Goal: Transaction & Acquisition: Purchase product/service

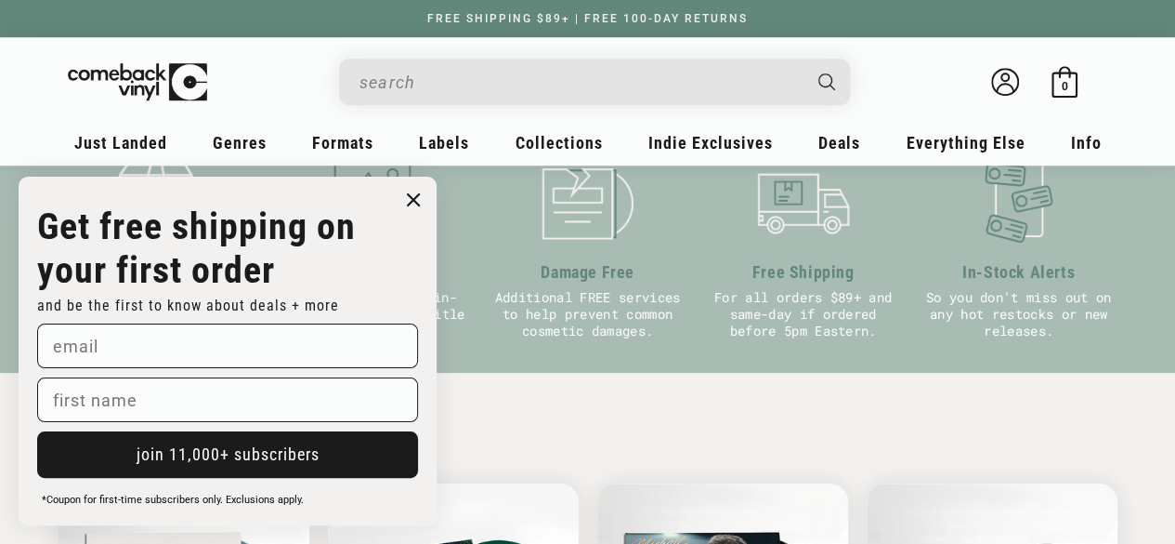
scroll to position [717, 0]
click at [412, 195] on icon "Close dialog" at bounding box center [413, 199] width 11 height 11
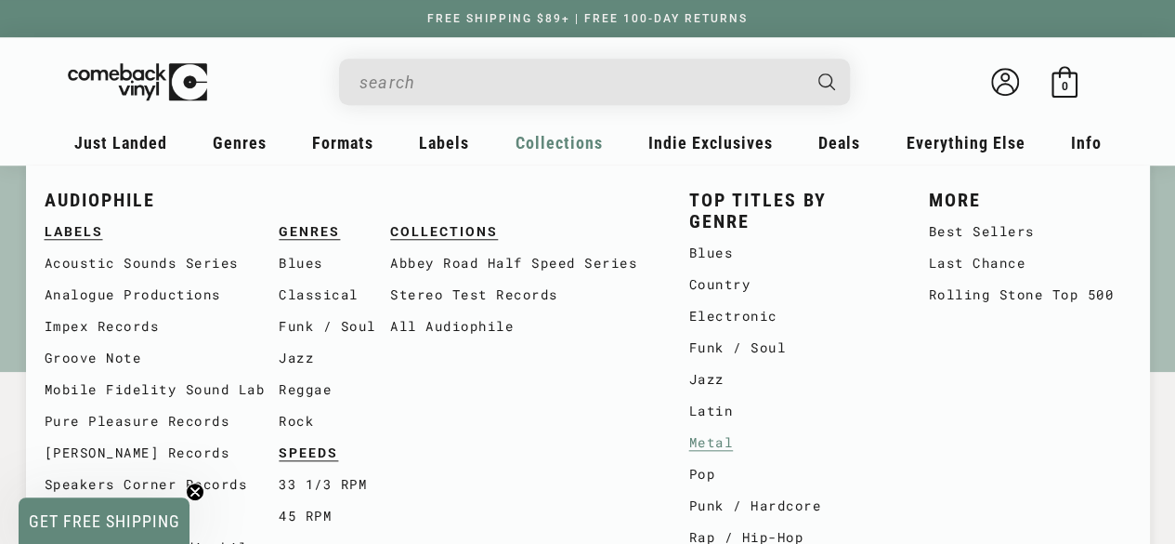
scroll to position [0, 0]
click at [718, 446] on link "Metal" at bounding box center [790, 442] width 203 height 32
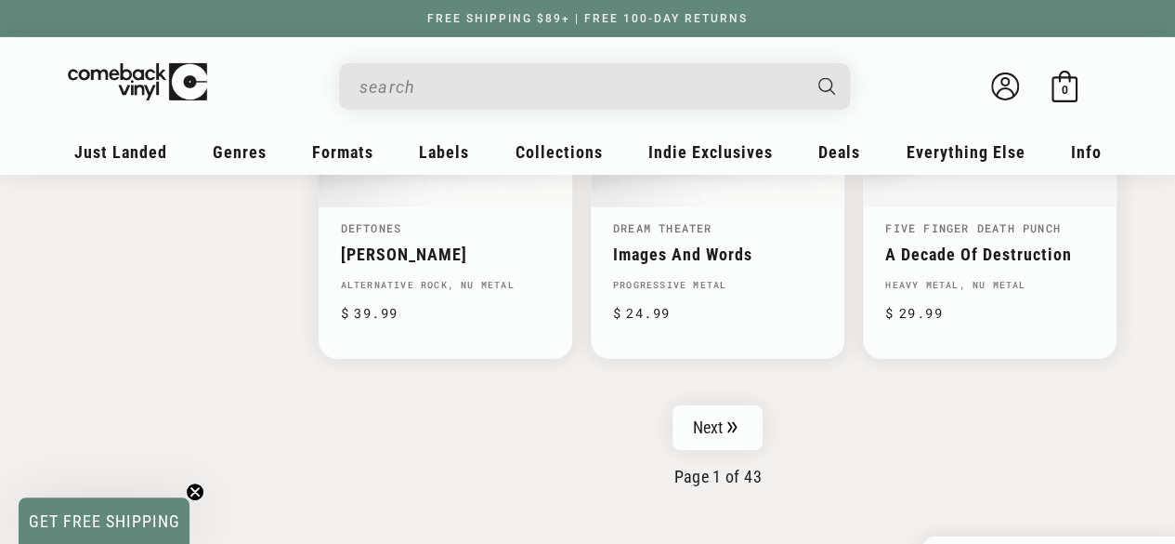
scroll to position [3116, 0]
click at [731, 409] on link "Next" at bounding box center [718, 426] width 91 height 45
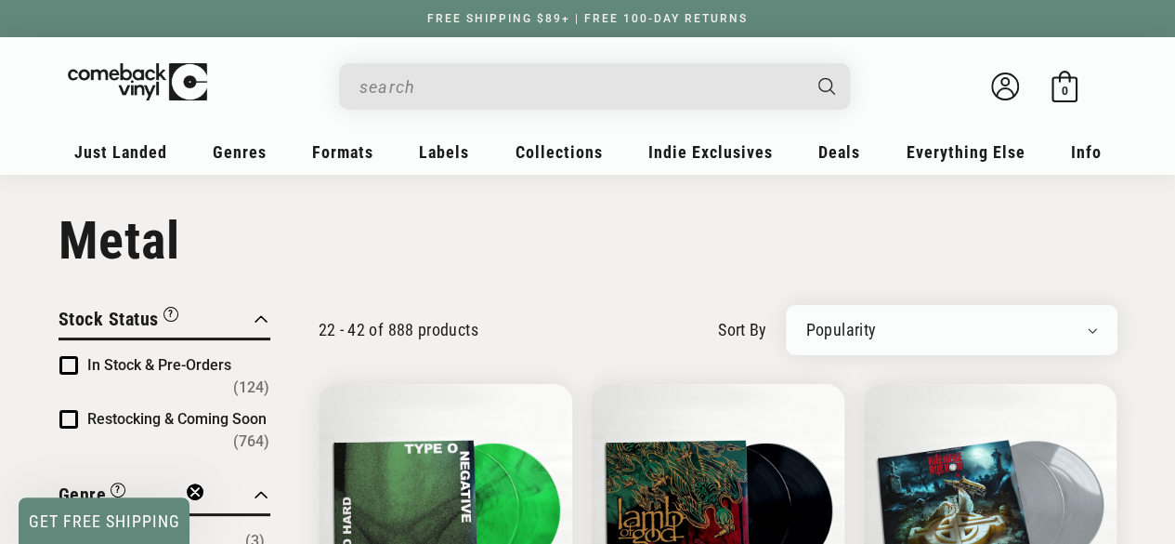
scroll to position [7, 0]
click at [1085, 335] on select "Newly Added Popularity Artist (A-Z) Price (High To Low) Price (Low To High) Per…" at bounding box center [952, 329] width 291 height 19
select select "price-descending"
click at [807, 320] on select "Newly Added Popularity Artist (A-Z) Price (High To Low) Price (Low To High) Per…" at bounding box center [952, 329] width 291 height 19
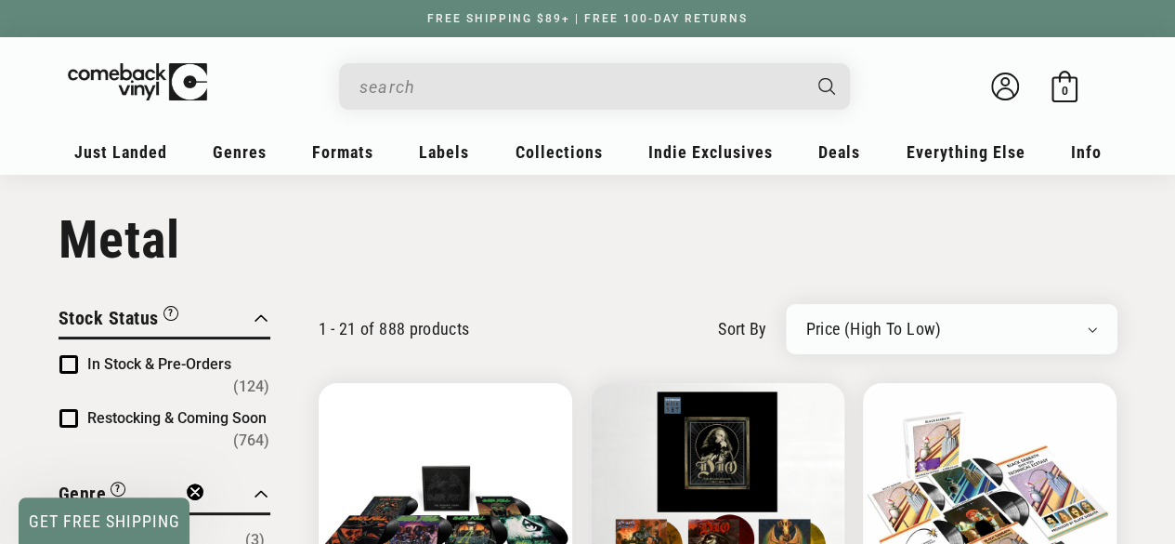
click at [1095, 333] on select "Newly Added Popularity Artist (A-Z) Price (High To Low) Price (Low To High) Per…" at bounding box center [952, 329] width 291 height 19
select select "price-ascending"
click at [807, 320] on select "Newly Added Popularity Artist (A-Z) Price (High To Low) Price (Low To High) Per…" at bounding box center [952, 329] width 291 height 19
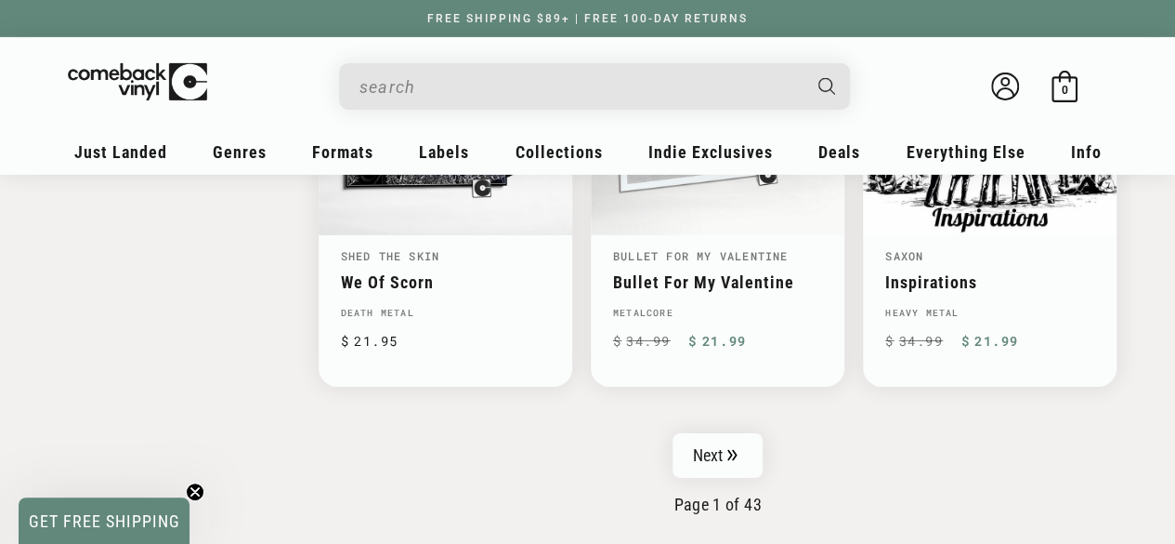
scroll to position [3054, 0]
click at [704, 439] on link "Next" at bounding box center [718, 454] width 91 height 45
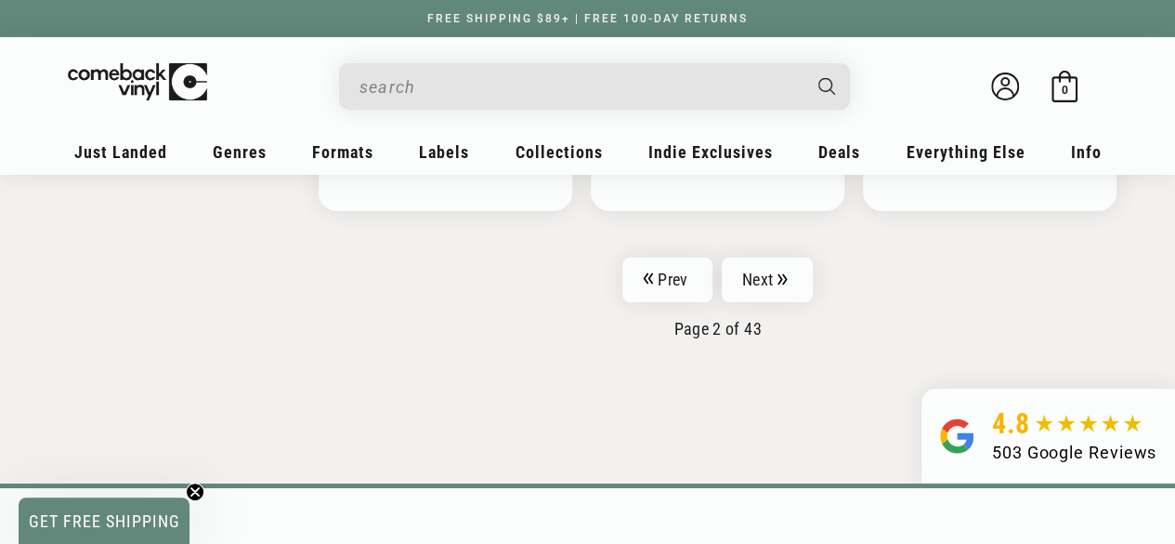
scroll to position [3252, 0]
click at [758, 260] on link "Next" at bounding box center [767, 278] width 91 height 45
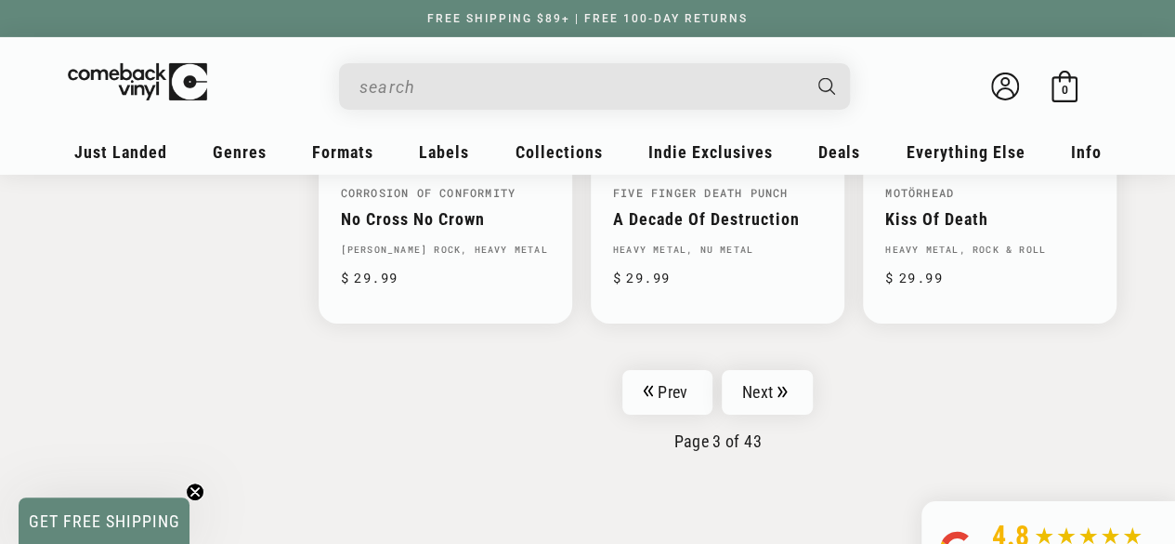
scroll to position [3141, 0]
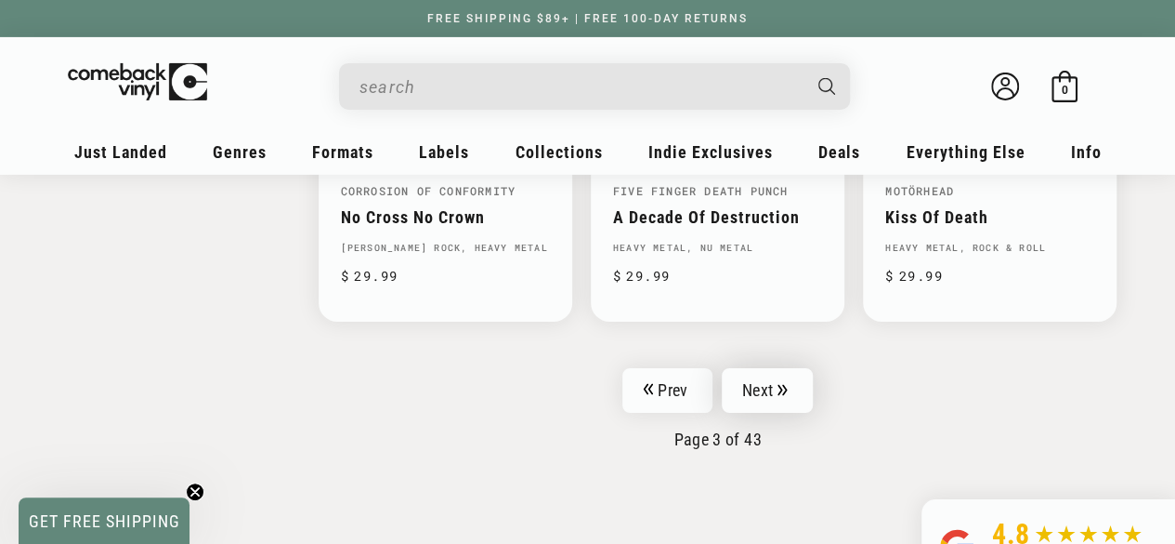
click at [760, 377] on link "Next" at bounding box center [767, 390] width 91 height 45
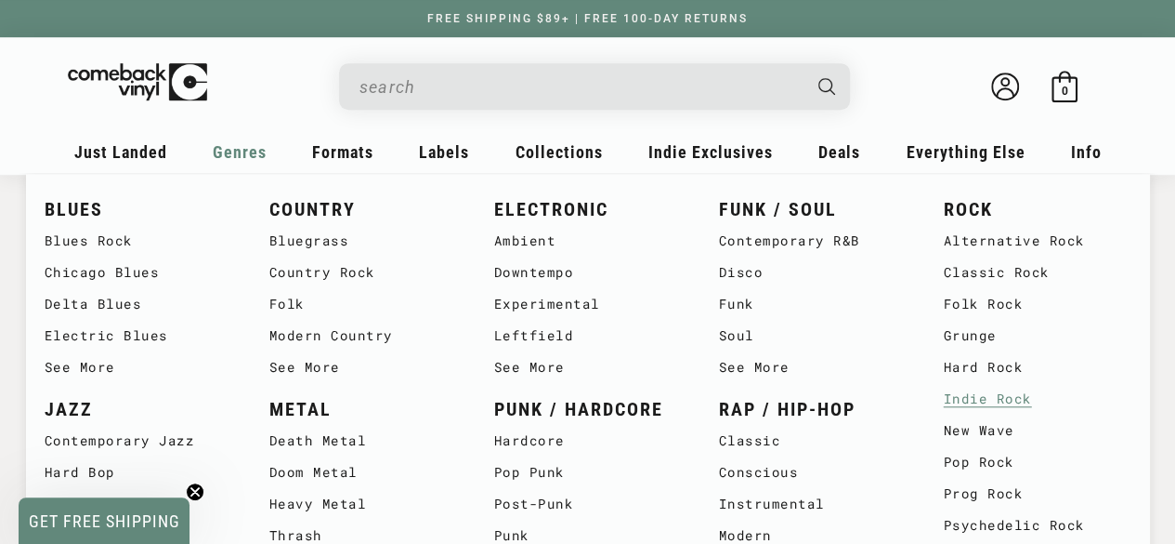
scroll to position [614, 0]
click at [982, 493] on link "Prog Rock" at bounding box center [1038, 494] width 188 height 32
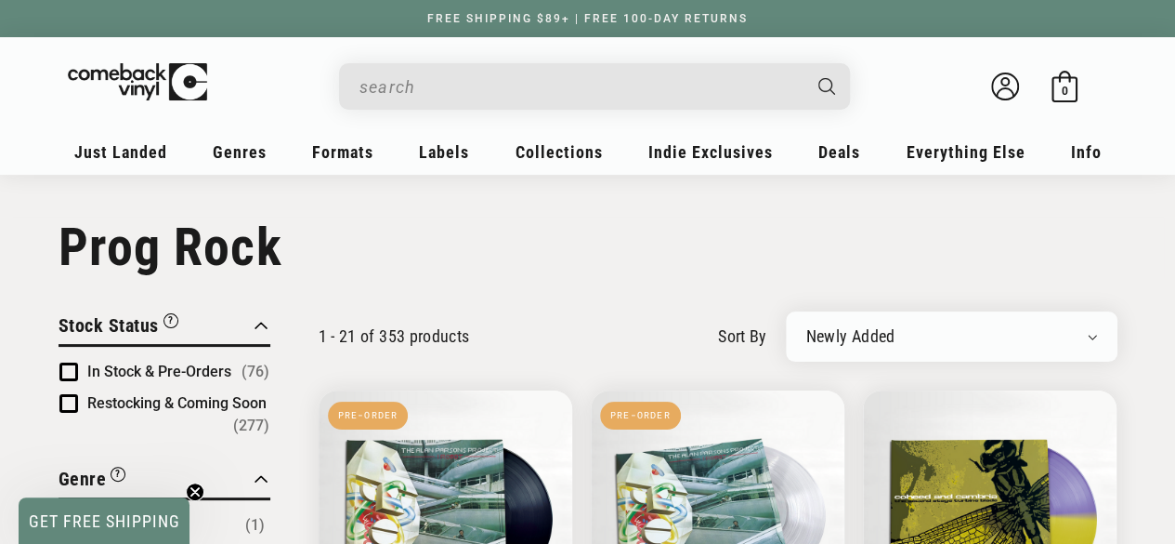
click at [1059, 334] on select "Newly Added Popularity Artist (A-Z) Price (High To Low) Price (Low To High) Per…" at bounding box center [952, 336] width 291 height 19
select select "price-ascending"
click at [807, 327] on select "Newly Added Popularity Artist (A-Z) Price (High To Low) Price (Low To High) Per…" at bounding box center [952, 336] width 291 height 19
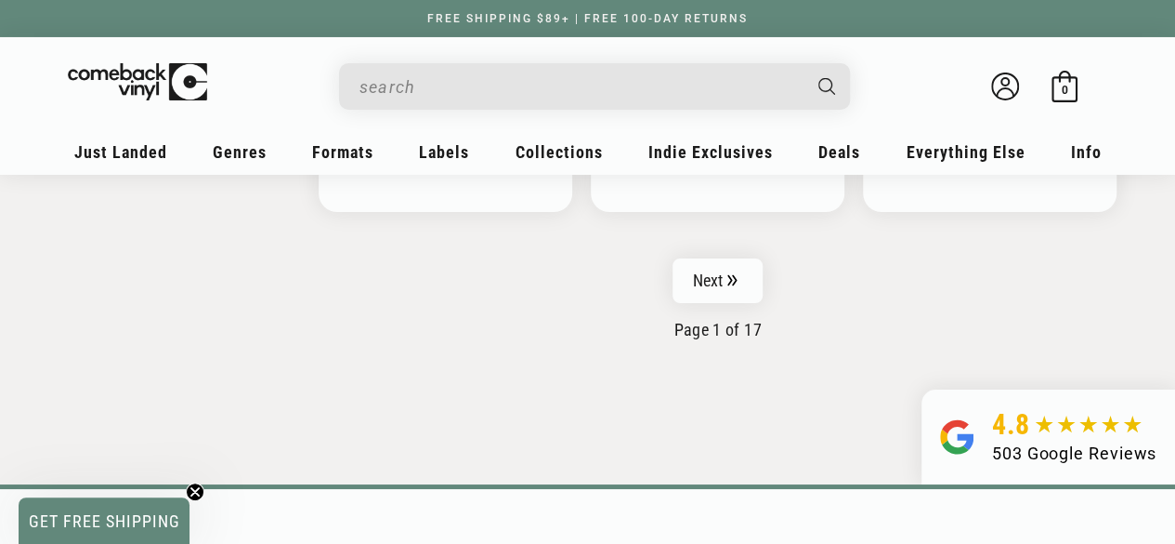
scroll to position [3298, 0]
click at [713, 257] on link "Next" at bounding box center [718, 279] width 91 height 45
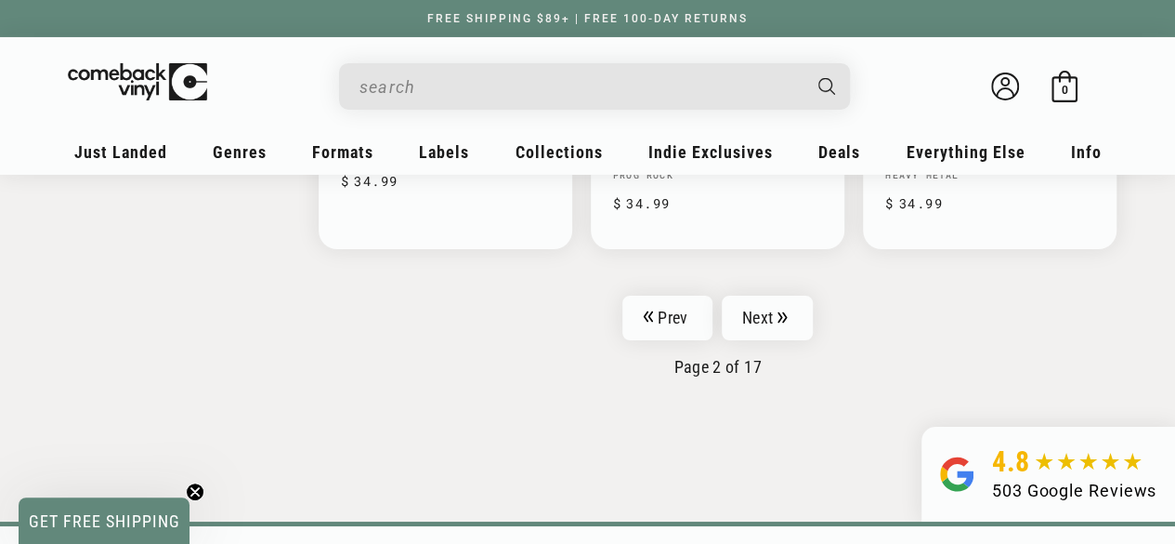
scroll to position [3248, 0]
click at [777, 310] on link "Next" at bounding box center [767, 317] width 91 height 45
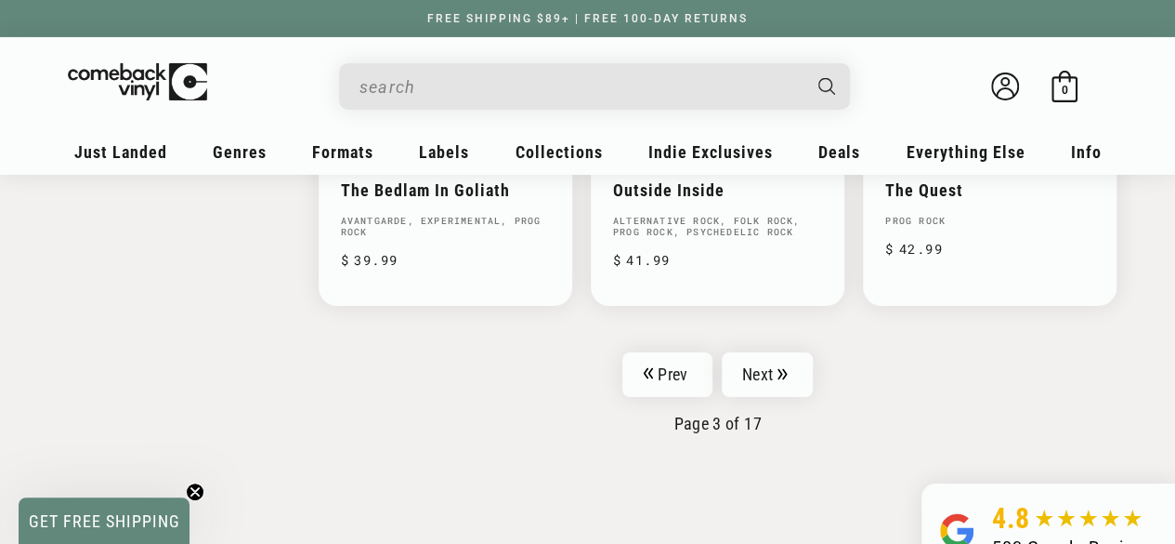
scroll to position [3202, 0]
click at [763, 360] on link "Next" at bounding box center [767, 375] width 91 height 45
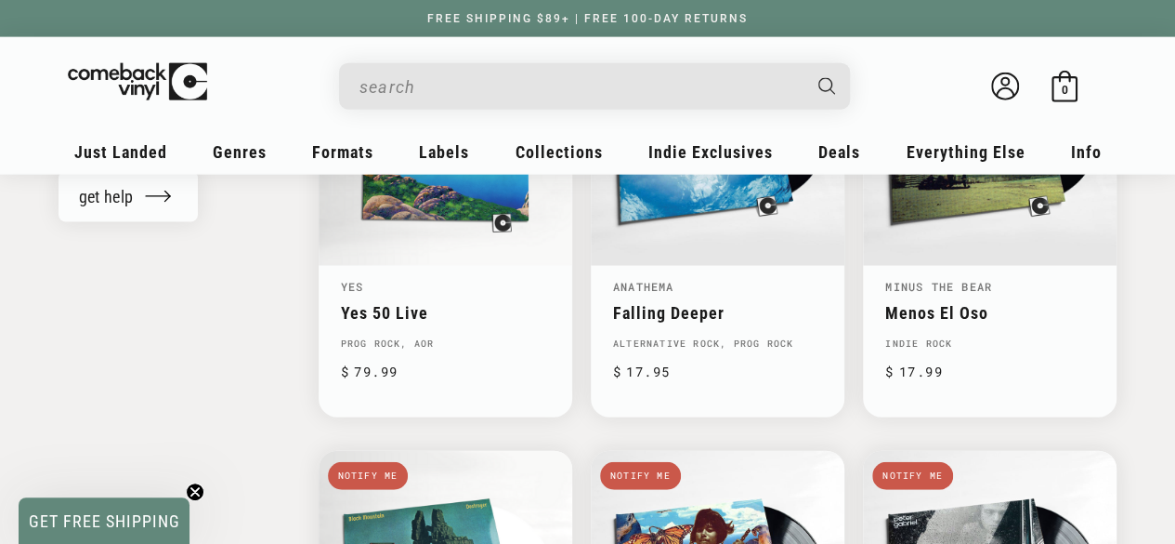
scroll to position [2149, 0]
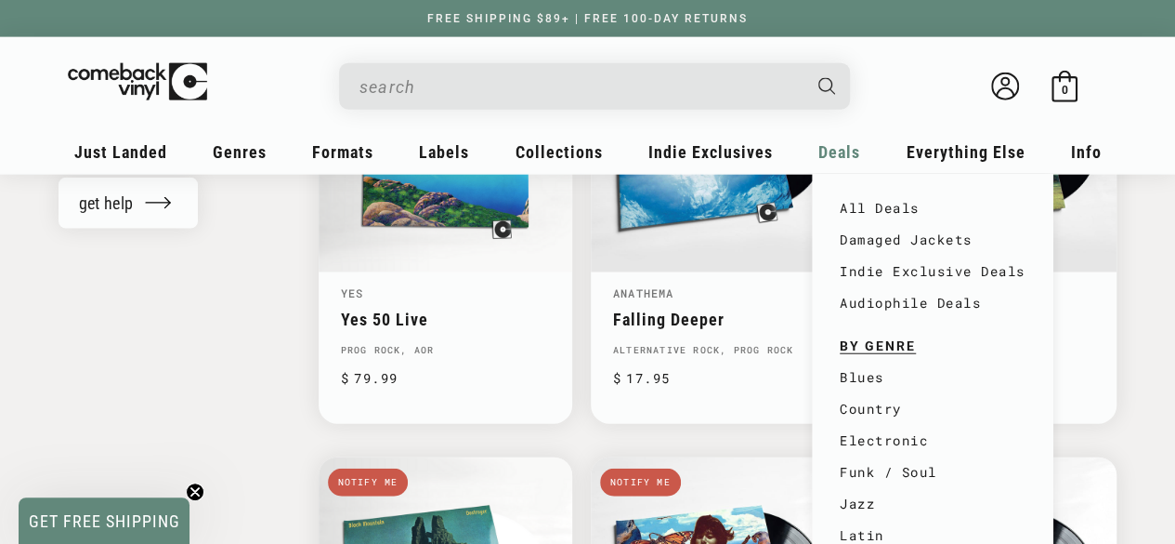
click at [829, 151] on span "Deals" at bounding box center [840, 152] width 42 height 20
click at [875, 214] on link "All Deals" at bounding box center [933, 208] width 186 height 32
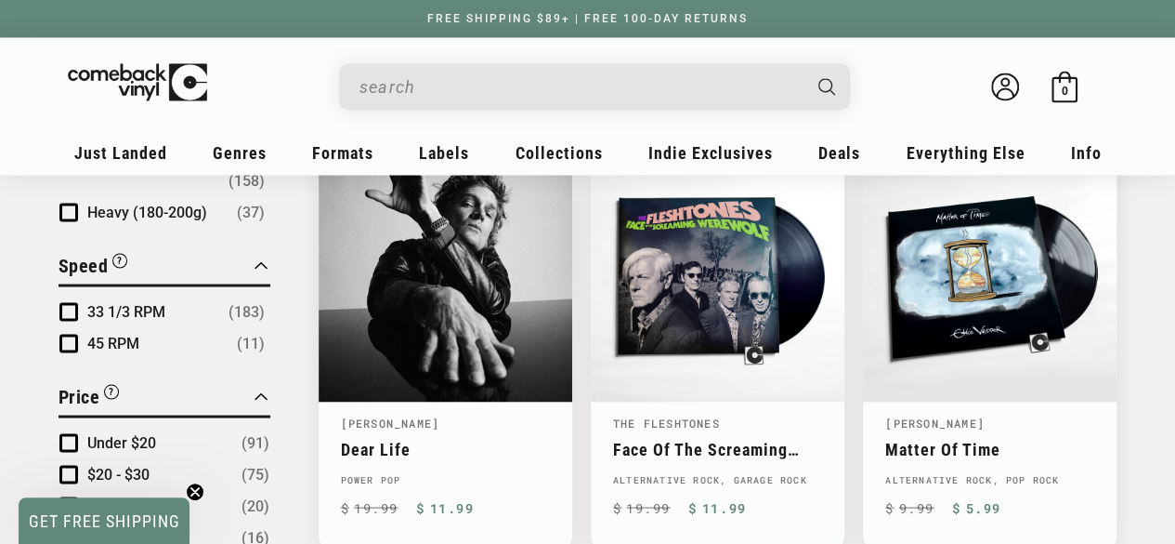
scroll to position [1607, 0]
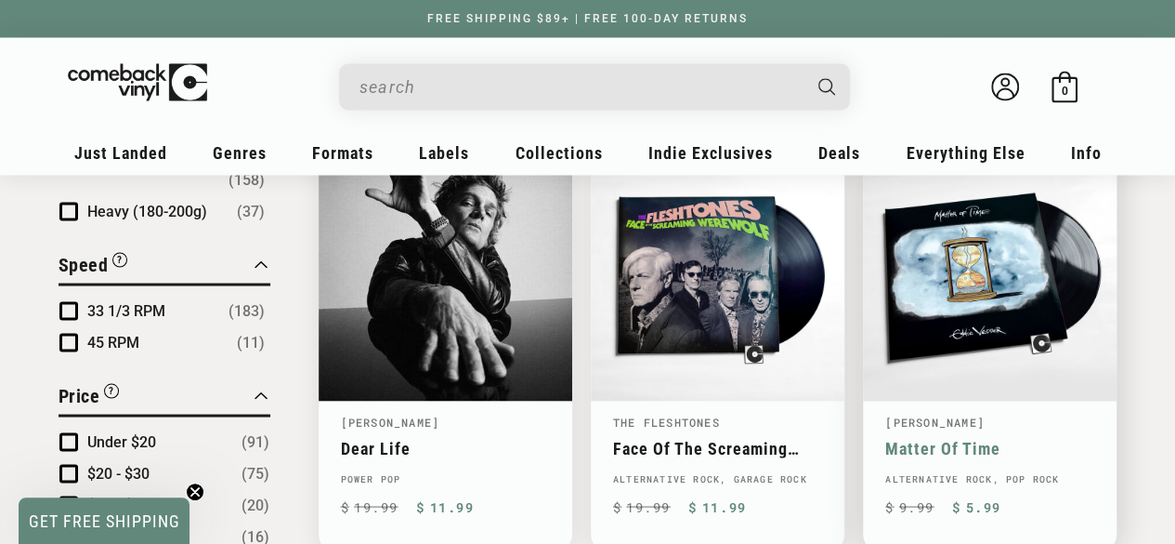
click at [997, 438] on link "Matter Of Time" at bounding box center [990, 448] width 209 height 20
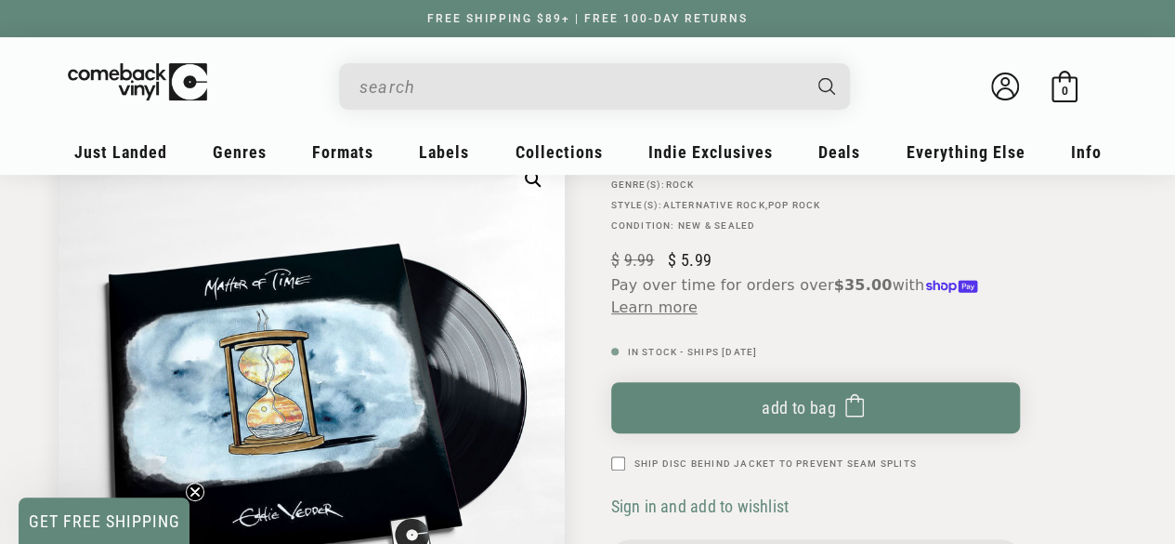
scroll to position [194, 0]
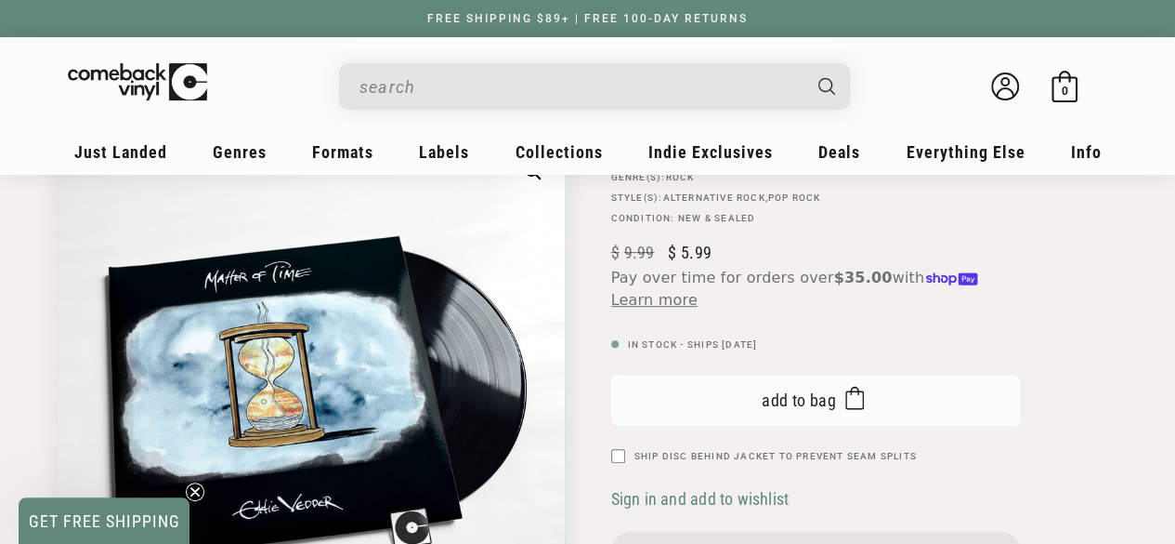
click at [801, 401] on span "Add to bag" at bounding box center [799, 400] width 74 height 20
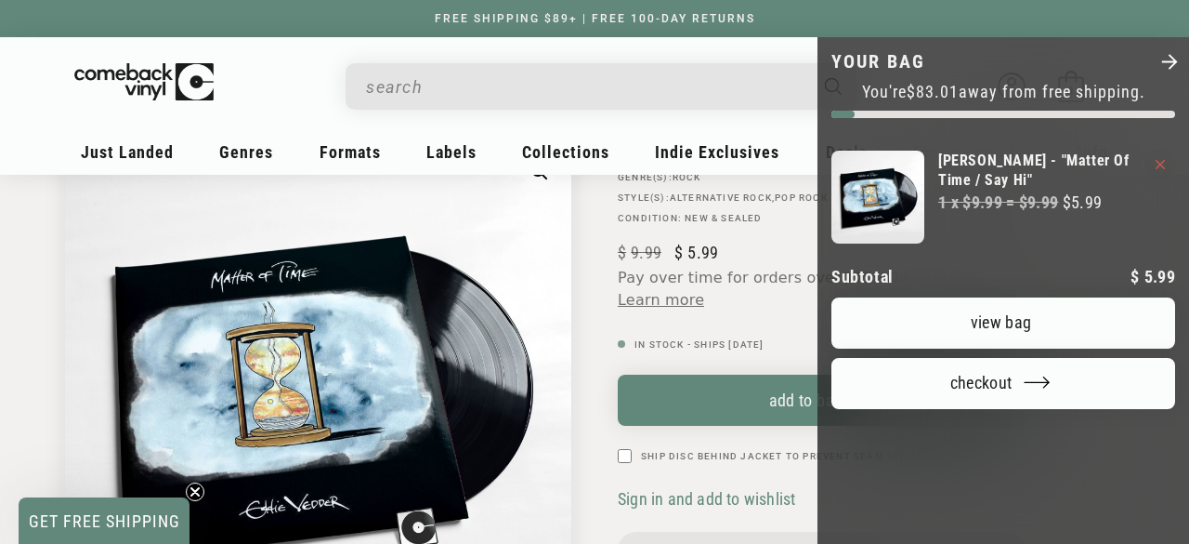
click at [569, 242] on div at bounding box center [594, 272] width 1189 height 544
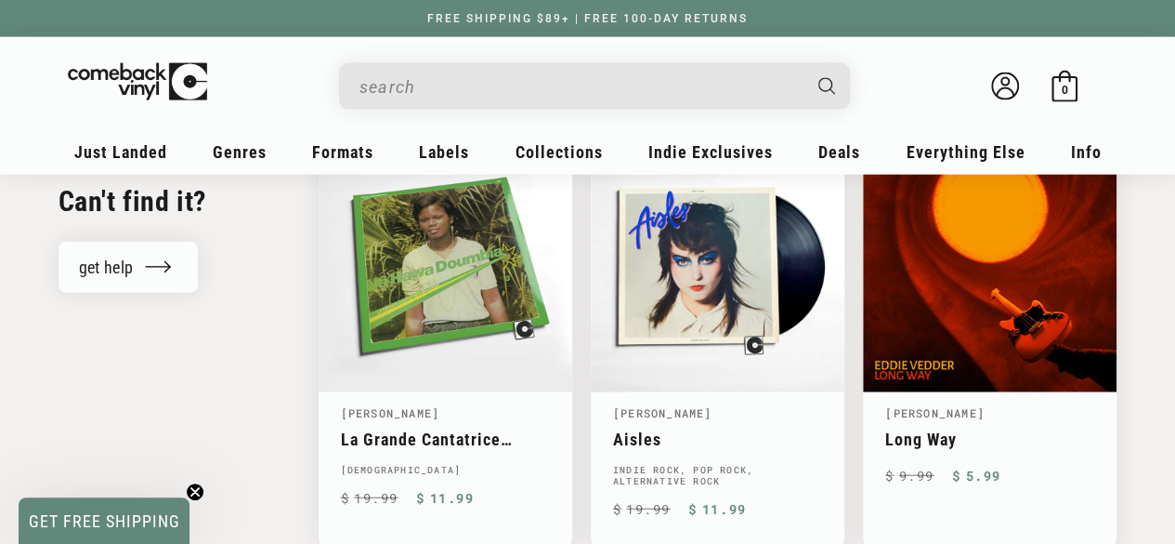
scroll to position [2056, 0]
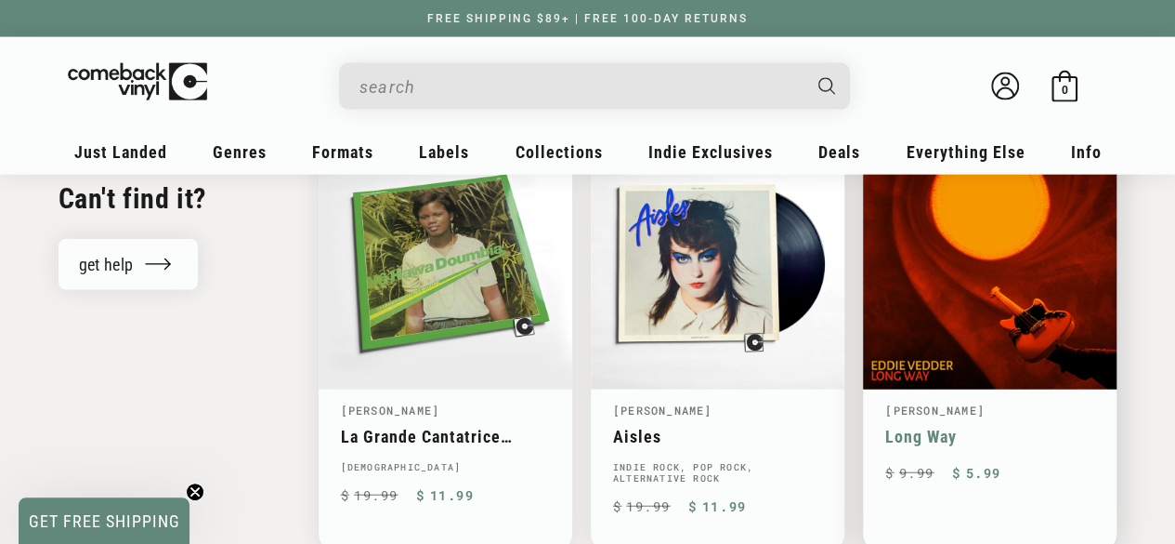
click at [1015, 426] on link "Long Way" at bounding box center [990, 436] width 209 height 20
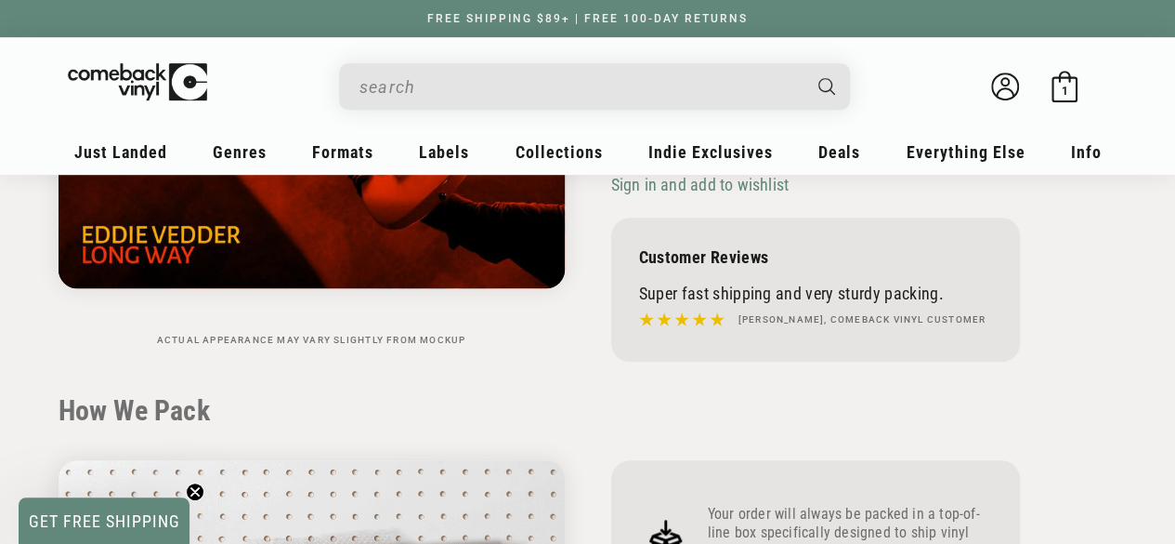
scroll to position [485, 0]
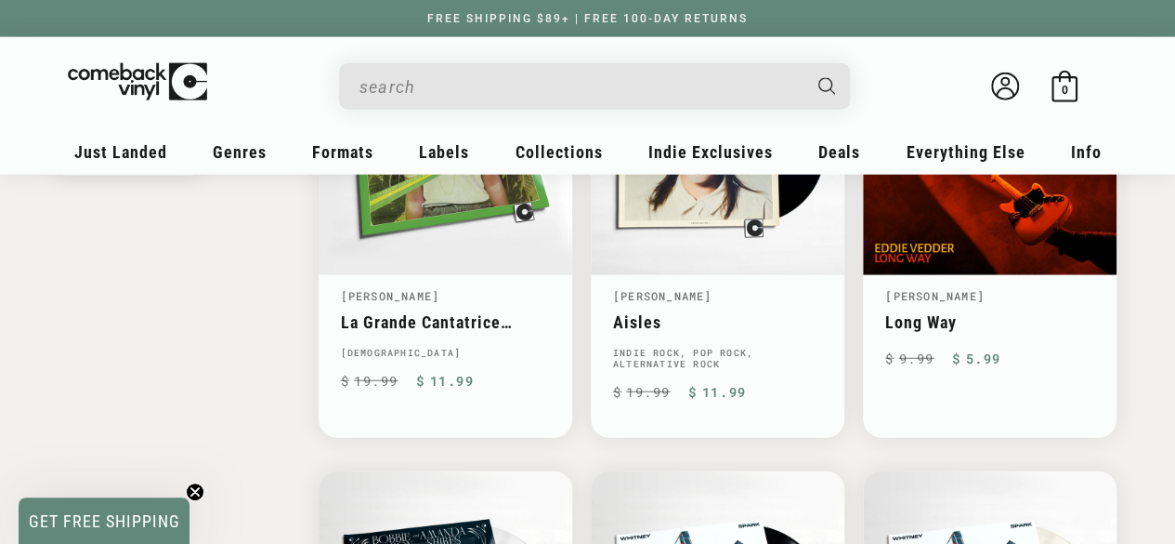
scroll to position [2107, 0]
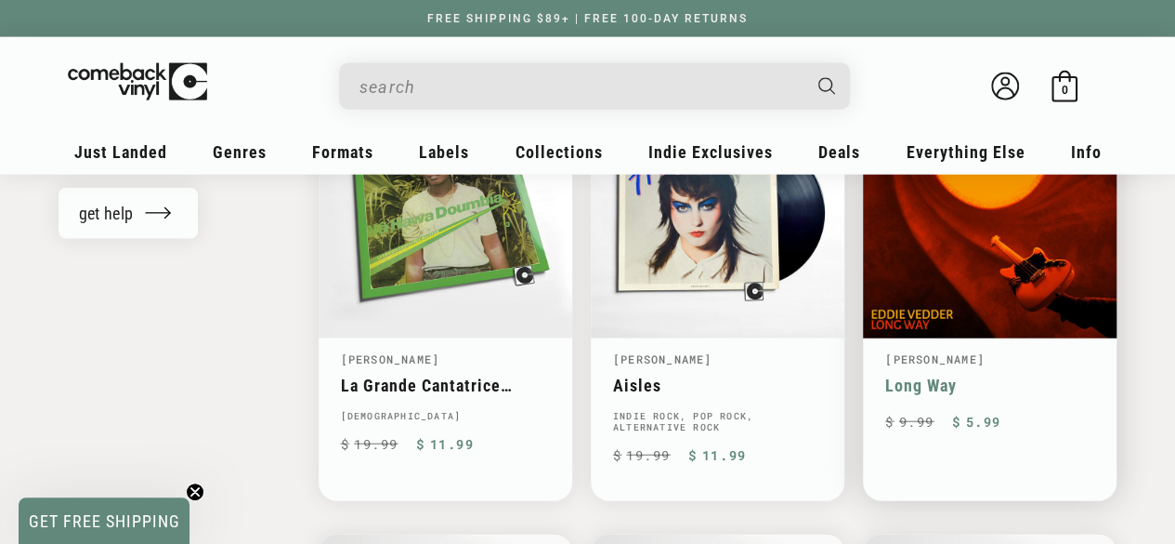
click at [1041, 375] on link "Long Way" at bounding box center [990, 385] width 209 height 20
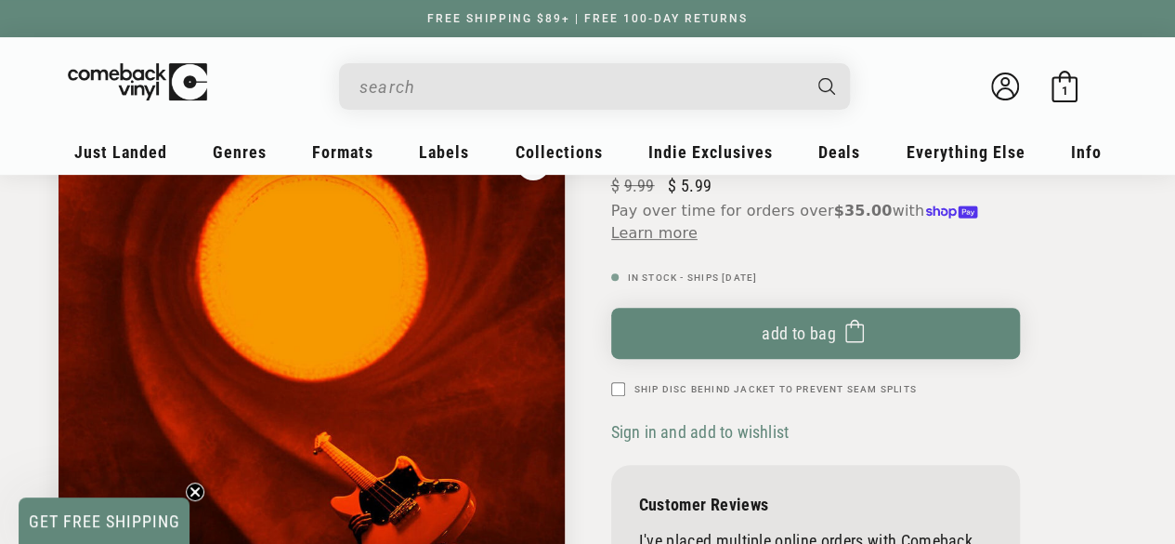
scroll to position [257, 0]
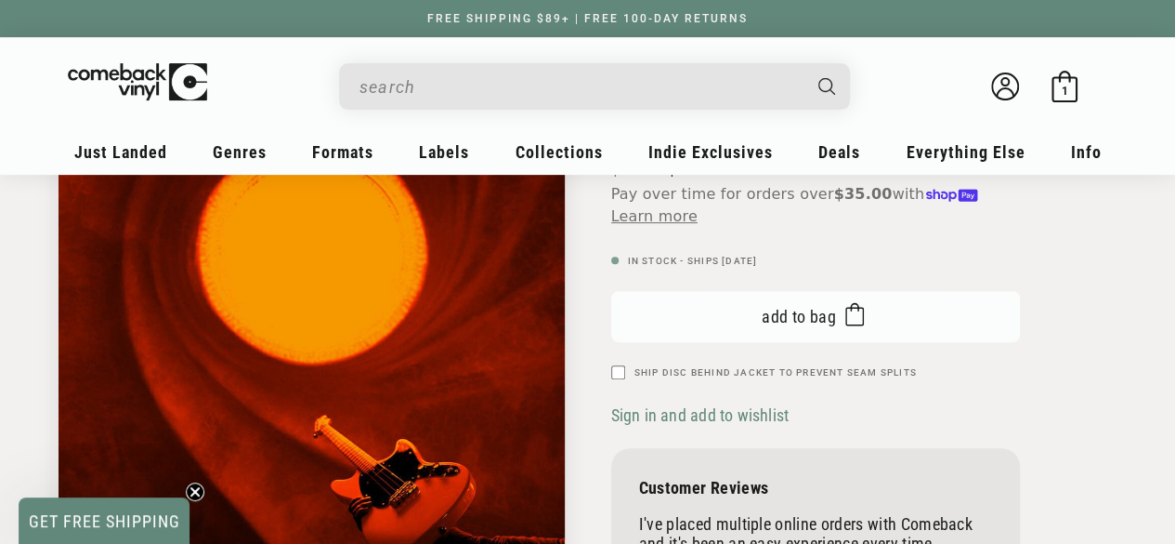
click at [832, 326] on button "Add to bag Added to bag" at bounding box center [815, 316] width 409 height 51
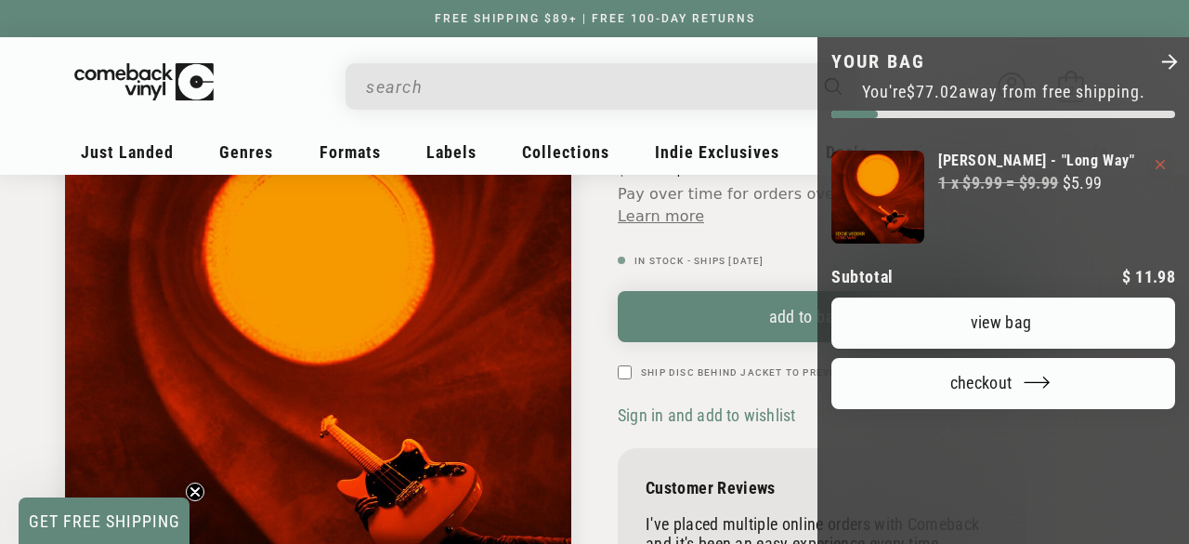
click at [41, 305] on div at bounding box center [594, 272] width 1189 height 544
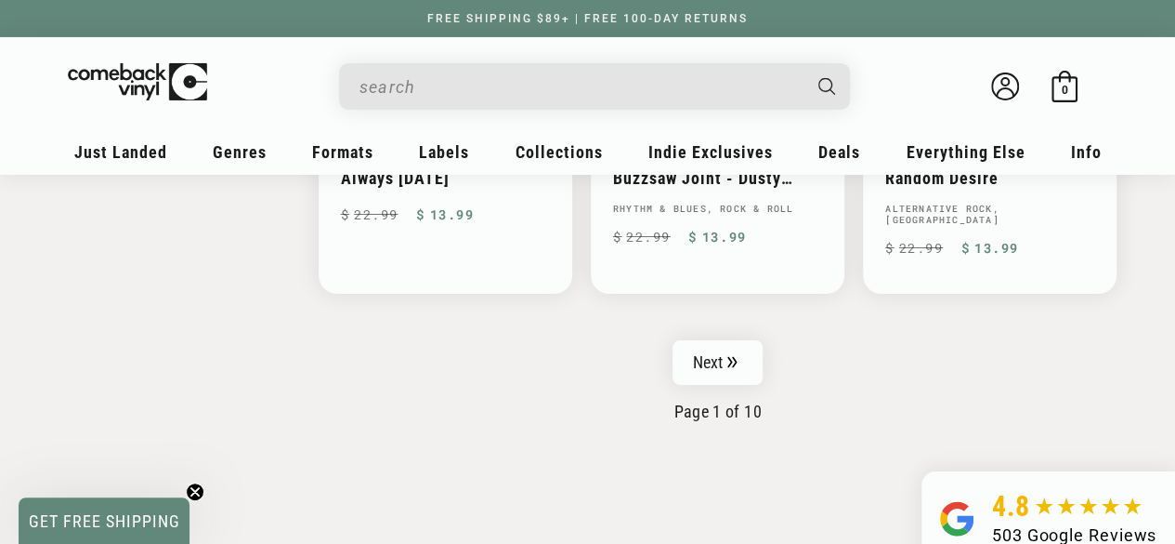
scroll to position [3217, 0]
click at [723, 338] on link "Next" at bounding box center [718, 360] width 91 height 45
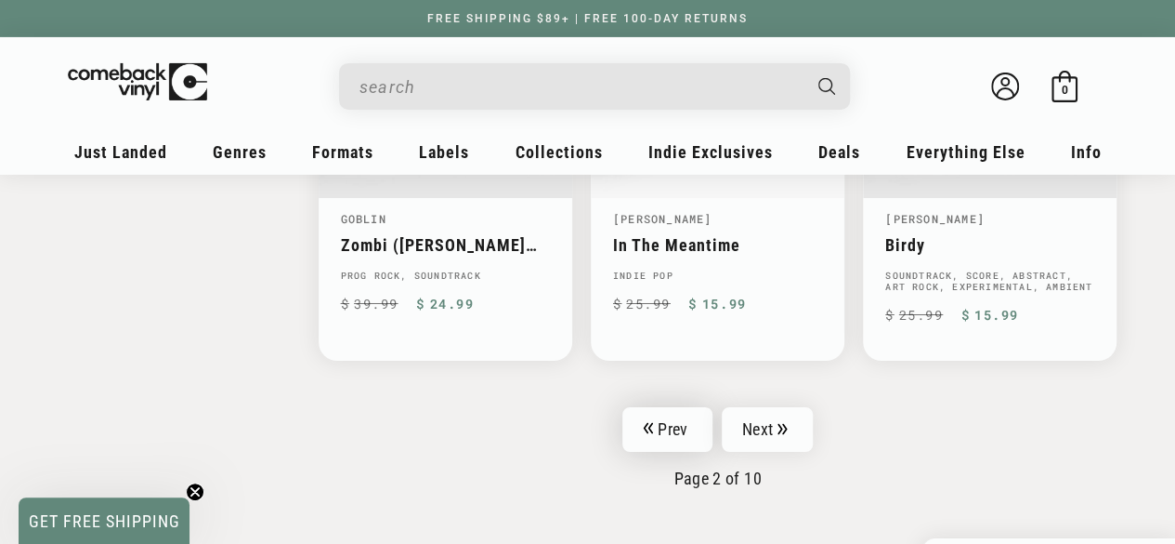
scroll to position [3177, 0]
click at [781, 422] on icon "Pagination" at bounding box center [782, 427] width 9 height 11
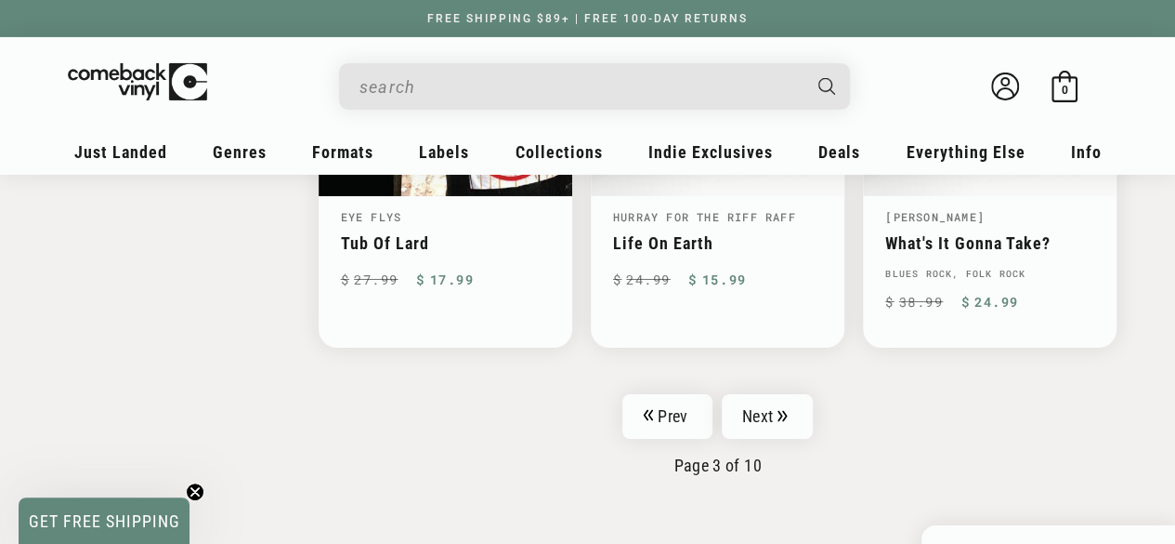
scroll to position [3131, 0]
click at [747, 392] on link "Next" at bounding box center [767, 414] width 91 height 45
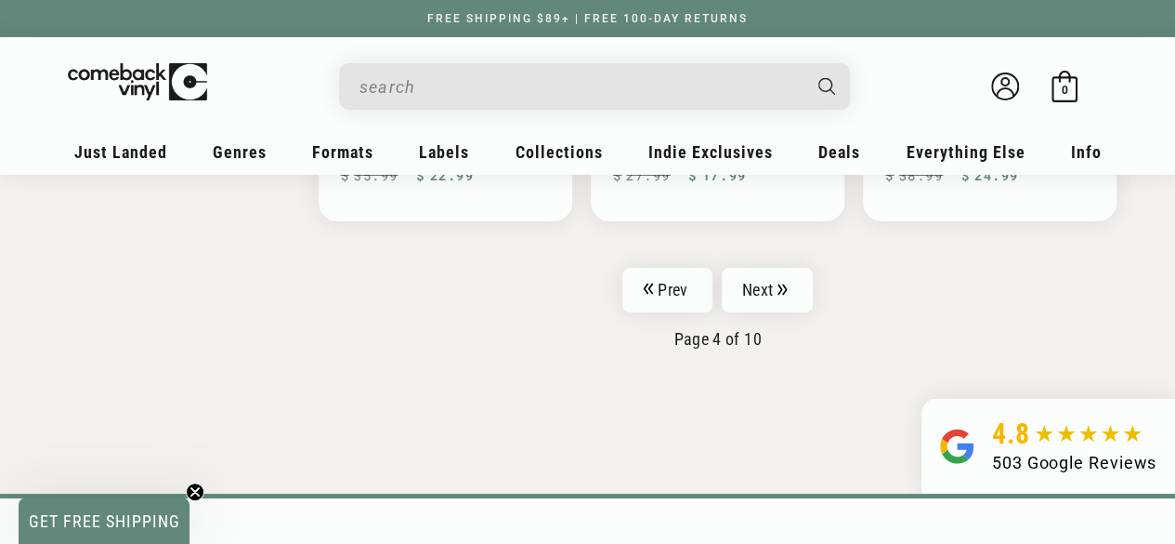
scroll to position [3233, 0]
click at [794, 267] on link "Next" at bounding box center [767, 289] width 91 height 45
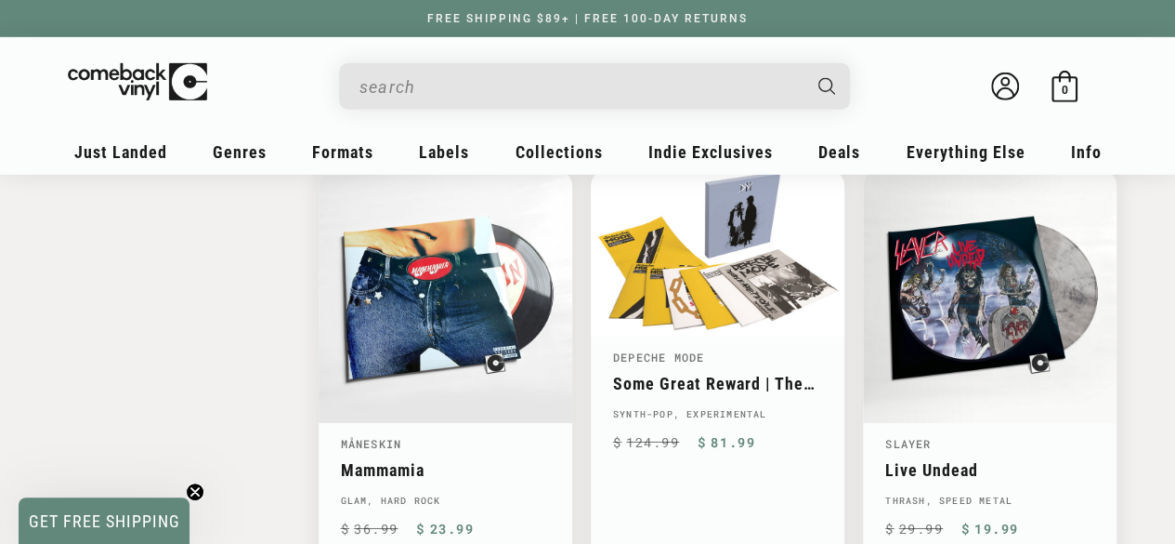
scroll to position [2907, 0]
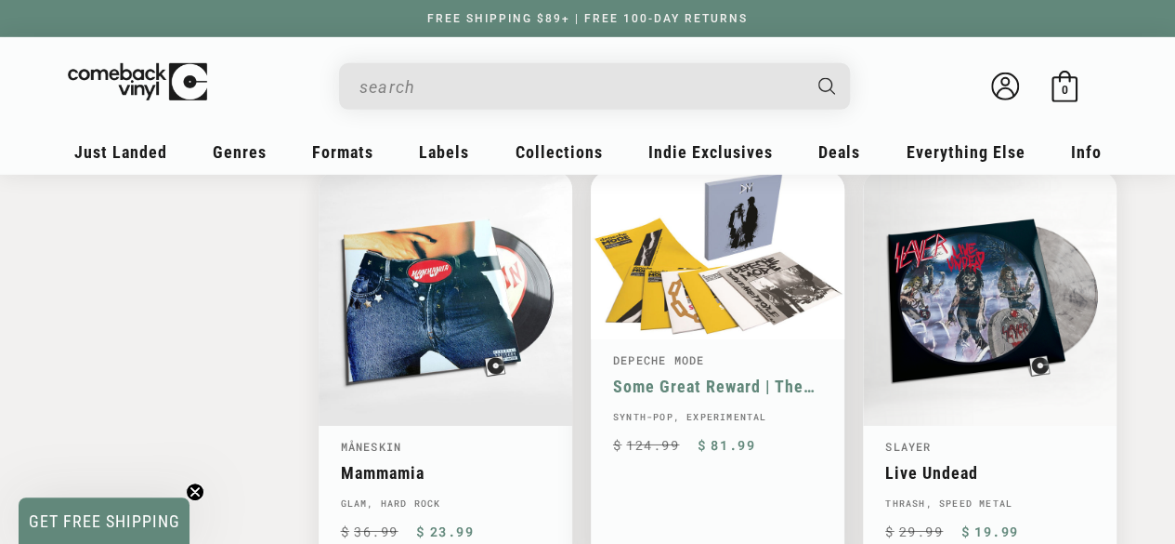
click at [742, 376] on link "Some Great Reward | The 12" Singles" at bounding box center [717, 386] width 209 height 20
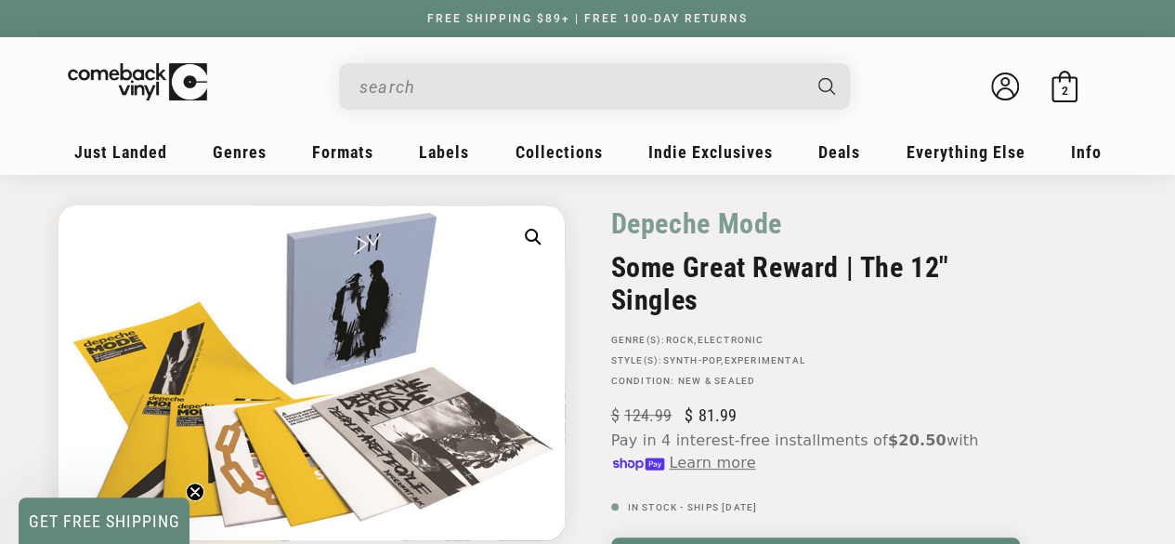
scroll to position [66, 0]
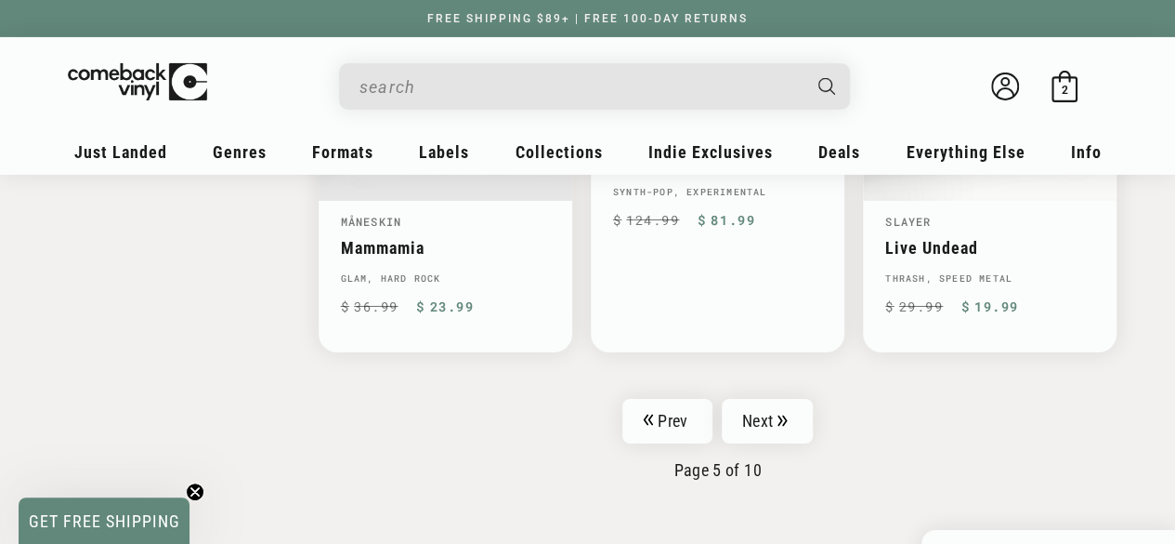
scroll to position [3133, 0]
click at [749, 411] on link "Next" at bounding box center [767, 420] width 91 height 45
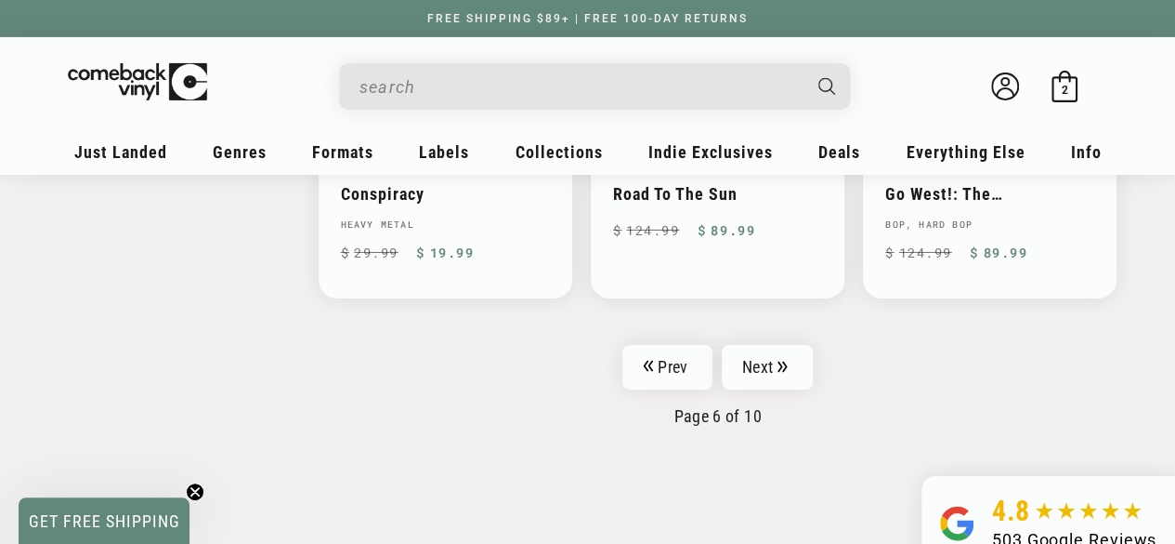
scroll to position [3123, 0]
click at [741, 343] on link "Next" at bounding box center [767, 365] width 91 height 45
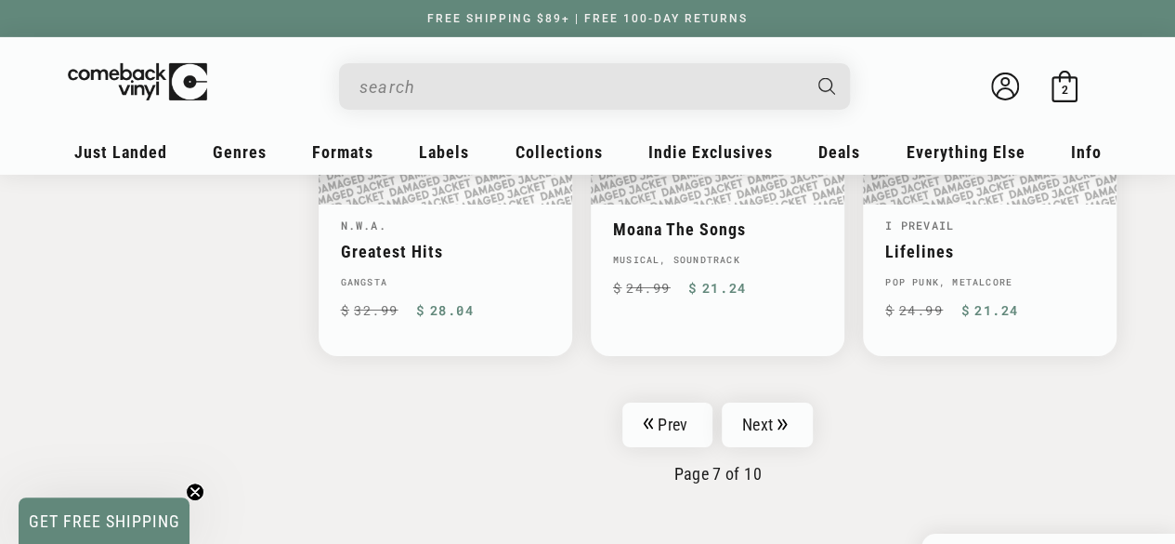
scroll to position [3074, 0]
click at [777, 424] on link "Next" at bounding box center [767, 423] width 91 height 45
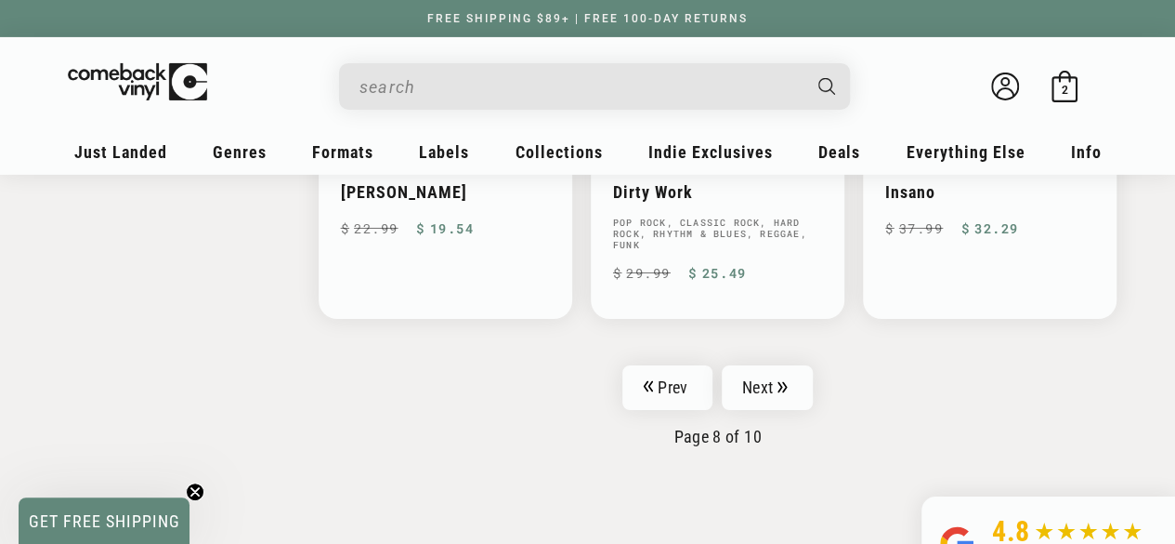
scroll to position [3156, 0]
click at [769, 373] on link "Next" at bounding box center [767, 386] width 91 height 45
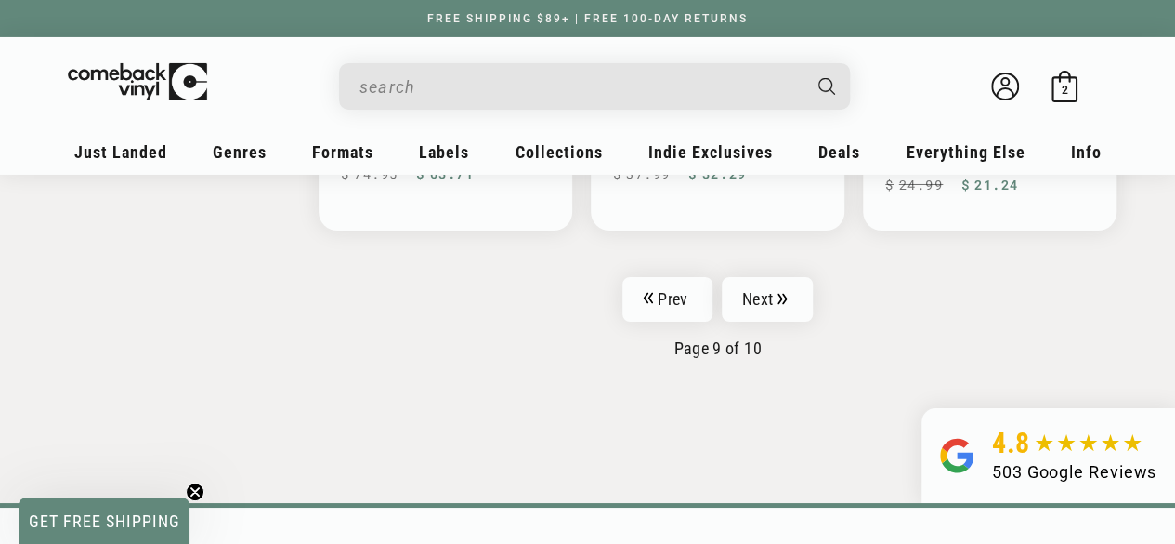
scroll to position [3244, 0]
click at [765, 282] on link "Next" at bounding box center [767, 298] width 91 height 45
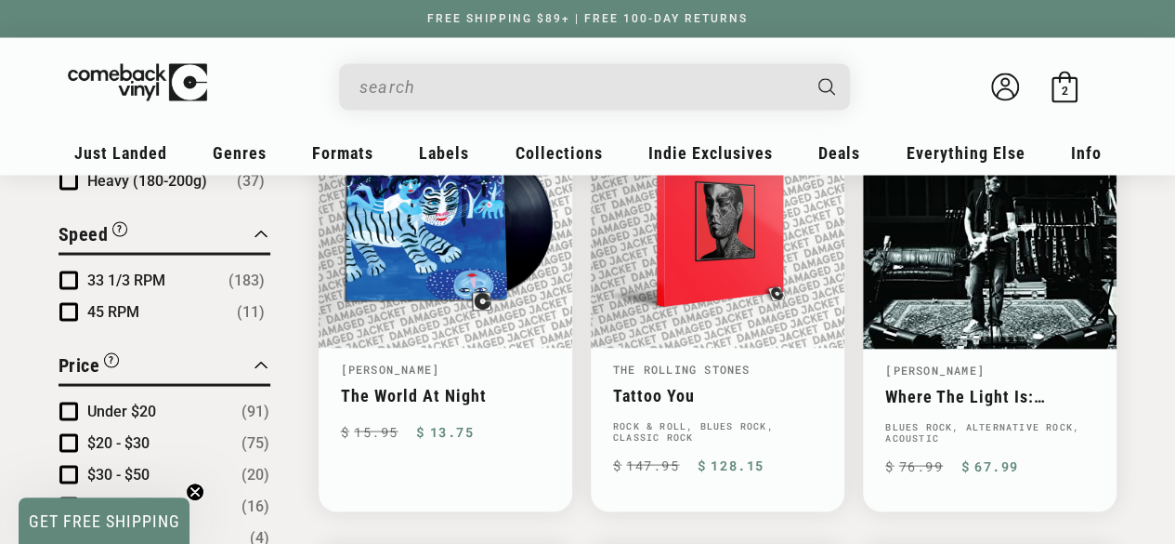
scroll to position [1636, 0]
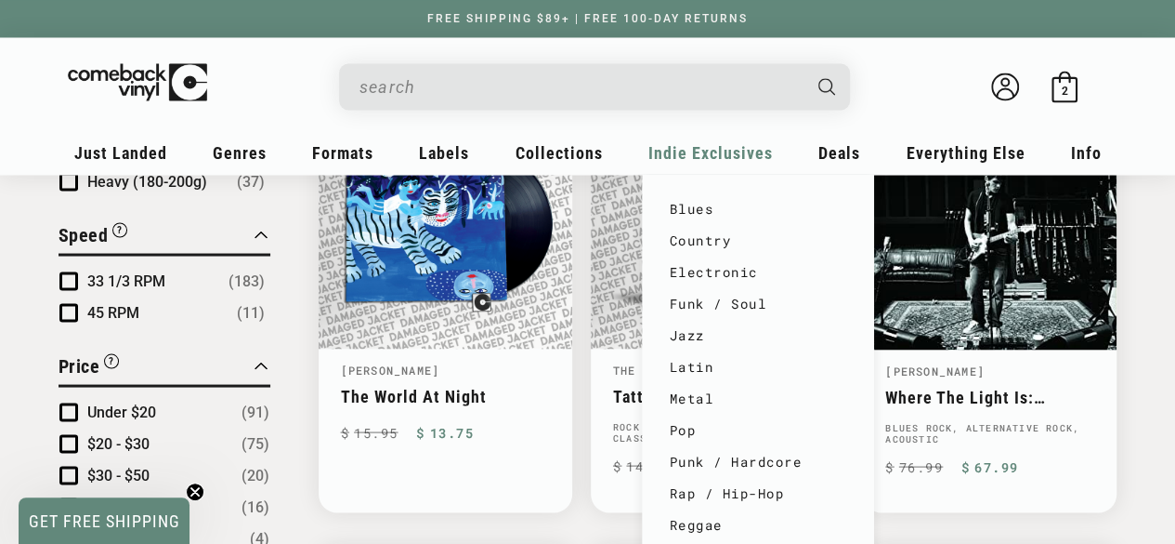
click at [696, 153] on span "Indie Exclusives" at bounding box center [711, 152] width 125 height 20
click at [692, 155] on span "Indie Exclusives" at bounding box center [711, 152] width 125 height 20
click at [692, 156] on span "Indie Exclusives" at bounding box center [711, 152] width 125 height 20
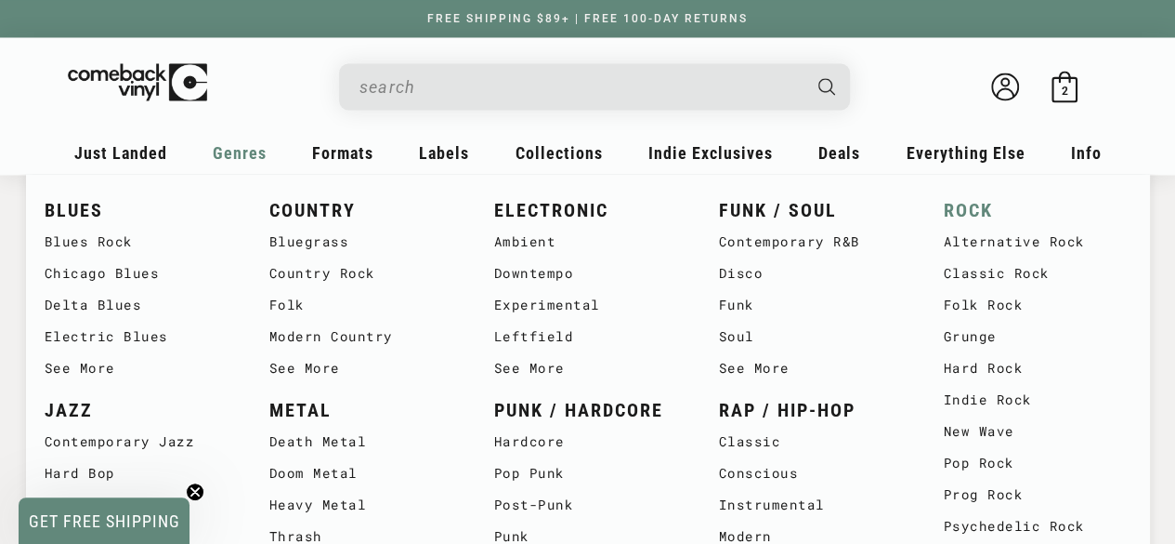
click at [965, 209] on link "ROCK" at bounding box center [1038, 209] width 188 height 31
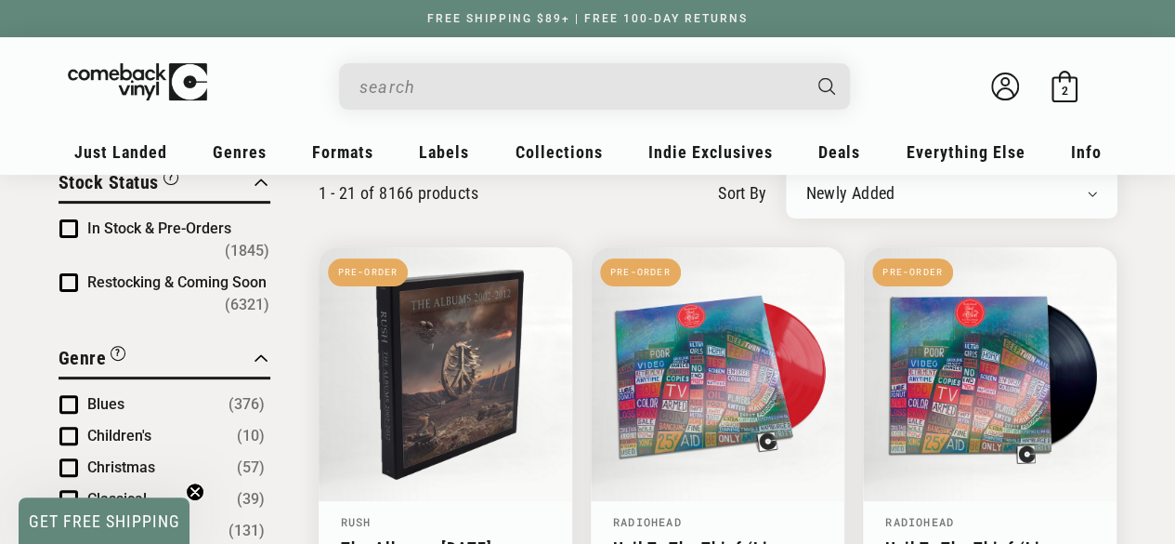
scroll to position [142, 0]
click at [1085, 186] on select "Newly Added Popularity Artist (A-Z) Price (High To Low) Price (Low To High) Per…" at bounding box center [952, 194] width 291 height 19
select select "price-ascending"
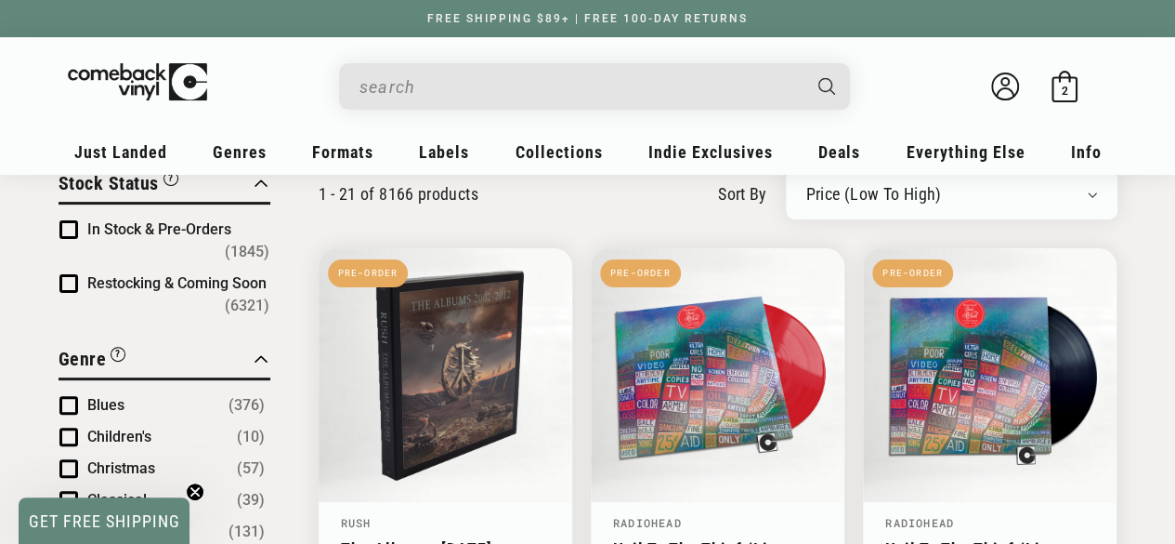
click at [807, 185] on select "Newly Added Popularity Artist (A-Z) Price (High To Low) Price (Low To High) Per…" at bounding box center [952, 194] width 291 height 19
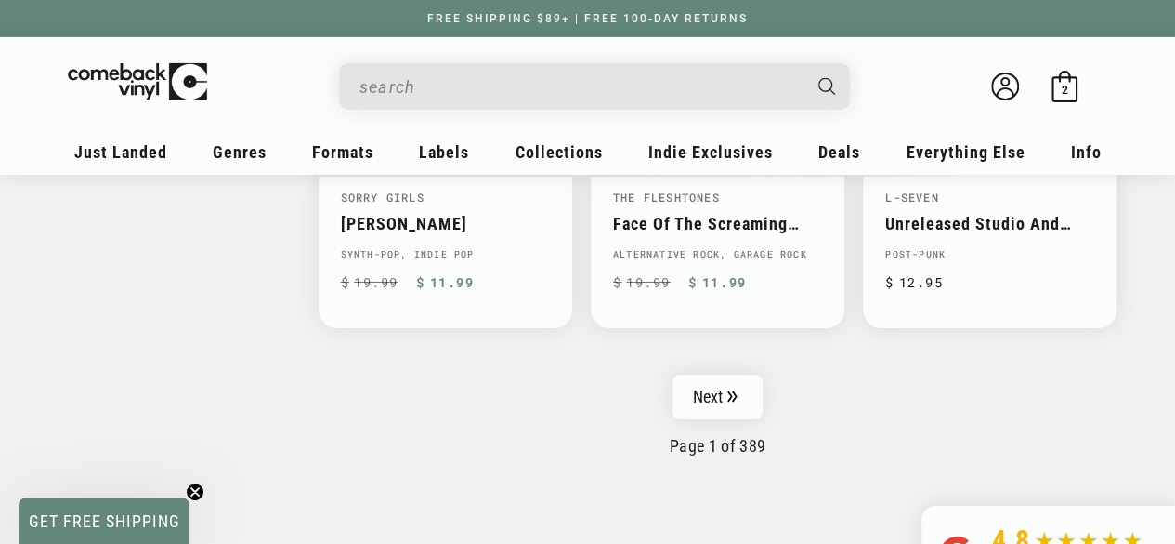
scroll to position [3151, 0]
click at [705, 374] on link "Next" at bounding box center [718, 396] width 91 height 45
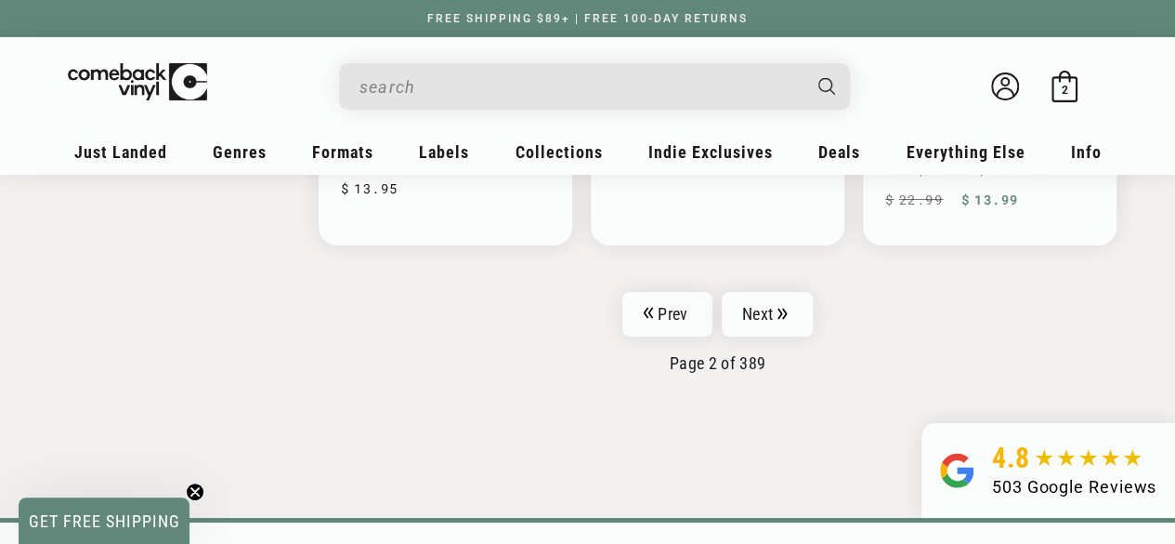
scroll to position [3208, 0]
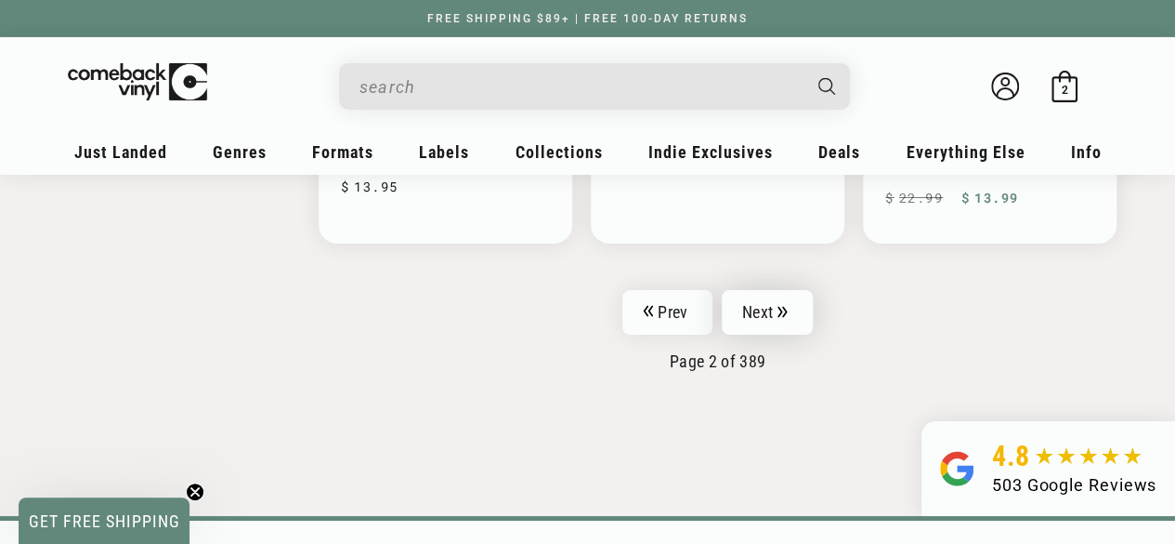
click at [777, 315] on link "Next" at bounding box center [767, 312] width 91 height 45
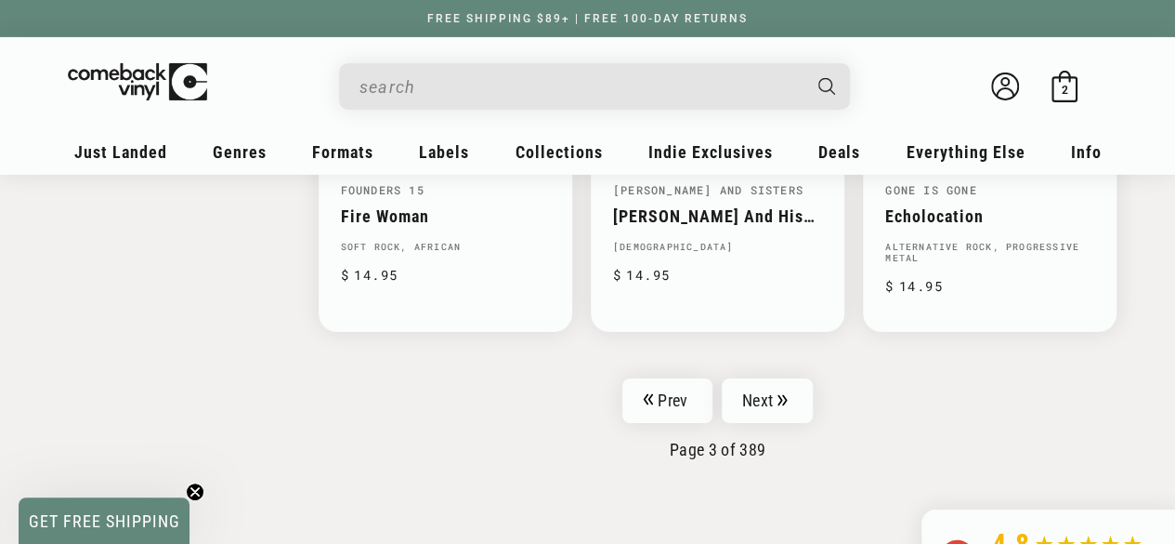
scroll to position [3156, 0]
click at [767, 377] on link "Next" at bounding box center [767, 399] width 91 height 45
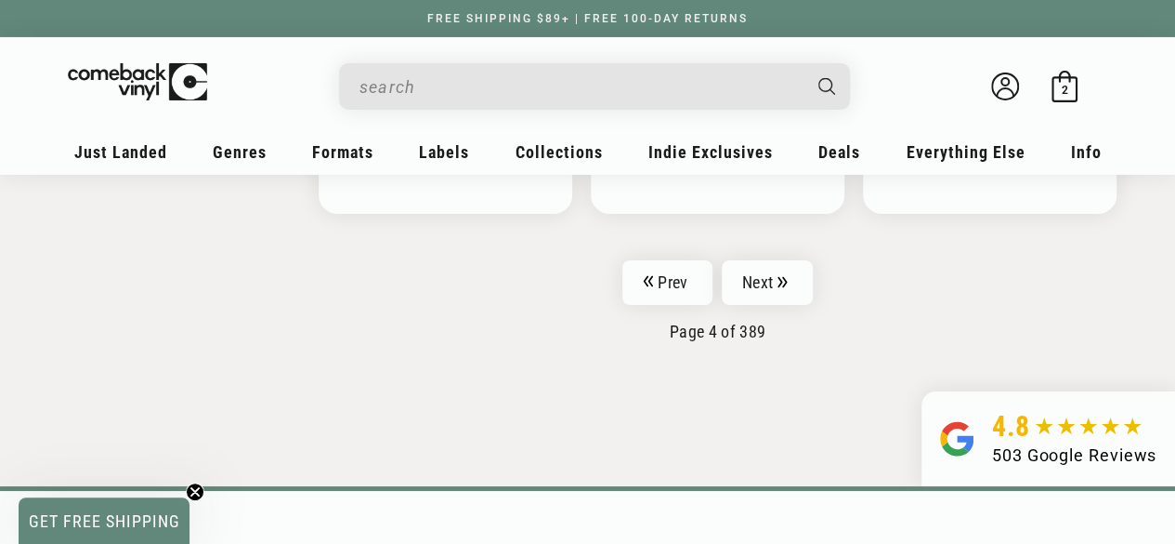
scroll to position [3274, 0]
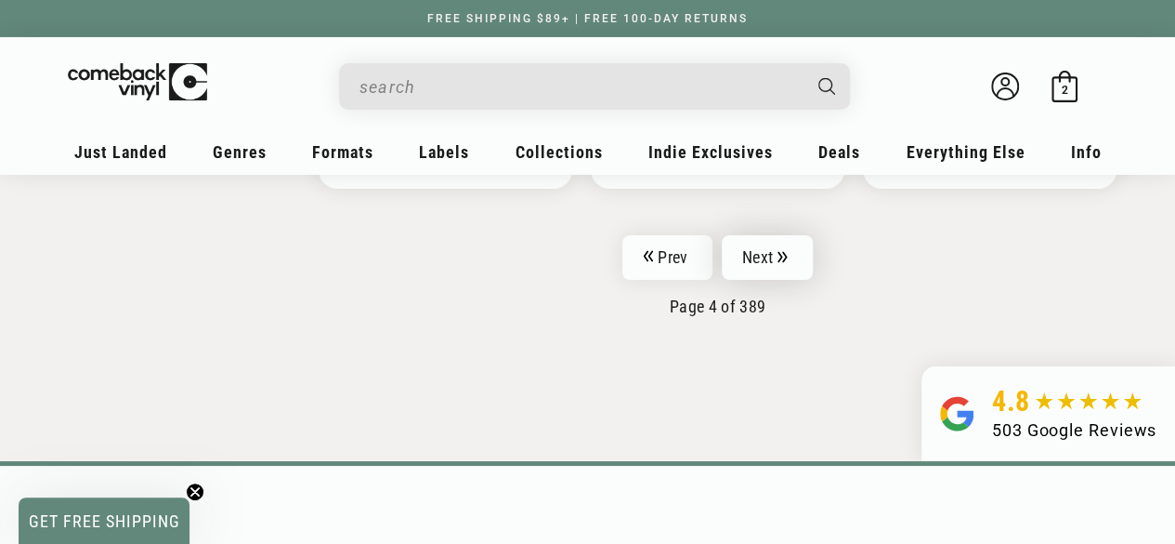
click at [774, 243] on link "Next" at bounding box center [767, 257] width 91 height 45
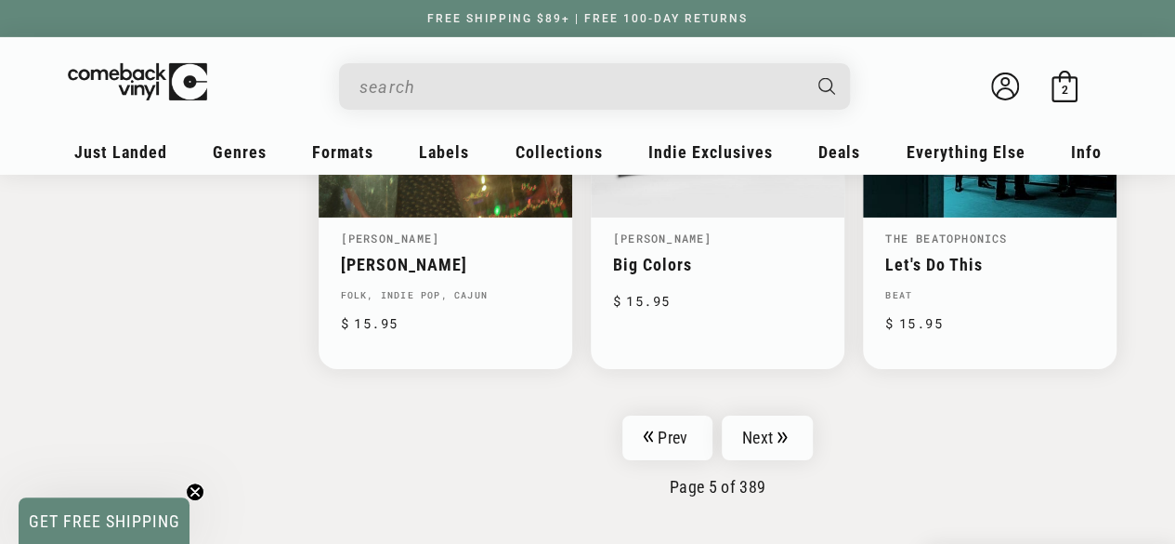
scroll to position [3100, 0]
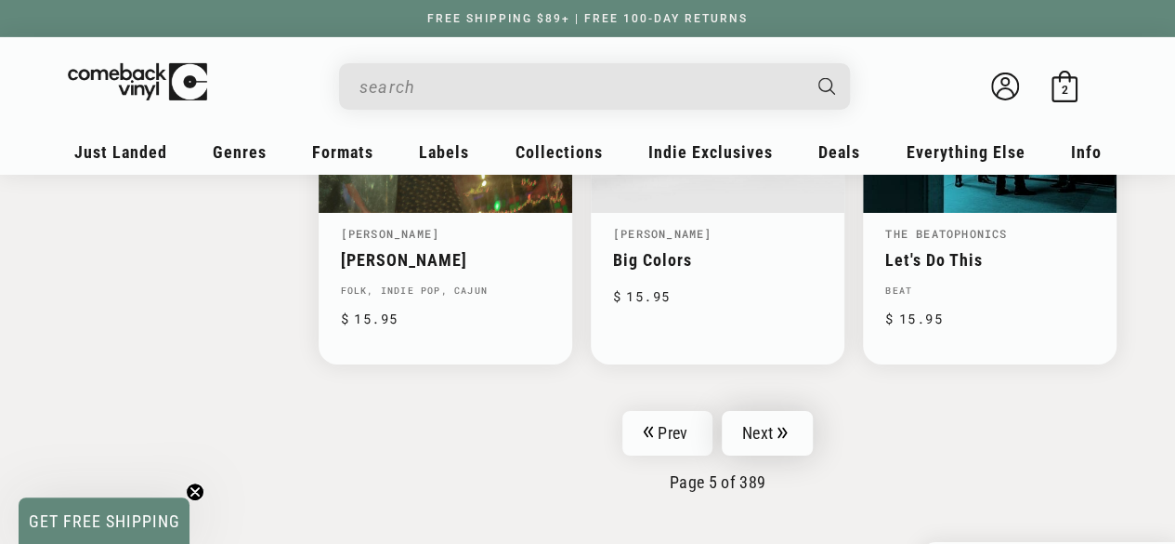
click at [755, 414] on link "Next" at bounding box center [767, 433] width 91 height 45
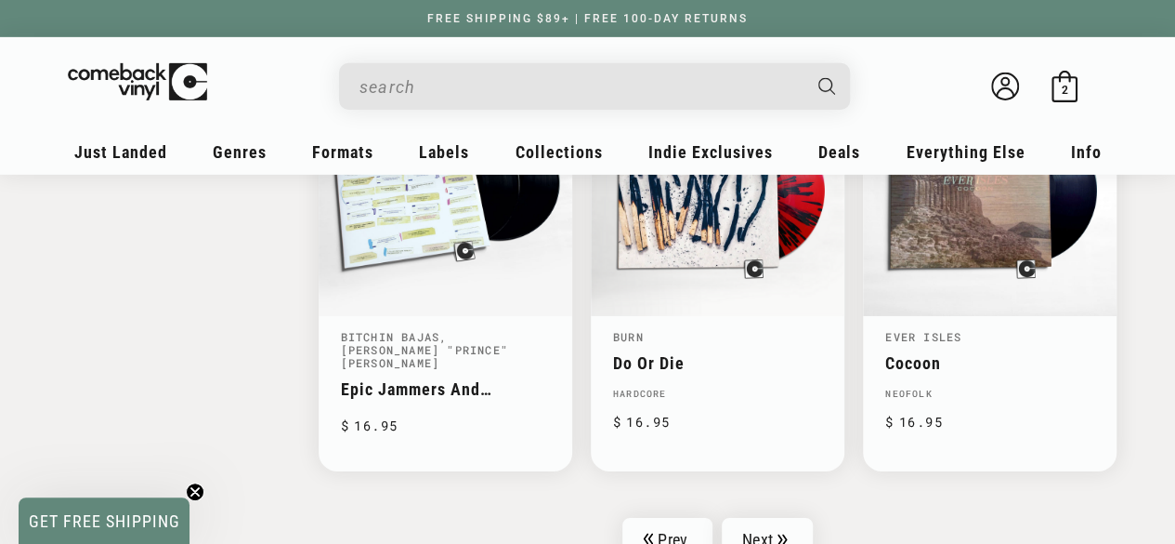
scroll to position [2998, 0]
click at [758, 517] on link "Next" at bounding box center [767, 539] width 91 height 45
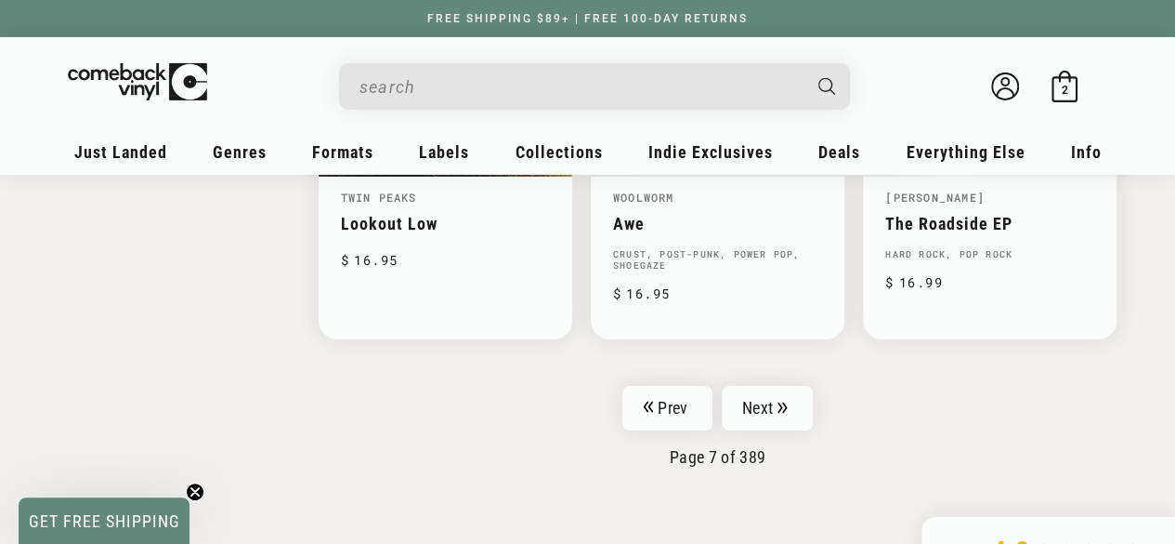
scroll to position [3126, 0]
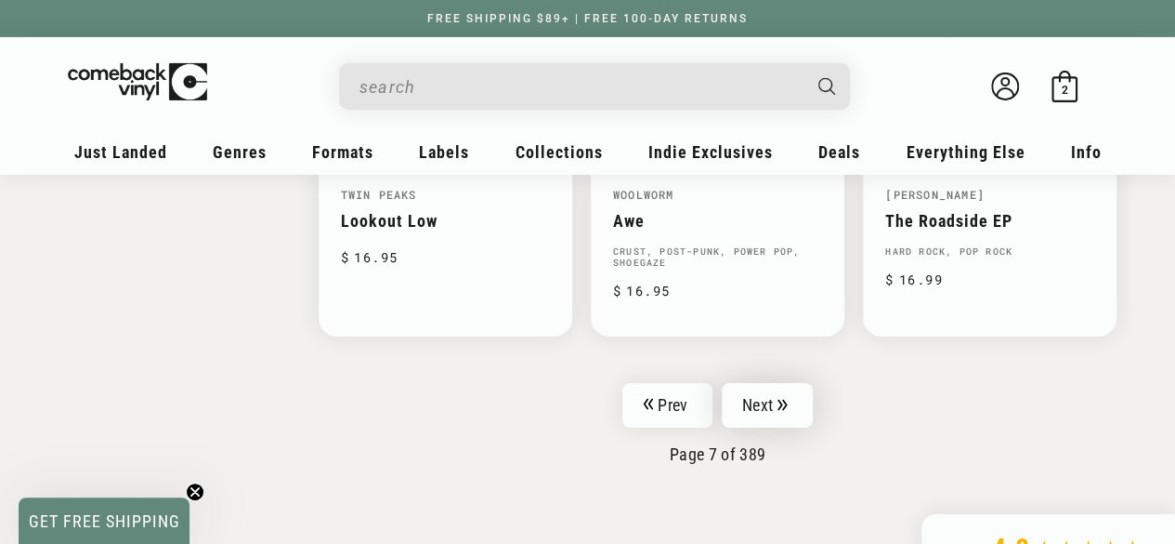
click at [769, 402] on link "Next" at bounding box center [767, 405] width 91 height 45
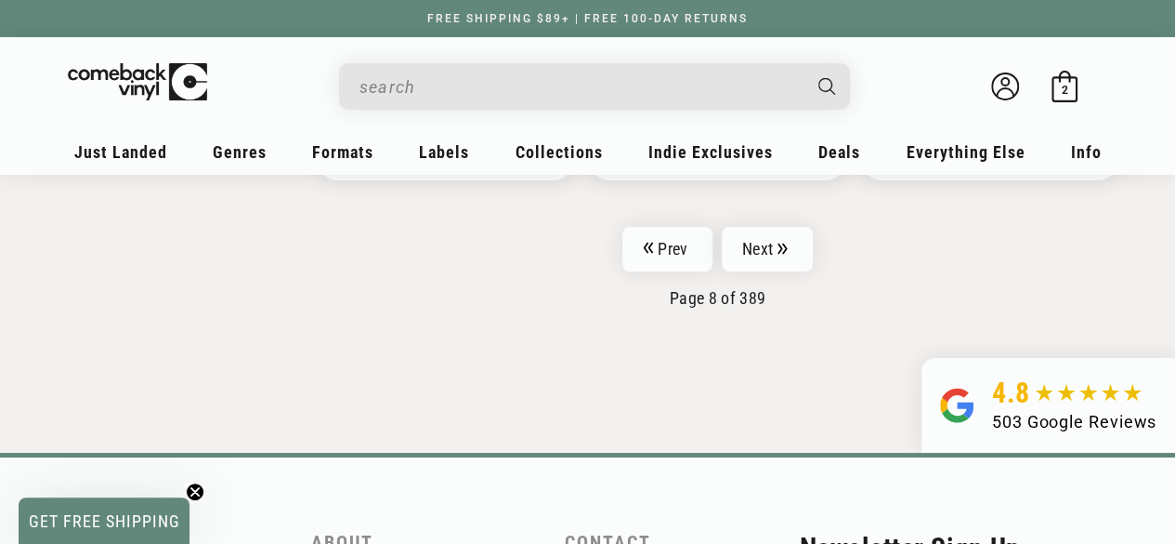
scroll to position [3299, 0]
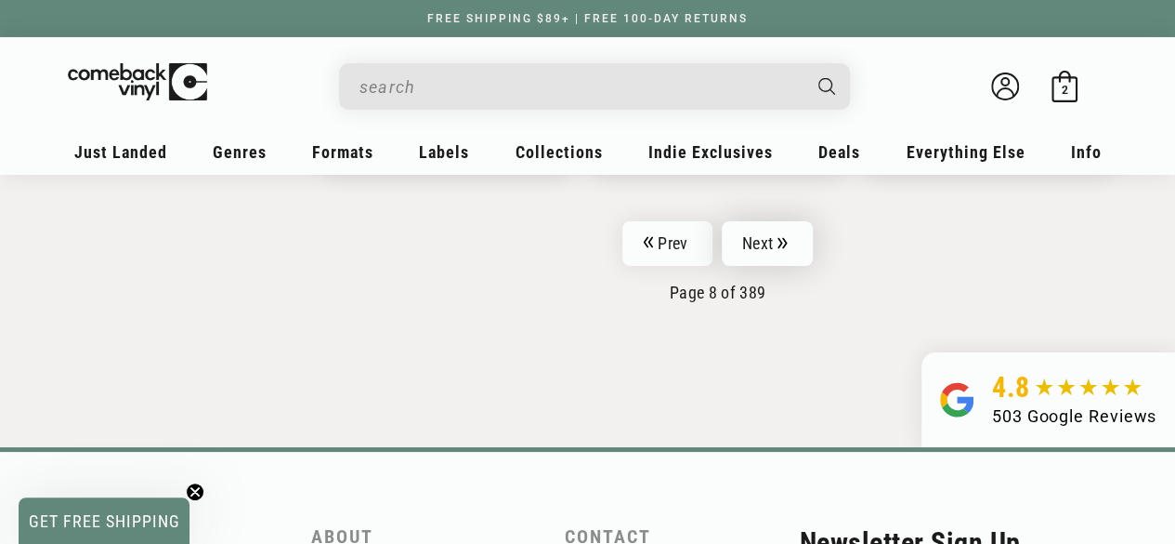
click at [762, 243] on link "Next" at bounding box center [767, 243] width 91 height 45
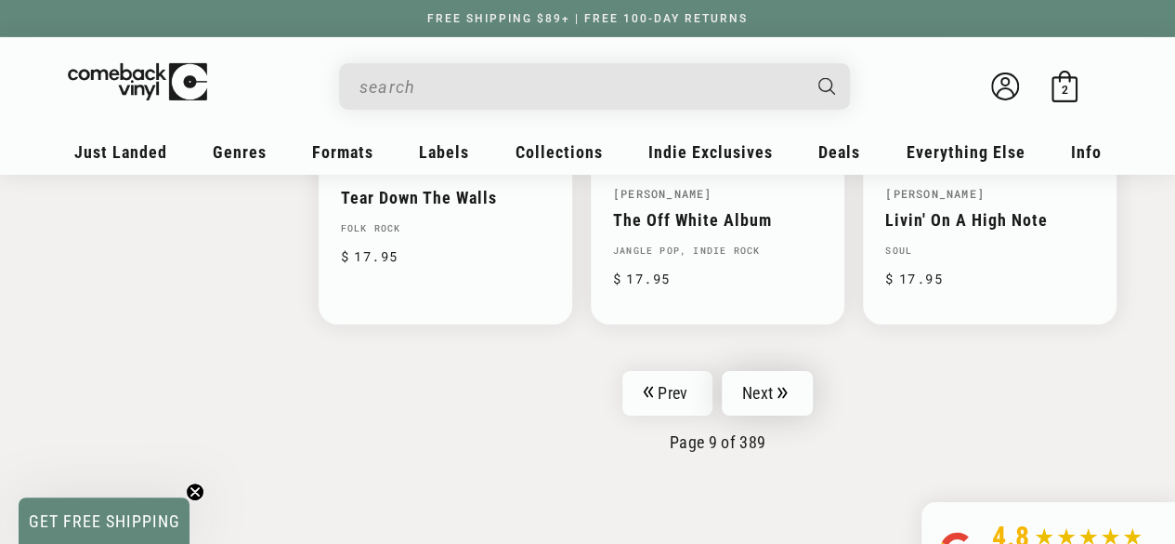
scroll to position [3105, 0]
click at [745, 381] on link "Next" at bounding box center [767, 392] width 91 height 45
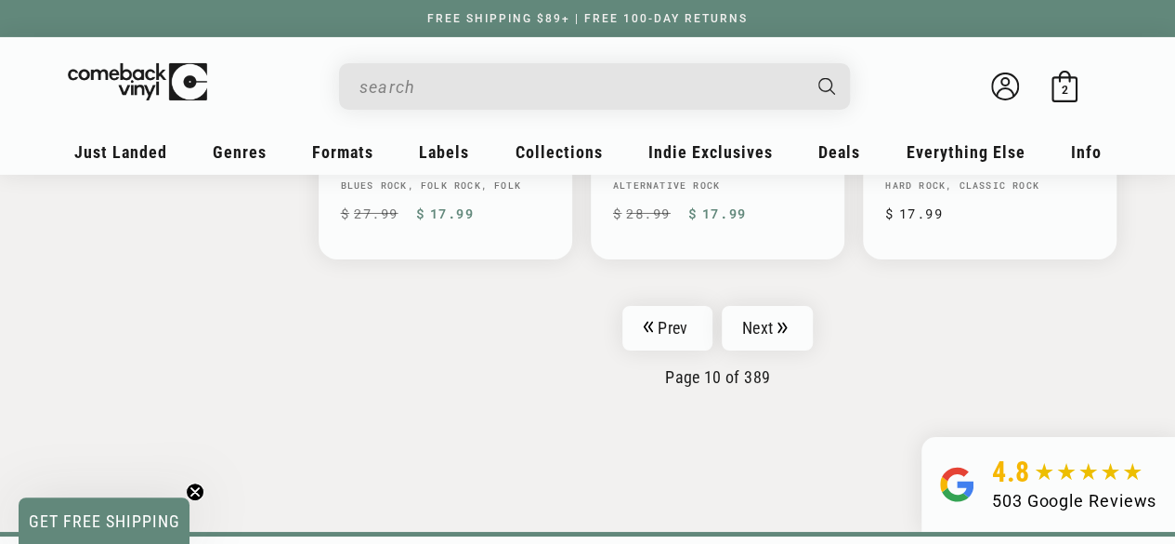
scroll to position [3229, 0]
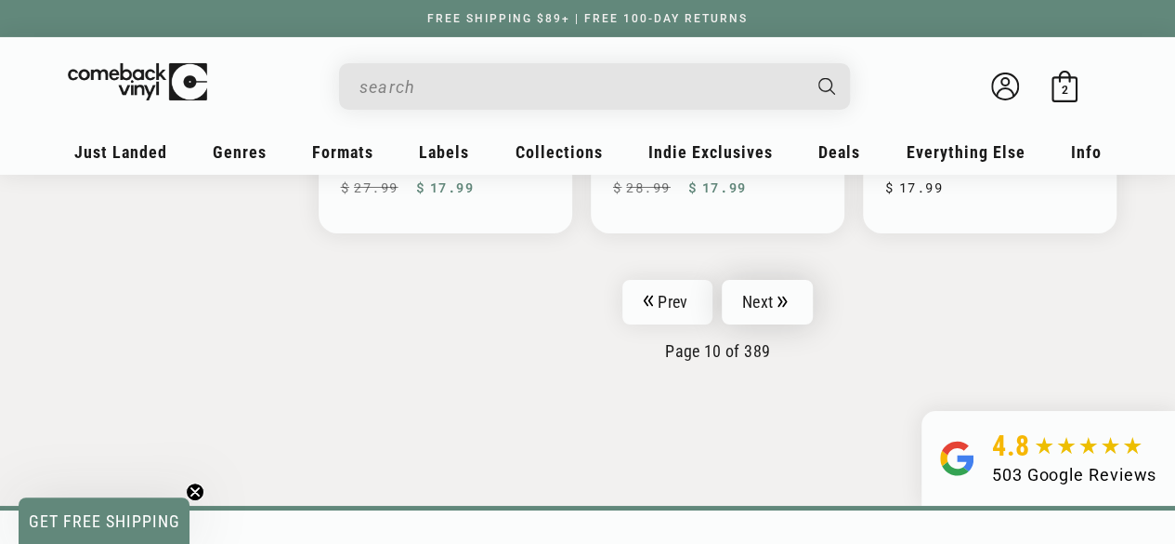
click at [757, 281] on link "Next" at bounding box center [767, 302] width 91 height 45
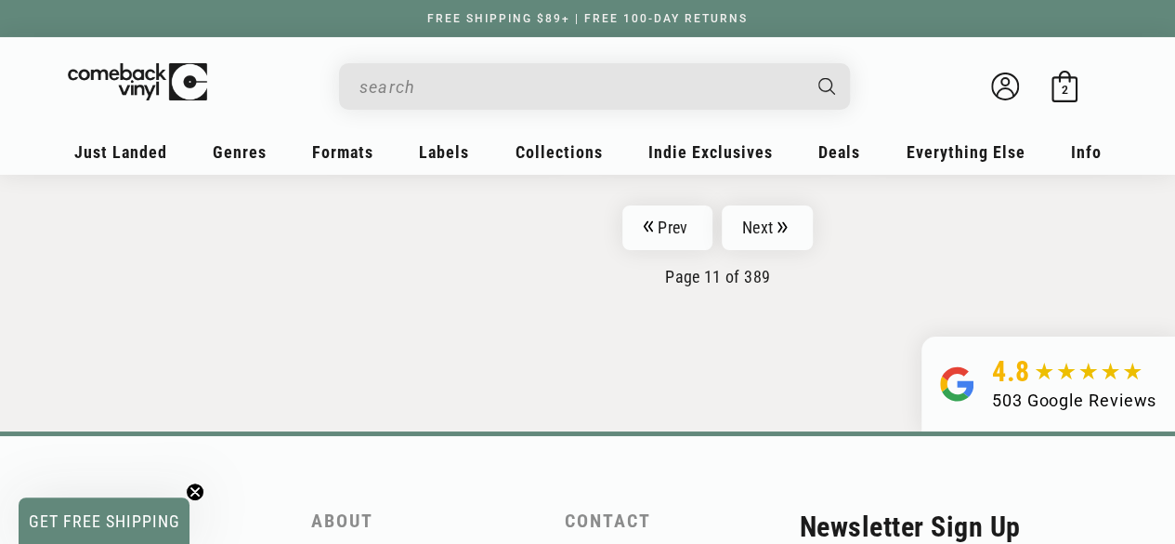
scroll to position [3322, 0]
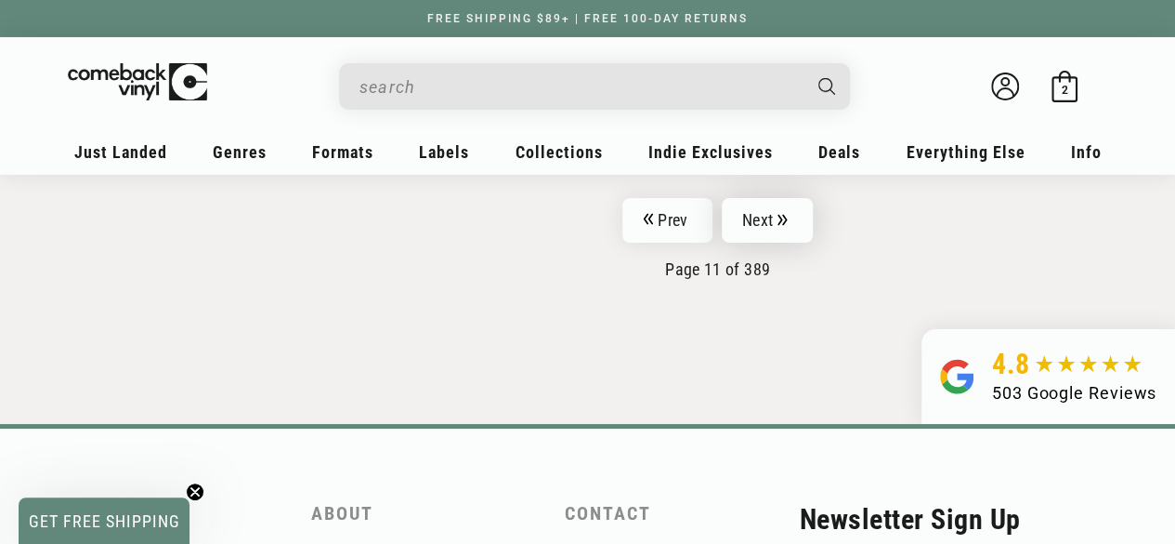
click at [755, 204] on link "Next" at bounding box center [767, 220] width 91 height 45
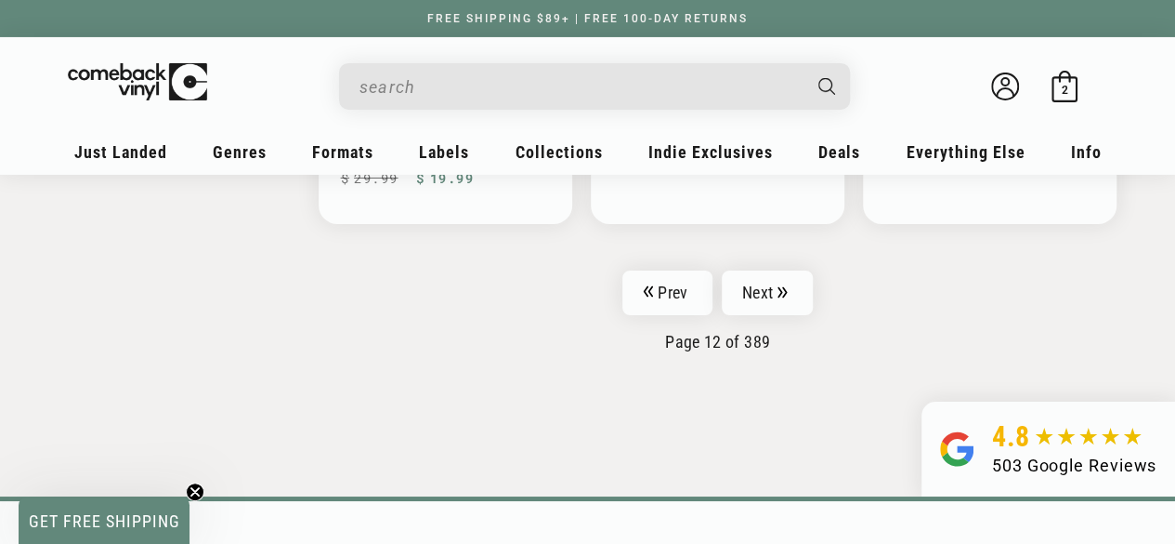
scroll to position [3235, 0]
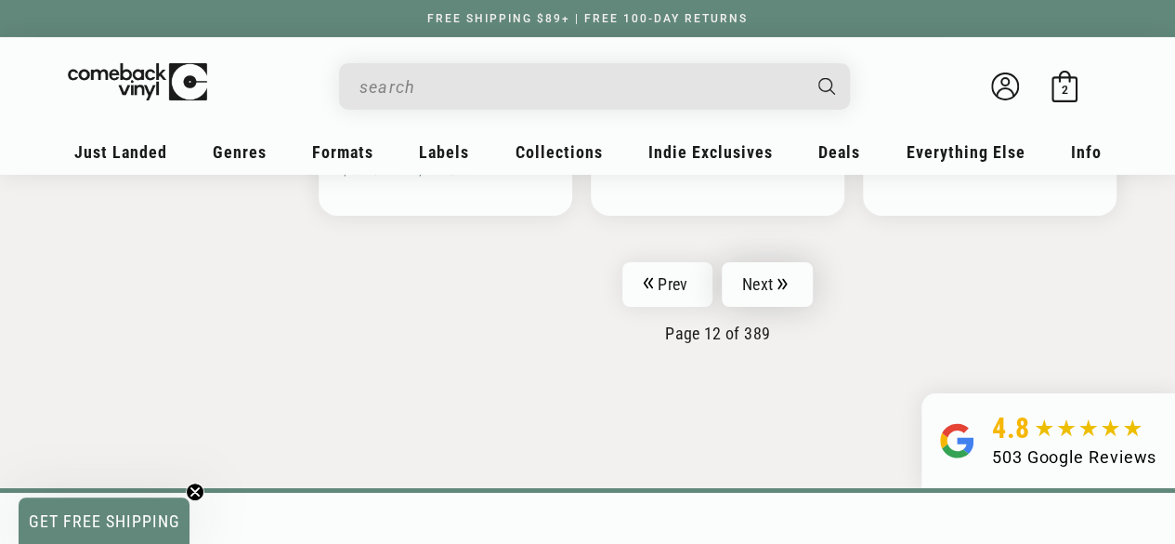
click at [792, 290] on link "Next" at bounding box center [767, 284] width 91 height 45
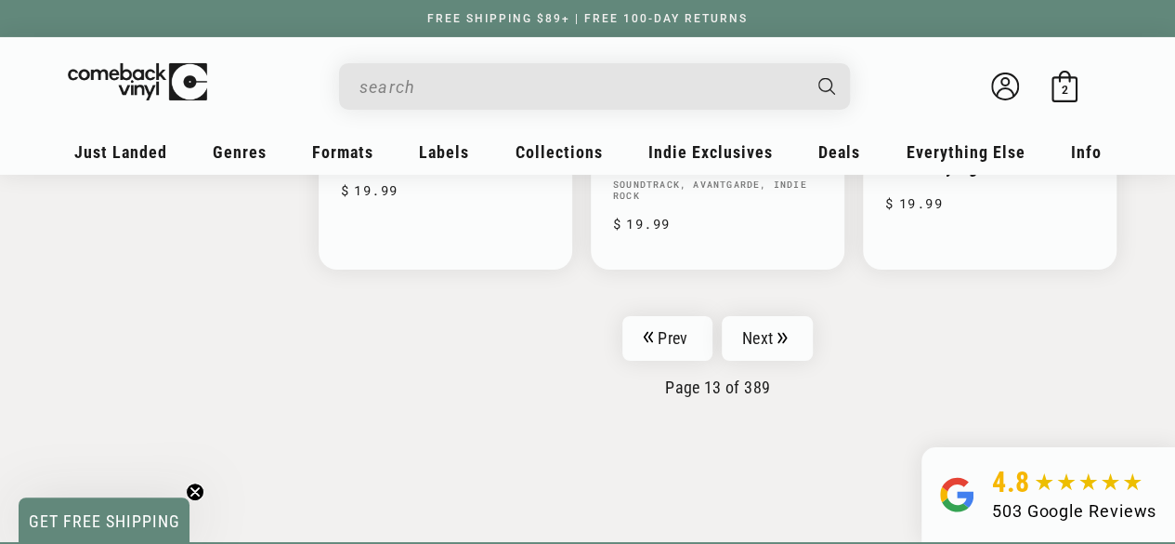
scroll to position [3222, 0]
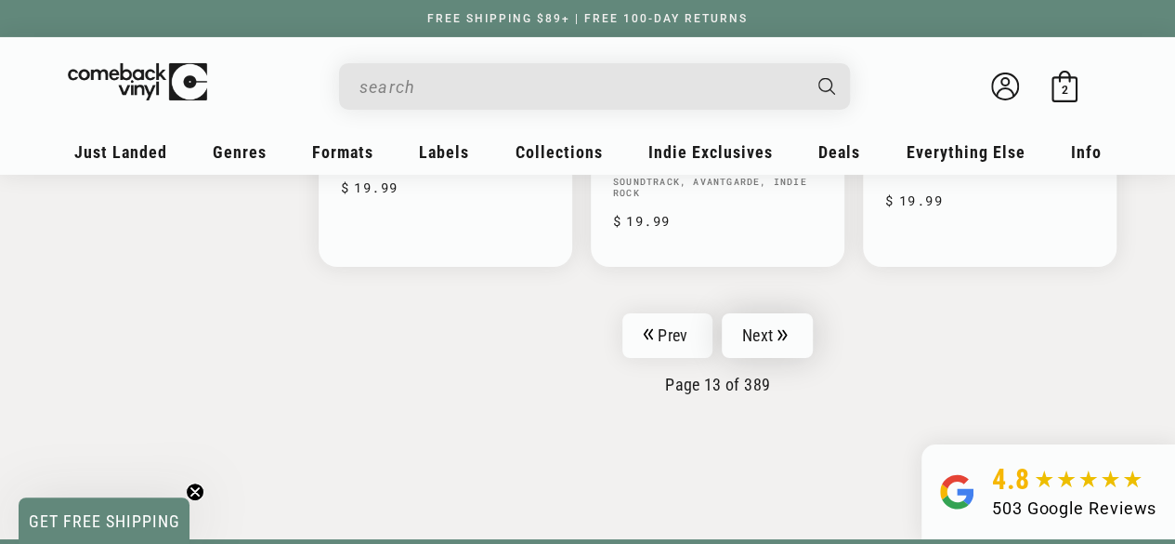
click at [749, 313] on link "Next" at bounding box center [767, 335] width 91 height 45
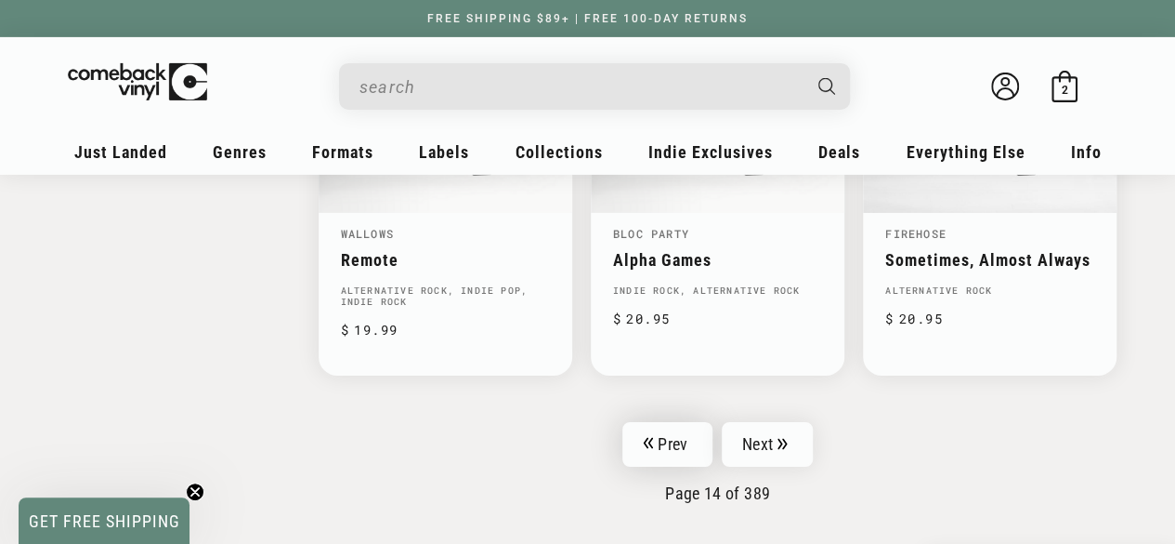
scroll to position [3089, 0]
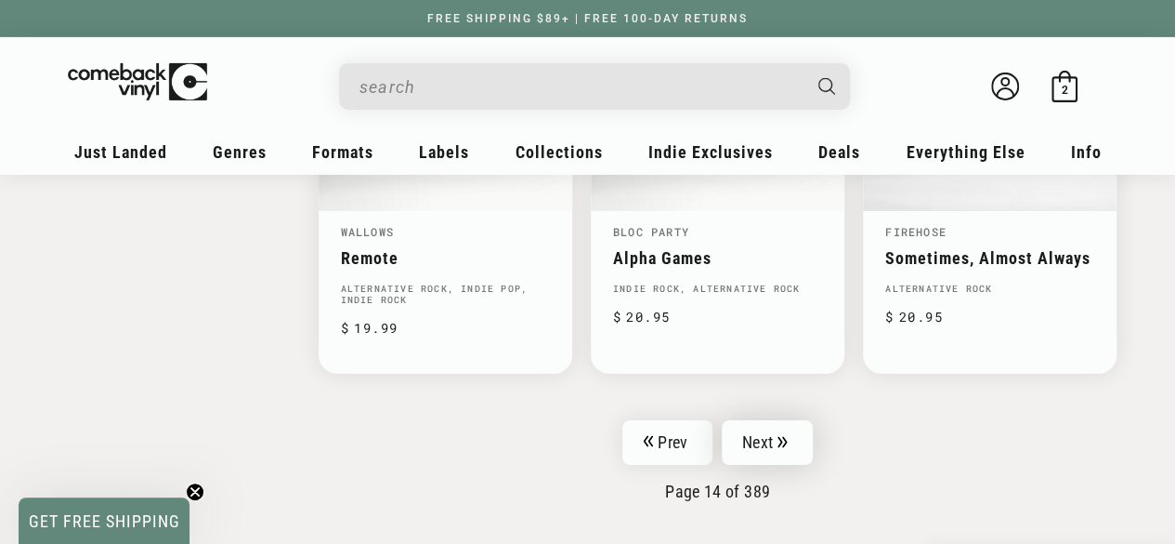
click at [768, 420] on link "Next" at bounding box center [767, 442] width 91 height 45
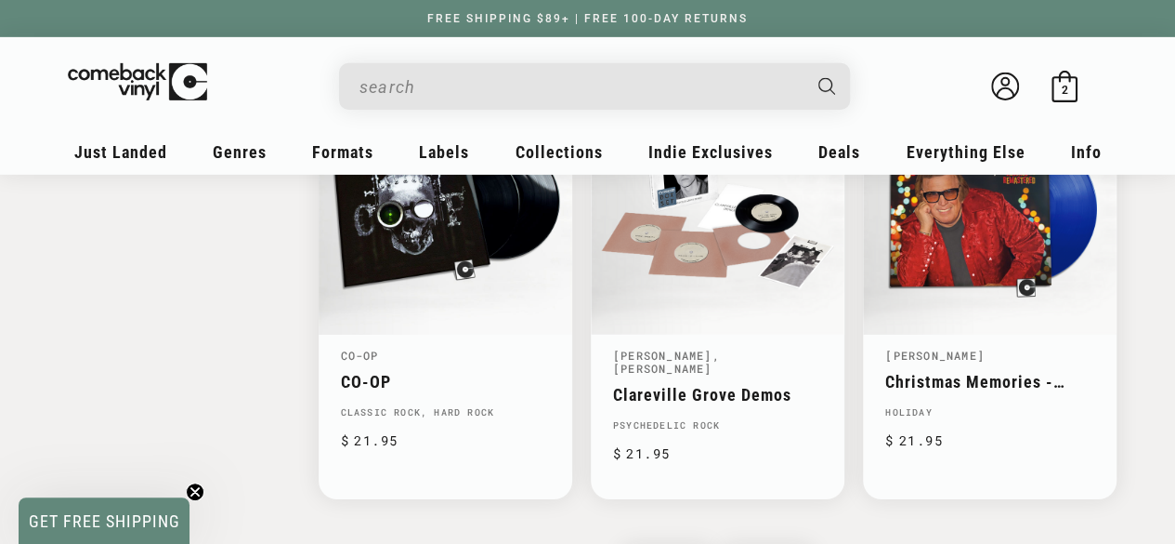
scroll to position [2996, 0]
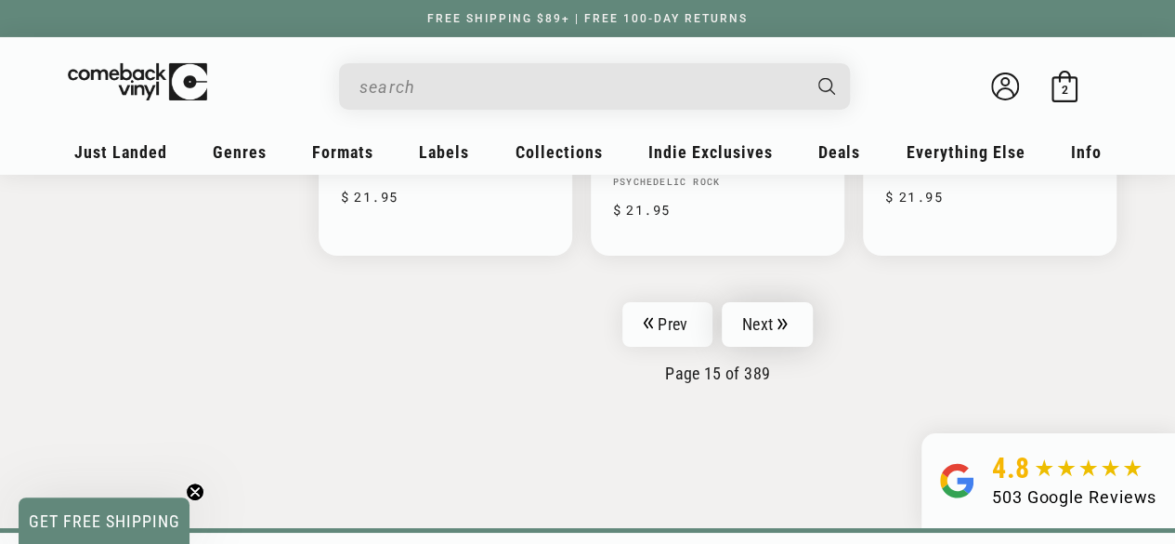
click at [758, 313] on link "Next" at bounding box center [767, 324] width 91 height 45
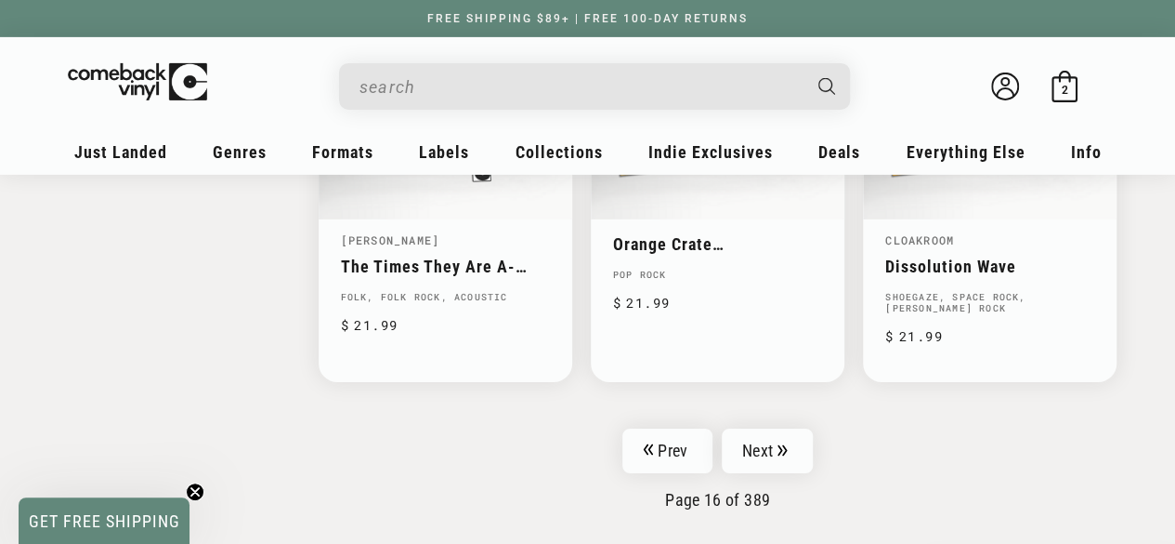
scroll to position [3077, 0]
drag, startPoint x: 296, startPoint y: 464, endPoint x: 784, endPoint y: 425, distance: 489.4
click at [784, 441] on icon "Pagination" at bounding box center [782, 446] width 9 height 11
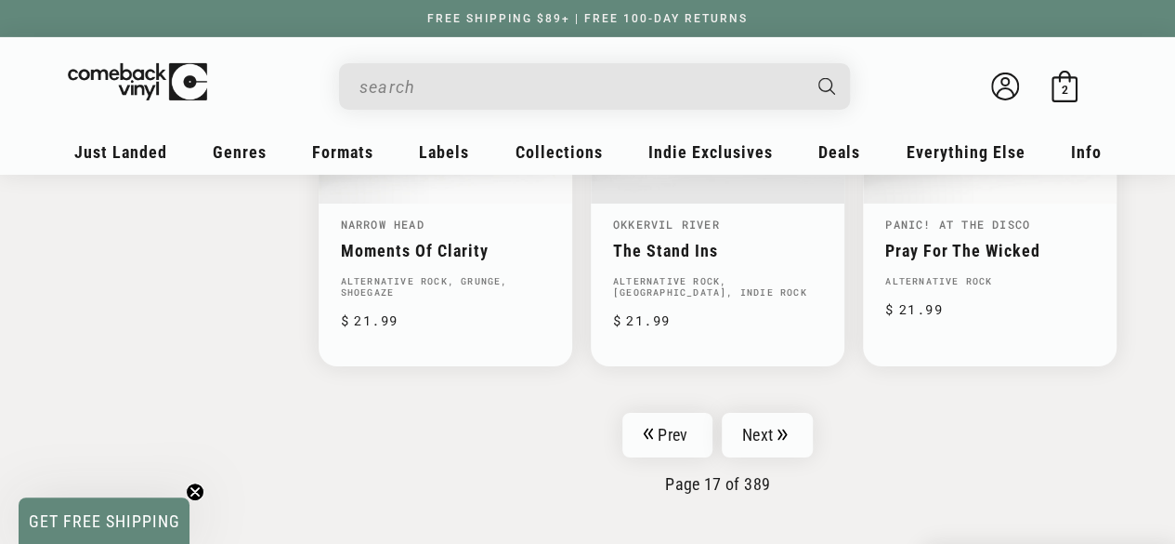
scroll to position [3113, 0]
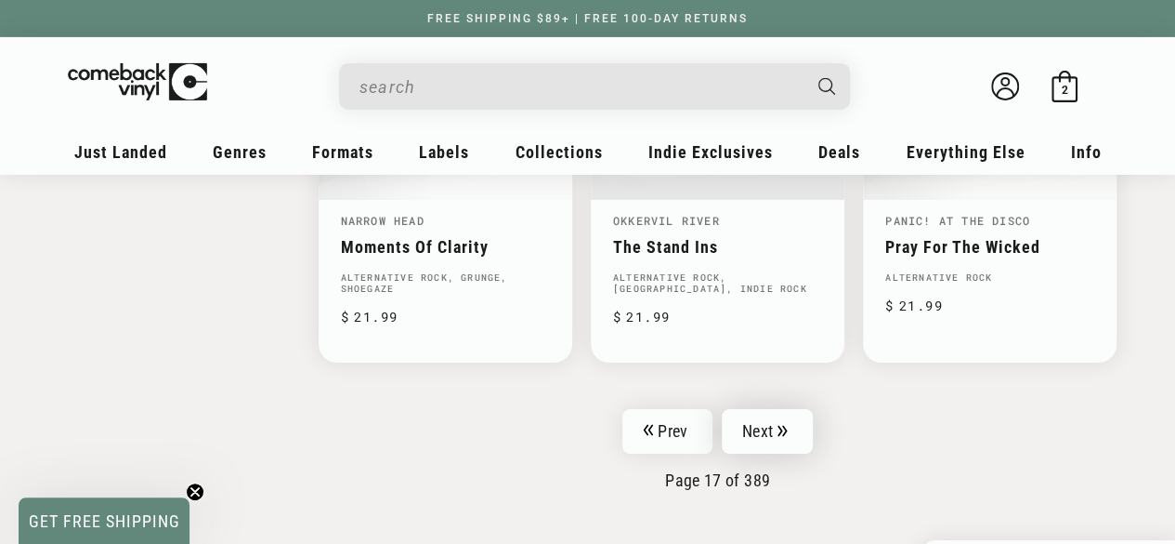
click at [762, 428] on link "Next" at bounding box center [767, 431] width 91 height 45
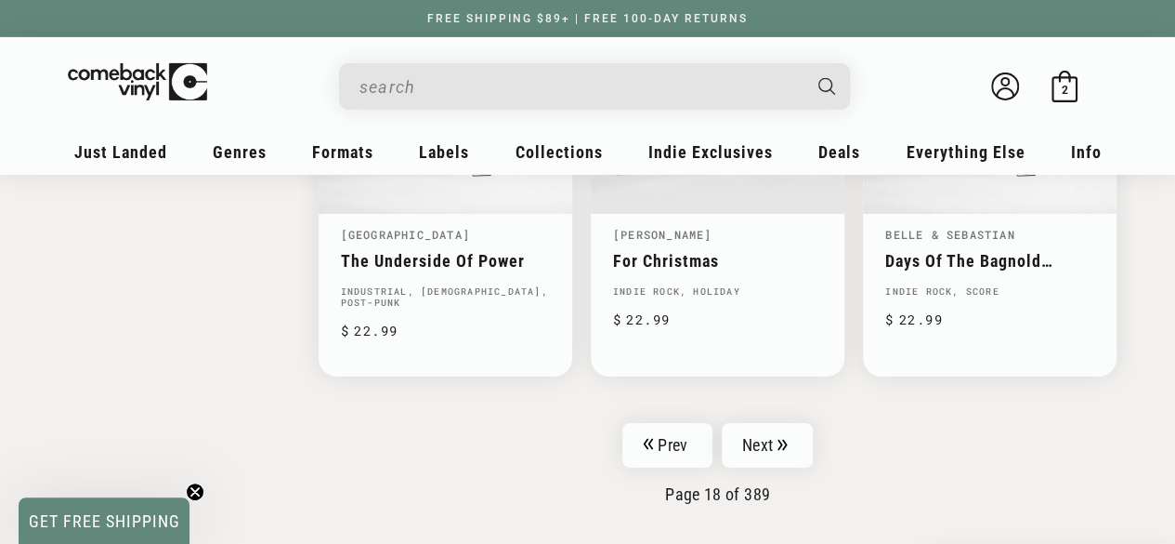
scroll to position [3113, 0]
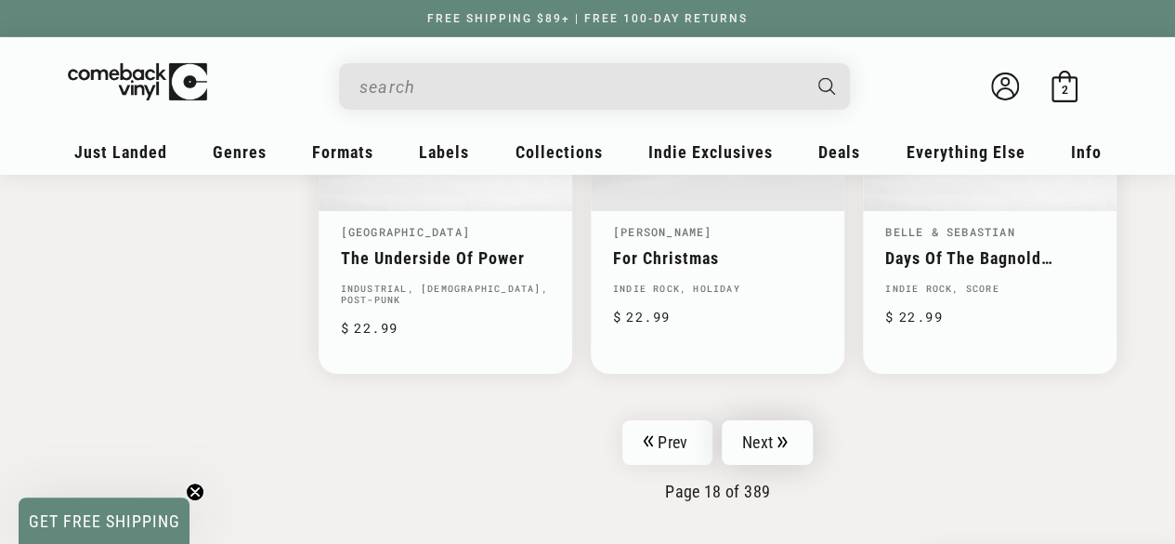
click at [773, 420] on link "Next" at bounding box center [767, 442] width 91 height 45
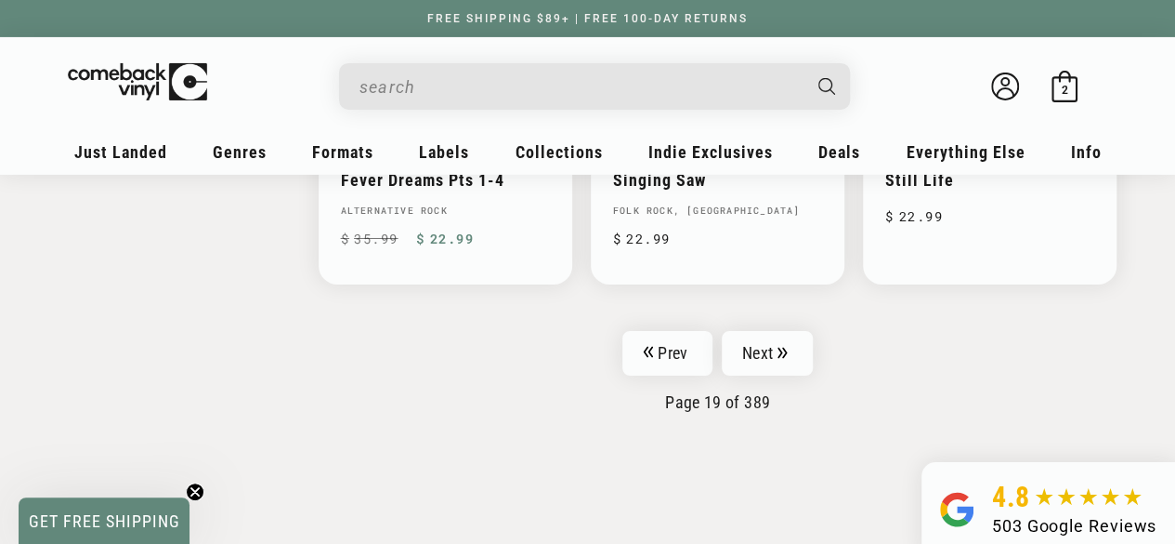
scroll to position [3166, 0]
click at [769, 339] on link "Next" at bounding box center [767, 354] width 91 height 45
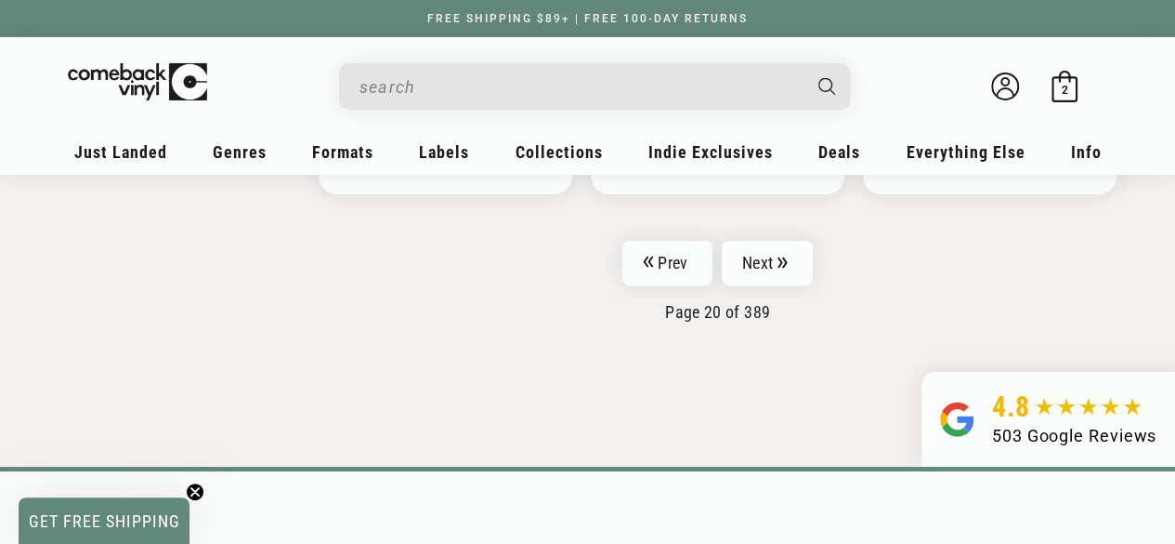
scroll to position [3287, 0]
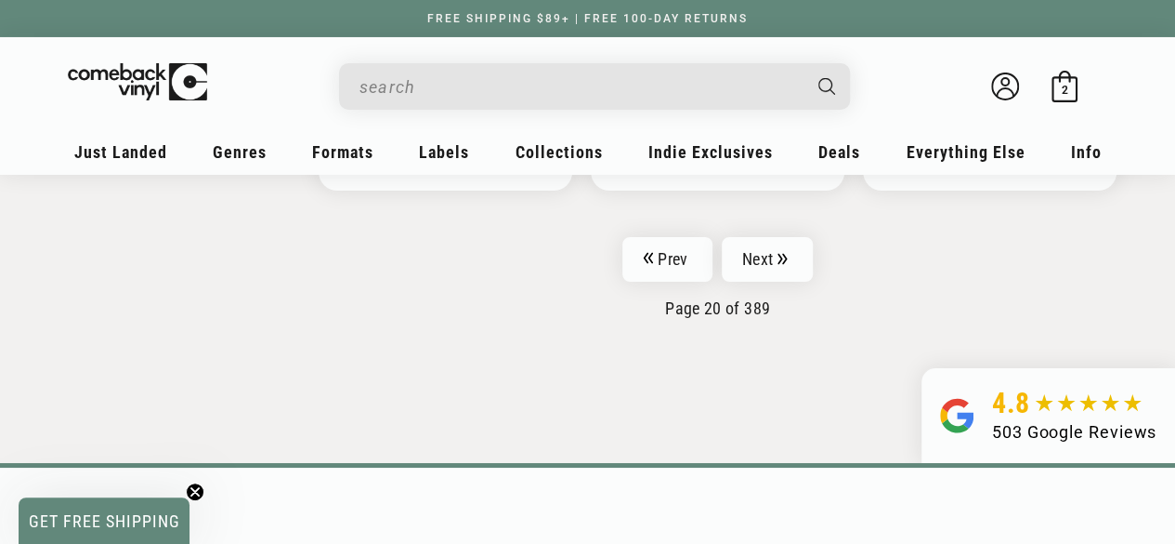
click at [762, 237] on link "Next" at bounding box center [767, 259] width 91 height 45
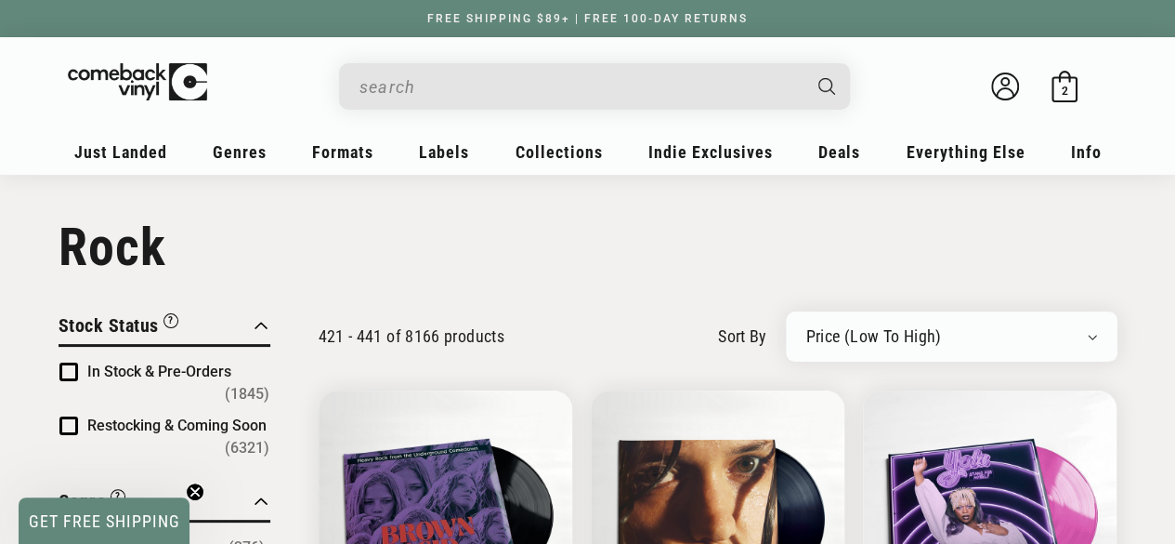
click at [524, 85] on input "When autocomplete results are available use up and down arrows to review and en…" at bounding box center [580, 87] width 440 height 38
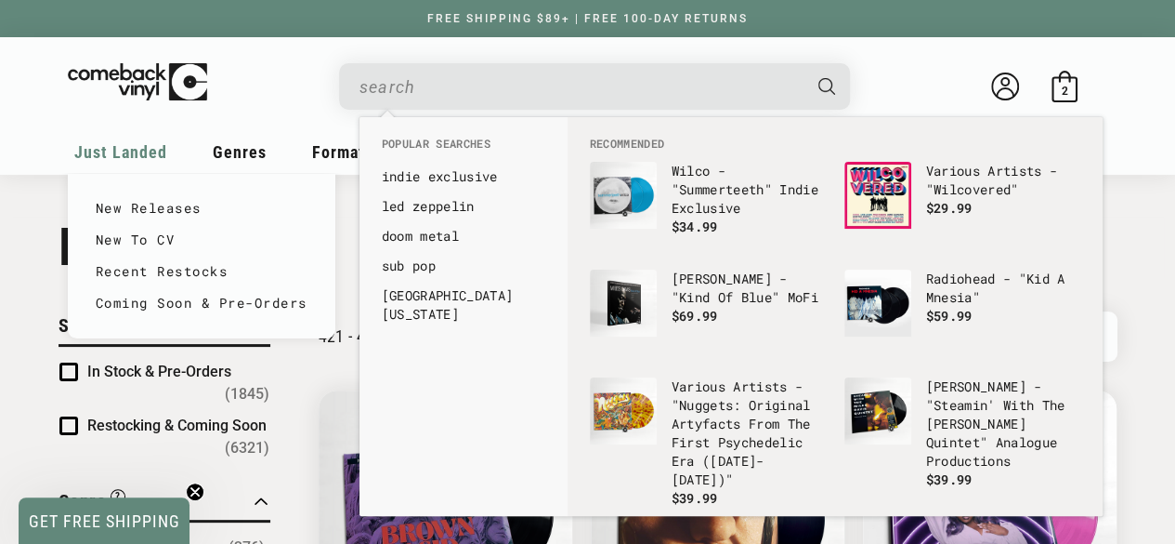
click at [137, 150] on span "Just Landed" at bounding box center [120, 152] width 93 height 20
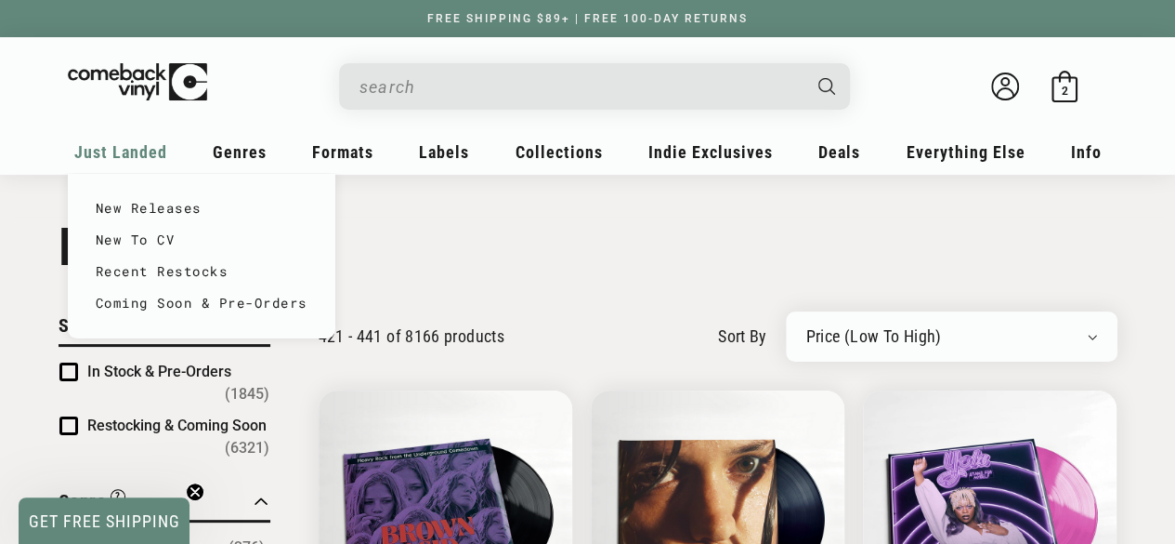
click at [141, 151] on span "Just Landed" at bounding box center [120, 152] width 93 height 20
click at [160, 203] on link "New Releases" at bounding box center [202, 208] width 212 height 32
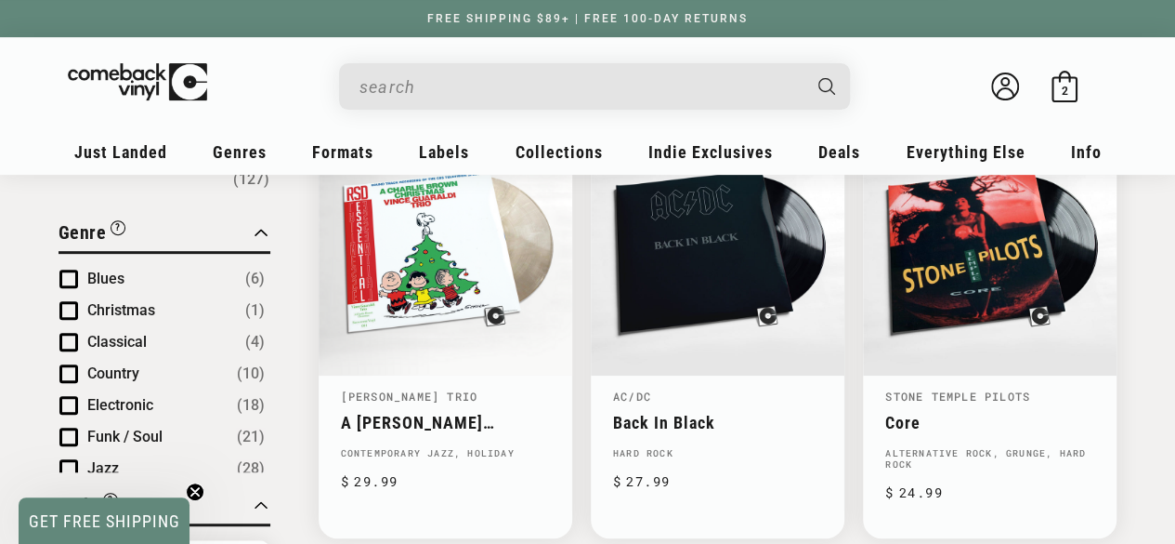
scroll to position [267, 0]
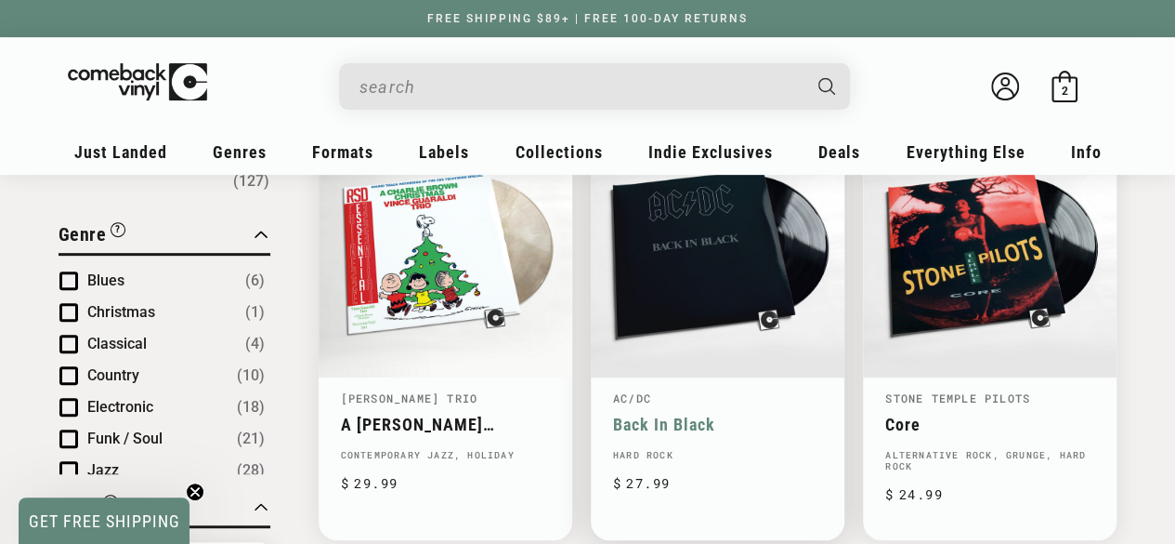
click at [720, 414] on link "Back In Black" at bounding box center [717, 424] width 209 height 20
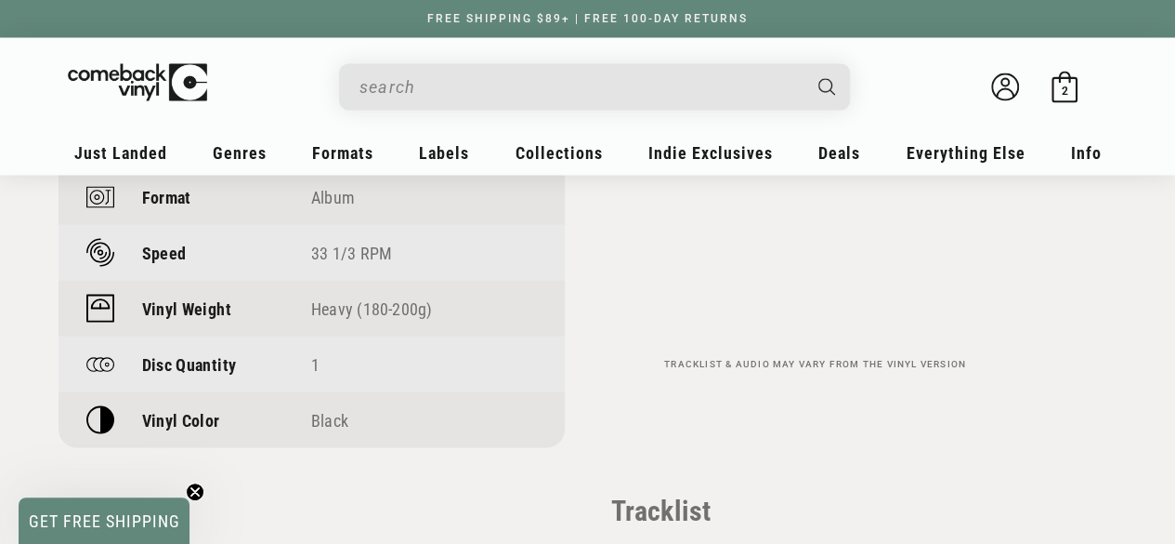
scroll to position [1643, 0]
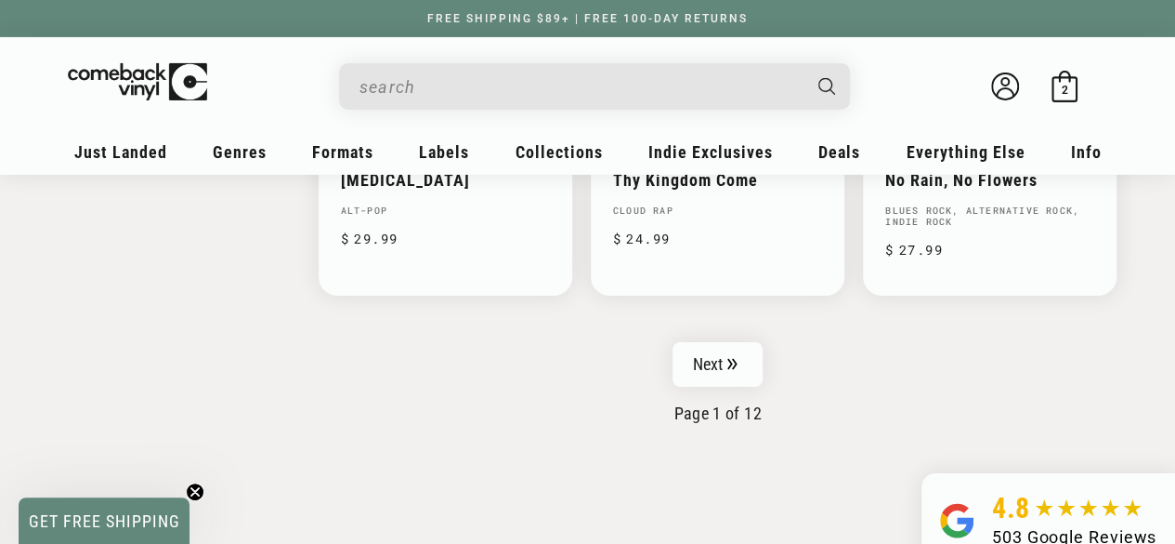
scroll to position [3174, 0]
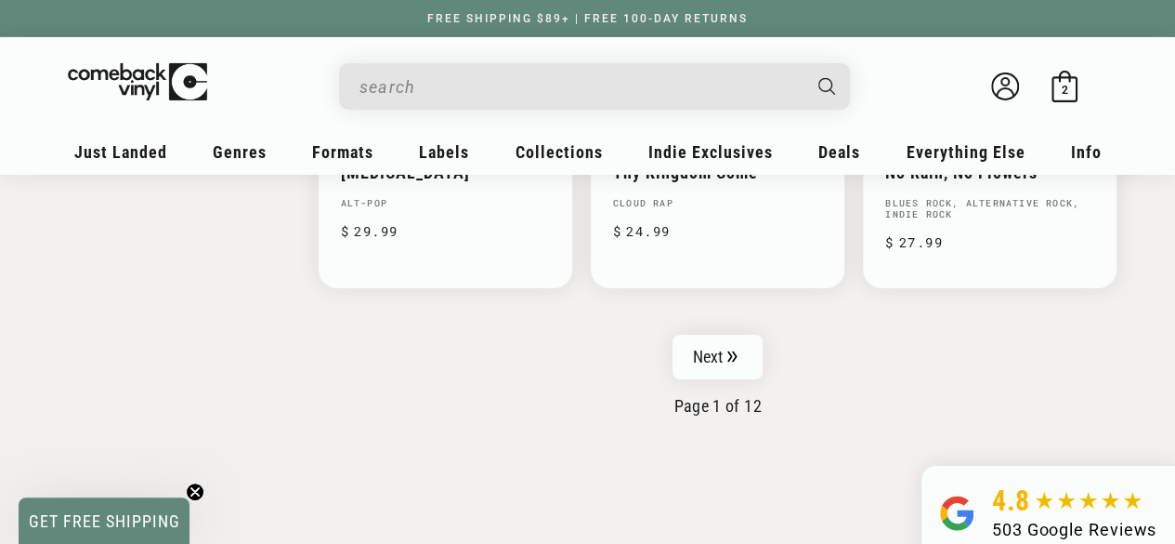
click at [725, 371] on nav "Next Page 1 of 12" at bounding box center [718, 375] width 799 height 81
click at [715, 359] on link "Next" at bounding box center [718, 357] width 91 height 45
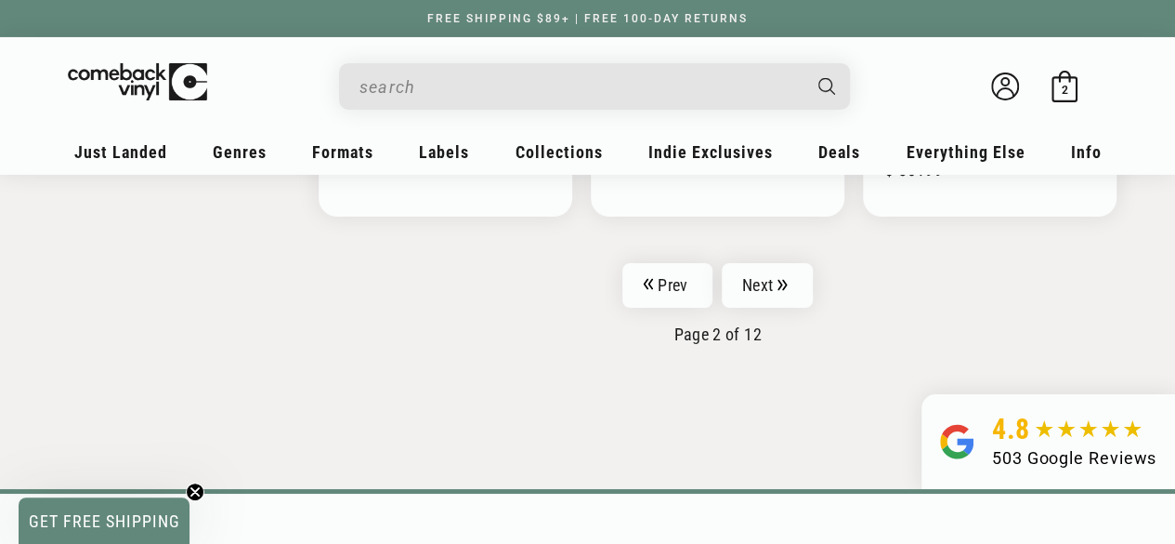
scroll to position [3260, 0]
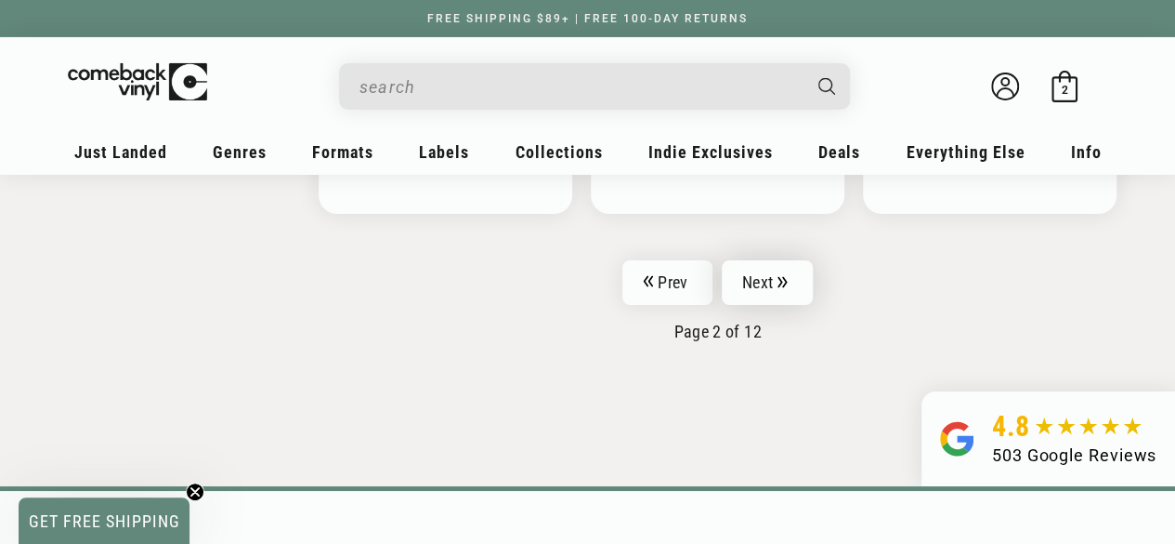
click at [767, 276] on link "Next" at bounding box center [767, 282] width 91 height 45
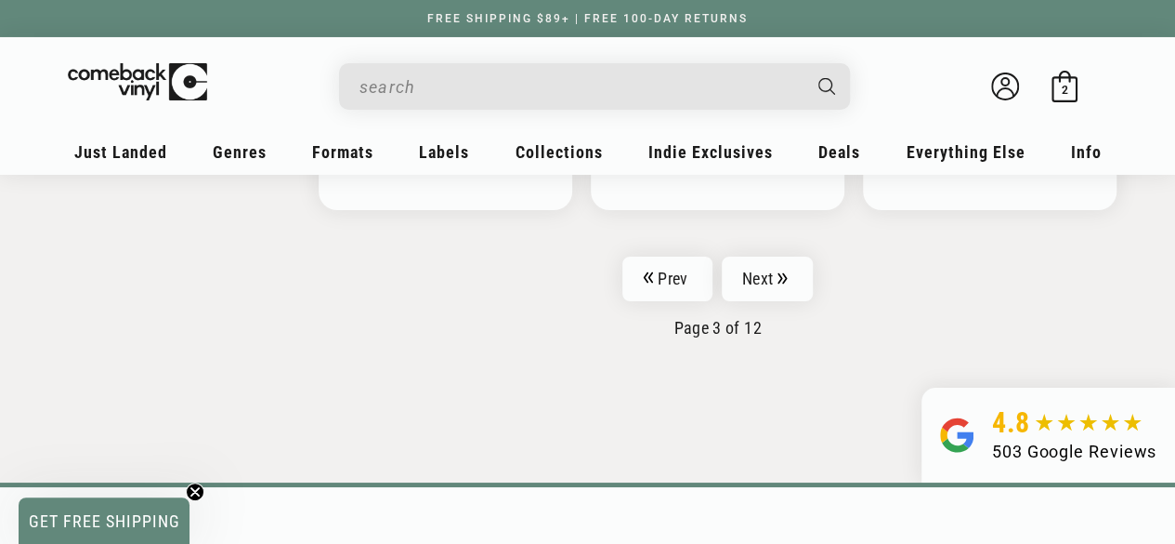
scroll to position [3300, 0]
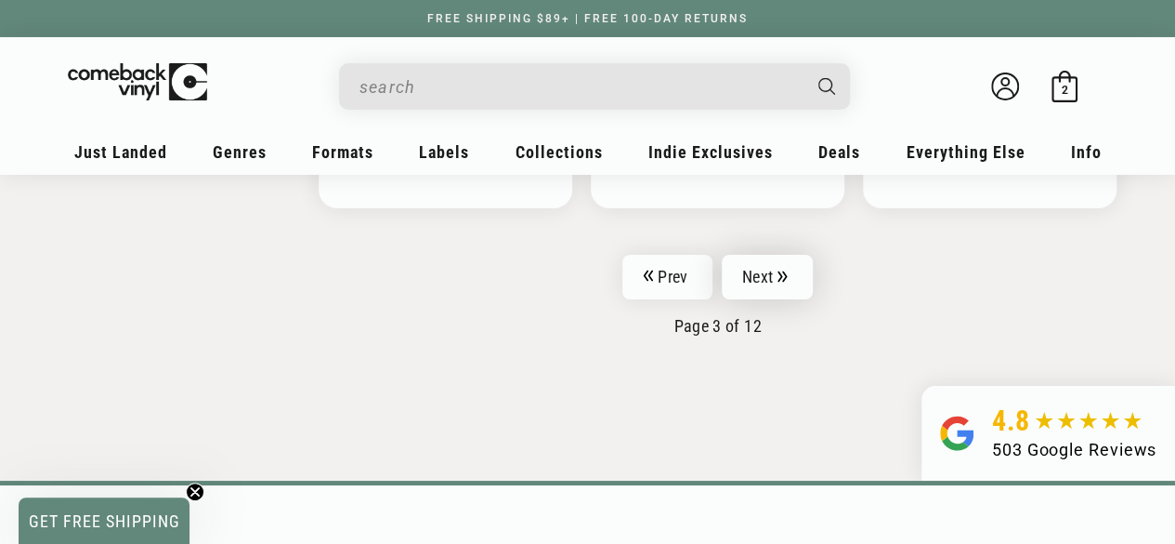
click at [769, 255] on link "Next" at bounding box center [767, 277] width 91 height 45
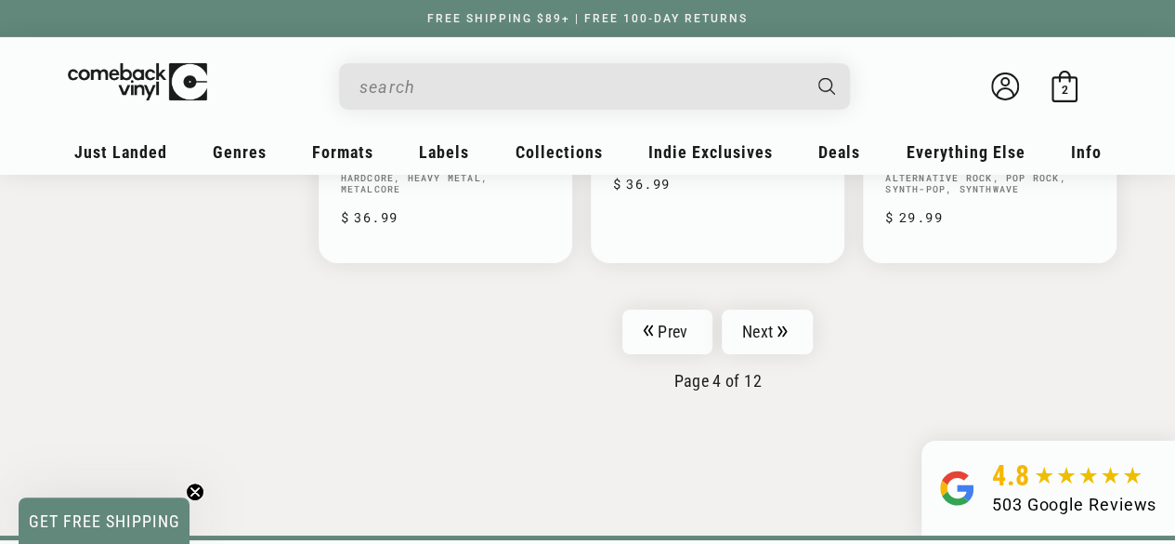
scroll to position [3193, 0]
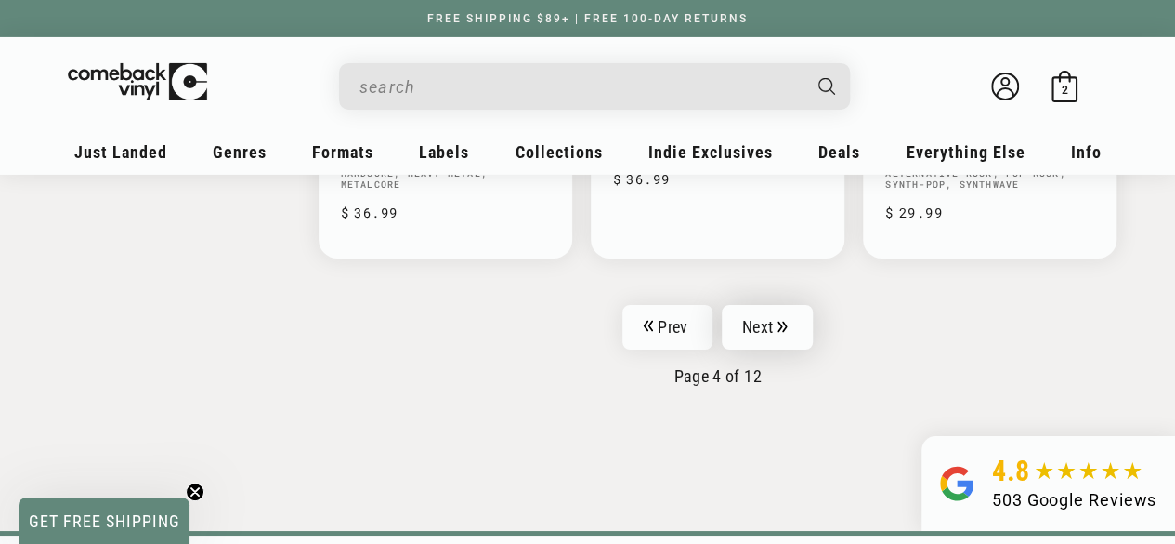
click at [781, 321] on icon "Pagination" at bounding box center [783, 327] width 10 height 12
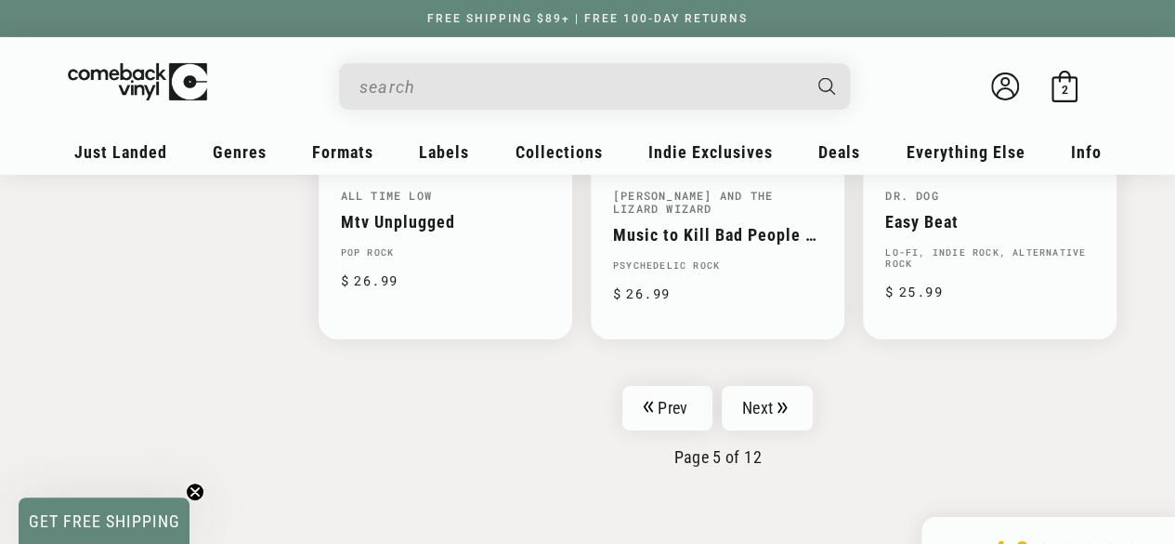
scroll to position [3126, 0]
click at [769, 391] on link "Next" at bounding box center [767, 407] width 91 height 45
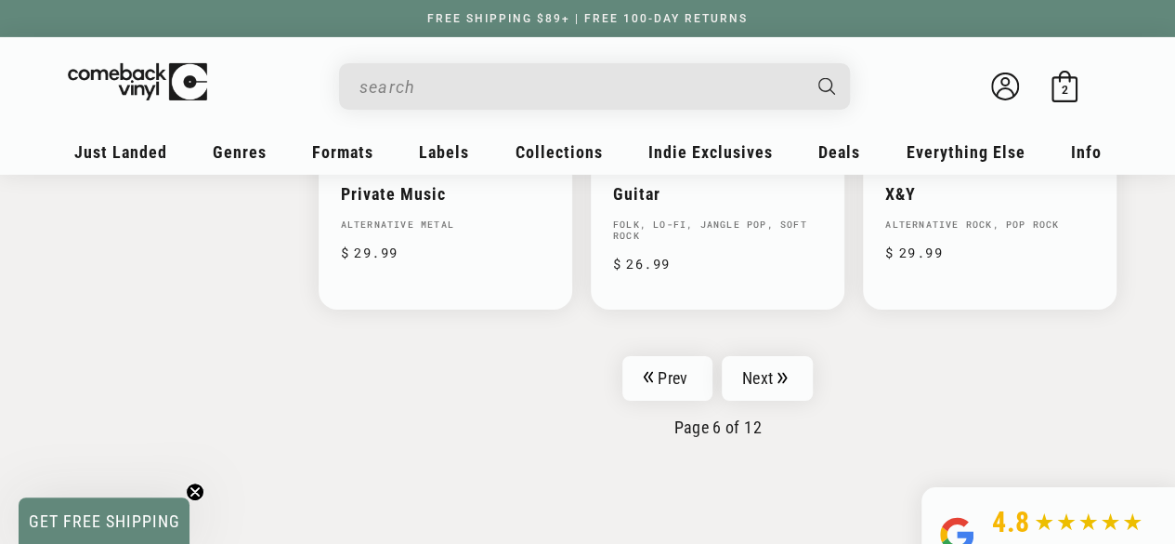
scroll to position [3143, 0]
click at [760, 382] on link "Next" at bounding box center [767, 377] width 91 height 45
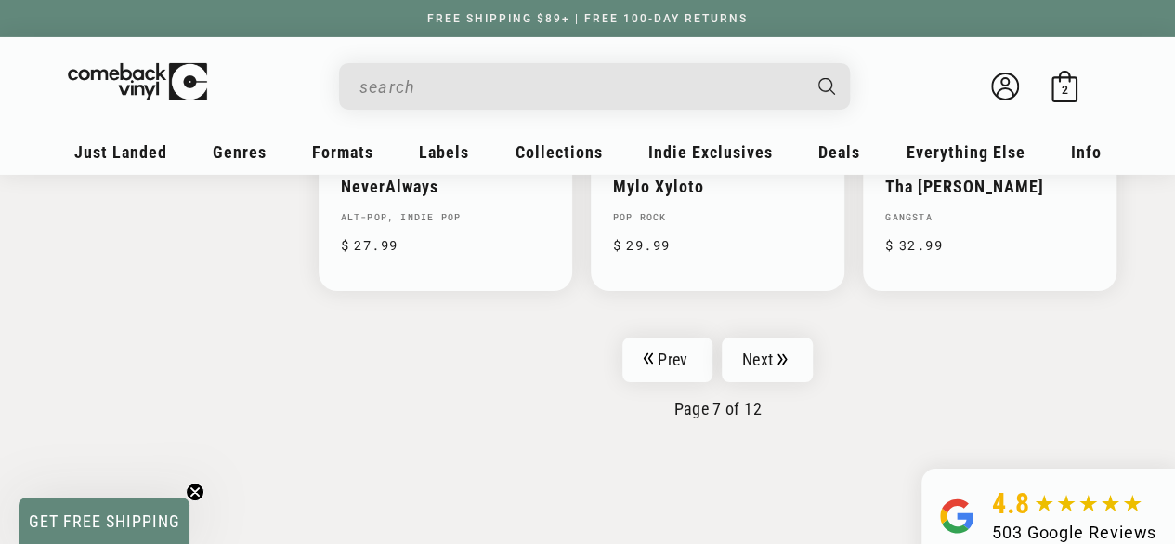
scroll to position [3189, 0]
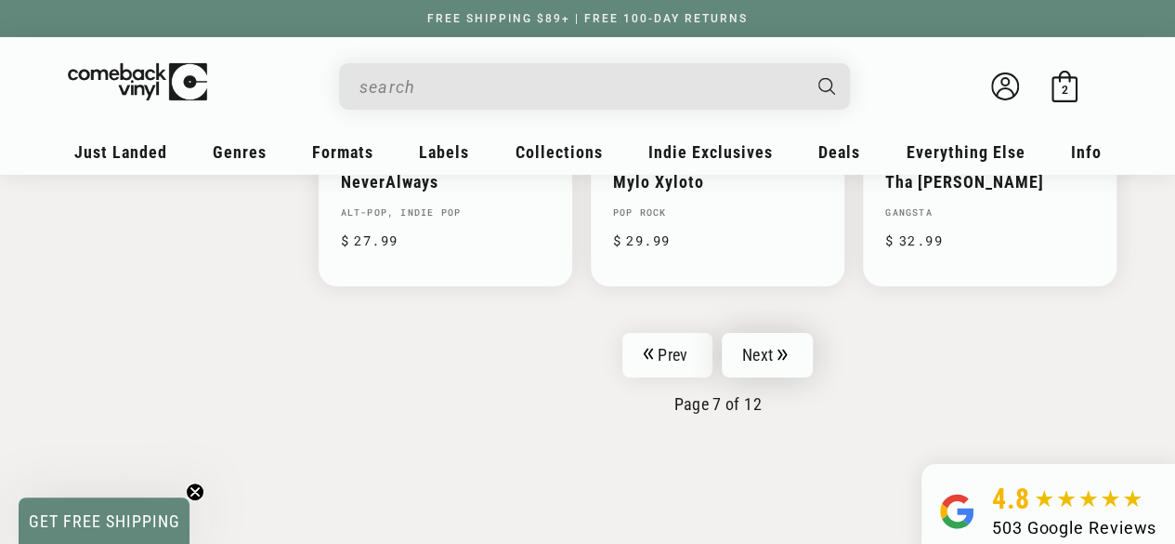
click at [749, 333] on link "Next" at bounding box center [767, 355] width 91 height 45
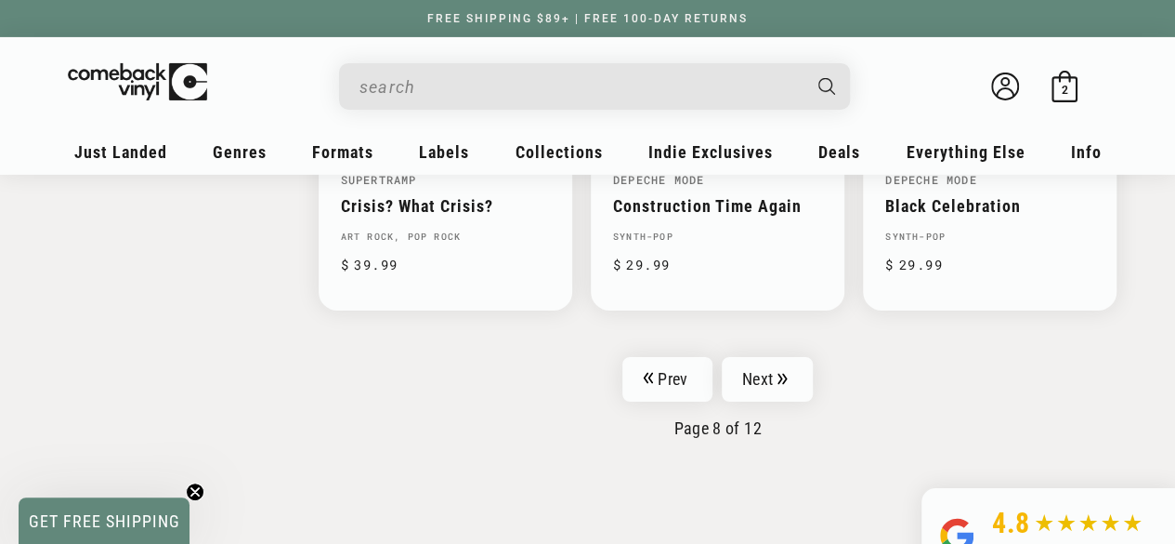
scroll to position [3158, 0]
click at [775, 354] on link "Next" at bounding box center [767, 376] width 91 height 45
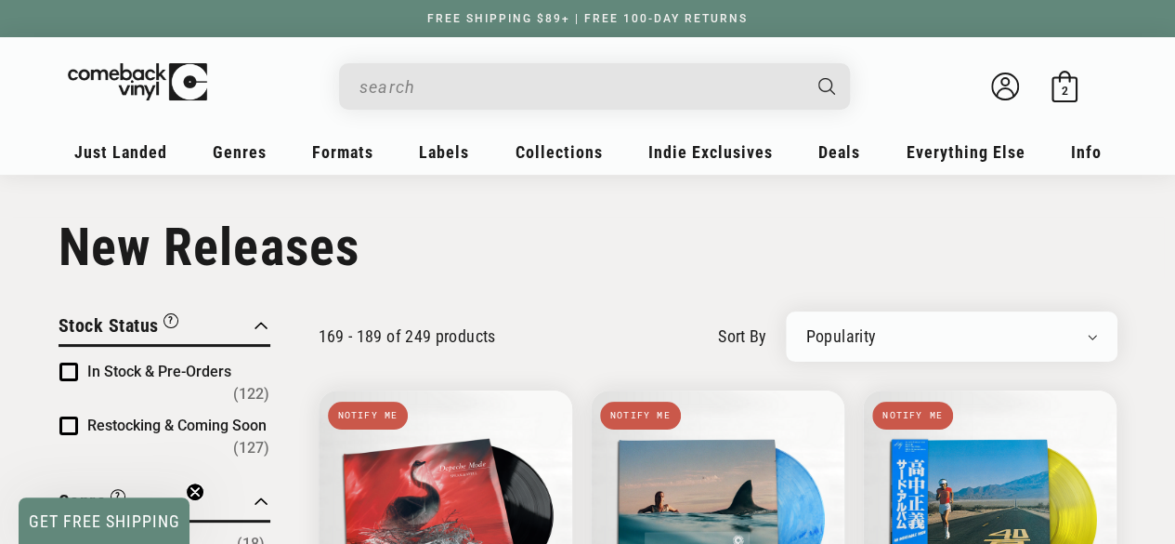
click at [479, 85] on input "When autocomplete results are available use up and down arrows to review and en…" at bounding box center [580, 87] width 440 height 38
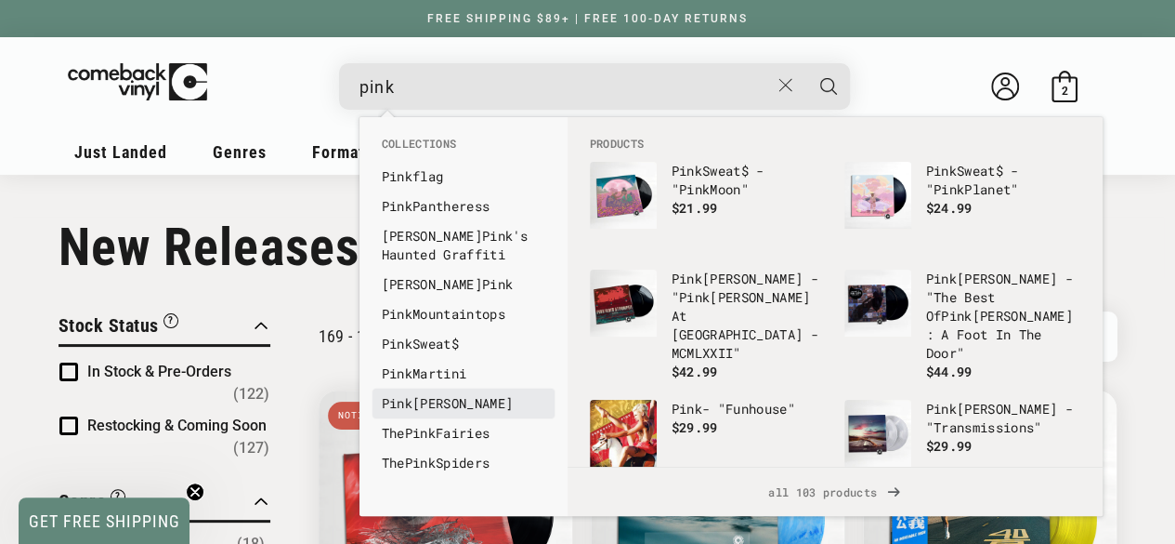
type input "pink"
click at [445, 396] on link "Pink Floyd" at bounding box center [464, 403] width 164 height 19
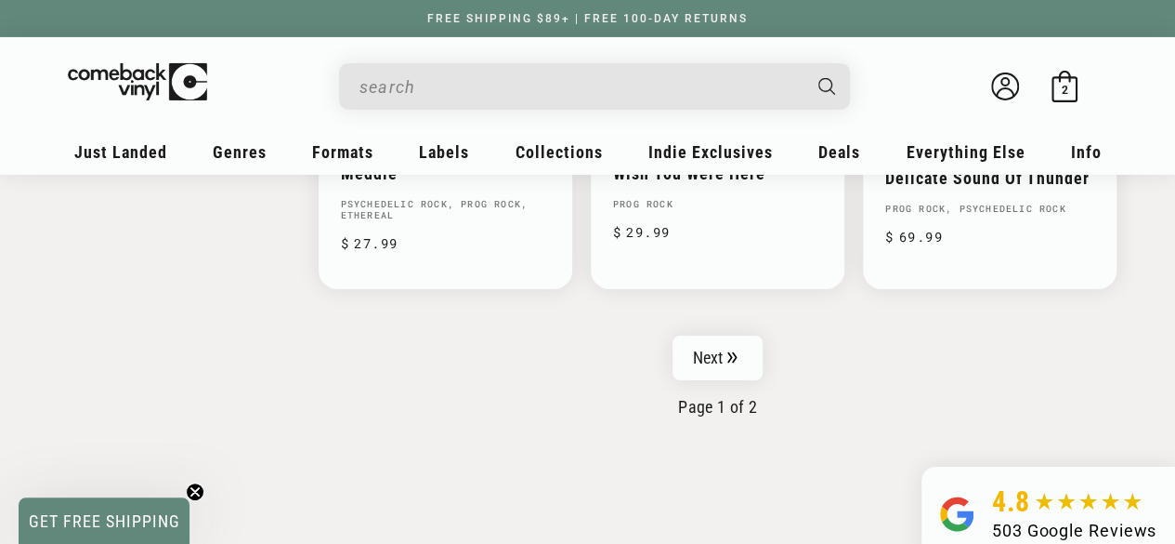
scroll to position [3176, 0]
click at [703, 336] on link "Next" at bounding box center [718, 357] width 91 height 45
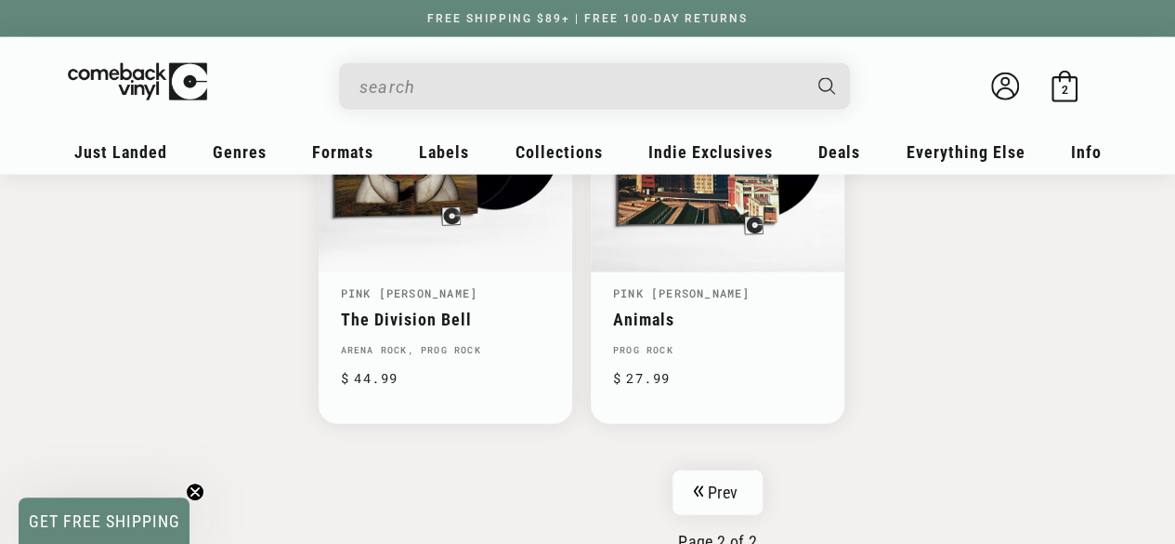
scroll to position [2150, 0]
click at [688, 469] on link "Prev" at bounding box center [718, 491] width 90 height 45
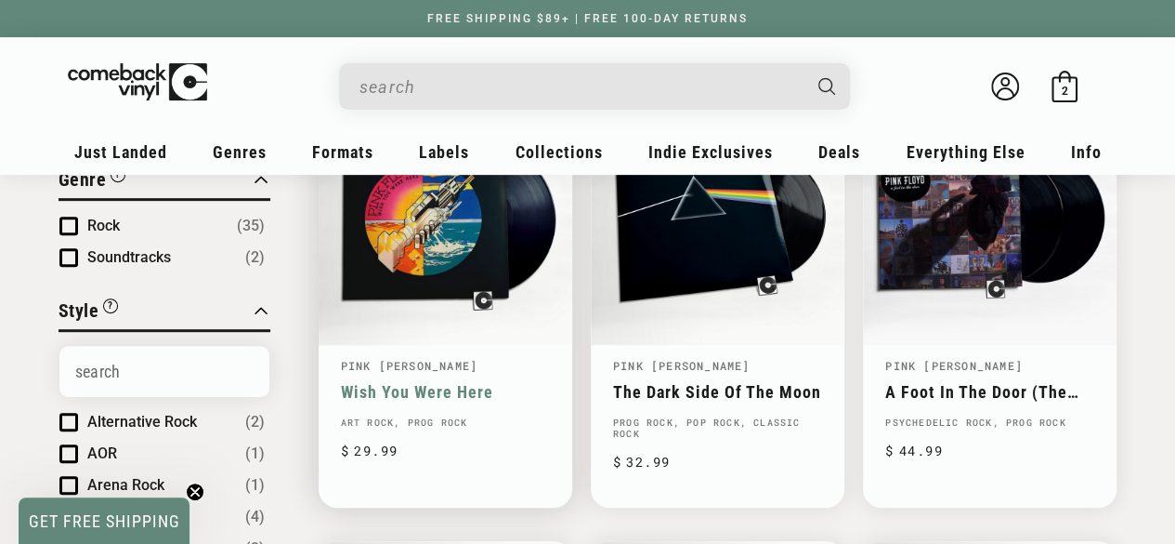
scroll to position [301, 0]
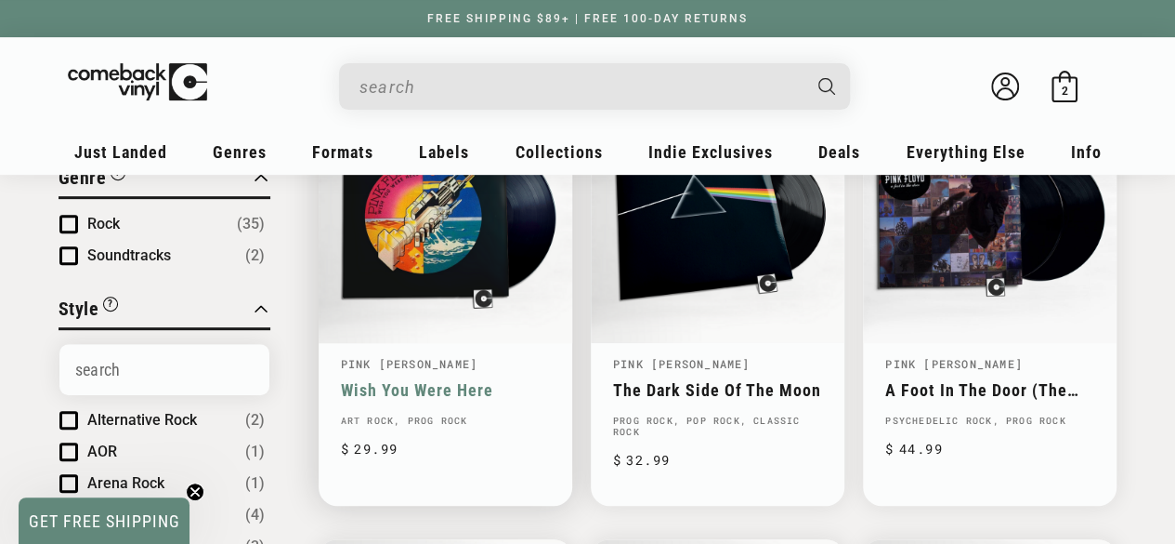
click at [467, 380] on link "Wish You Were Here" at bounding box center [445, 390] width 209 height 20
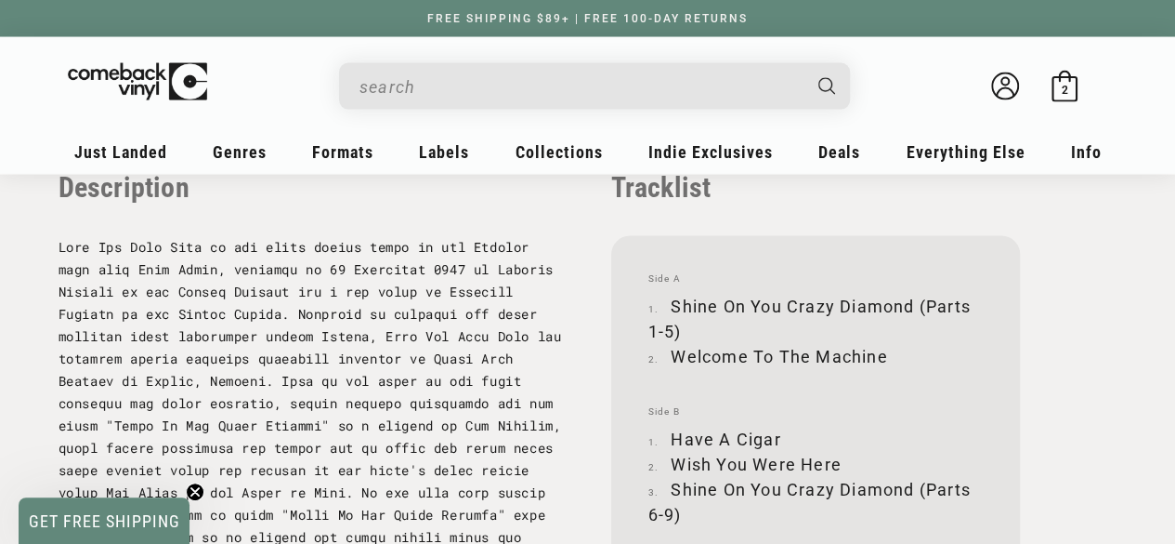
scroll to position [1876, 0]
click at [588, 432] on div "Facts UPC 888751842618 Label Pink Floyd Records Decade Recorded 1970's Format A…" at bounding box center [588, 287] width 1059 height 1349
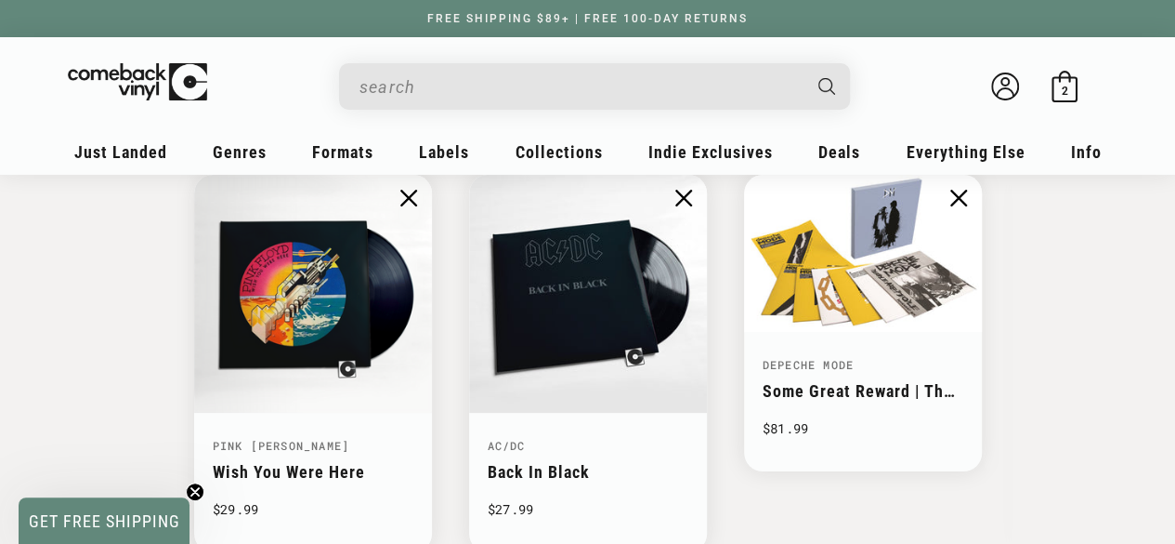
scroll to position [3485, 0]
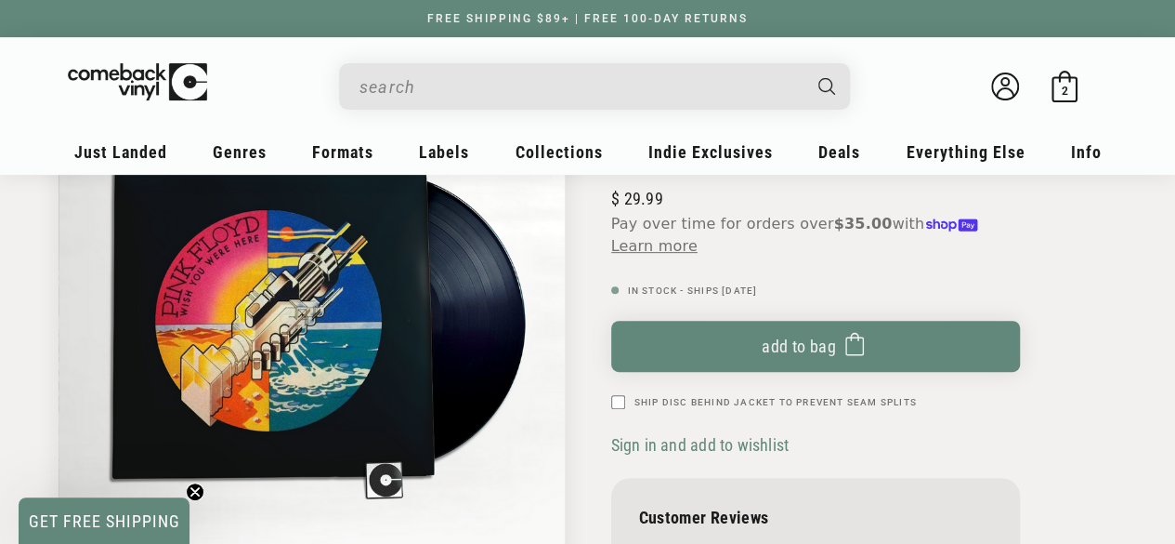
click at [588, 432] on div "Pink Floyd Wish You Were Here GENRE(S): Rock STYLE(S): Art Rock , Prog Rock Con…" at bounding box center [853, 326] width 530 height 610
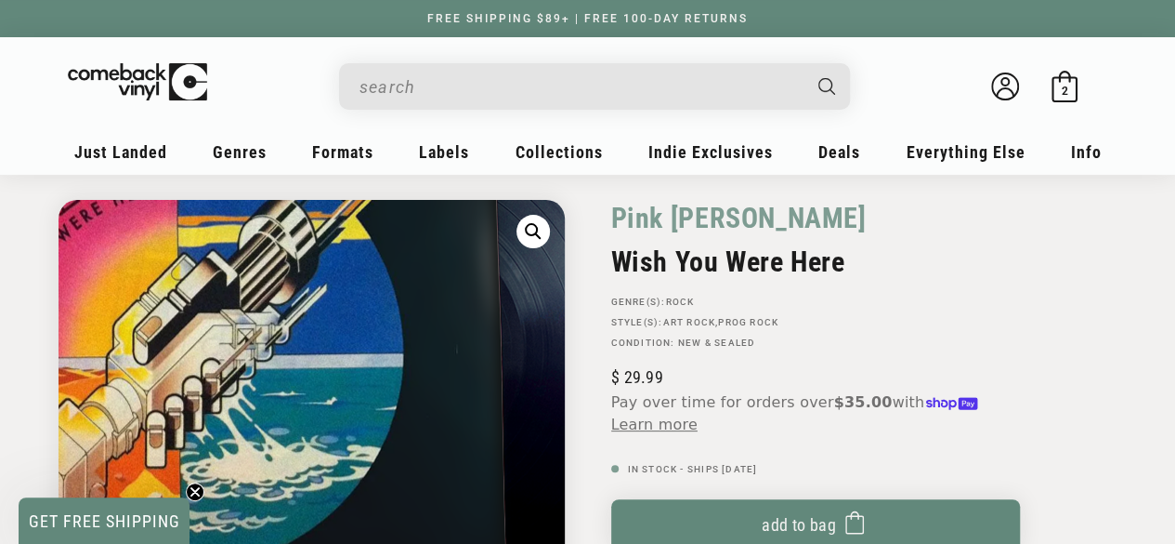
scroll to position [0, 0]
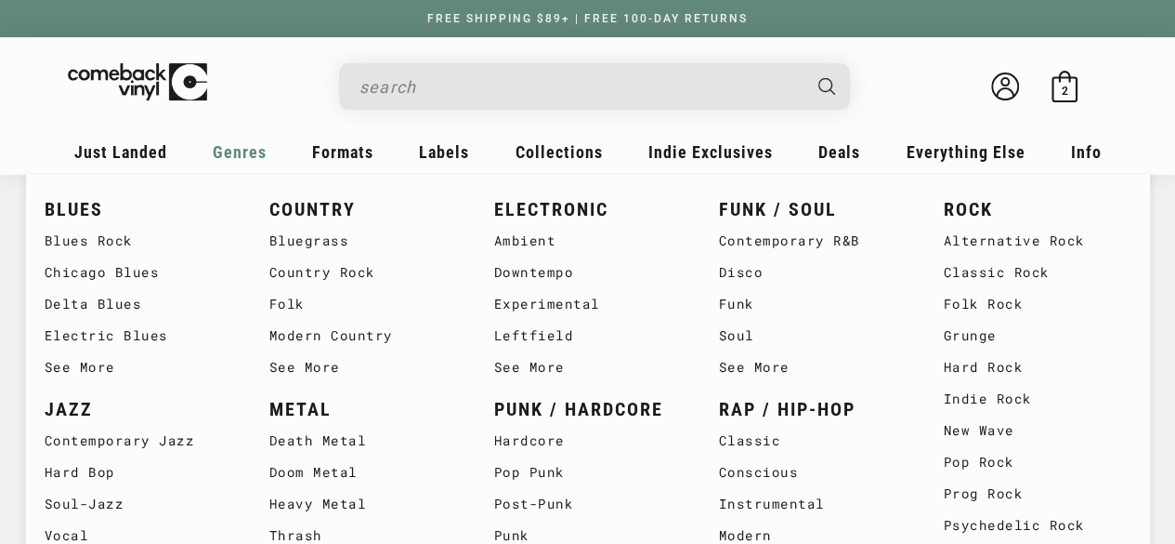
scroll to position [301, 0]
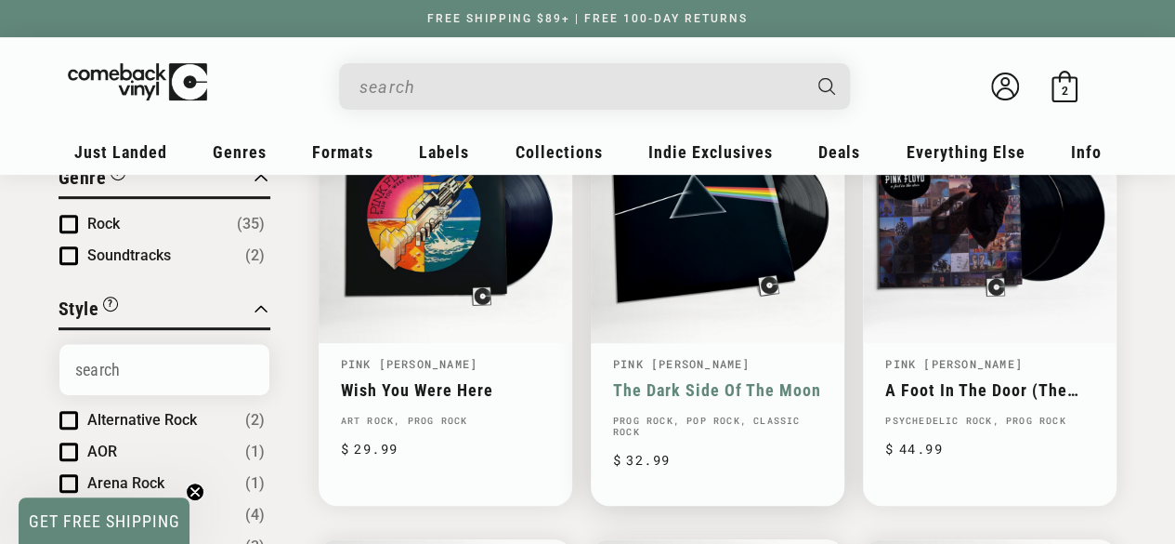
click at [706, 380] on link "The Dark Side Of The Moon" at bounding box center [717, 390] width 209 height 20
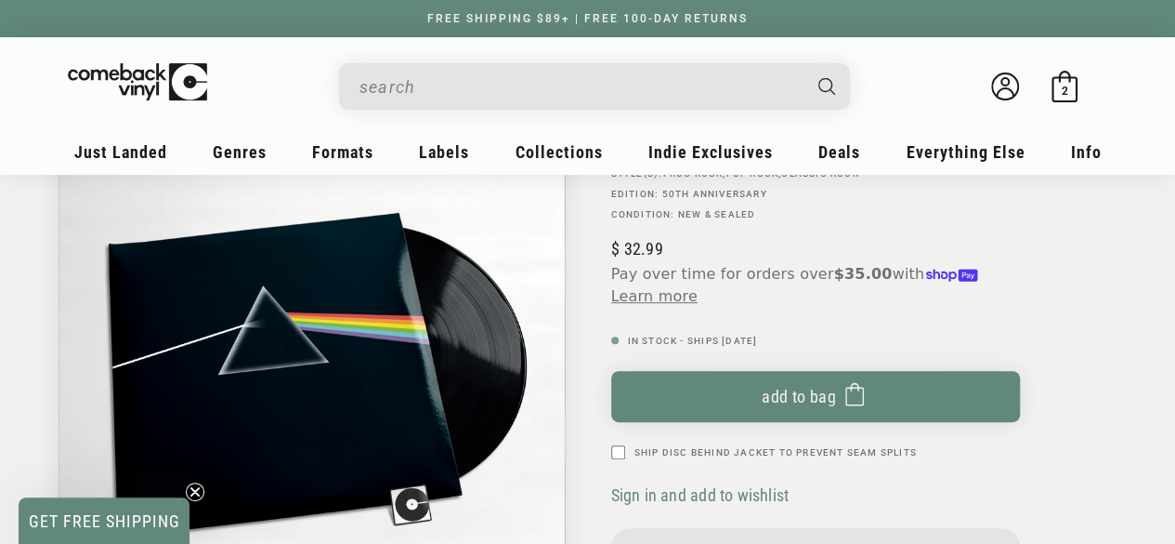
scroll to position [219, 0]
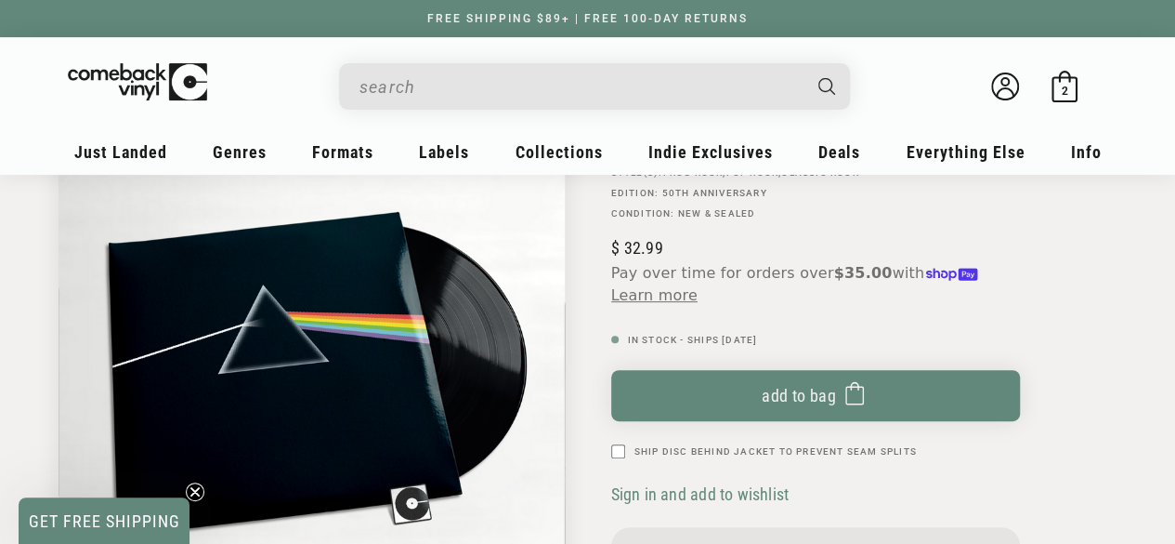
click at [414, 81] on input "When autocomplete results are available use up and down arrows to review and en…" at bounding box center [580, 87] width 440 height 38
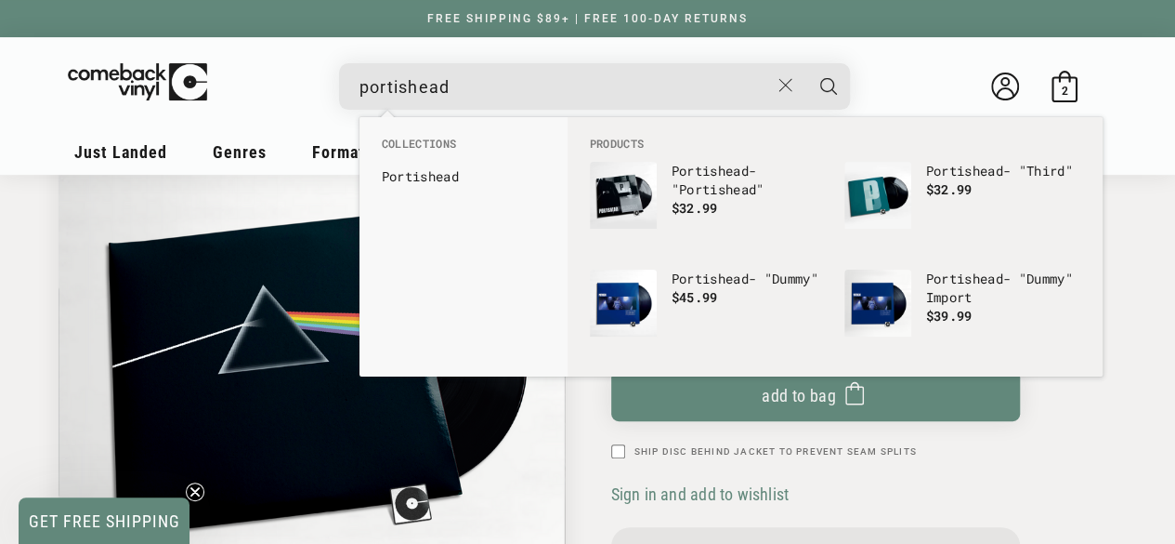
type input "portishead"
click at [806, 63] on button "Search" at bounding box center [829, 86] width 46 height 46
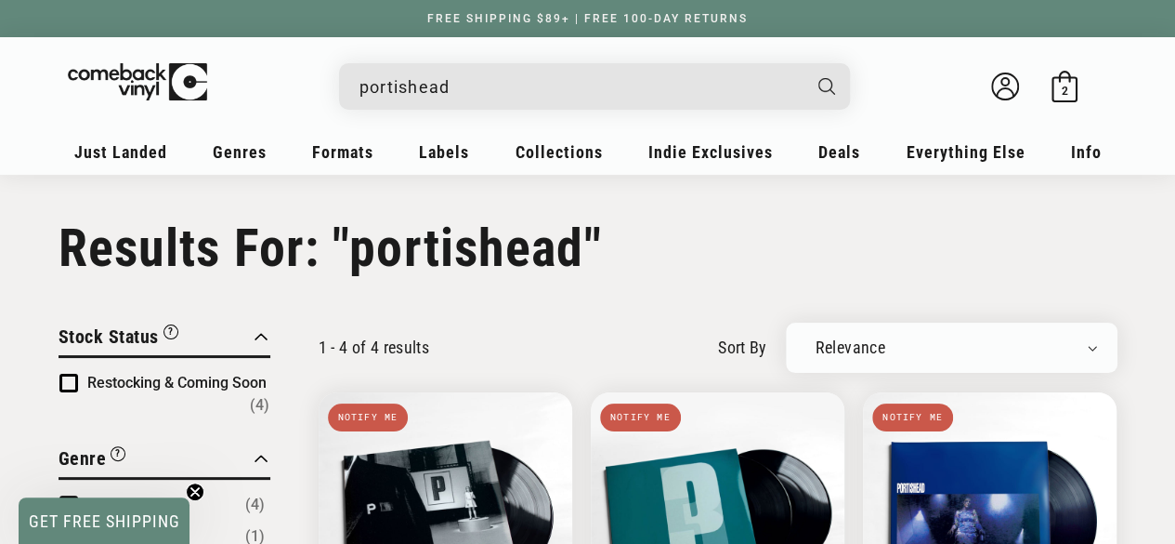
click at [476, 88] on input "portishead" at bounding box center [580, 87] width 440 height 38
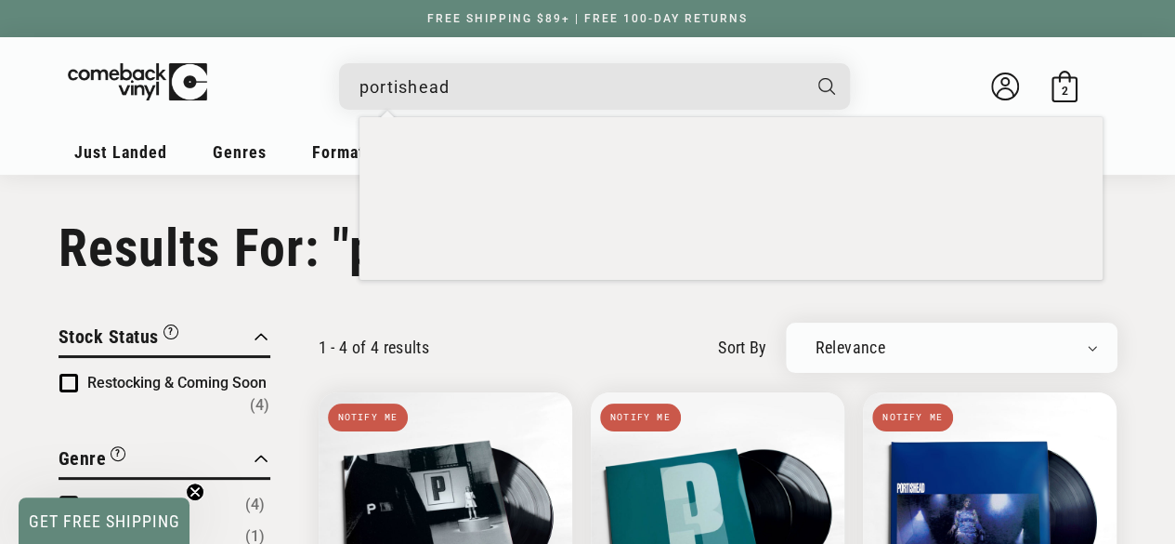
click at [476, 88] on input "portishead" at bounding box center [580, 87] width 440 height 38
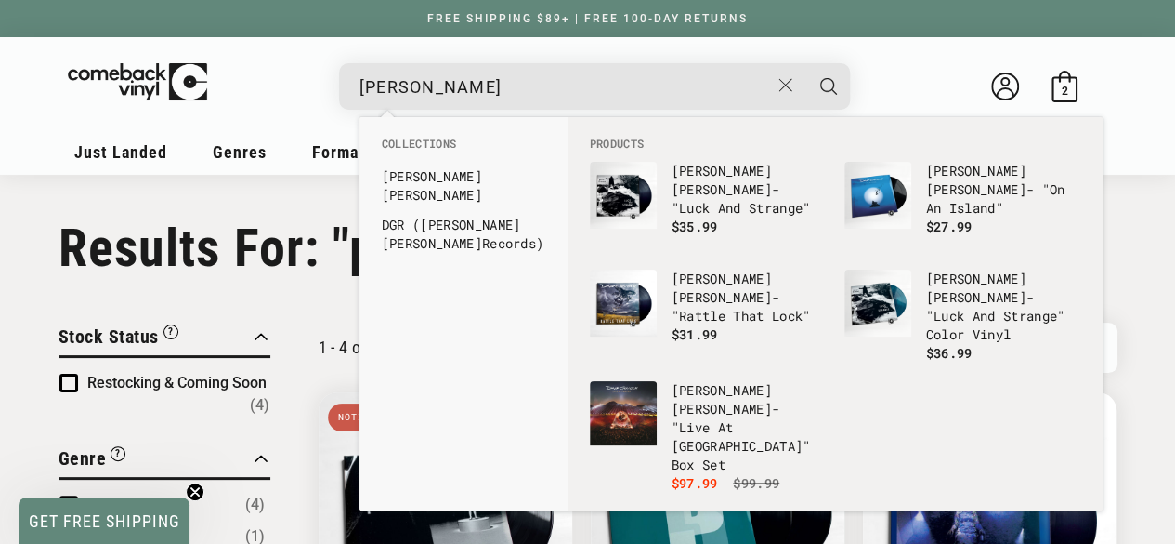
type input "[PERSON_NAME]"
click at [806, 63] on button "Search" at bounding box center [829, 86] width 46 height 46
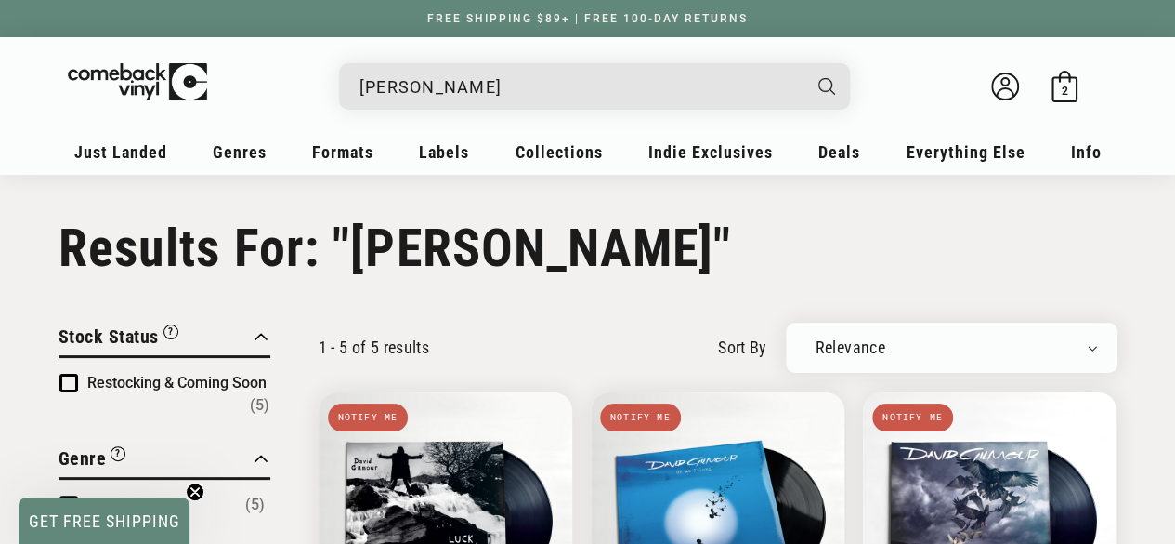
click at [503, 85] on input "[PERSON_NAME]" at bounding box center [580, 87] width 440 height 38
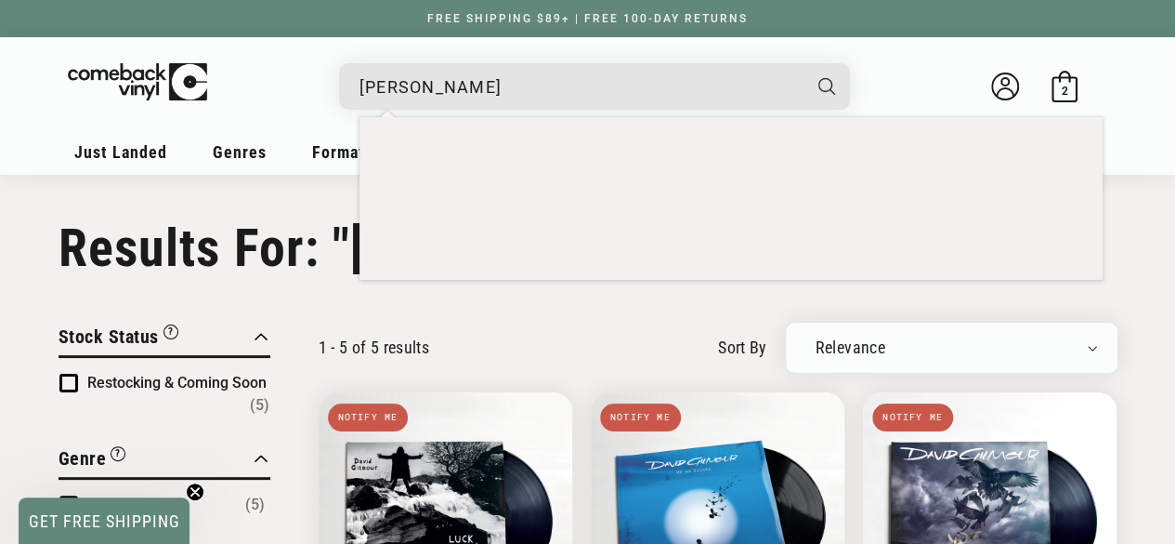
click at [503, 85] on input "david gilmour" at bounding box center [580, 87] width 440 height 38
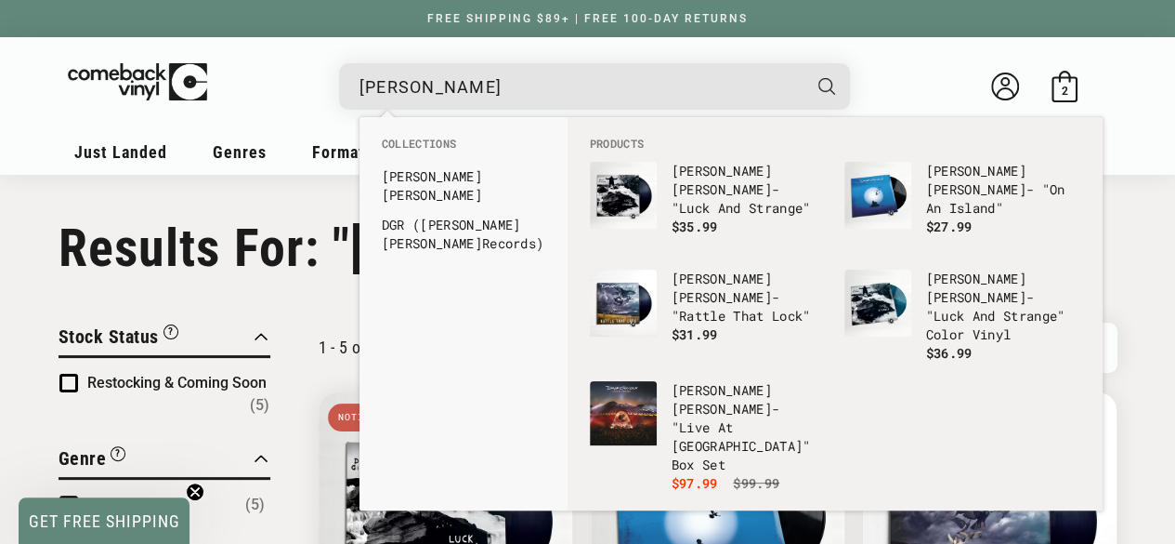
click at [503, 85] on input "david gilmour" at bounding box center [580, 87] width 440 height 38
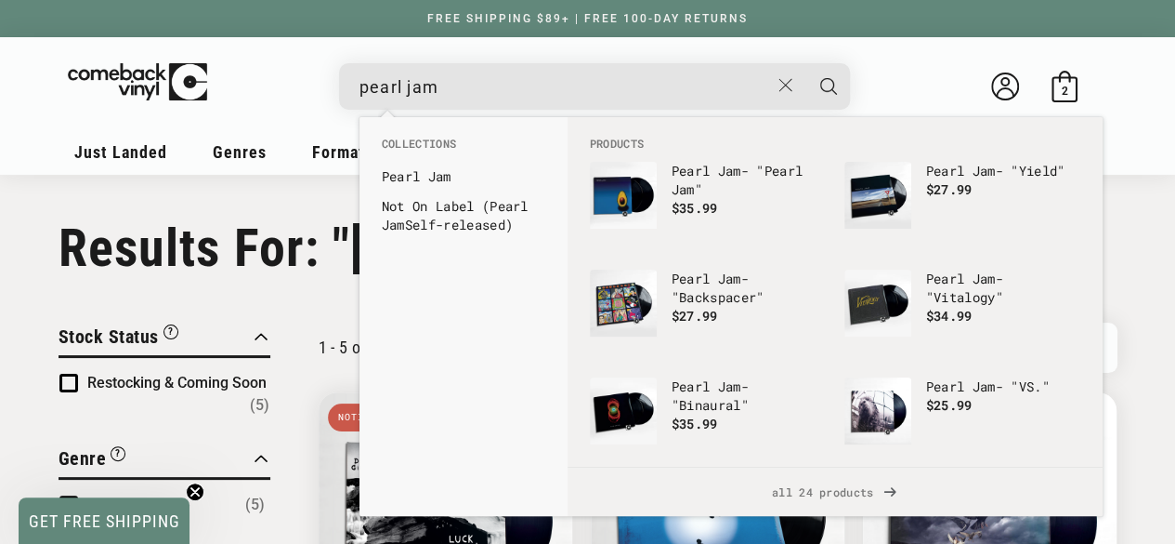
type input "pearl jam"
click at [806, 63] on button "Search" at bounding box center [829, 86] width 46 height 46
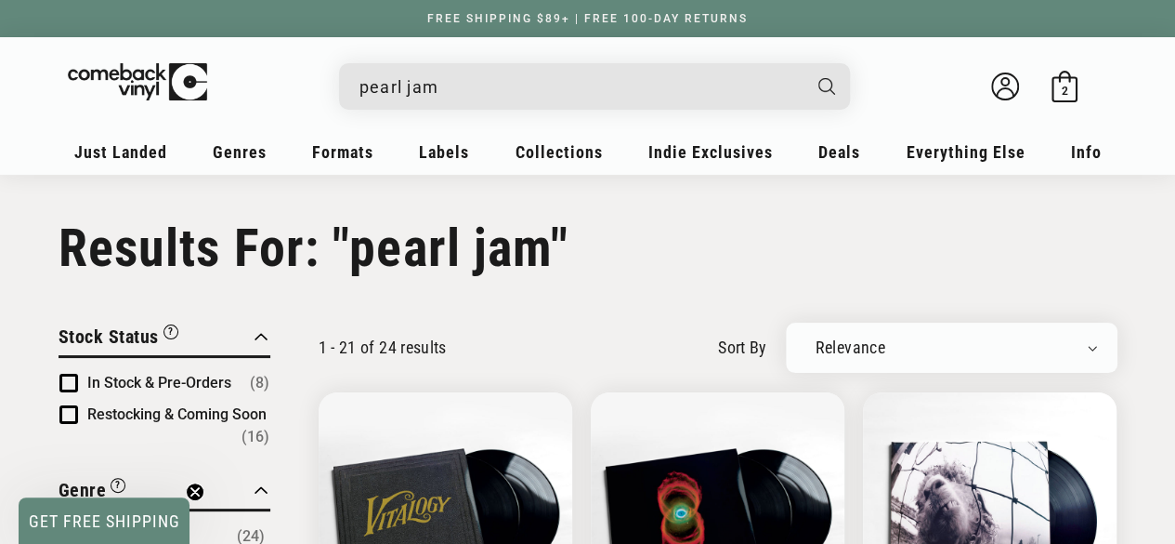
click at [520, 86] on input "pearl jam" at bounding box center [580, 87] width 440 height 38
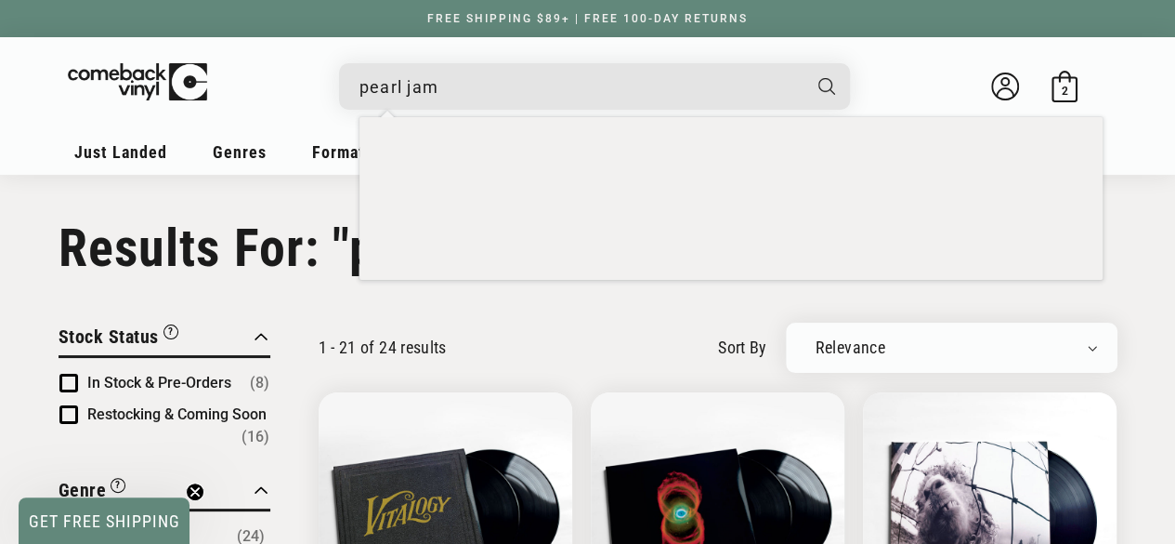
click at [520, 86] on input "pearl jam" at bounding box center [580, 87] width 440 height 38
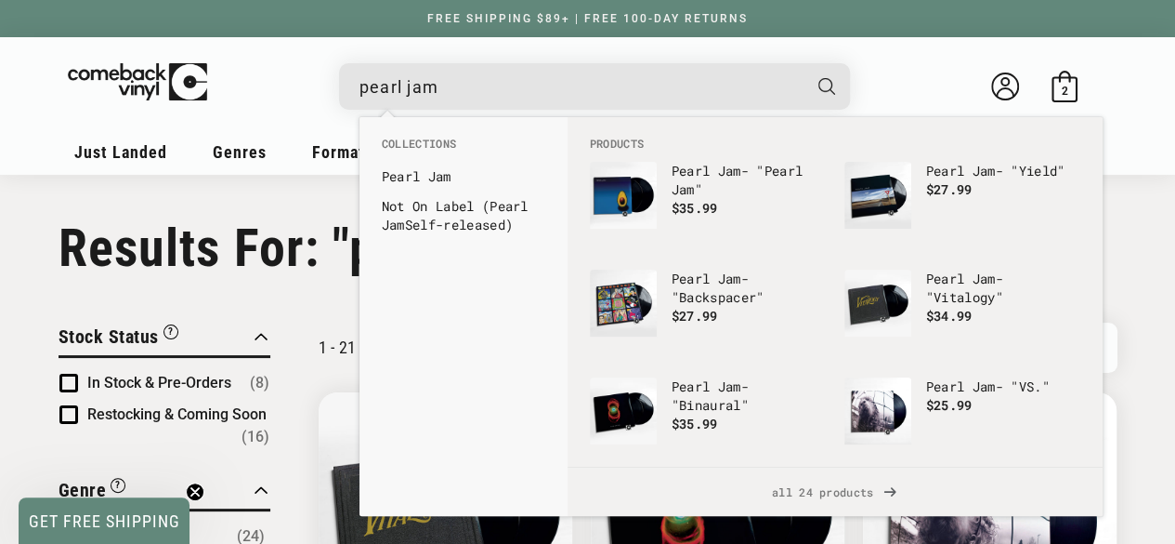
click at [520, 86] on input "pearl jam" at bounding box center [580, 87] width 440 height 38
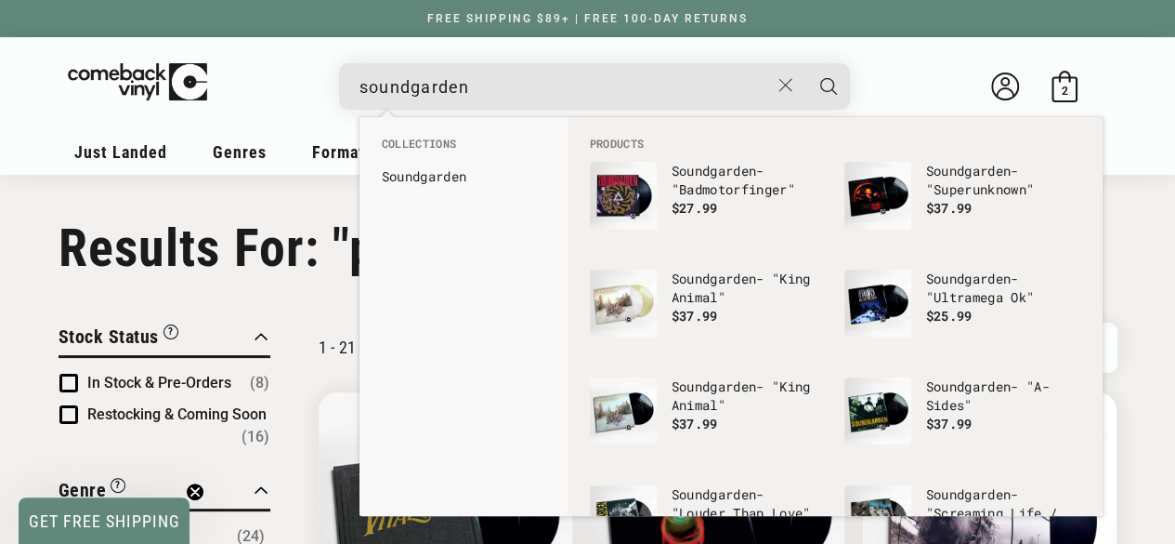
type input "soundgarden"
click at [806, 63] on button "Search" at bounding box center [829, 86] width 46 height 46
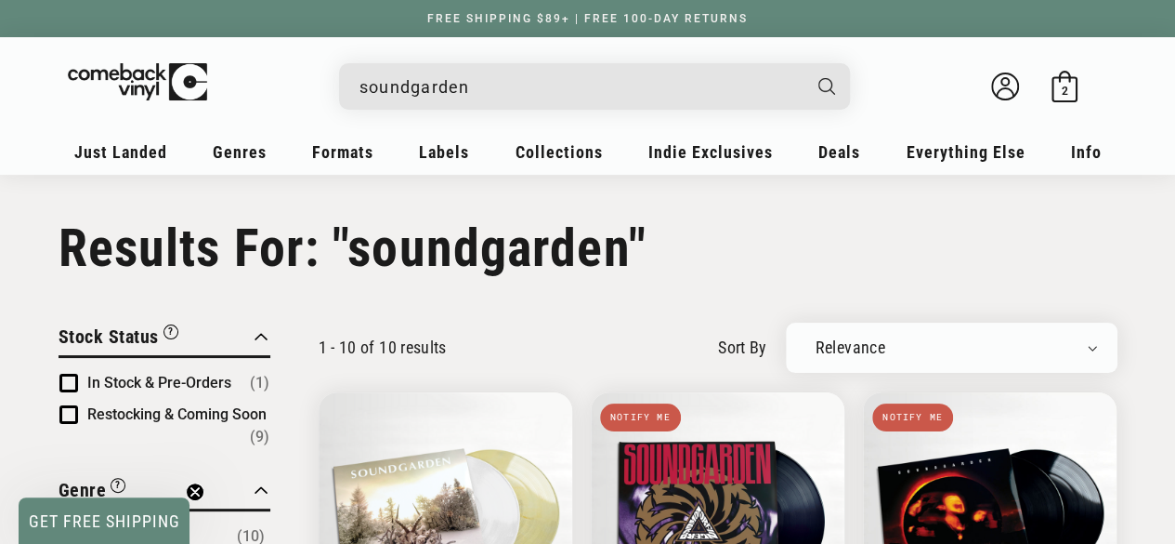
click at [461, 100] on input "soundgarden" at bounding box center [580, 87] width 440 height 38
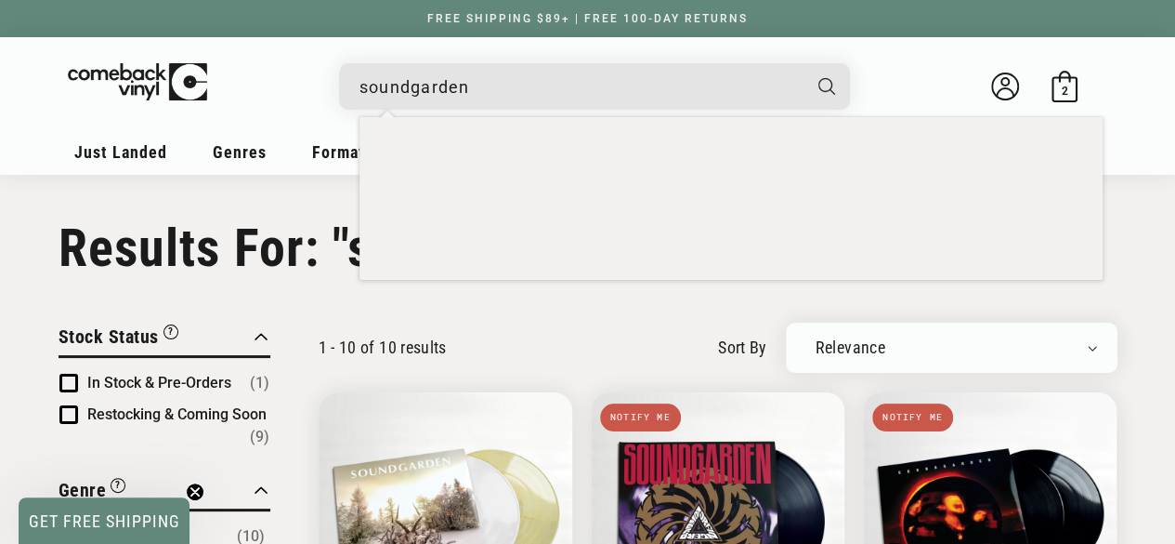
click at [461, 100] on input "soundgarden" at bounding box center [580, 87] width 440 height 38
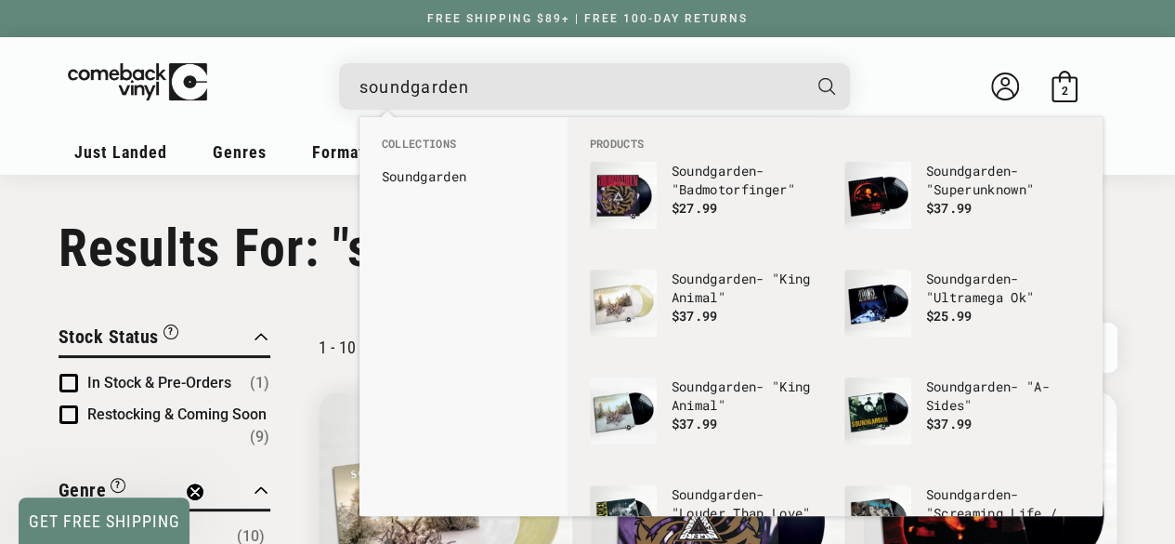
click at [461, 100] on input "soundgarden" at bounding box center [580, 87] width 440 height 38
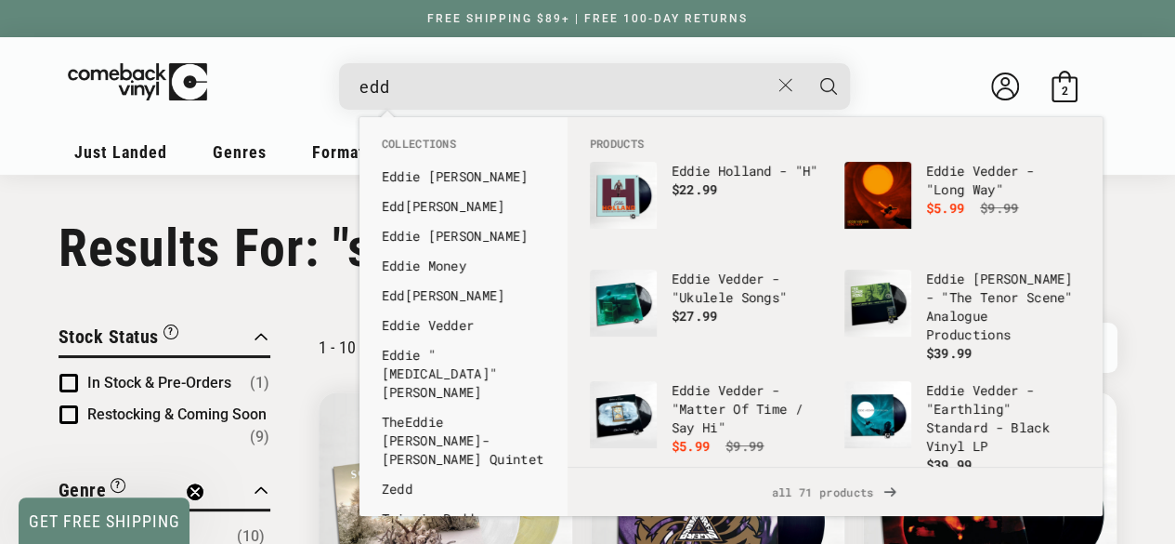
click at [461, 100] on input "edd" at bounding box center [565, 87] width 410 height 38
type input "edd"
click at [440, 330] on b "edd" at bounding box center [447, 325] width 23 height 18
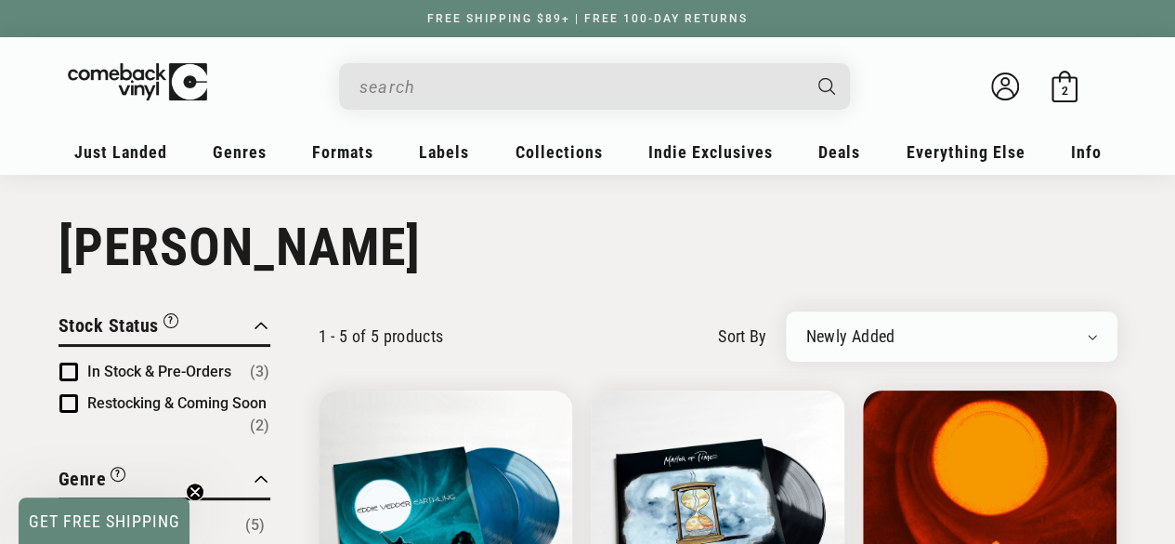
click at [471, 81] on input "When autocomplete results are available use up and down arrows to review and en…" at bounding box center [580, 87] width 440 height 38
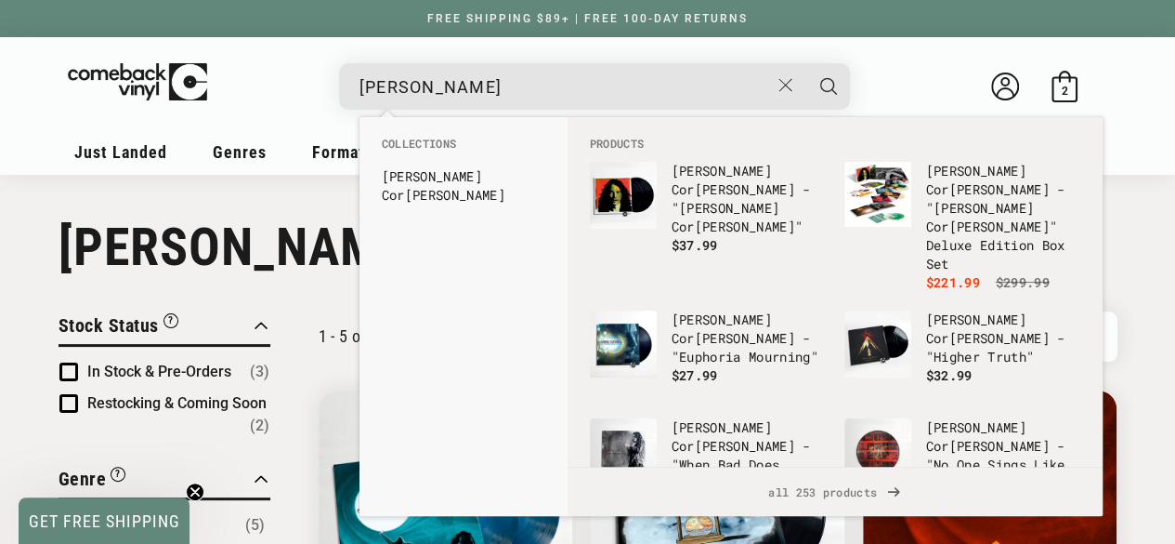
click at [471, 81] on input "[PERSON_NAME]" at bounding box center [565, 87] width 410 height 38
type input "[PERSON_NAME]"
click at [405, 186] on b "Cor" at bounding box center [393, 195] width 23 height 18
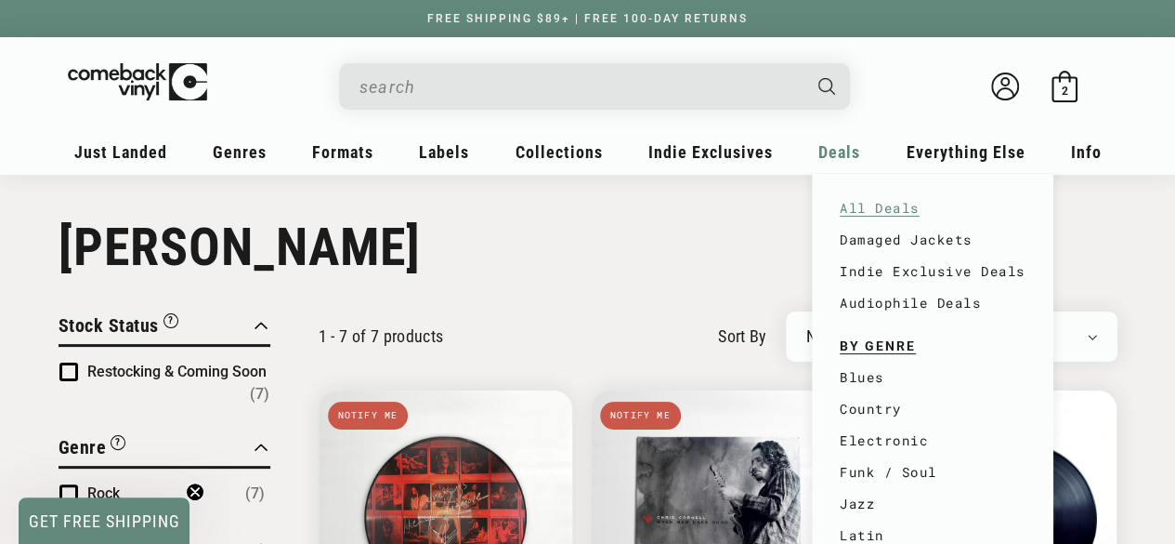
click at [861, 205] on link "All Deals" at bounding box center [933, 208] width 186 height 32
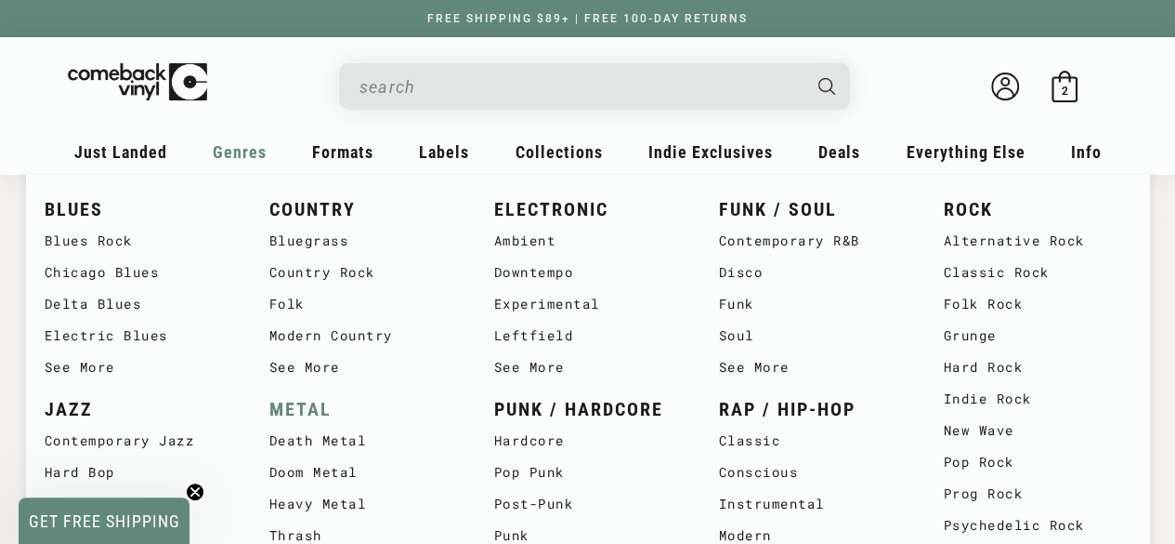
click at [295, 419] on link "METAL" at bounding box center [363, 409] width 188 height 31
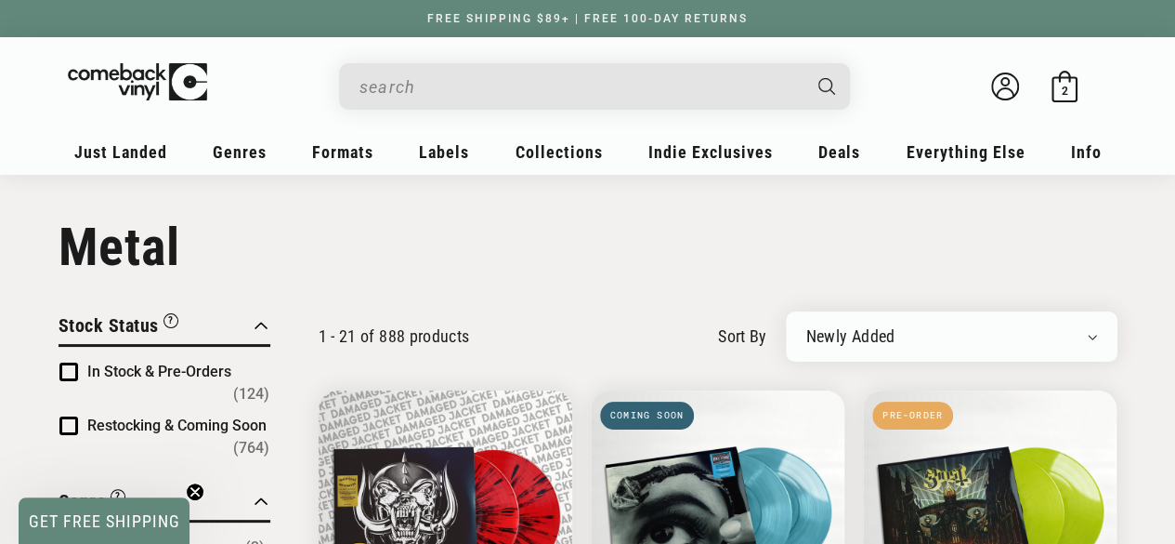
click at [1091, 344] on select "Newly Added Popularity Artist (A-Z) Price (High To Low) Price (Low To High) Per…" at bounding box center [952, 336] width 291 height 19
select select "price-ascending"
click at [807, 327] on select "Newly Added Popularity Artist (A-Z) Price (High To Low) Price (Low To High) Per…" at bounding box center [952, 336] width 291 height 19
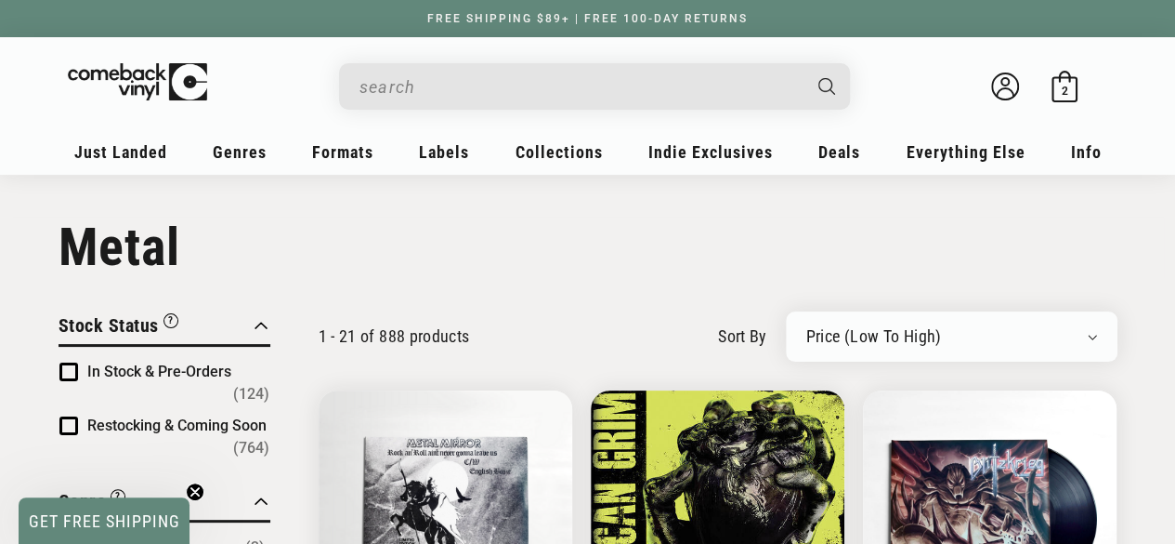
click at [1089, 339] on select "Newly Added Popularity Artist (A-Z) Price (High To Low) Price (Low To High) Per…" at bounding box center [952, 336] width 291 height 19
select select "best-selling"
click at [807, 327] on select "Newly Added Popularity Artist (A-Z) Price (High To Low) Price (Low To High) Per…" at bounding box center [952, 336] width 291 height 19
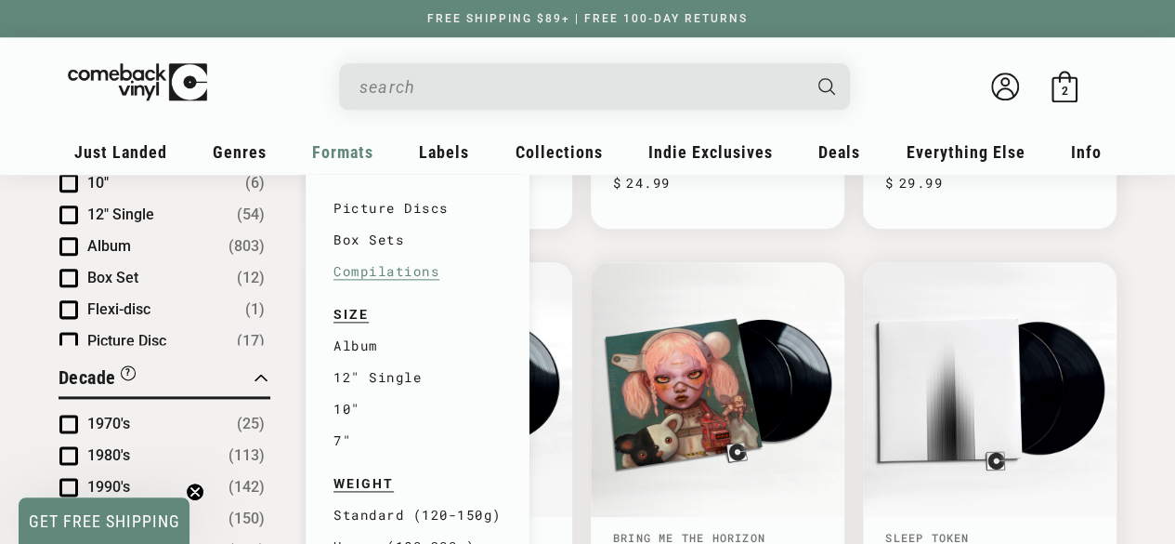
scroll to position [1001, 0]
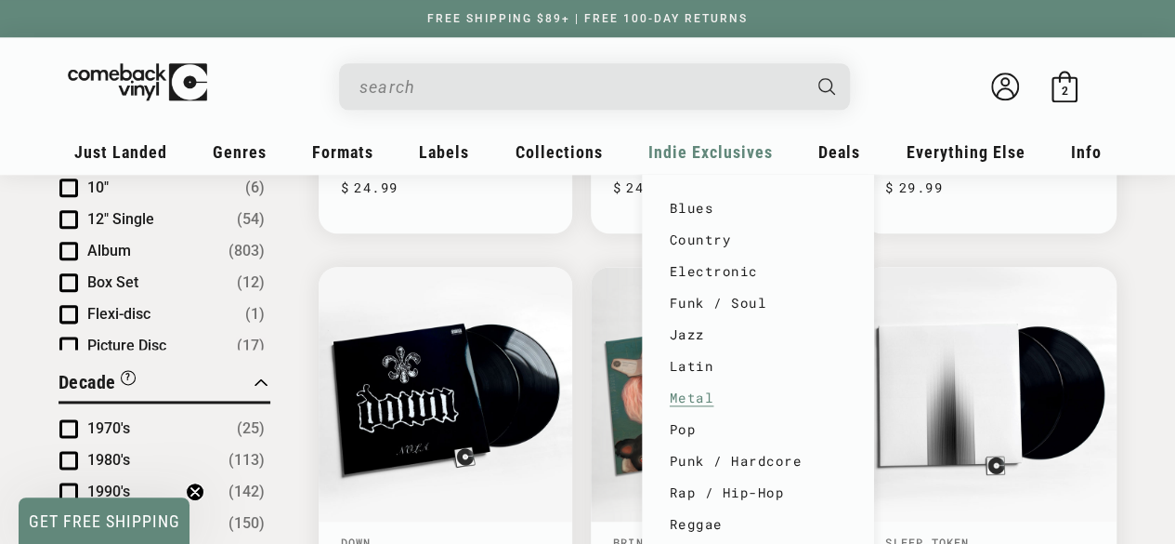
click at [695, 399] on link "Metal" at bounding box center [758, 398] width 177 height 32
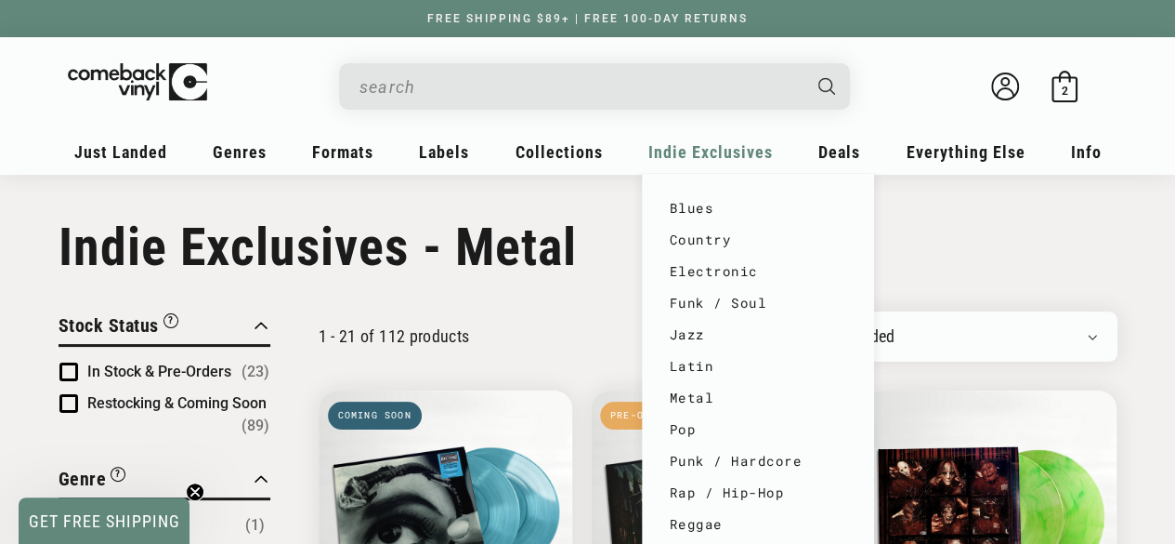
click at [718, 162] on span "Indie Exclusives" at bounding box center [711, 152] width 125 height 20
click at [702, 151] on span "Indie Exclusives" at bounding box center [711, 152] width 125 height 20
click at [690, 398] on link "Metal" at bounding box center [758, 398] width 177 height 32
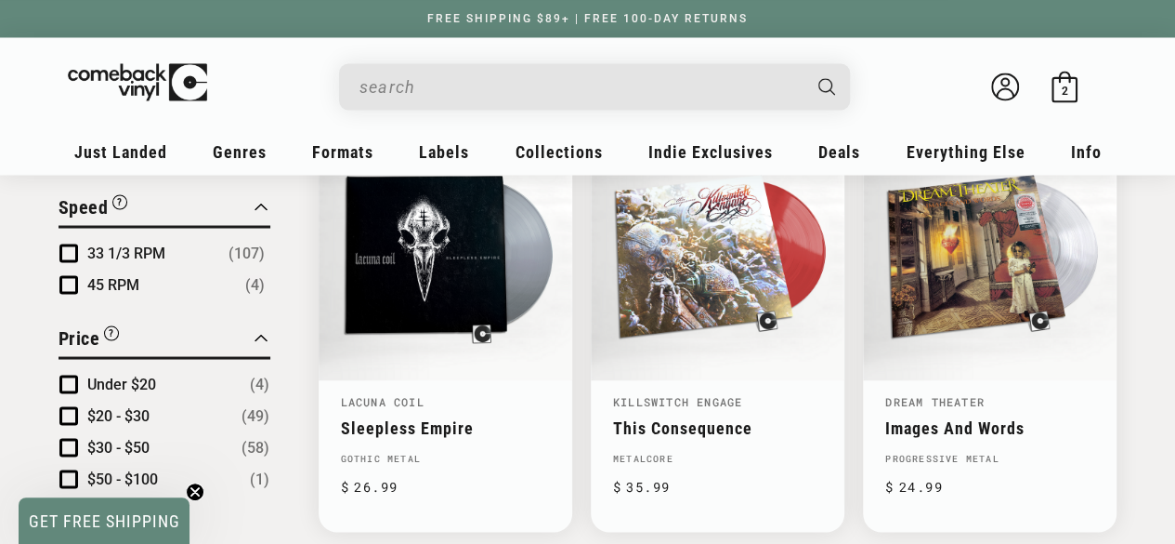
scroll to position [1604, 0]
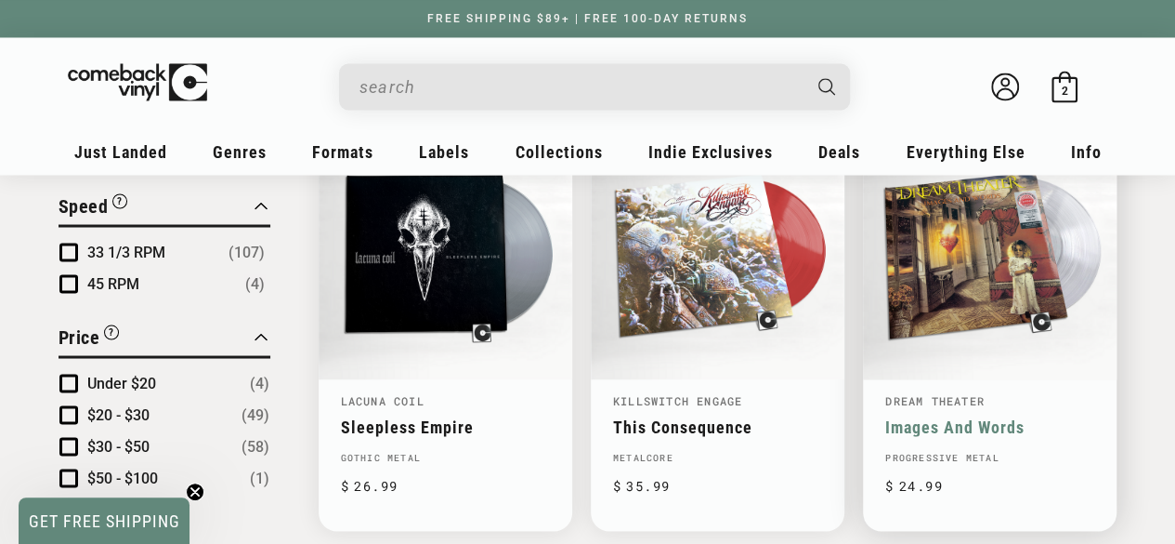
click at [956, 416] on link "Images And Words" at bounding box center [990, 426] width 209 height 20
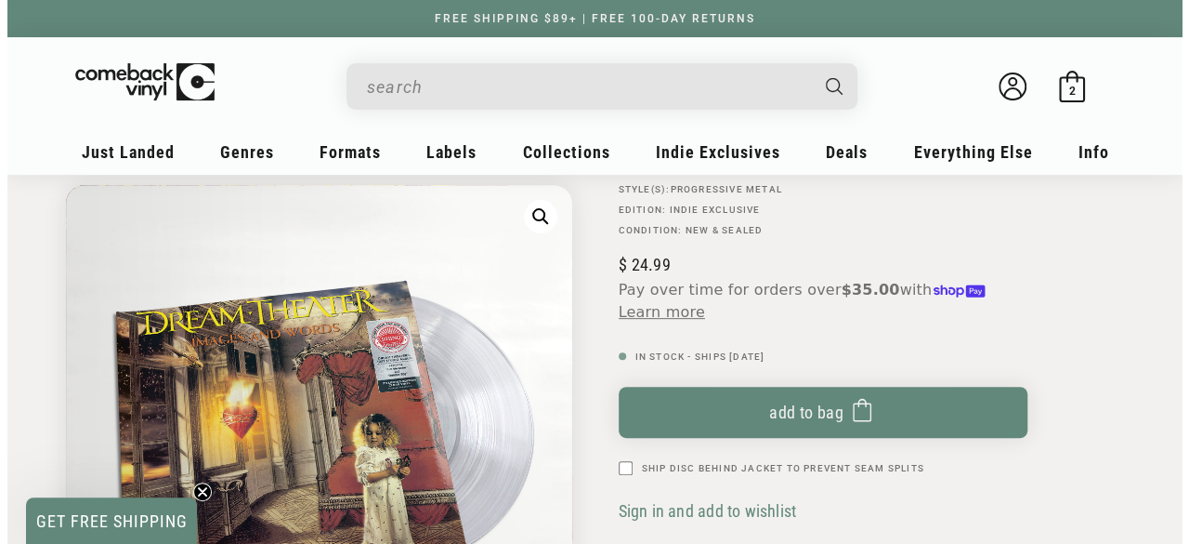
scroll to position [214, 0]
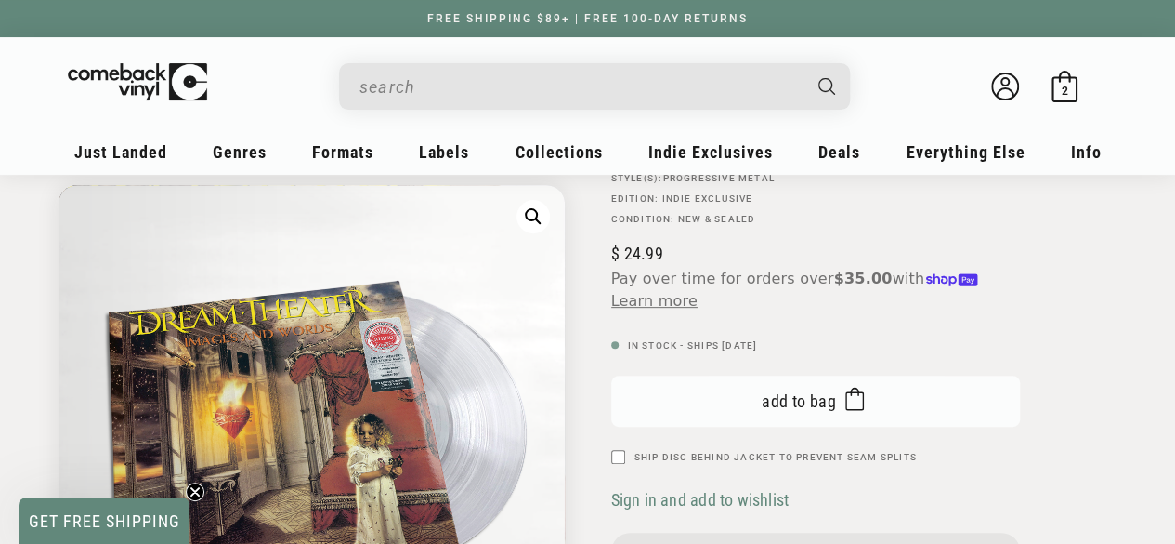
click at [749, 395] on button "Add to bag Added to bag" at bounding box center [815, 400] width 409 height 51
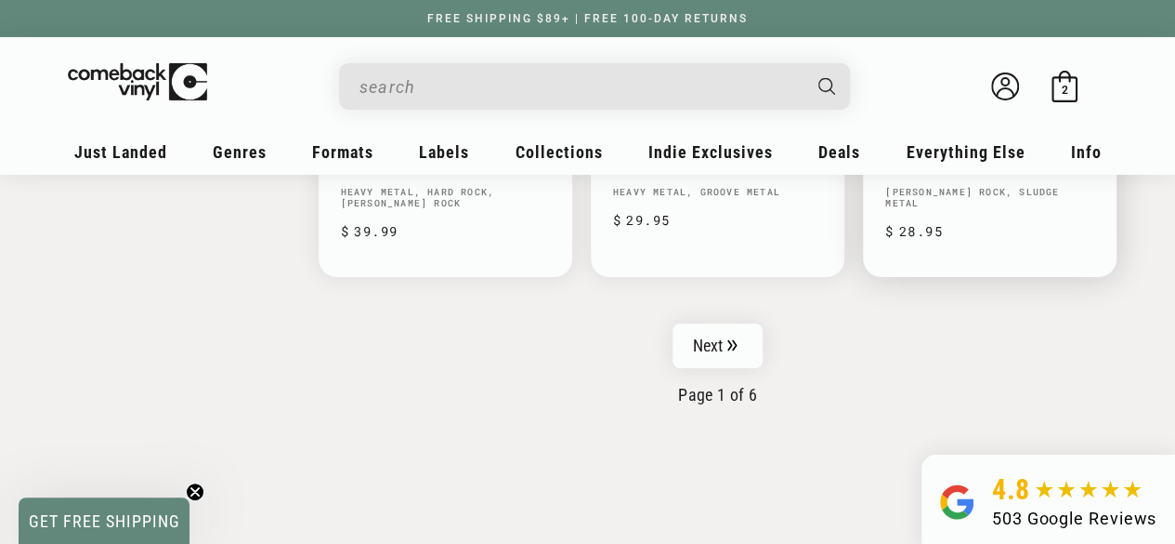
scroll to position [3203, 0]
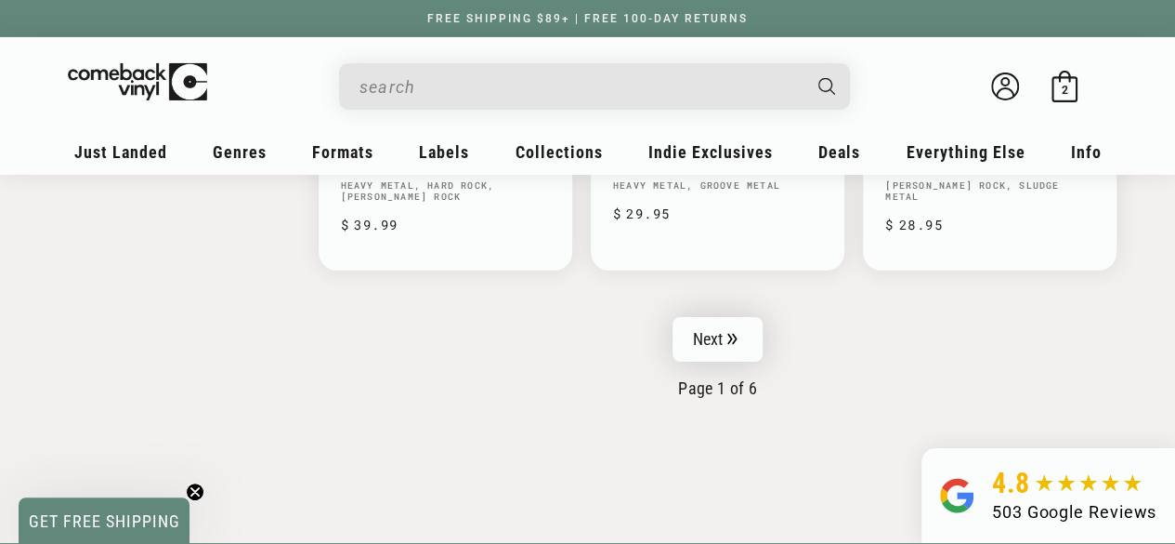
click at [719, 321] on link "Next" at bounding box center [718, 339] width 91 height 45
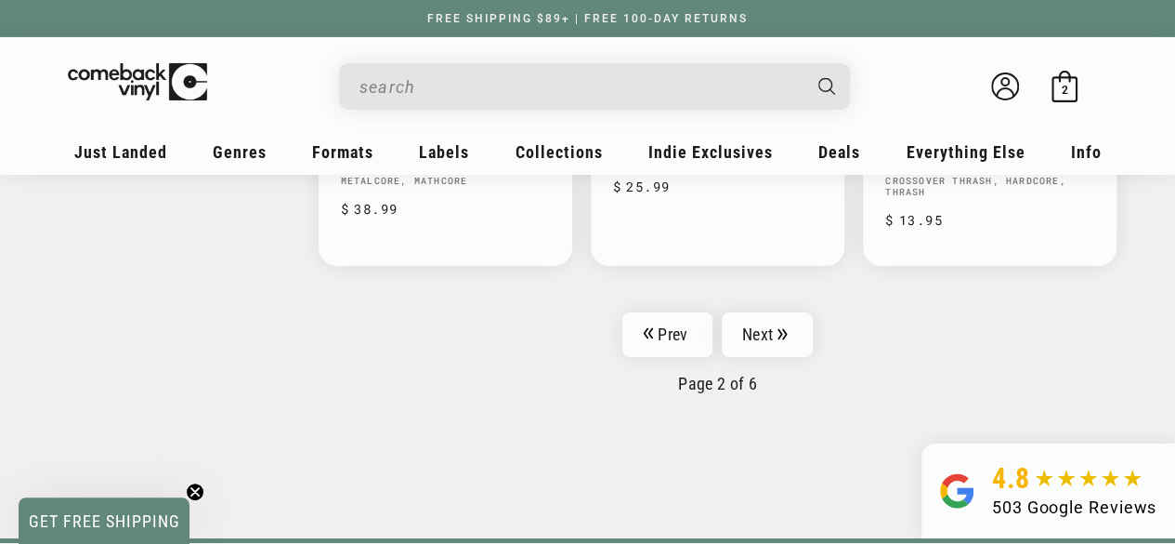
scroll to position [3221, 0]
click at [758, 321] on link "Next" at bounding box center [767, 332] width 91 height 45
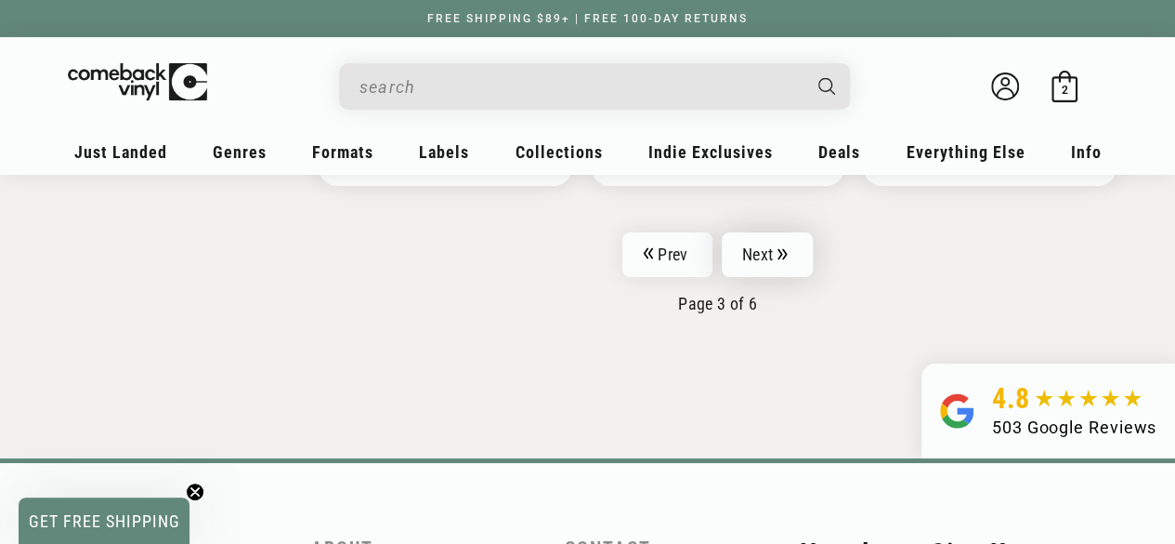
click at [769, 257] on link "Next" at bounding box center [767, 254] width 91 height 45
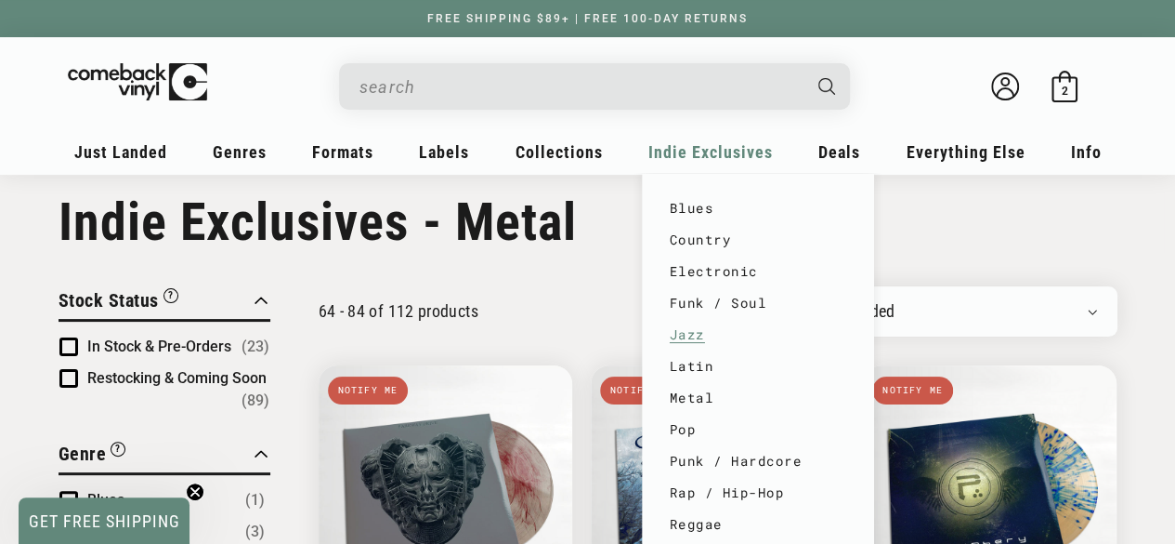
scroll to position [26, 0]
click at [689, 431] on link "Pop" at bounding box center [758, 429] width 177 height 32
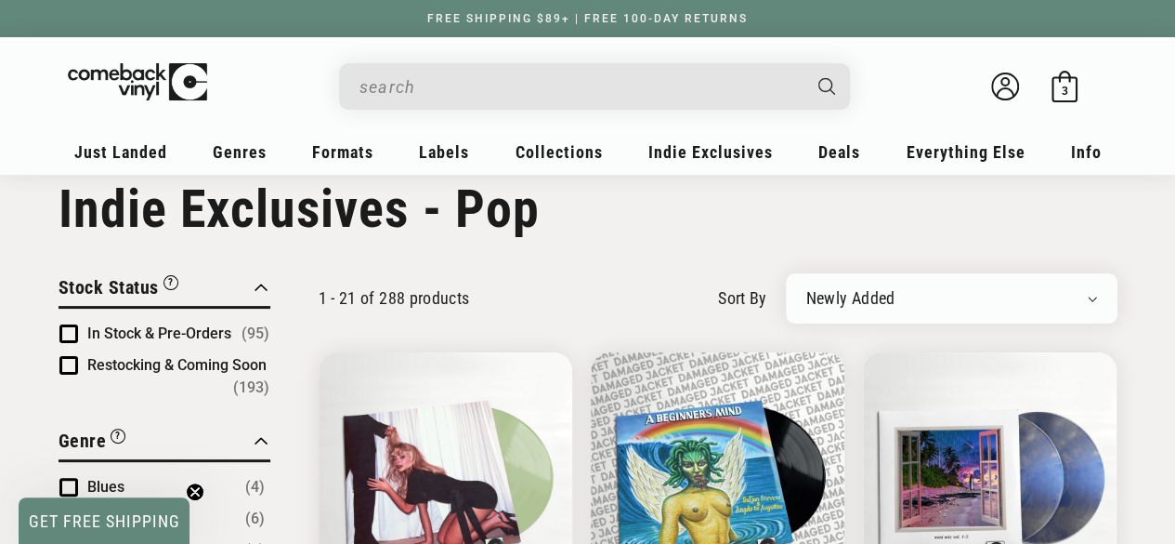
scroll to position [18, 0]
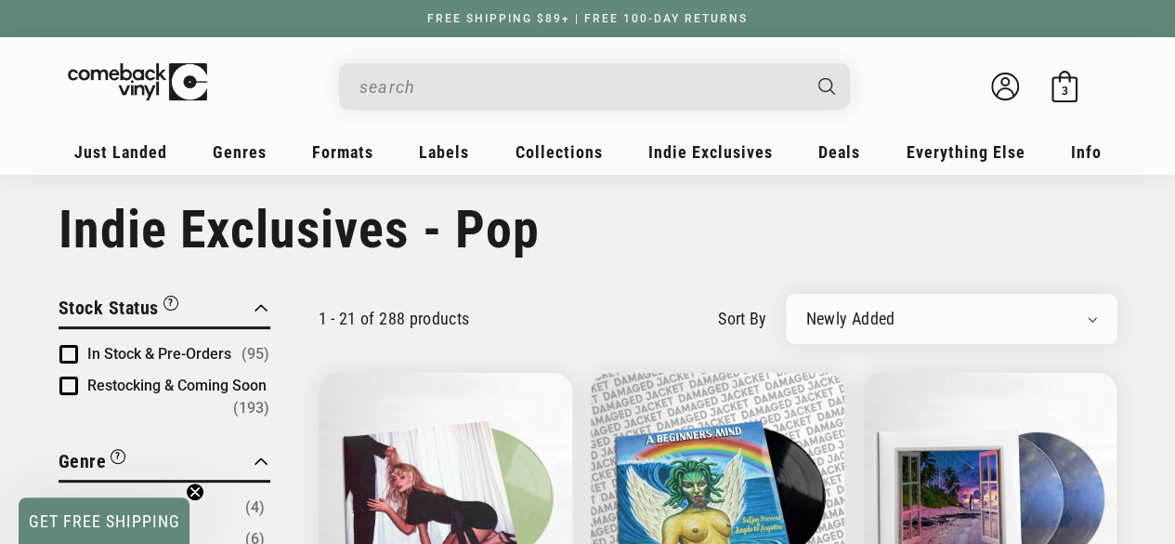
click at [1102, 322] on div "Newly Added Popularity Artist (A-Z) Price (High To Low) Price (Low To High) Per…" at bounding box center [952, 319] width 332 height 50
click at [1078, 322] on select "Newly Added Popularity Artist (A-Z) Price (High To Low) Price (Low To High) Per…" at bounding box center [952, 318] width 291 height 19
select select "best-selling"
click at [807, 309] on select "Newly Added Popularity Artist (A-Z) Price (High To Low) Price (Low To High) Per…" at bounding box center [952, 318] width 291 height 19
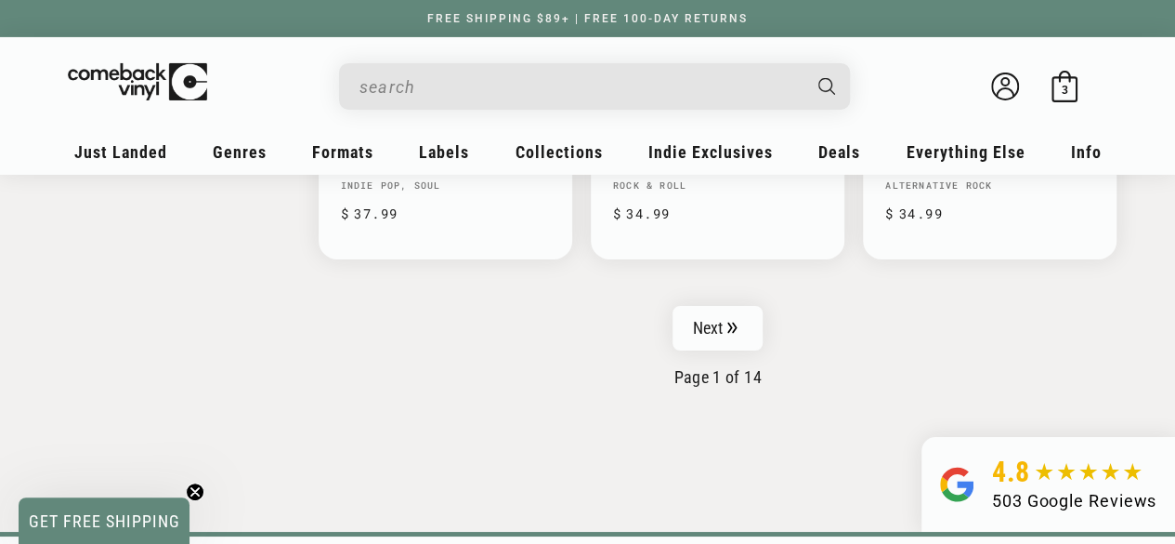
scroll to position [3204, 0]
click at [714, 326] on link "Next" at bounding box center [718, 327] width 91 height 45
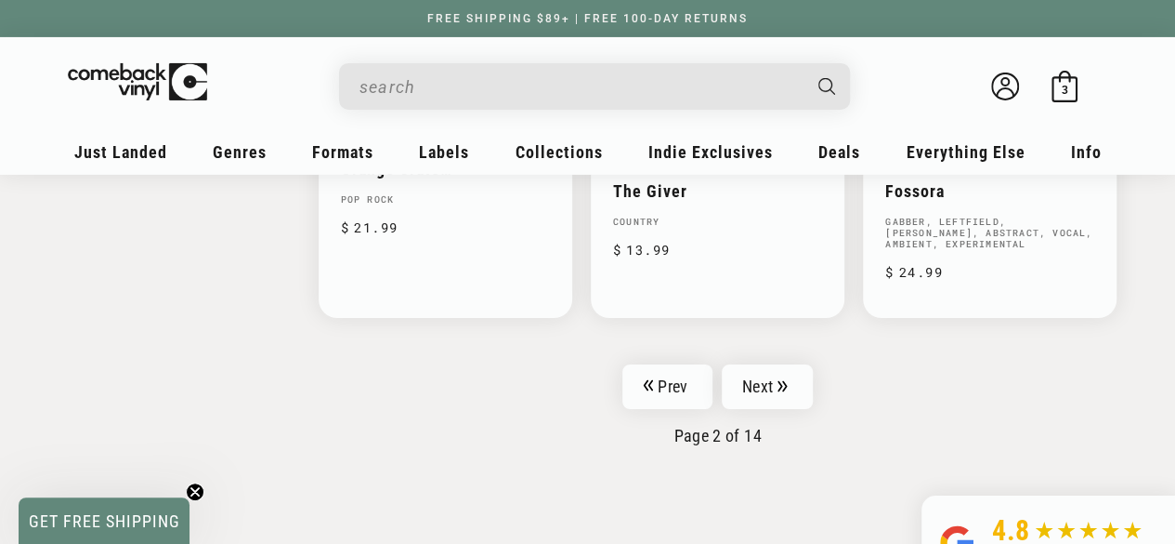
scroll to position [3194, 0]
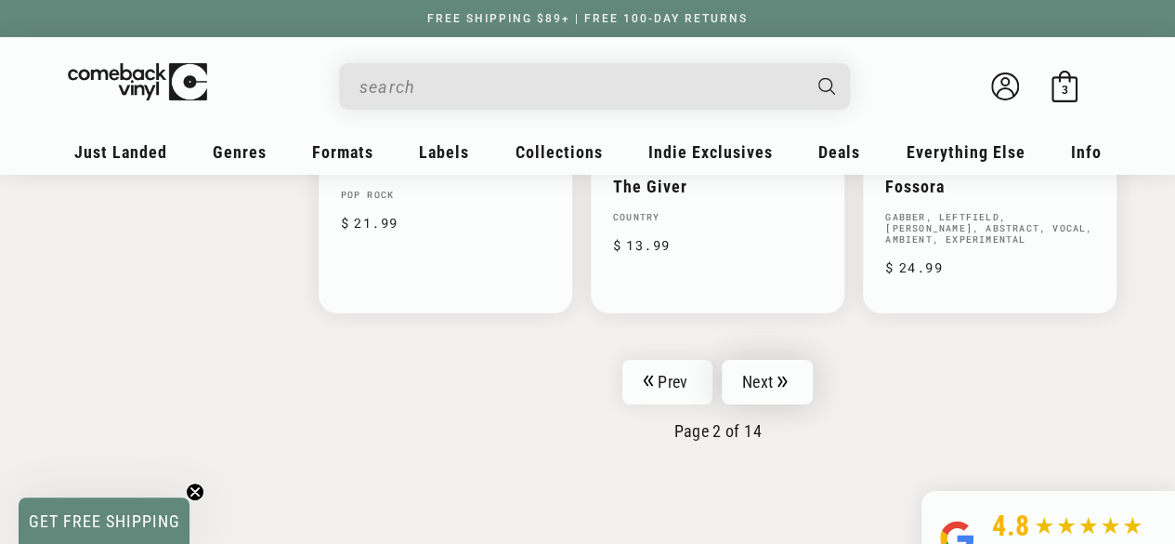
click at [786, 363] on link "Next" at bounding box center [767, 382] width 91 height 45
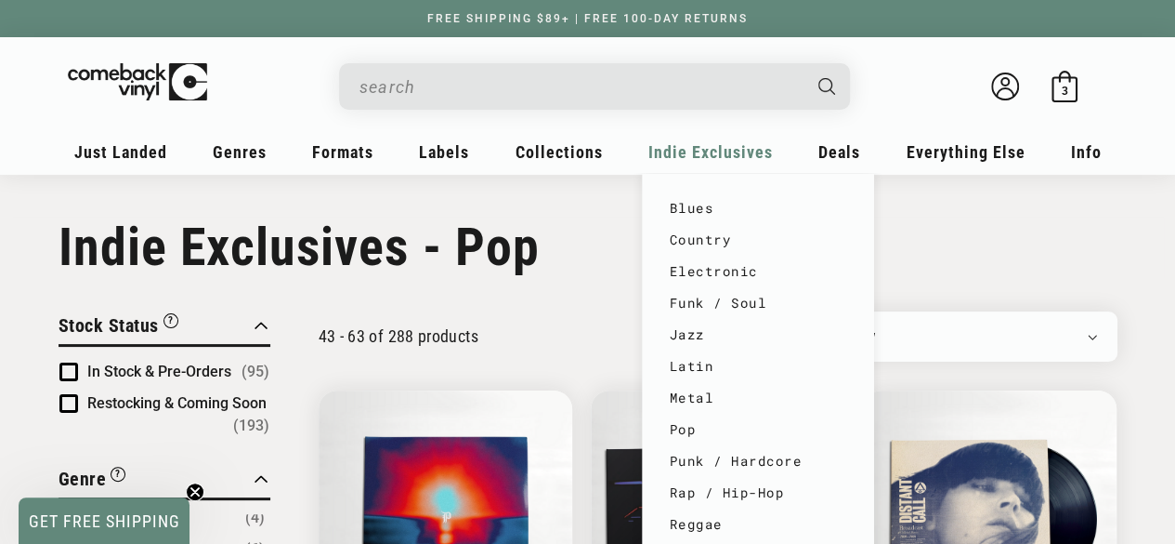
click at [692, 150] on span "Indie Exclusives" at bounding box center [711, 152] width 125 height 20
click at [721, 471] on link "Punk / Hardcore" at bounding box center [758, 461] width 177 height 32
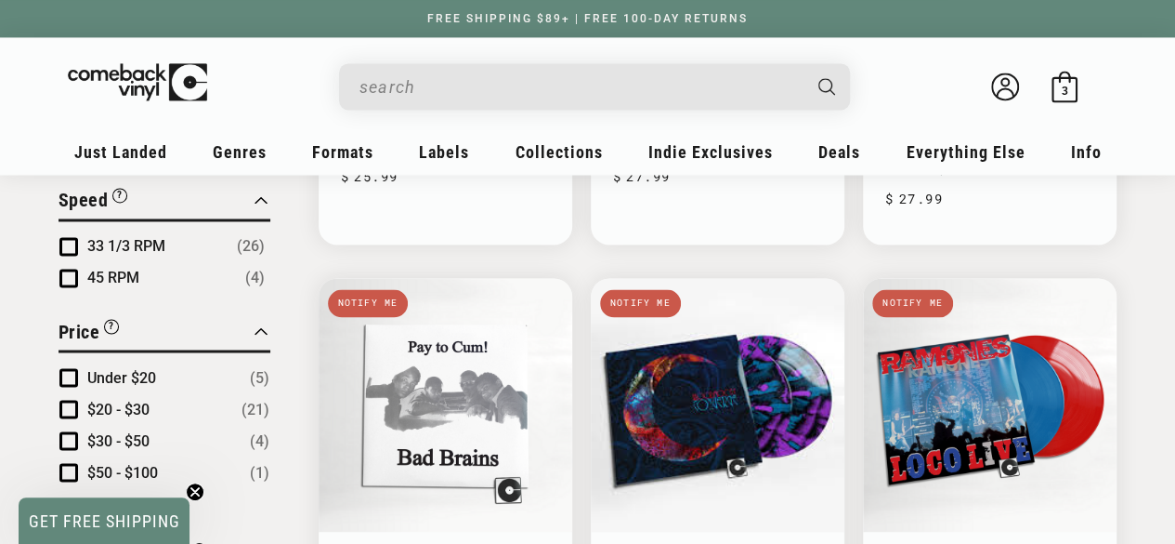
scroll to position [1430, 0]
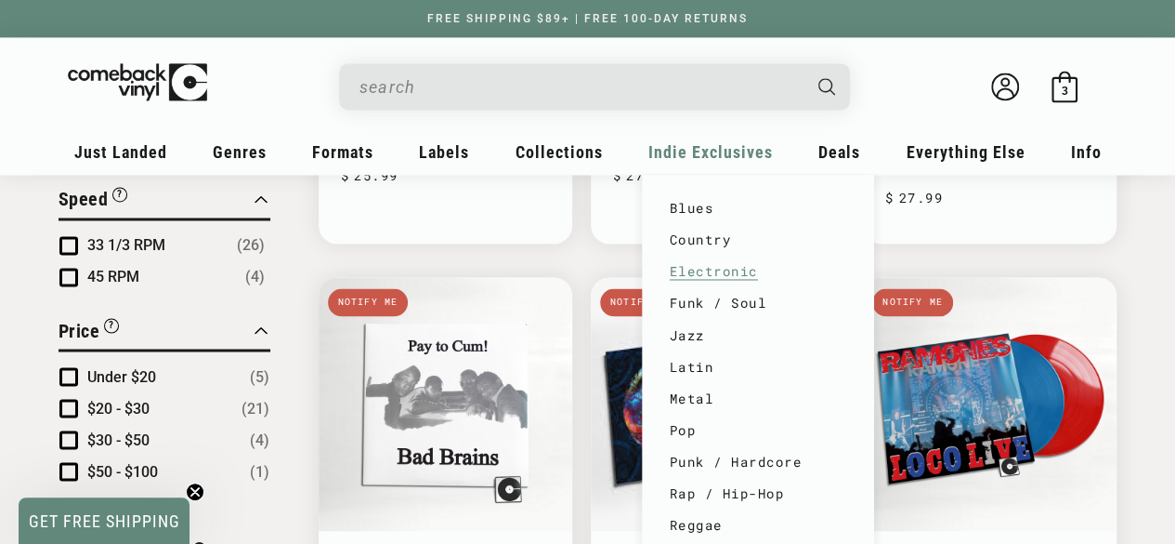
click at [697, 264] on link "Electronic" at bounding box center [758, 272] width 177 height 32
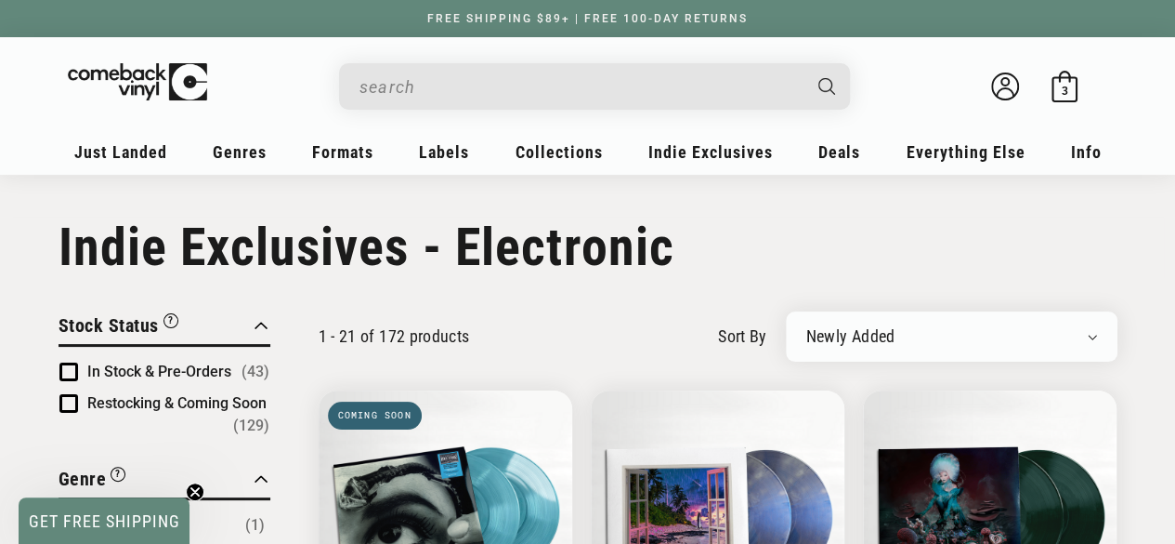
click at [1092, 333] on select "Newly Added Popularity Artist (A-Z) Price (High To Low) Price (Low To High) Per…" at bounding box center [952, 336] width 291 height 19
select select "best-selling"
click at [807, 327] on select "Newly Added Popularity Artist (A-Z) Price (High To Low) Price (Low To High) Per…" at bounding box center [952, 336] width 291 height 19
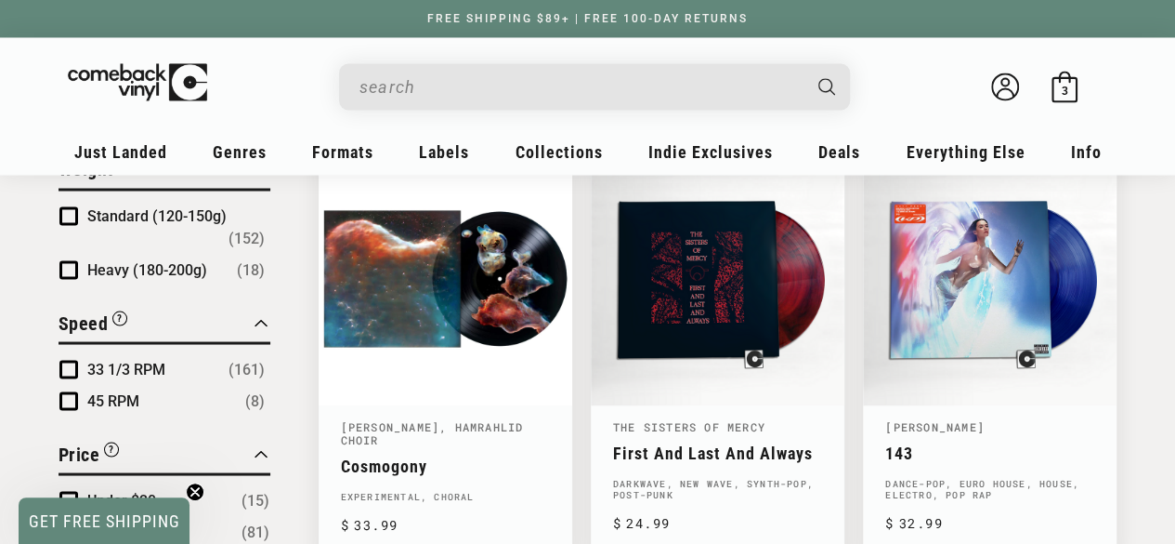
scroll to position [1565, 0]
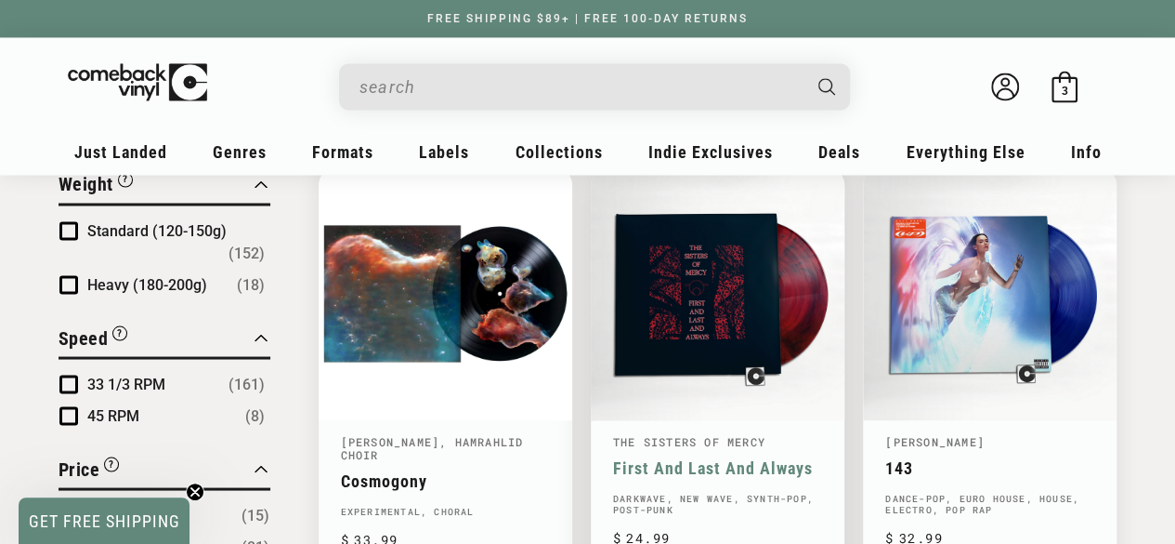
click at [714, 457] on link "First And Last And Always" at bounding box center [717, 467] width 209 height 20
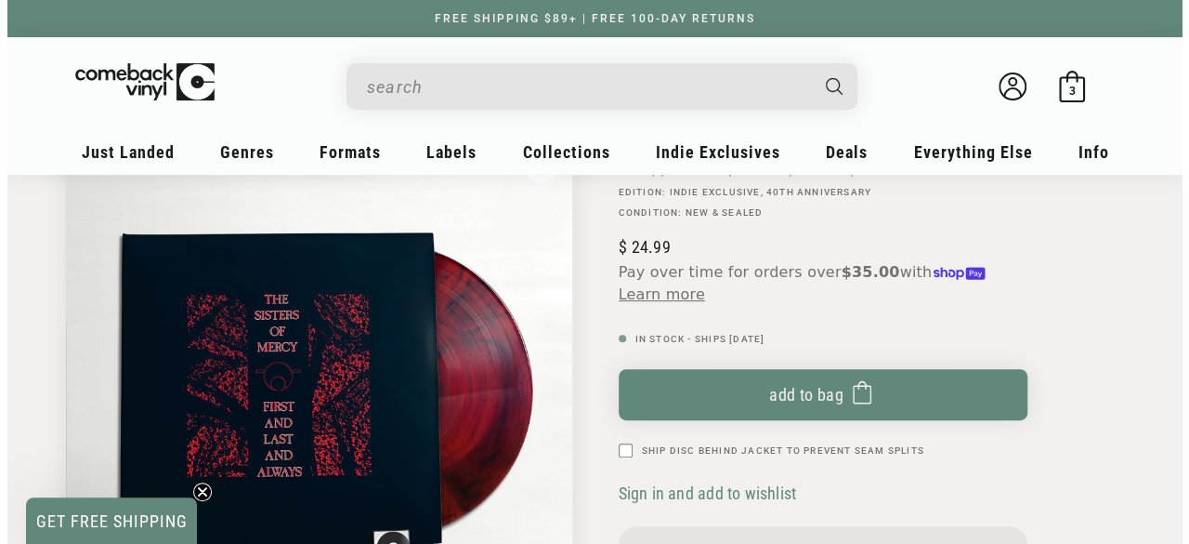
scroll to position [215, 0]
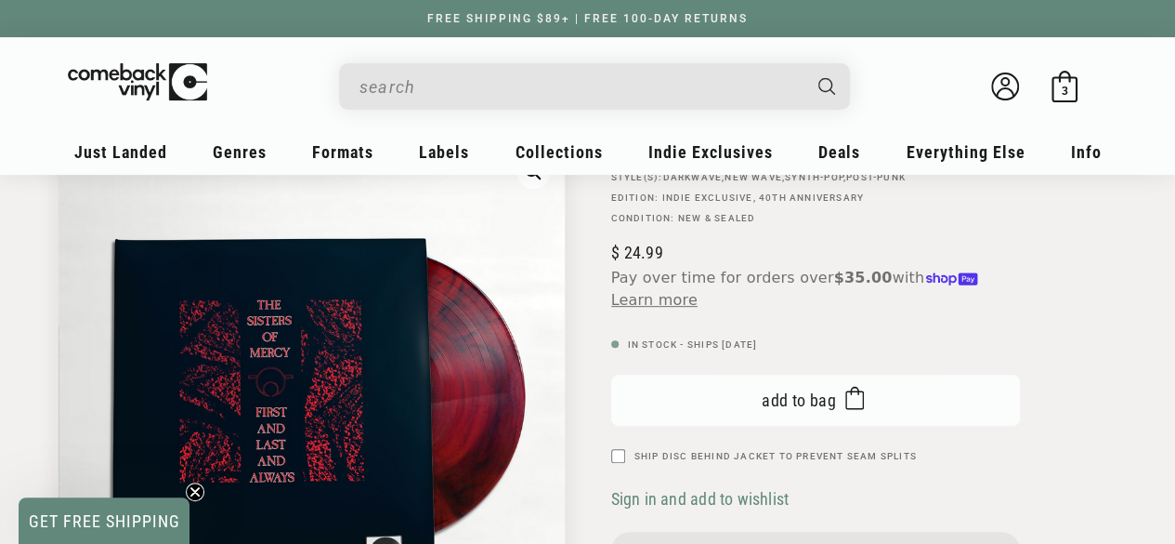
click at [725, 404] on button "Add to bag Added to bag" at bounding box center [815, 399] width 409 height 51
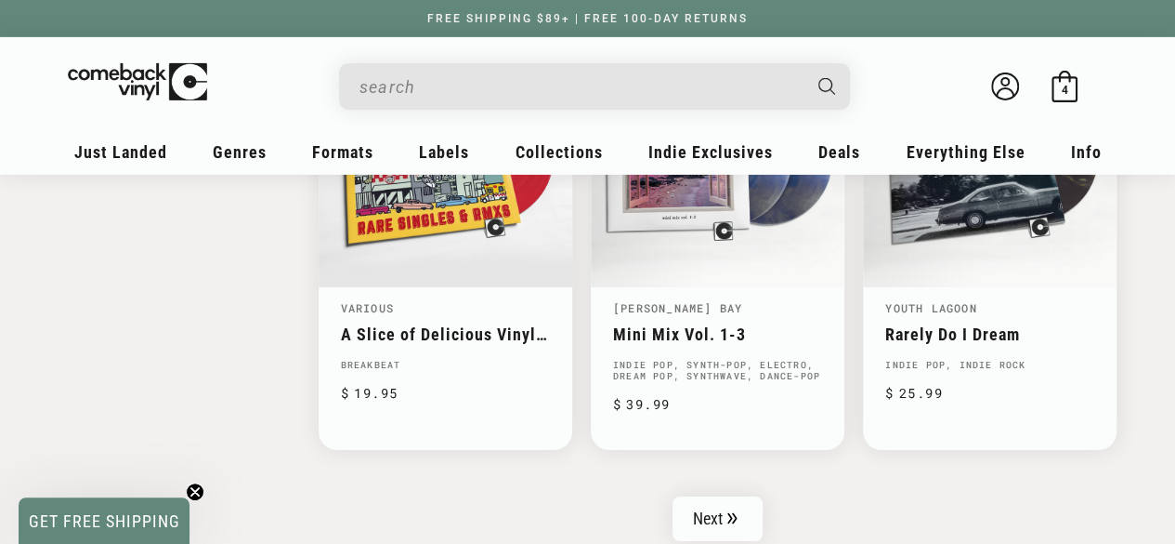
scroll to position [3051, 0]
click at [716, 501] on link "Next" at bounding box center [718, 517] width 91 height 45
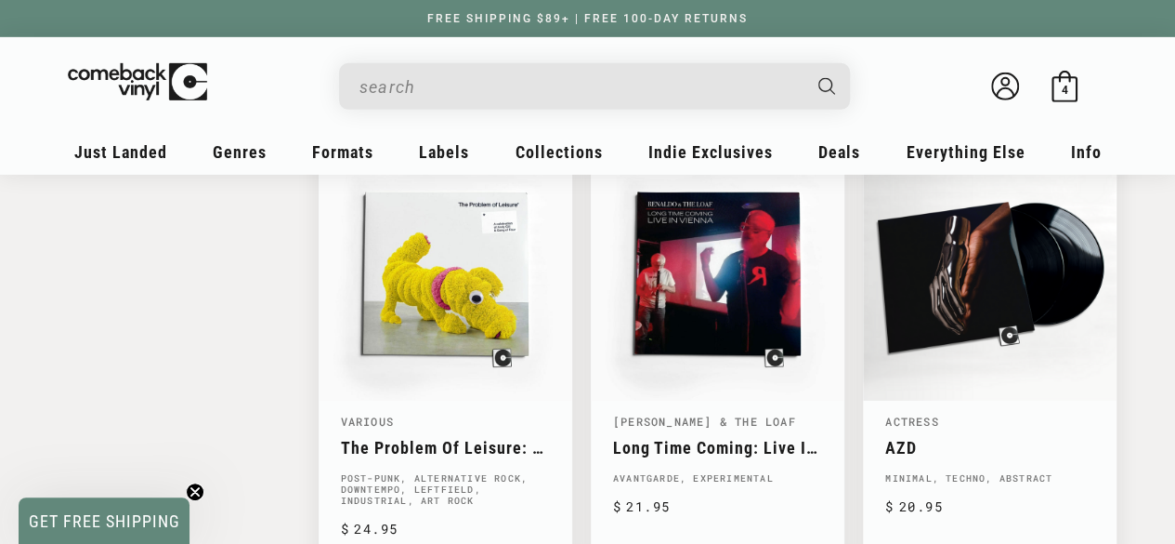
scroll to position [2934, 0]
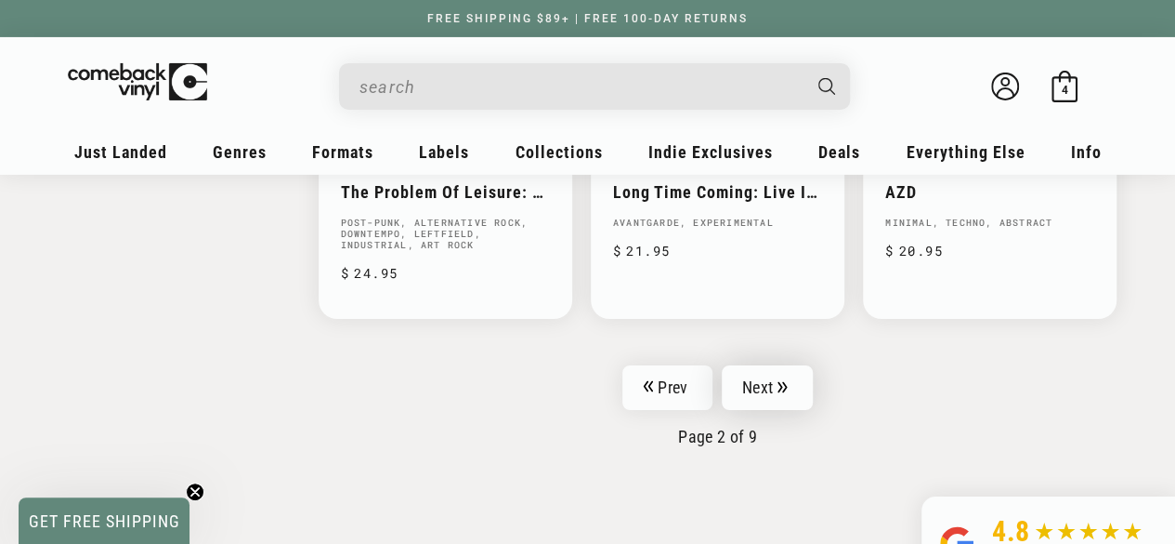
click at [782, 381] on icon "Pagination" at bounding box center [782, 386] width 9 height 11
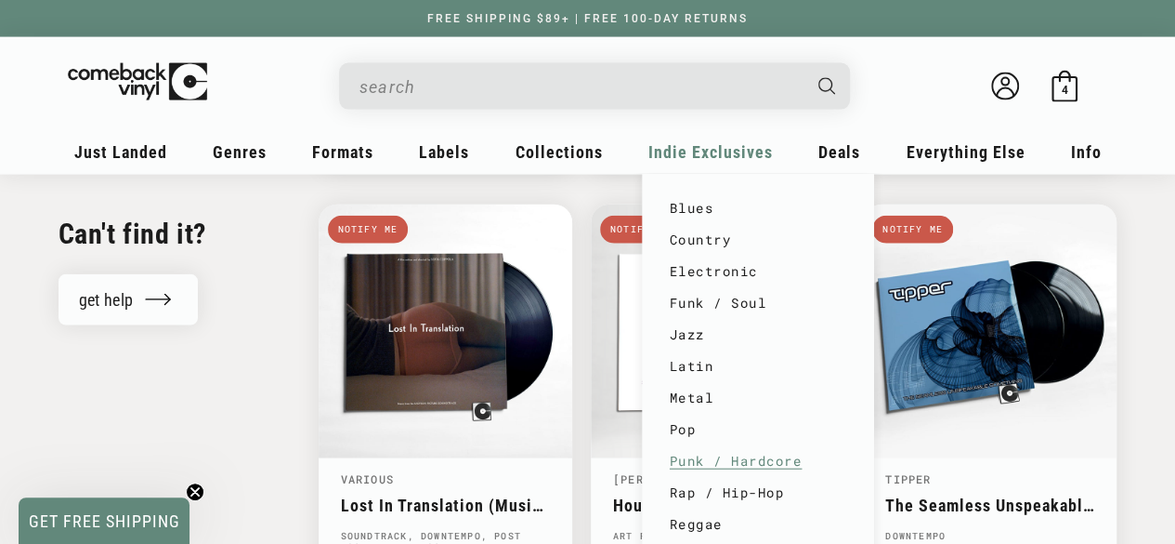
scroll to position [2029, 0]
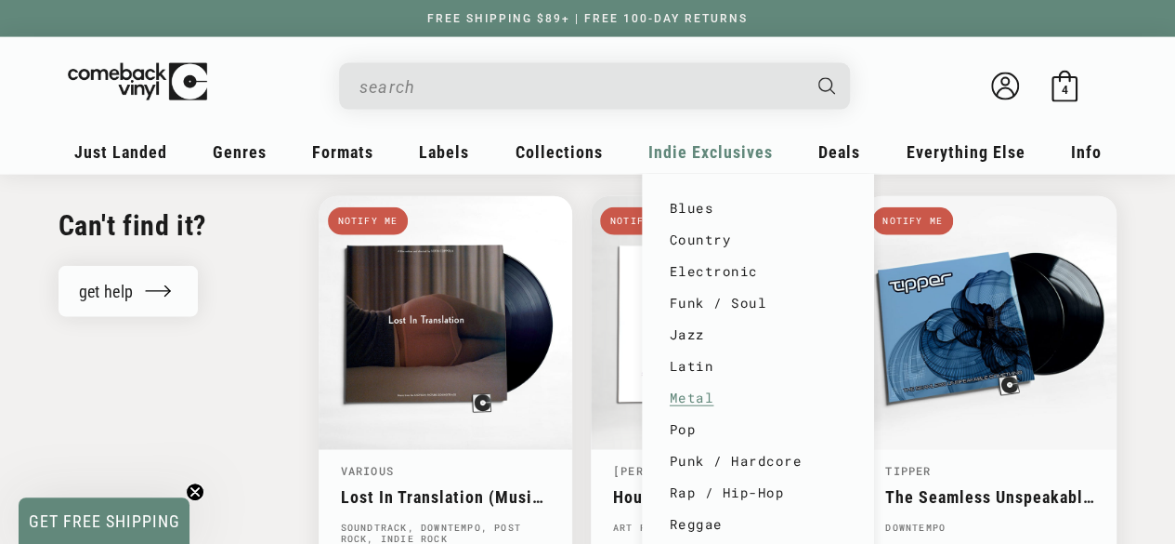
click at [695, 397] on link "Metal" at bounding box center [758, 398] width 177 height 32
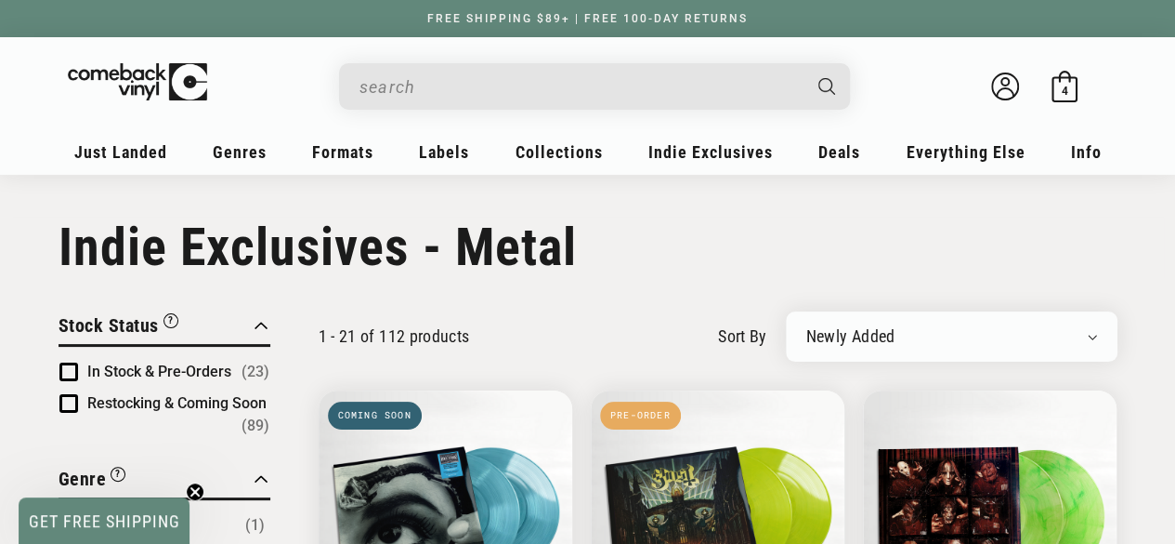
click at [1093, 335] on select "Newly Added Popularity Artist (A-Z) Price (High To Low) Price (Low To High) Per…" at bounding box center [952, 336] width 291 height 19
select select "best-selling"
click at [807, 327] on select "Newly Added Popularity Artist (A-Z) Price (High To Low) Price (Low To High) Per…" at bounding box center [952, 336] width 291 height 19
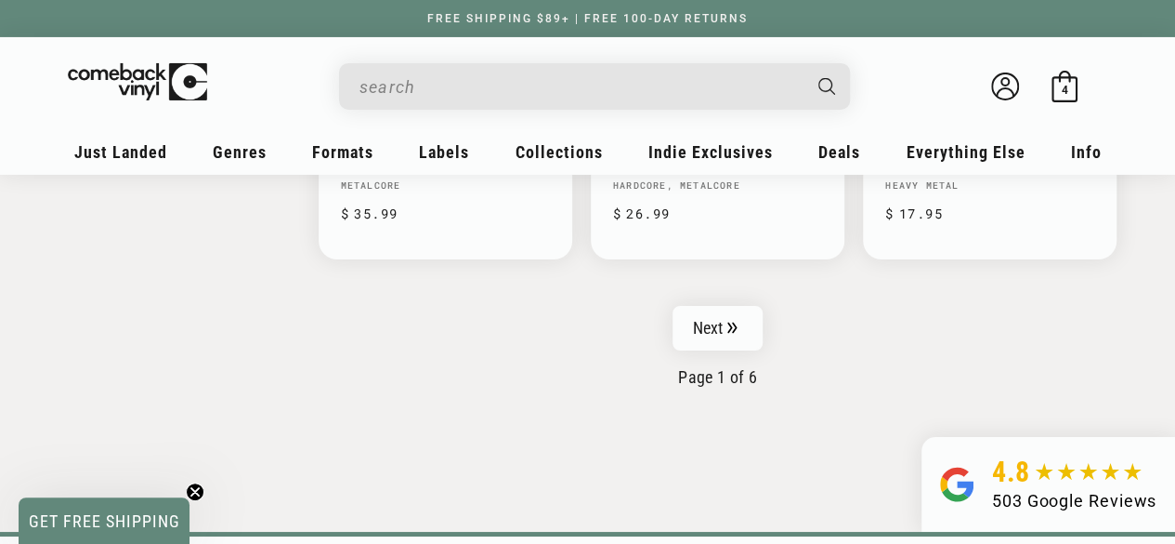
scroll to position [3223, 0]
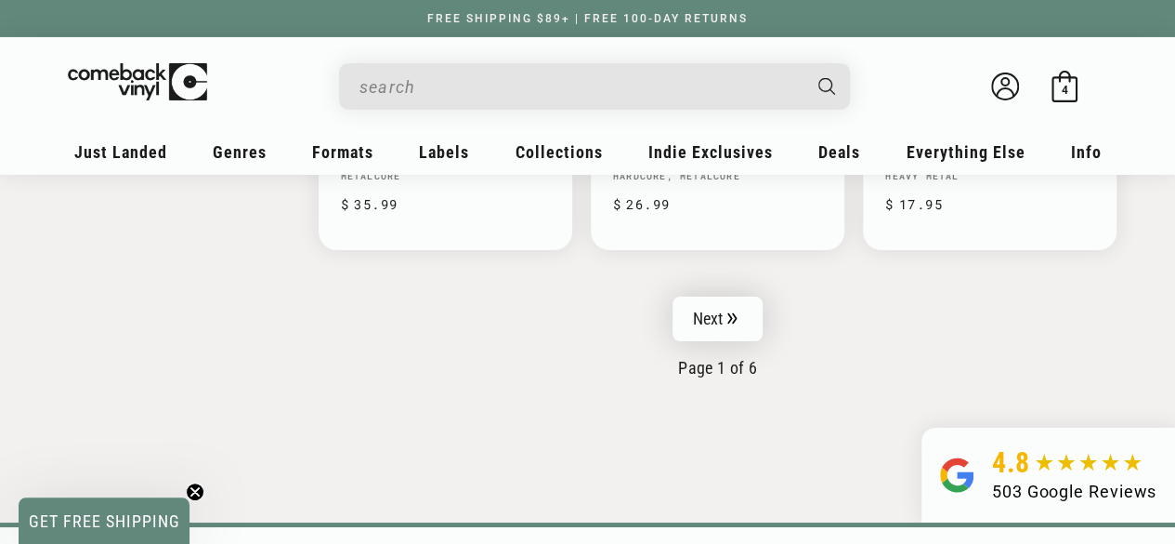
click at [702, 317] on link "Next" at bounding box center [718, 318] width 91 height 45
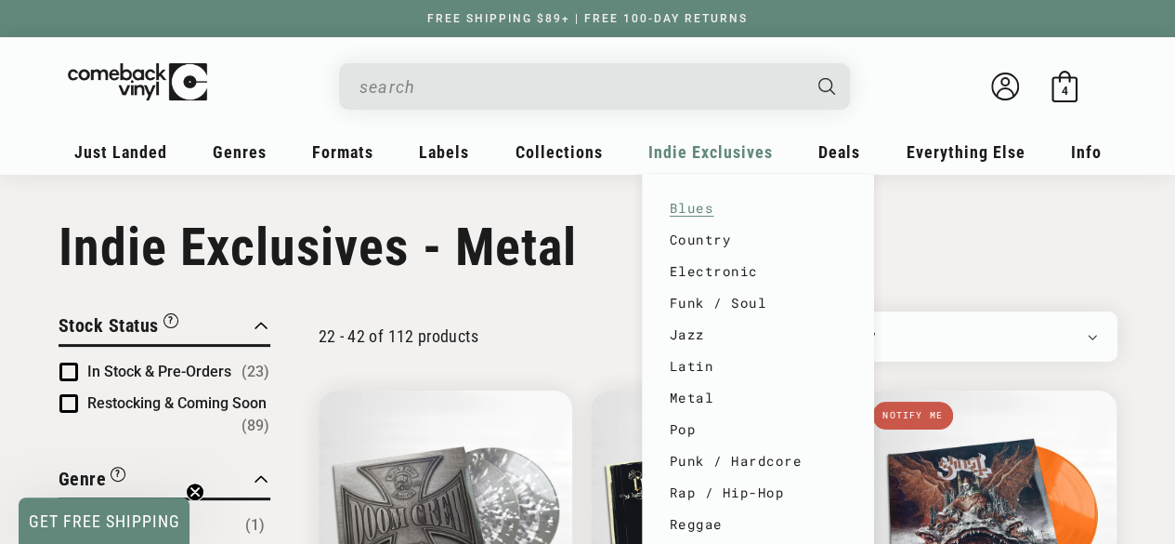
click at [693, 207] on link "Blues" at bounding box center [758, 208] width 177 height 32
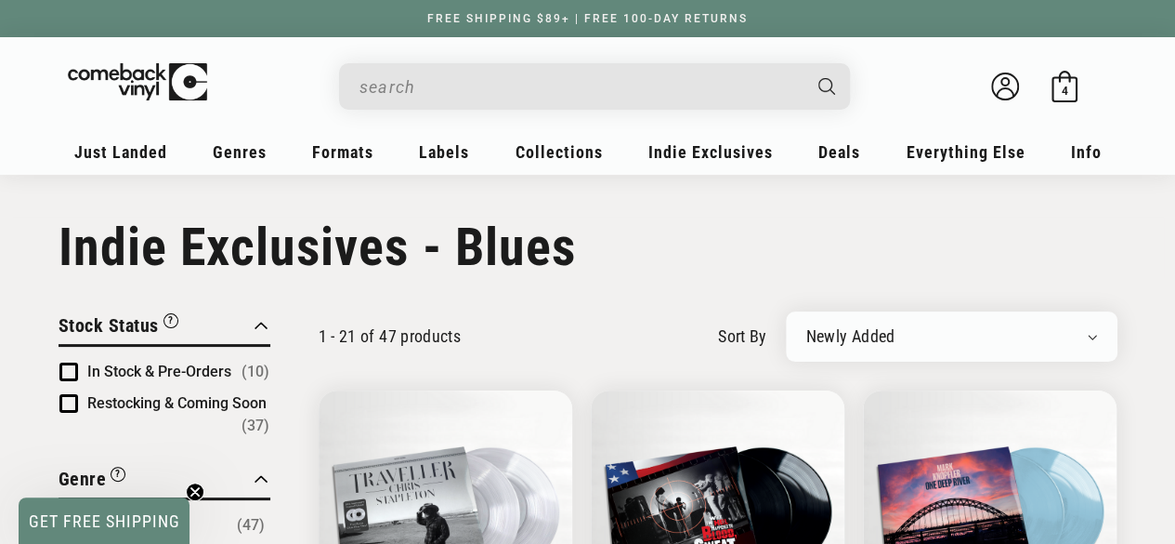
click at [1083, 334] on select "Newly Added Popularity Artist (A-Z) Price (High To Low) Price (Low To High) Per…" at bounding box center [952, 336] width 291 height 19
select select "best-selling"
click at [807, 327] on select "Newly Added Popularity Artist (A-Z) Price (High To Low) Price (Low To High) Per…" at bounding box center [952, 336] width 291 height 19
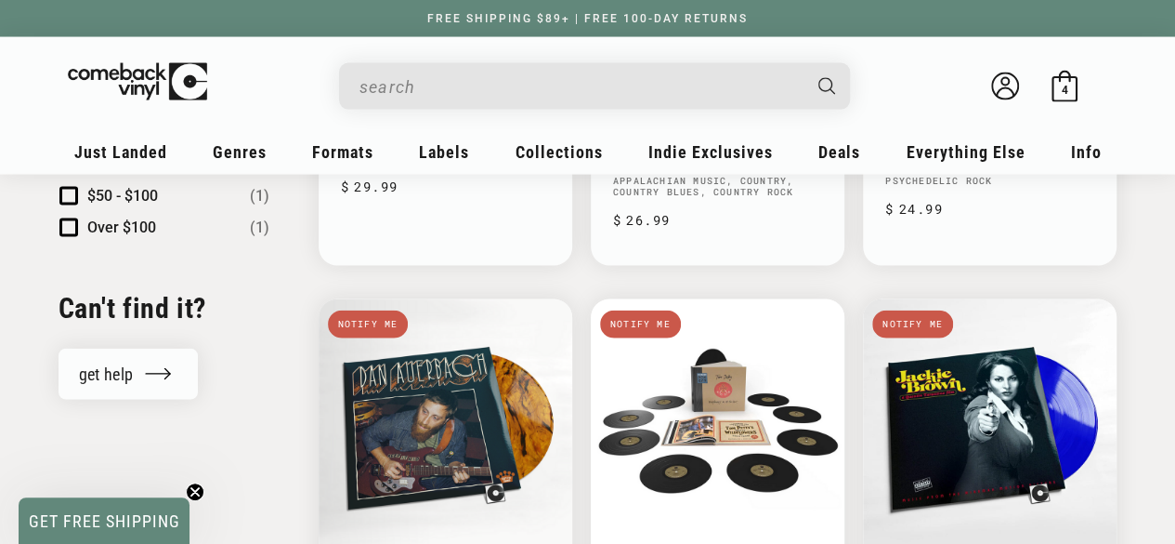
scroll to position [1894, 0]
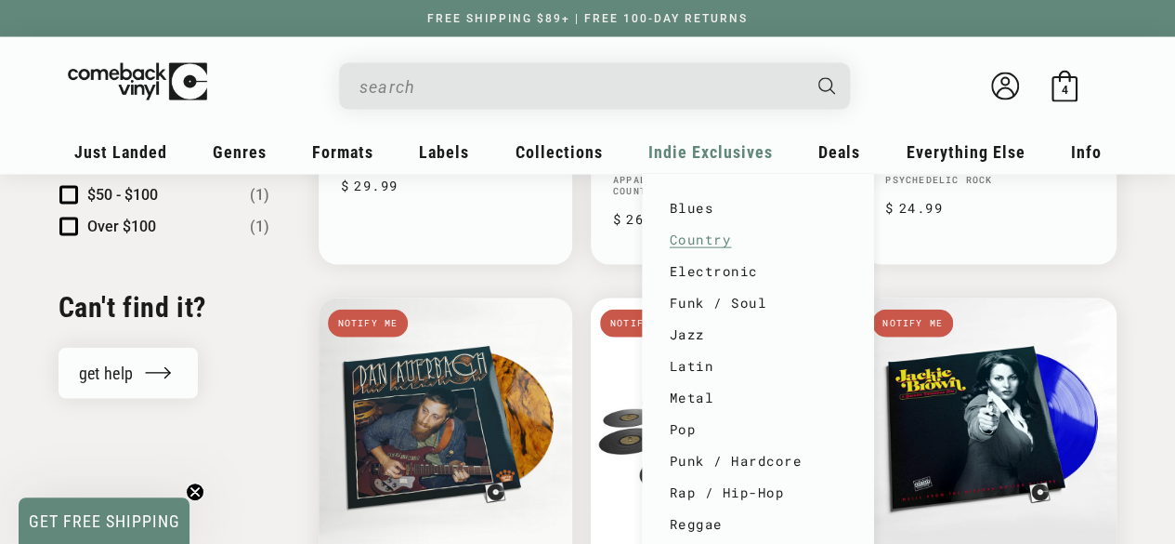
click at [693, 243] on link "Country" at bounding box center [758, 240] width 177 height 32
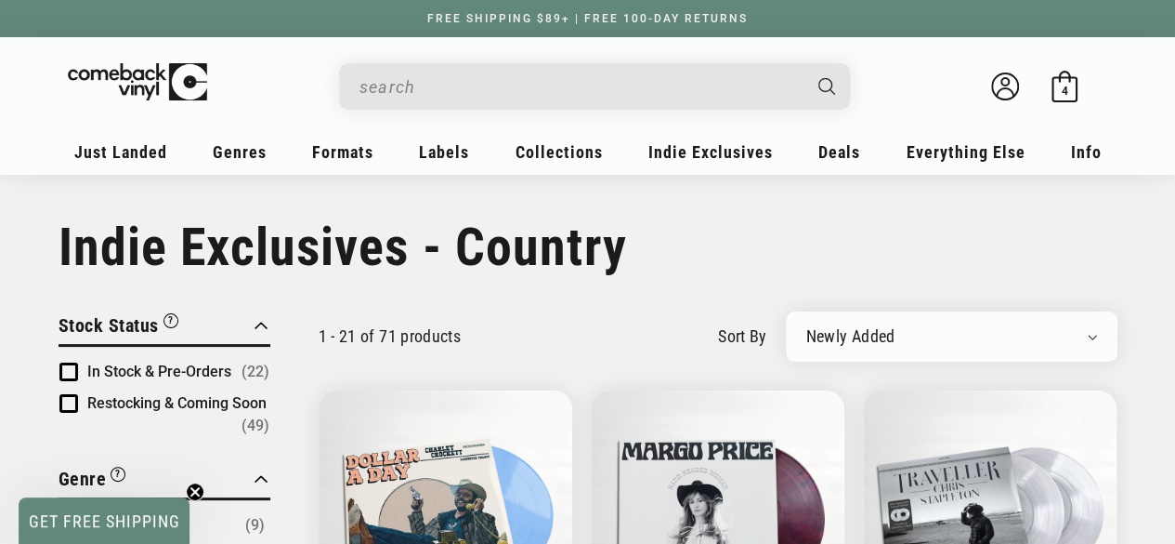
click at [1081, 335] on select "Newly Added Popularity Artist (A-Z) Price (High To Low) Price (Low To High) Per…" at bounding box center [952, 336] width 291 height 19
select select "best-selling"
click at [807, 327] on select "Newly Added Popularity Artist (A-Z) Price (High To Low) Price (Low To High) Per…" at bounding box center [952, 336] width 291 height 19
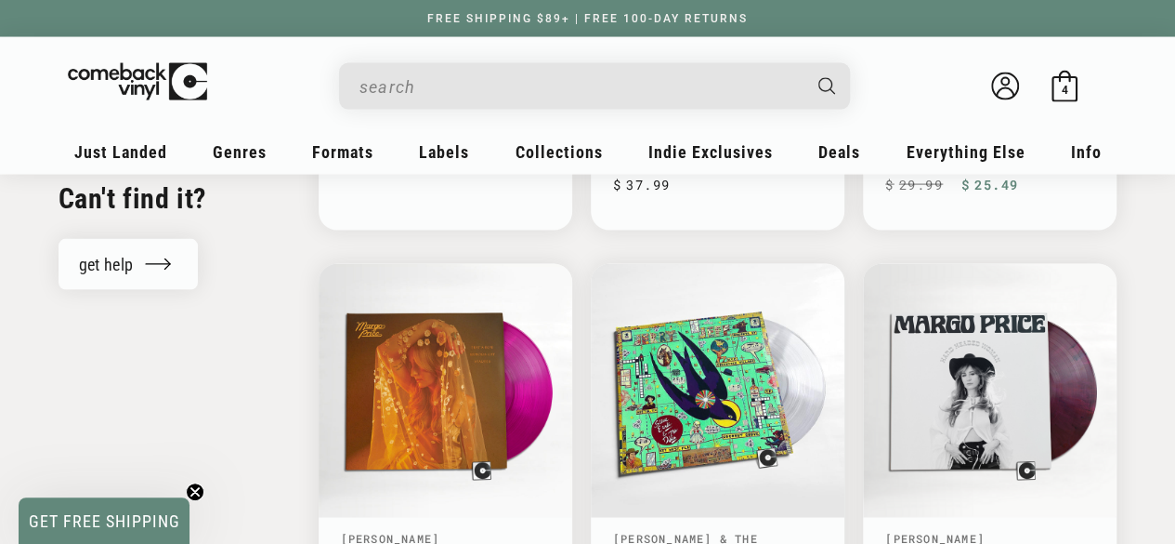
scroll to position [1894, 0]
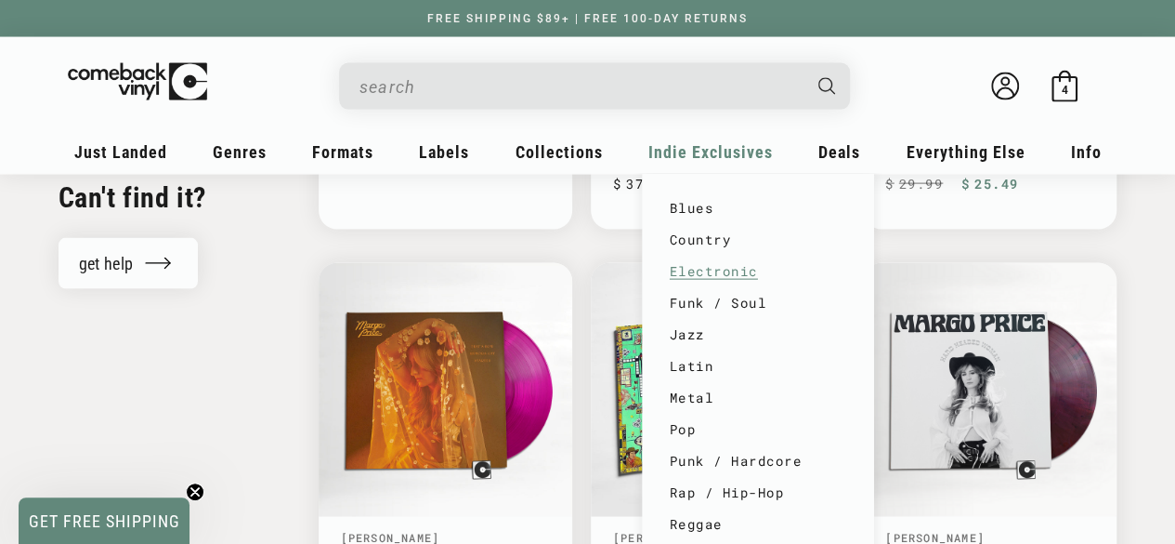
click at [691, 273] on link "Electronic" at bounding box center [758, 272] width 177 height 32
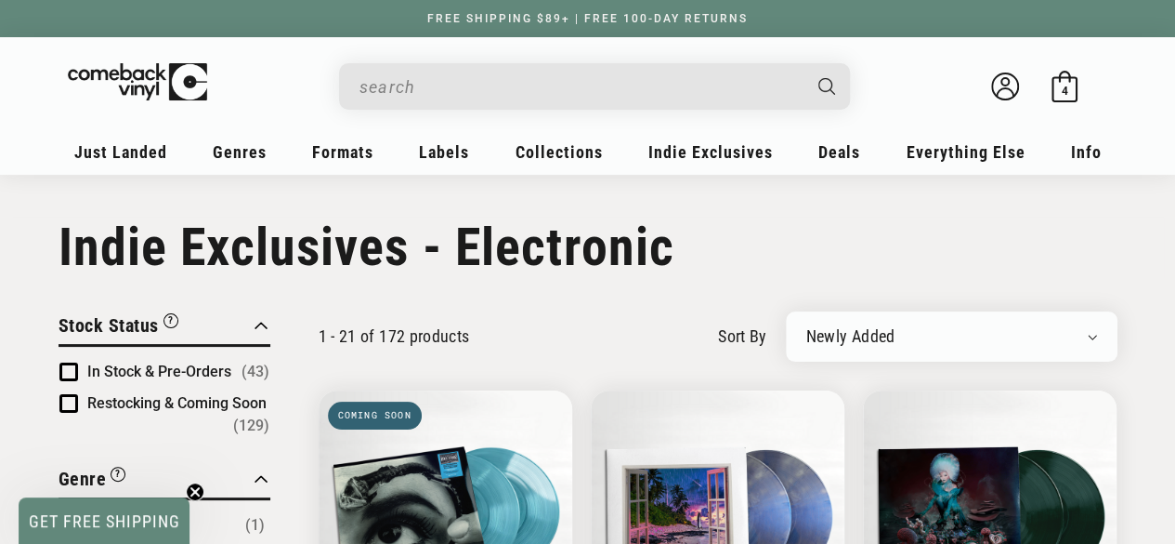
click at [1032, 348] on div "Newly Added Popularity Artist (A-Z) Price (High To Low) Price (Low To High) Per…" at bounding box center [952, 336] width 332 height 50
click at [1095, 330] on select "Newly Added Popularity Artist (A-Z) Price (High To Low) Price (Low To High) Per…" at bounding box center [952, 336] width 291 height 19
select select "best-selling"
click at [807, 327] on select "Newly Added Popularity Artist (A-Z) Price (High To Low) Price (Low To High) Per…" at bounding box center [952, 336] width 291 height 19
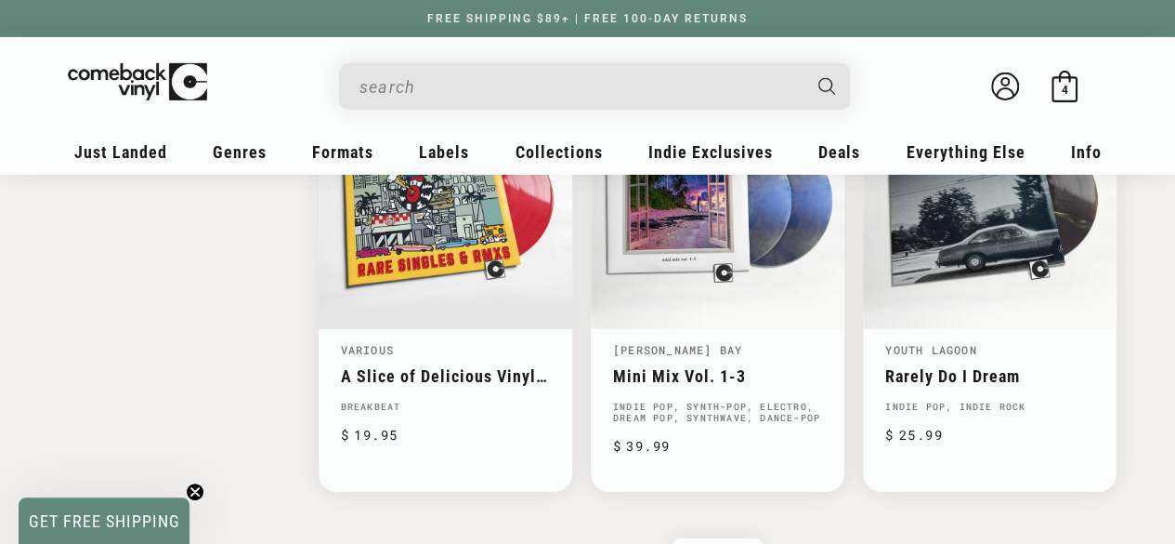
scroll to position [3009, 0]
click at [712, 365] on link "Mini Mix Vol. 1-3" at bounding box center [717, 375] width 209 height 20
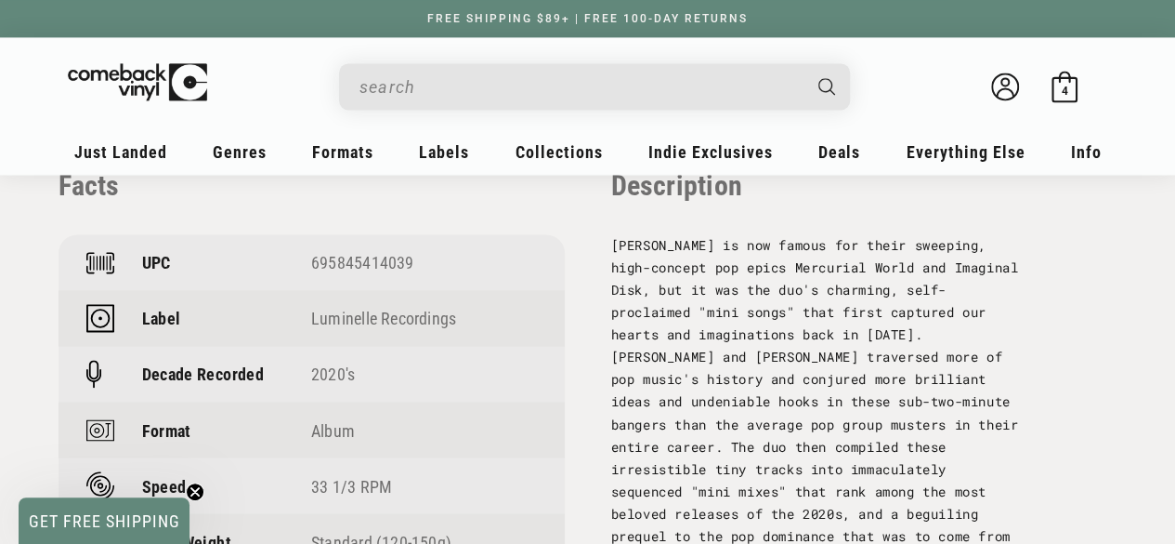
scroll to position [1278, 0]
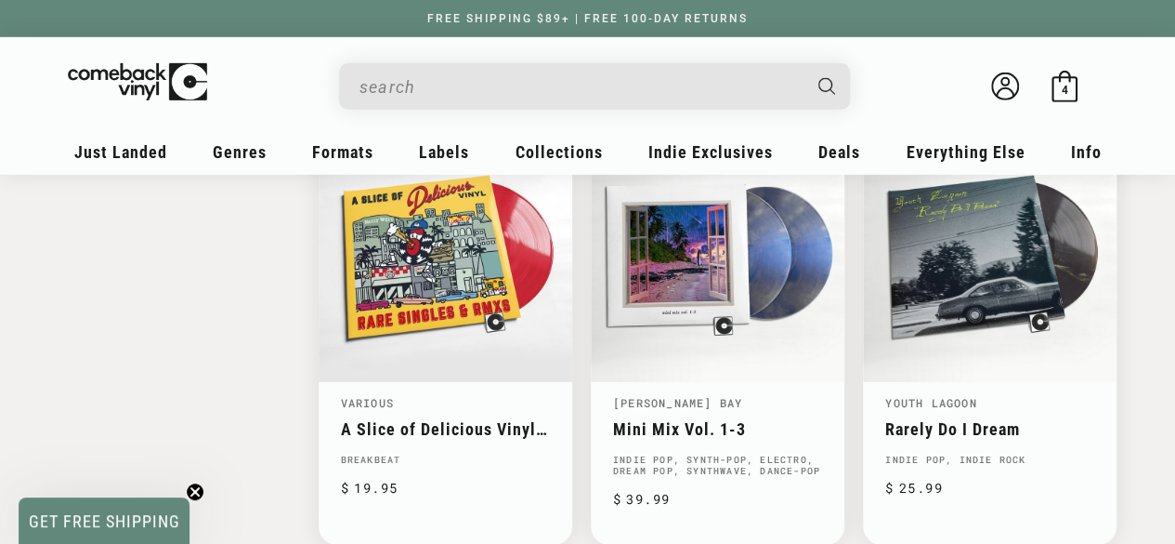
scroll to position [3009, 0]
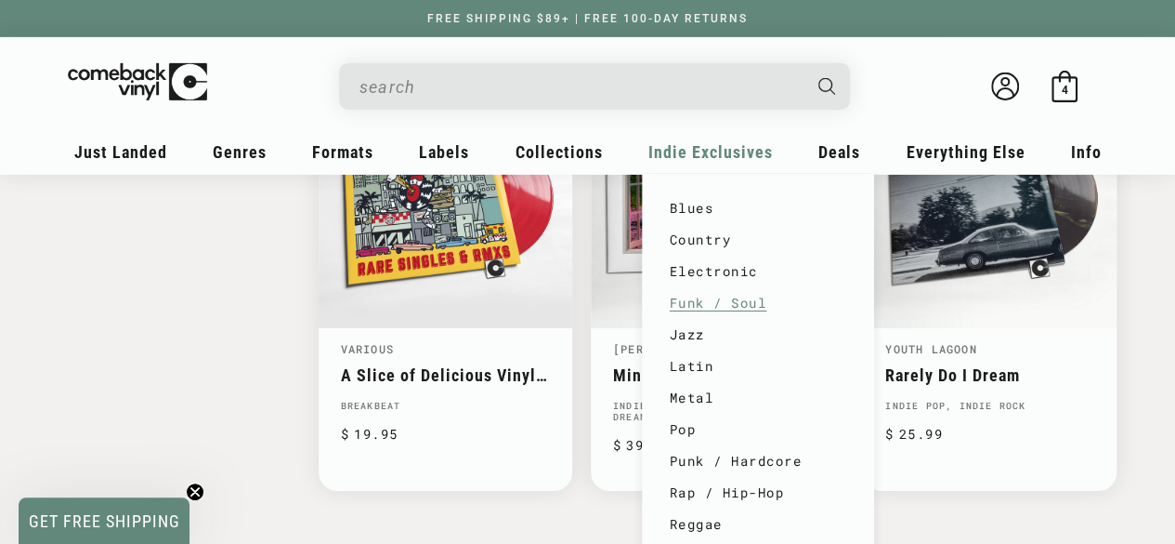
click link "Funk / Soul"
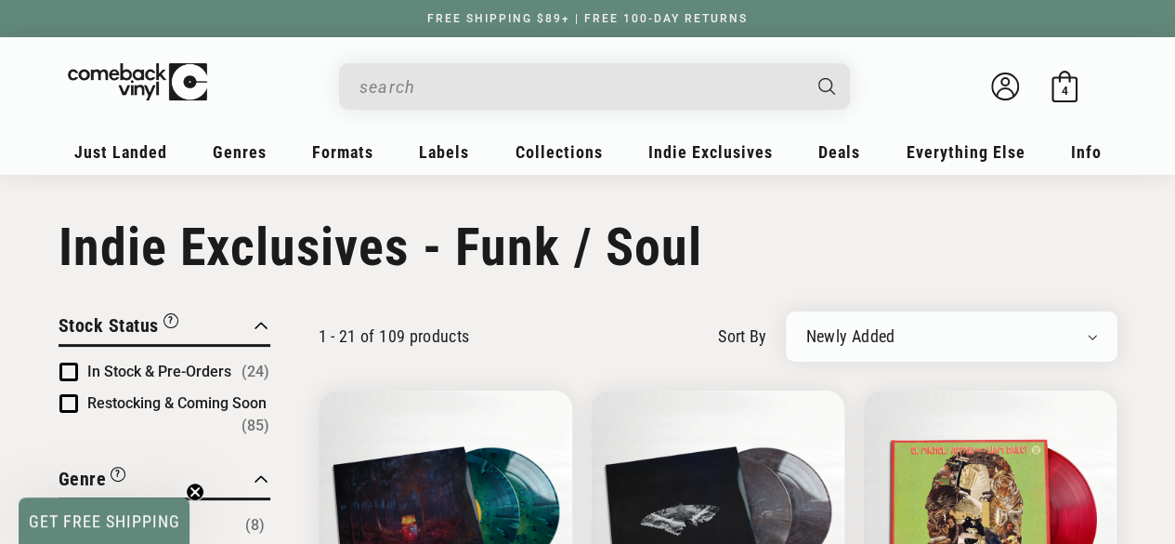
click at [917, 322] on div "Newly Added Popularity Artist (A-Z) Price (High To Low) Price (Low To High) Per…" at bounding box center [952, 336] width 332 height 50
click at [1072, 339] on select "Newly Added Popularity Artist (A-Z) Price (High To Low) Price (Low To High) Per…" at bounding box center [952, 336] width 291 height 19
select select "best-selling"
click at [807, 327] on select "Newly Added Popularity Artist (A-Z) Price (High To Low) Price (Low To High) Per…" at bounding box center [952, 336] width 291 height 19
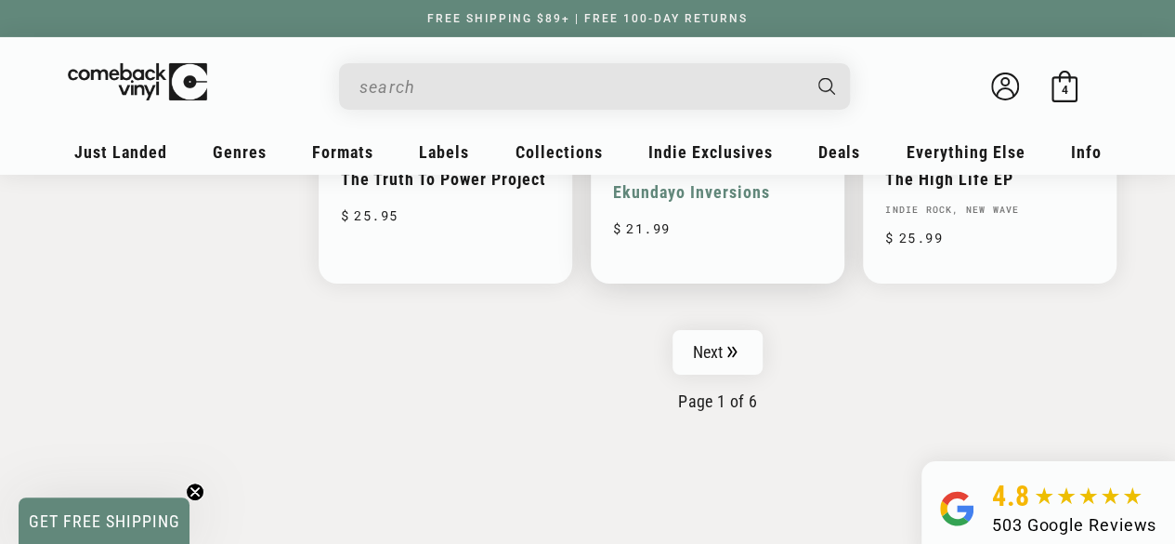
scroll to position [3205, 0]
click at [708, 335] on link "Next" at bounding box center [718, 350] width 91 height 45
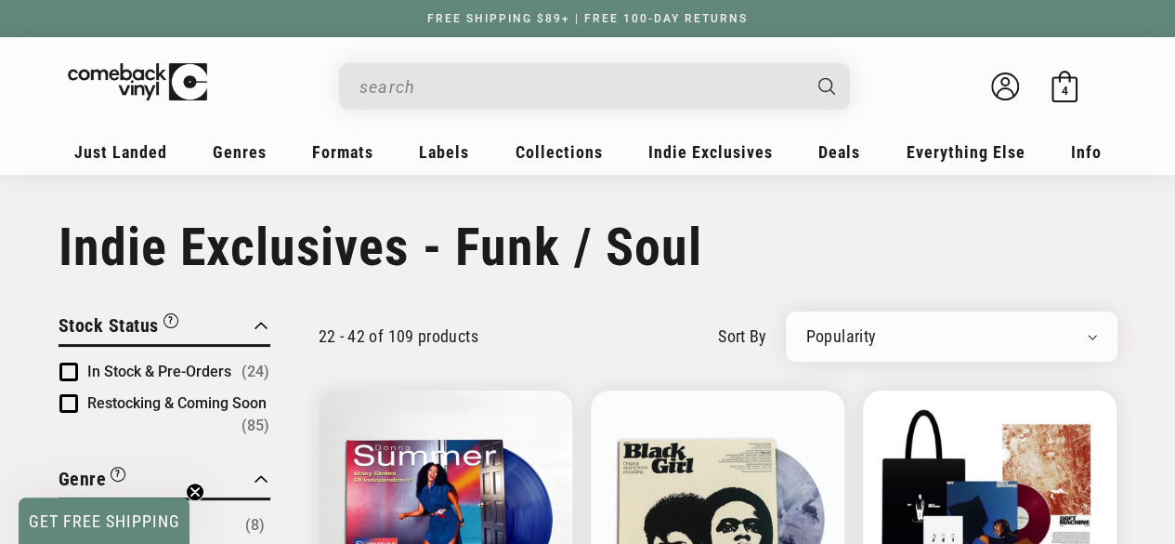
click at [1087, 331] on select "Newly Added Popularity Artist (A-Z) Price (High To Low) Price (Low To High) Per…" at bounding box center [952, 336] width 291 height 19
click at [895, 243] on h1 "Collection: Indie Exclusives - Funk / Soul" at bounding box center [588, 247] width 1059 height 61
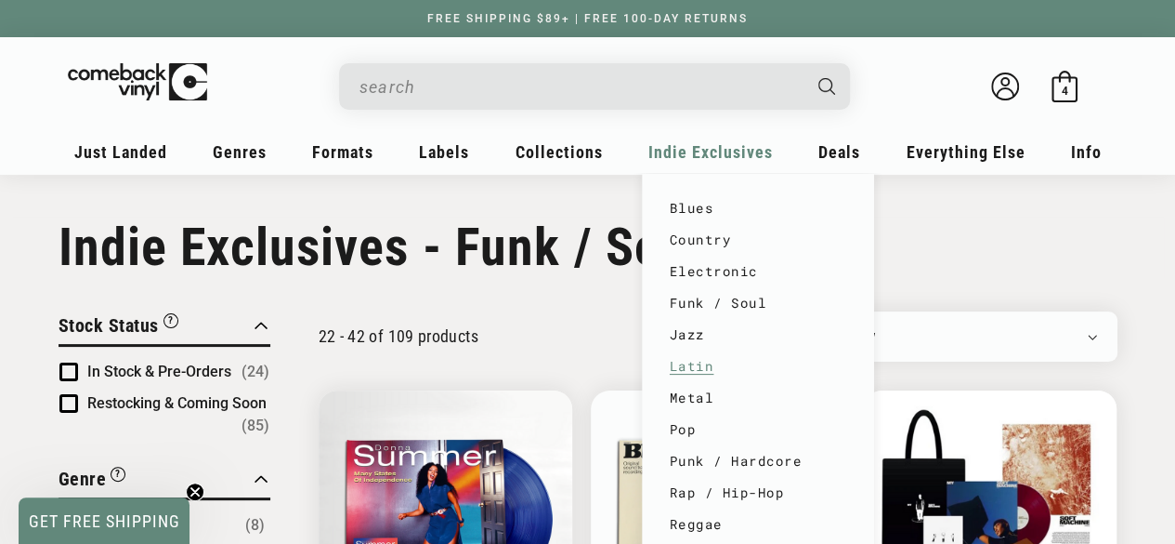
click at [690, 367] on link "Latin" at bounding box center [758, 366] width 177 height 32
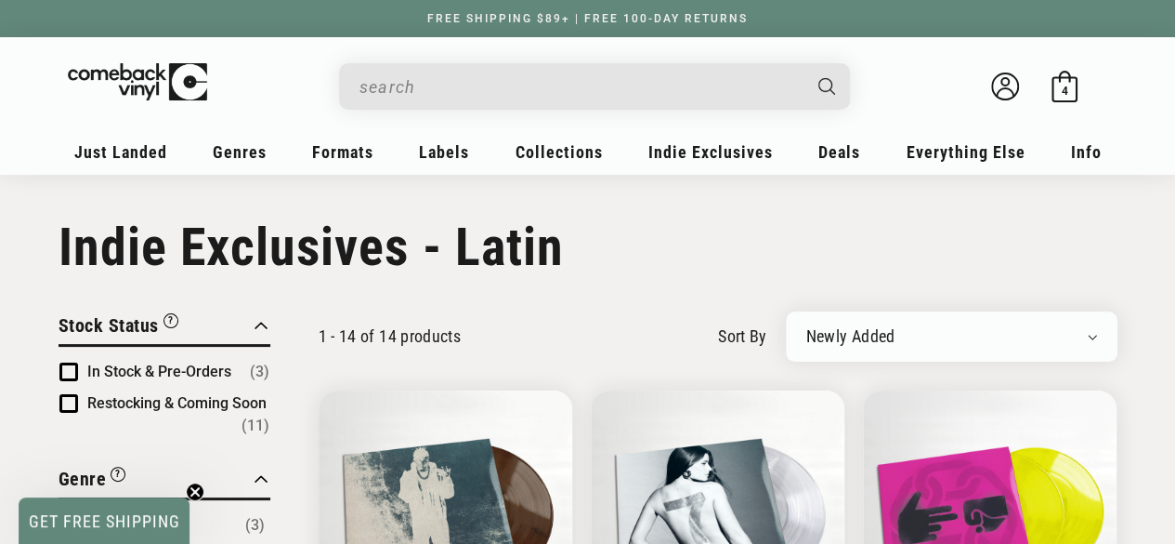
click at [1031, 324] on div "Newly Added Popularity Artist (A-Z) Price (High To Low) Price (Low To High) Per…" at bounding box center [952, 336] width 332 height 50
click at [1095, 341] on select "Newly Added Popularity Artist (A-Z) Price (High To Low) Price (Low To High) Per…" at bounding box center [952, 336] width 291 height 19
select select "best-selling"
click at [807, 327] on select "Newly Added Popularity Artist (A-Z) Price (High To Low) Price (Low To High) Per…" at bounding box center [952, 336] width 291 height 19
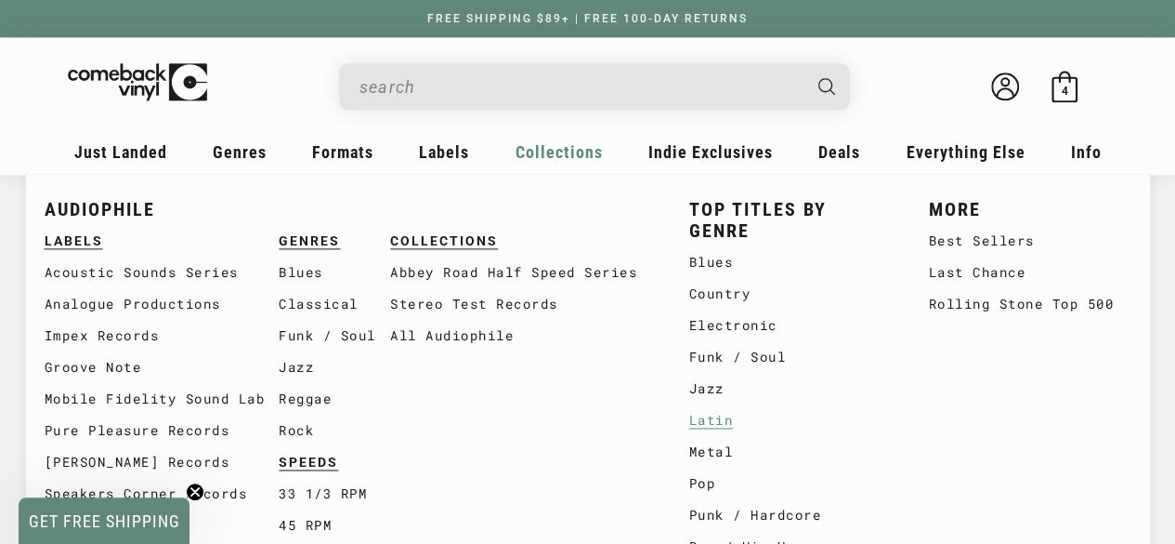
scroll to position [1215, 0]
click at [303, 436] on link "Rock" at bounding box center [335, 430] width 112 height 32
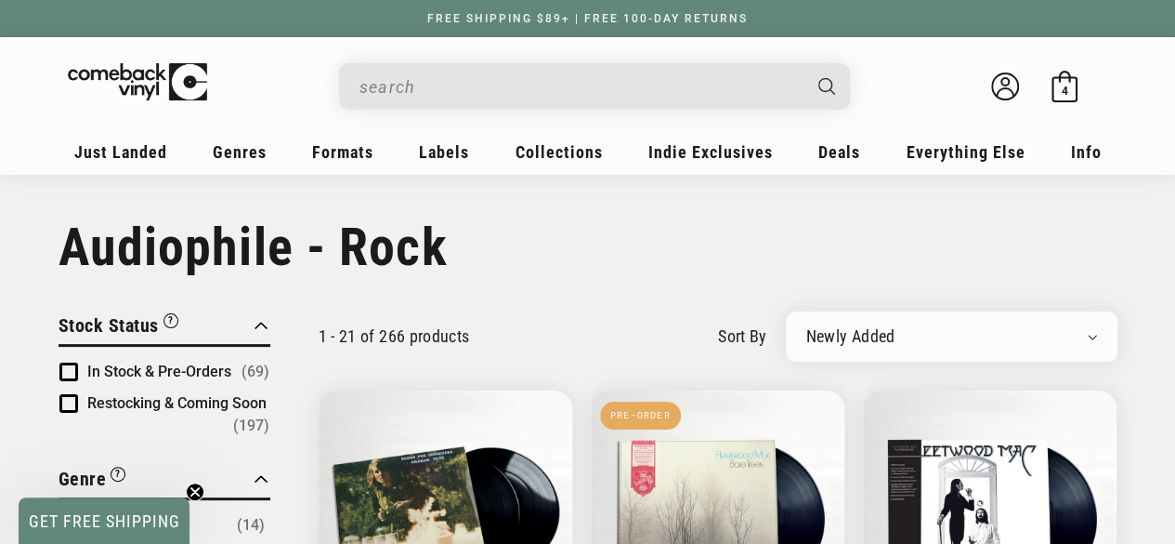
click at [1082, 343] on select "Newly Added Popularity Artist (A-Z) Price (High To Low) Price (Low To High) Per…" at bounding box center [952, 336] width 291 height 19
select select "best-selling"
click at [807, 327] on select "Newly Added Popularity Artist (A-Z) Price (High To Low) Price (Low To High) Per…" at bounding box center [952, 336] width 291 height 19
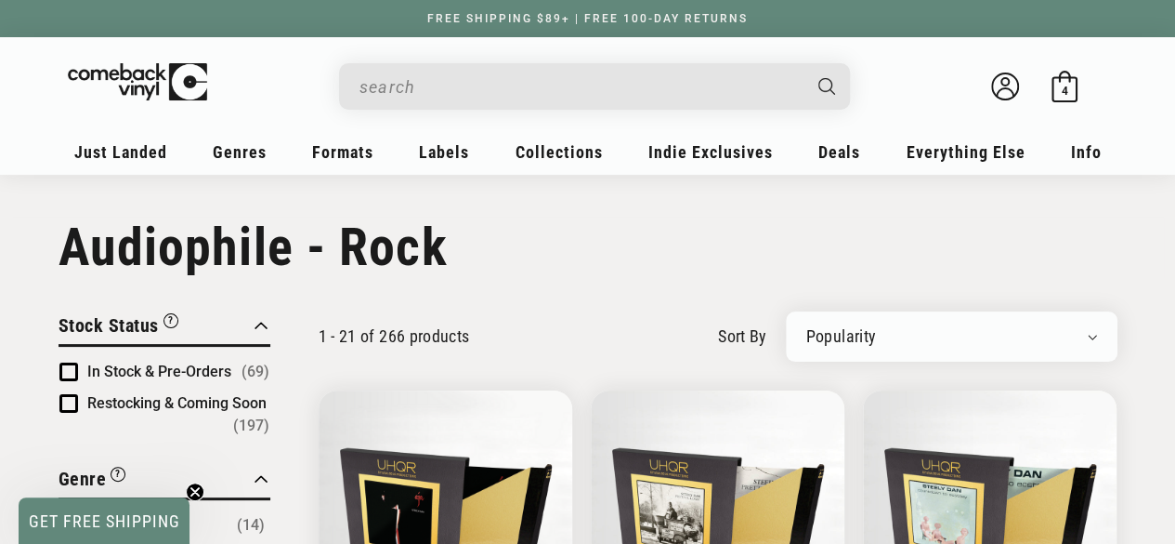
click at [1072, 337] on select "Newly Added Popularity Artist (A-Z) Price (High To Low) Price (Low To High) Per…" at bounding box center [952, 336] width 291 height 19
select select "price-ascending"
click at [807, 327] on select "Newly Added Popularity Artist (A-Z) Price (High To Low) Price (Low To High) Per…" at bounding box center [952, 336] width 291 height 19
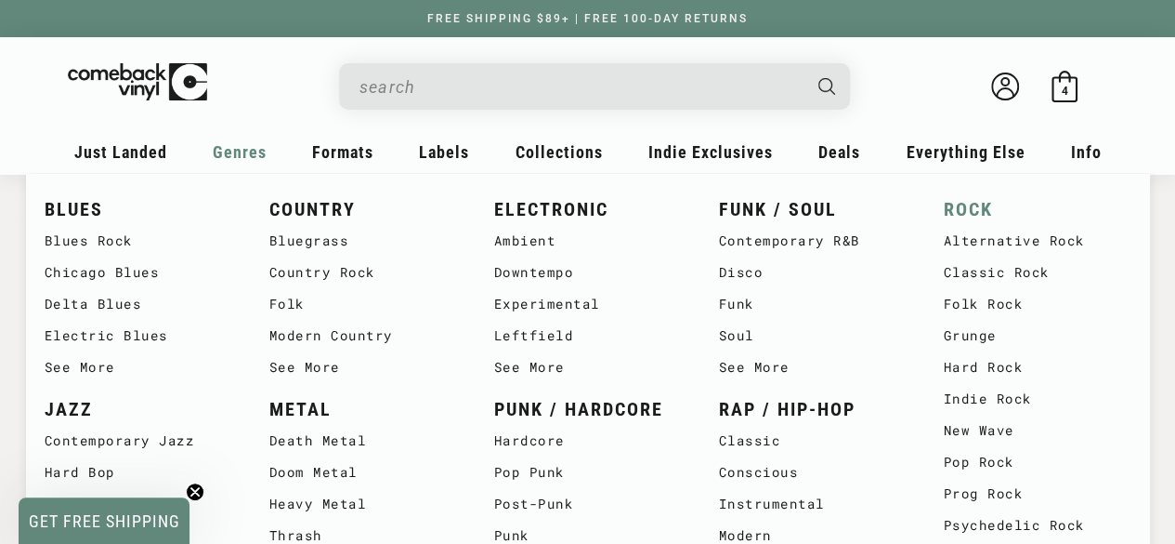
click at [972, 211] on link "ROCK" at bounding box center [1038, 209] width 188 height 31
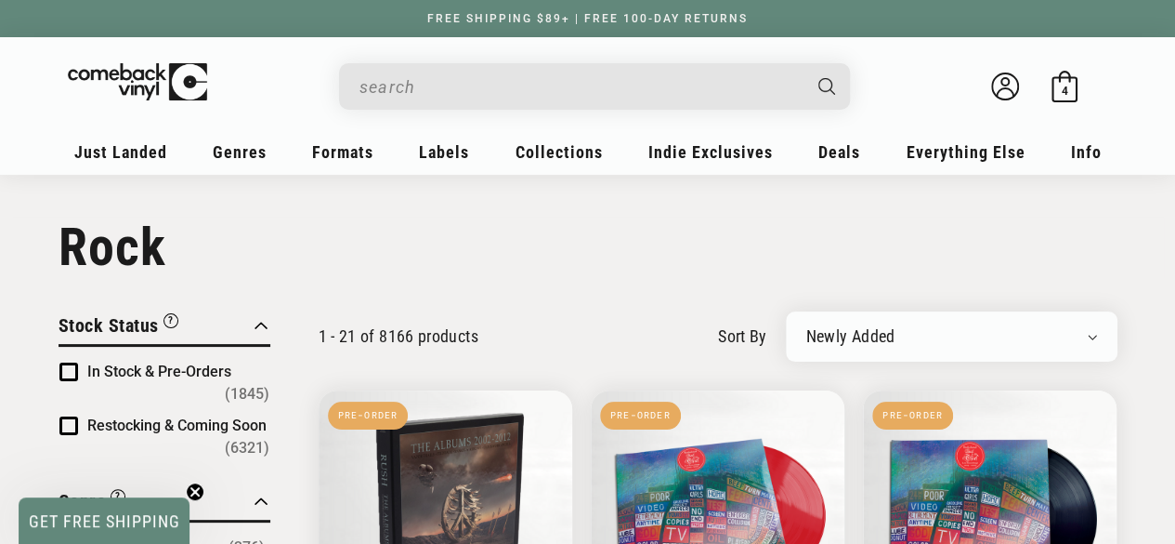
click at [1072, 328] on select "Newly Added Popularity Artist (A-Z) Price (High To Low) Price (Low To High) Per…" at bounding box center [952, 336] width 291 height 19
select select "best-selling"
click at [807, 327] on select "Newly Added Popularity Artist (A-Z) Price (High To Low) Price (Low To High) Per…" at bounding box center [952, 336] width 291 height 19
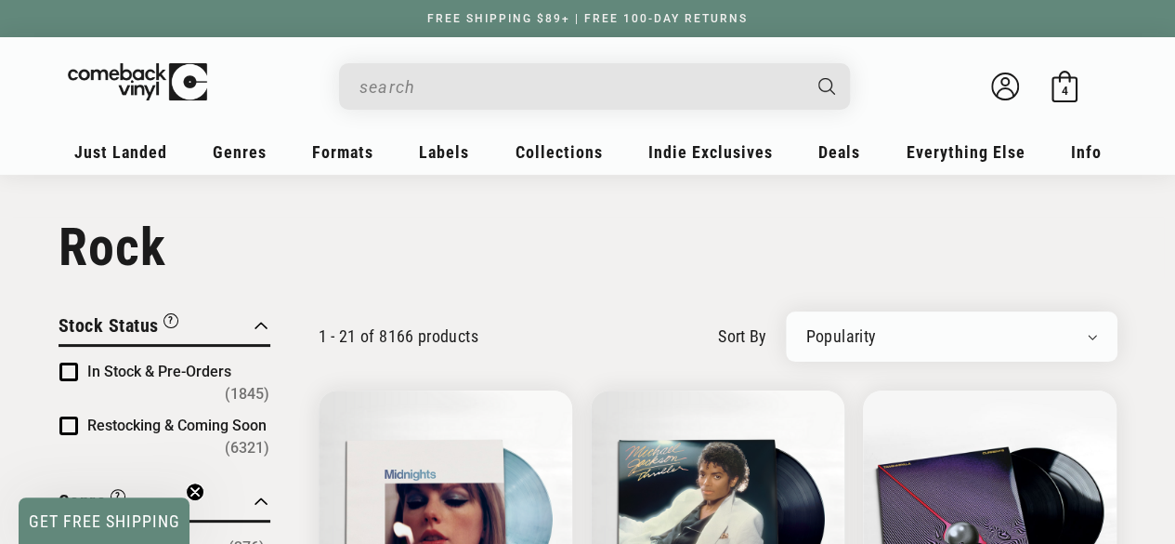
click at [1088, 341] on select "Newly Added Popularity Artist (A-Z) Price (High To Low) Price (Low To High) Per…" at bounding box center [952, 336] width 291 height 19
select select "price-ascending"
click at [807, 327] on select "Newly Added Popularity Artist (A-Z) Price (High To Low) Price (Low To High) Per…" at bounding box center [952, 336] width 291 height 19
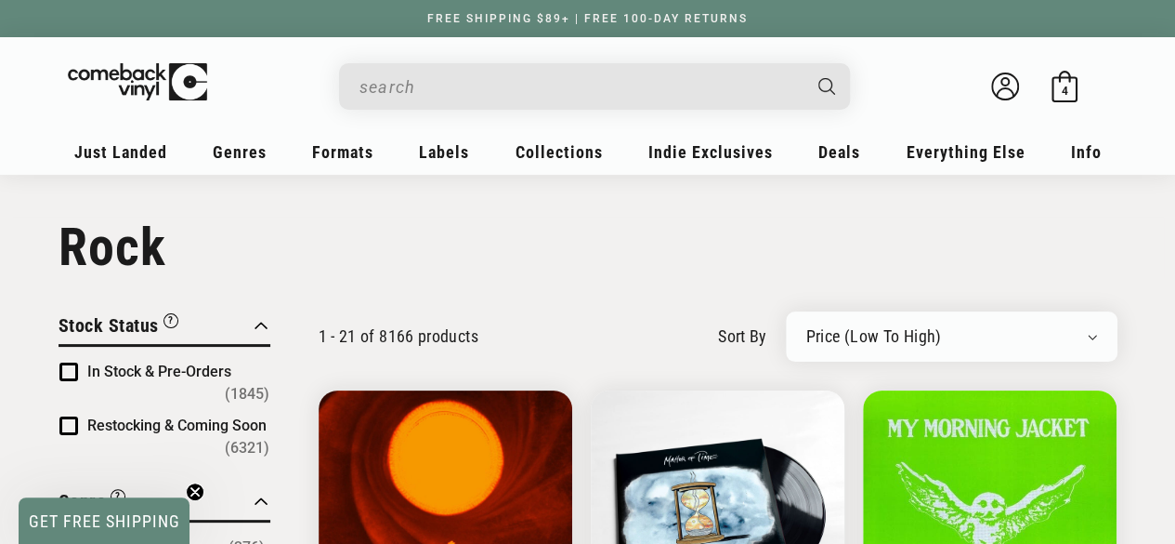
click at [1094, 335] on select "Newly Added Popularity Artist (A-Z) Price (High To Low) Price (Low To High) Per…" at bounding box center [952, 336] width 291 height 19
select select "best-selling"
click at [807, 327] on select "Newly Added Popularity Artist (A-Z) Price (High To Low) Price (Low To High) Per…" at bounding box center [952, 336] width 291 height 19
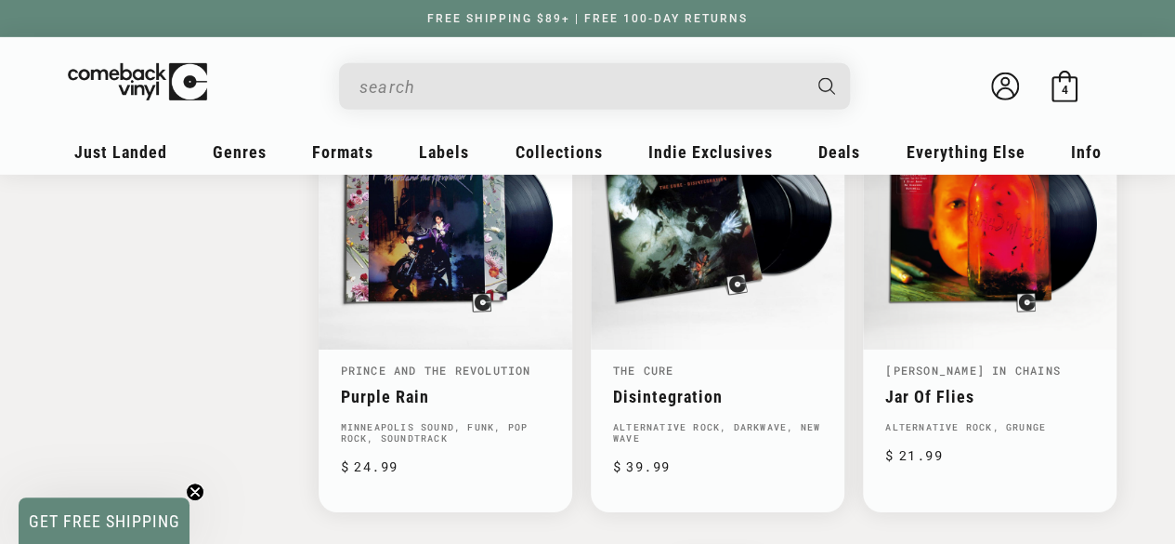
scroll to position [2967, 0]
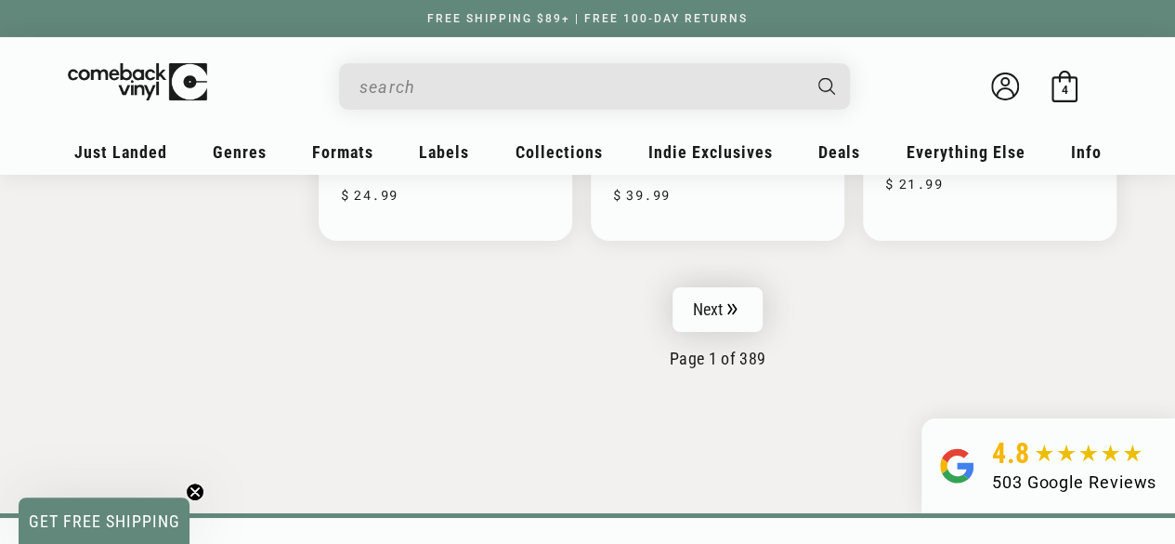
click at [744, 309] on link "Next" at bounding box center [718, 309] width 91 height 45
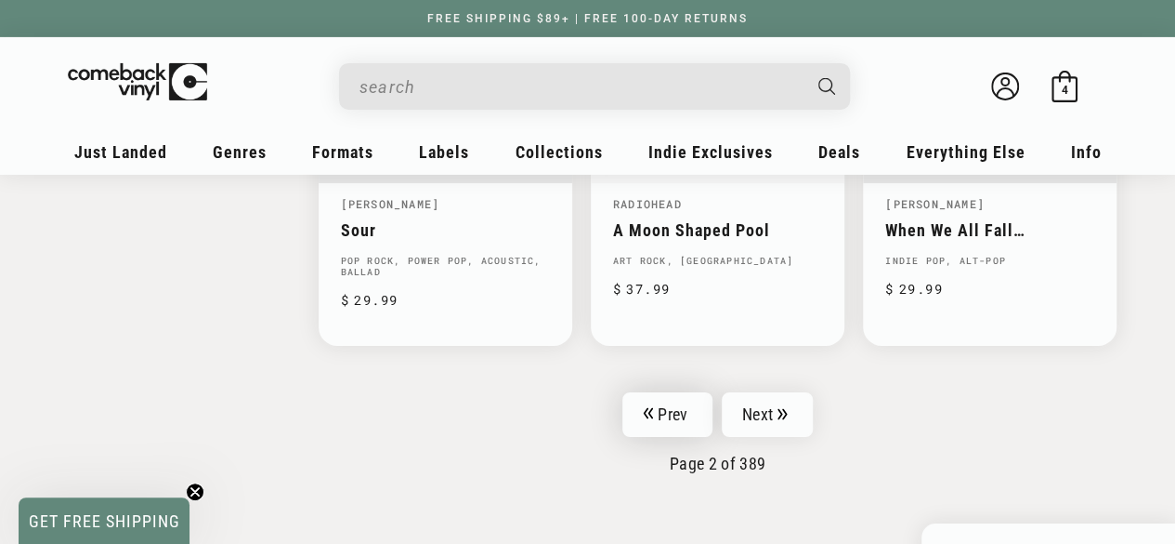
scroll to position [3117, 0]
click at [768, 409] on link "Next" at bounding box center [767, 413] width 91 height 45
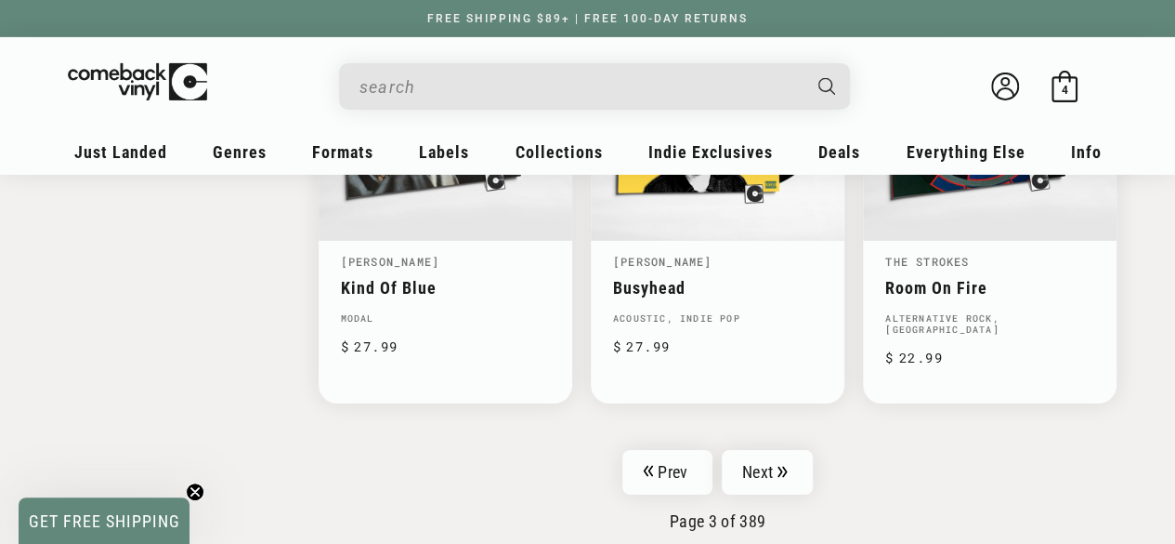
scroll to position [3156, 0]
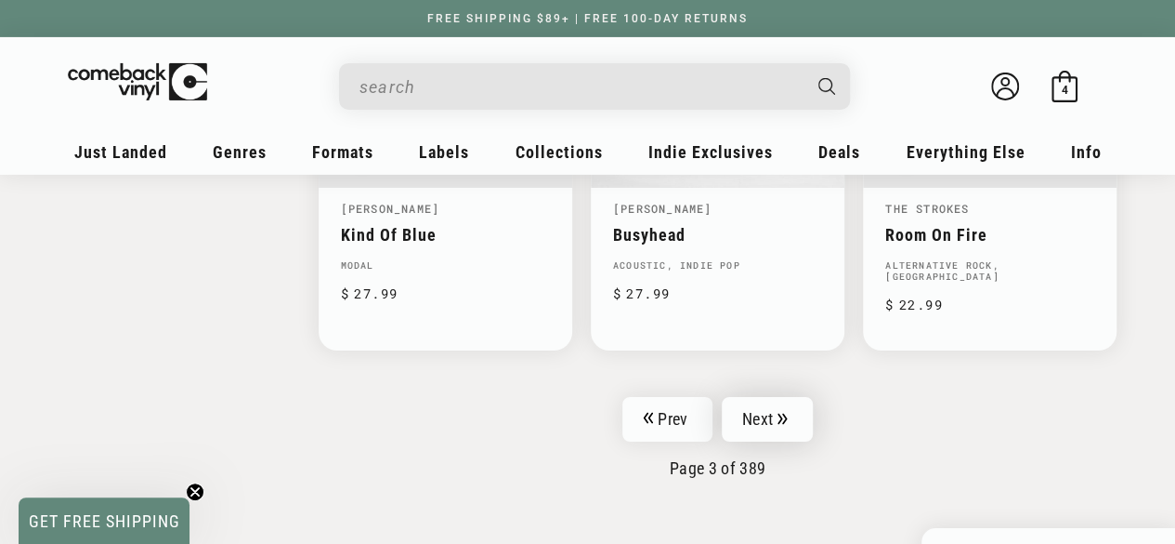
click at [786, 413] on link "Next" at bounding box center [767, 419] width 91 height 45
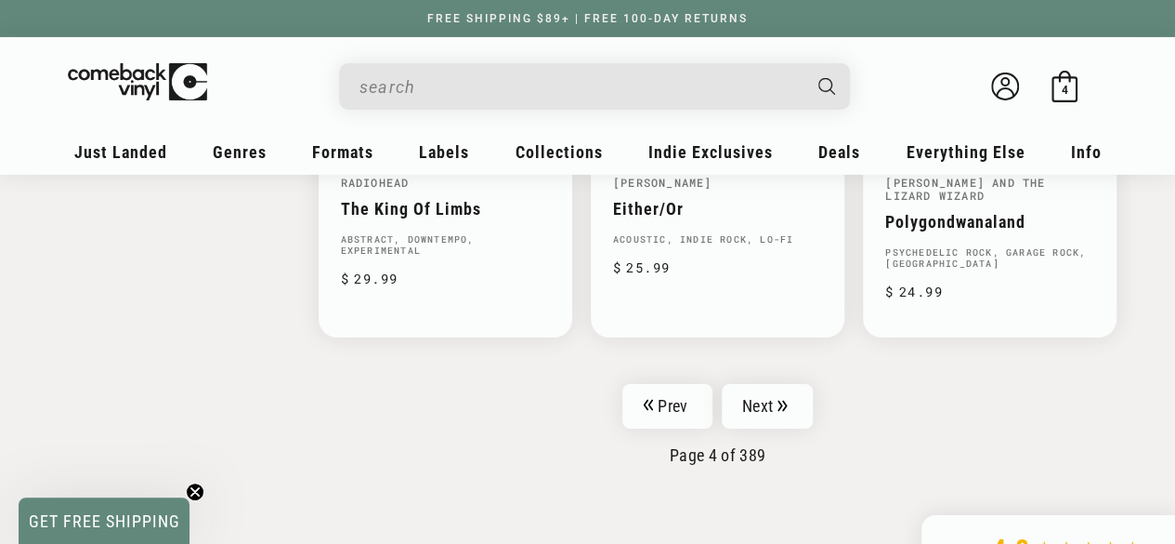
scroll to position [3165, 0]
click at [762, 383] on link "Next" at bounding box center [767, 405] width 91 height 45
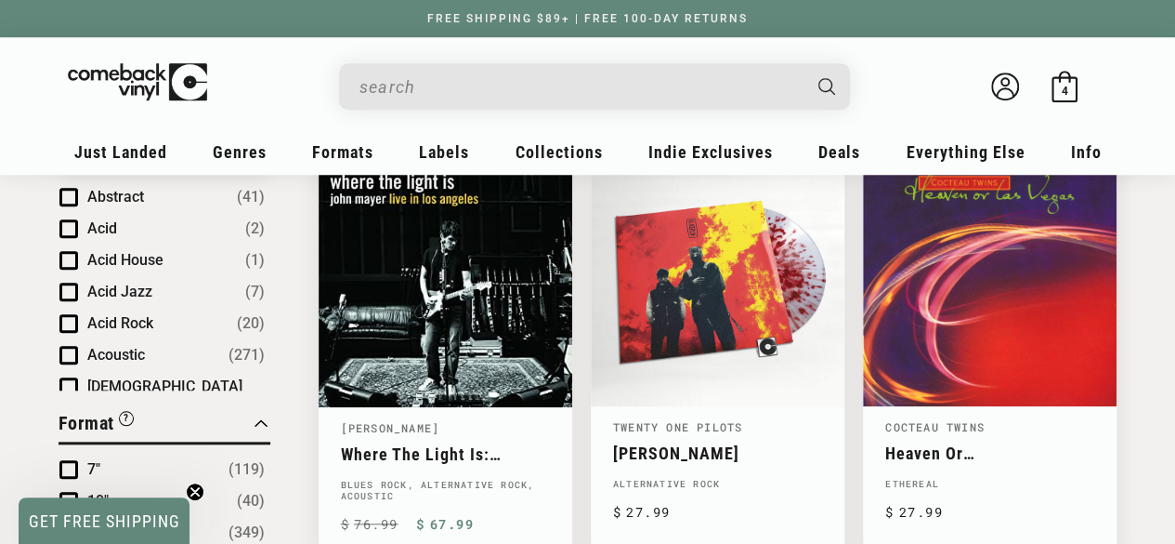
scroll to position [703, 0]
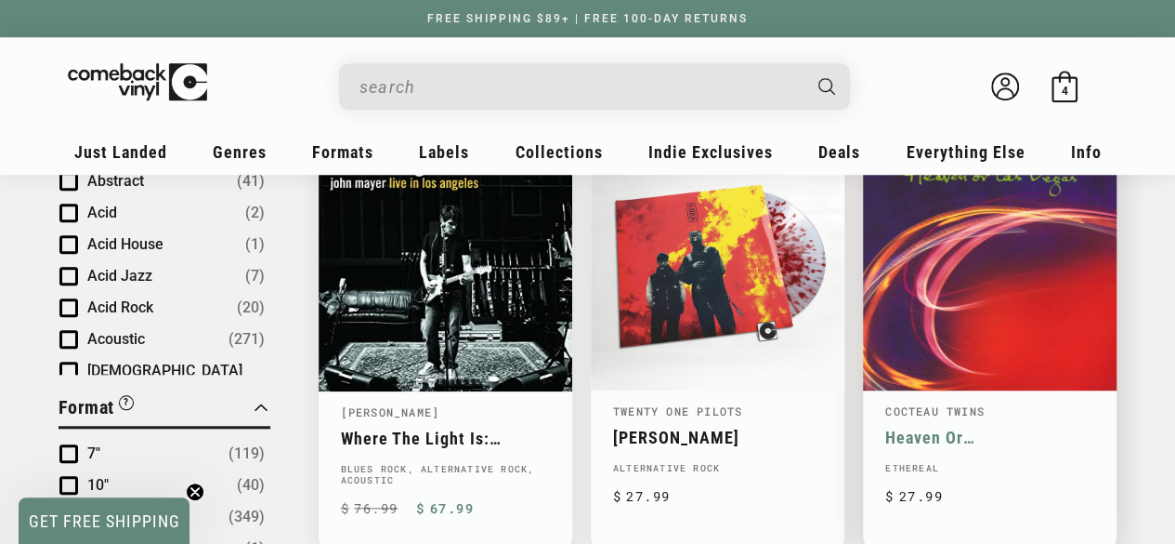
click at [955, 427] on link "Heaven Or [GEOGRAPHIC_DATA]" at bounding box center [990, 437] width 209 height 20
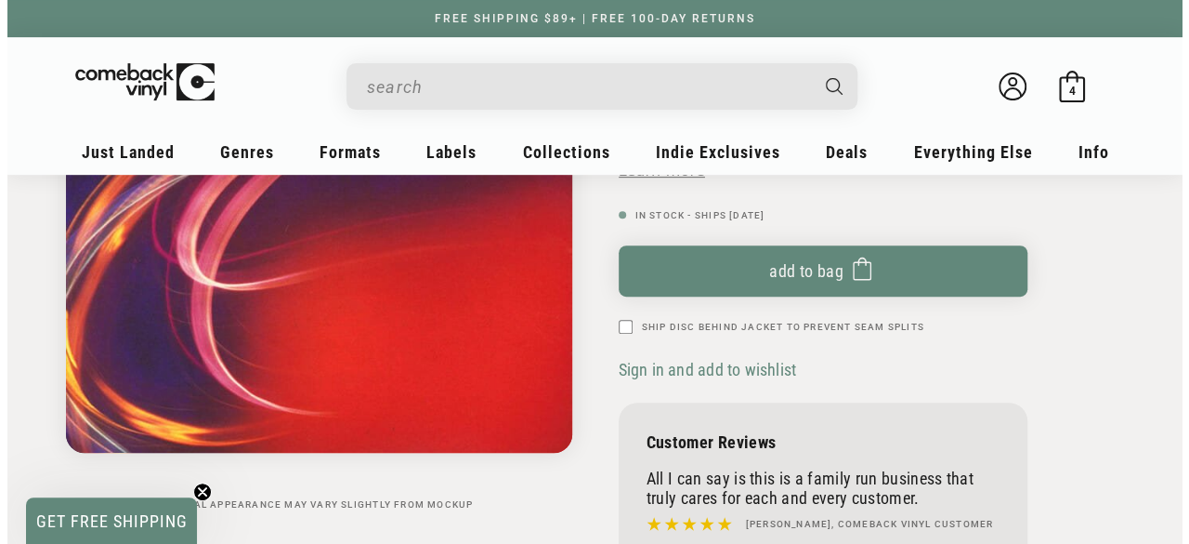
scroll to position [325, 0]
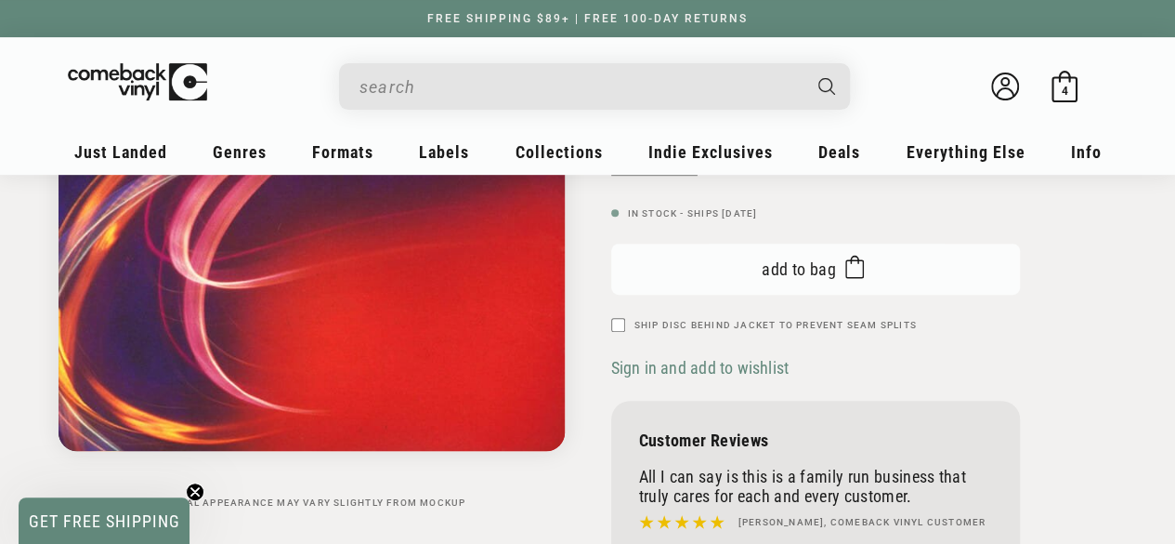
click at [747, 278] on button "Add to bag Added to bag" at bounding box center [815, 268] width 409 height 51
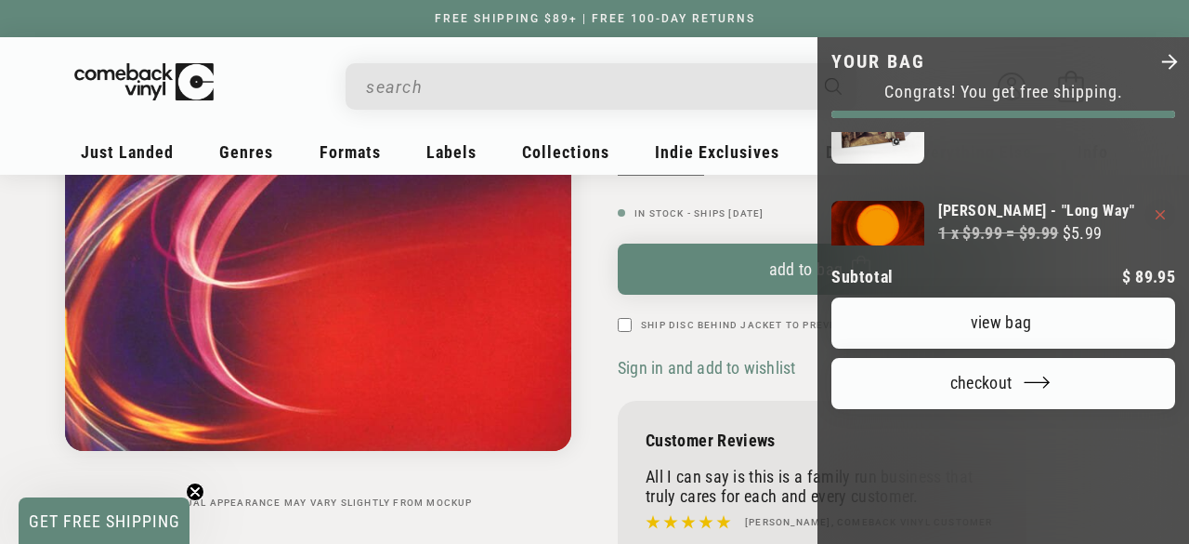
scroll to position [341, 0]
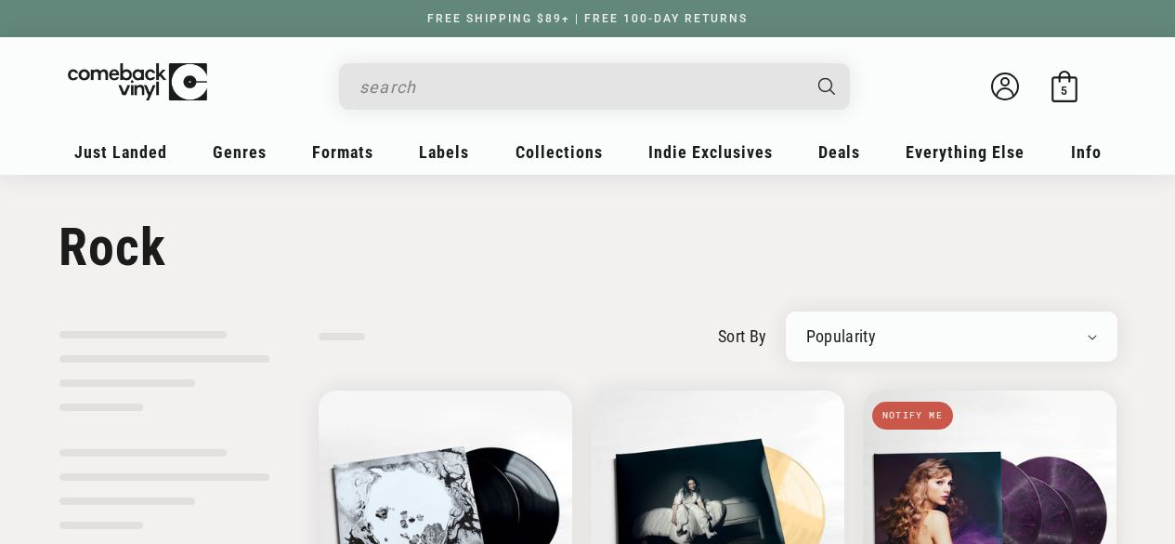
select select "best-selling"
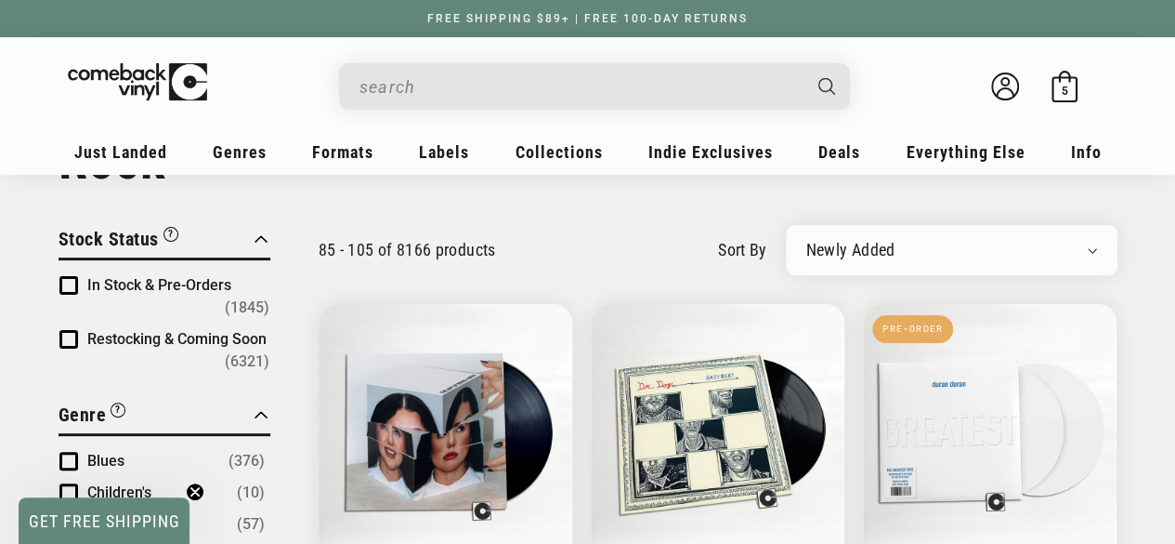
scroll to position [87, 0]
click at [1093, 244] on select "Newly Added Popularity Artist (A-Z) Price (High To Low) Price (Low To High) Per…" at bounding box center [952, 249] width 291 height 19
select select "best-selling"
click at [807, 240] on select "Newly Added Popularity Artist (A-Z) Price (High To Low) Price (Low To High) Per…" at bounding box center [952, 249] width 291 height 19
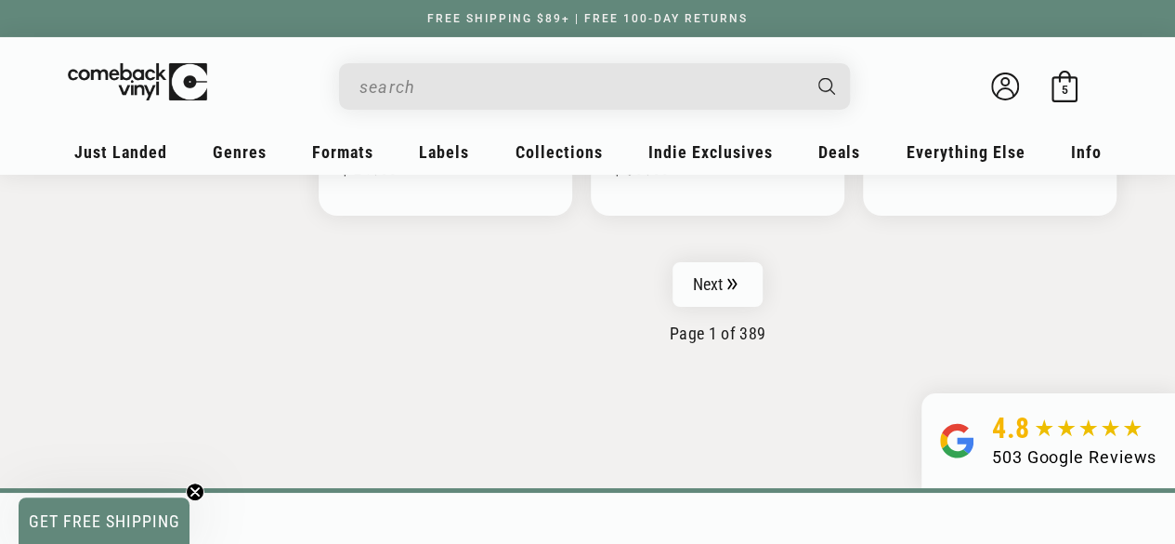
scroll to position [3260, 0]
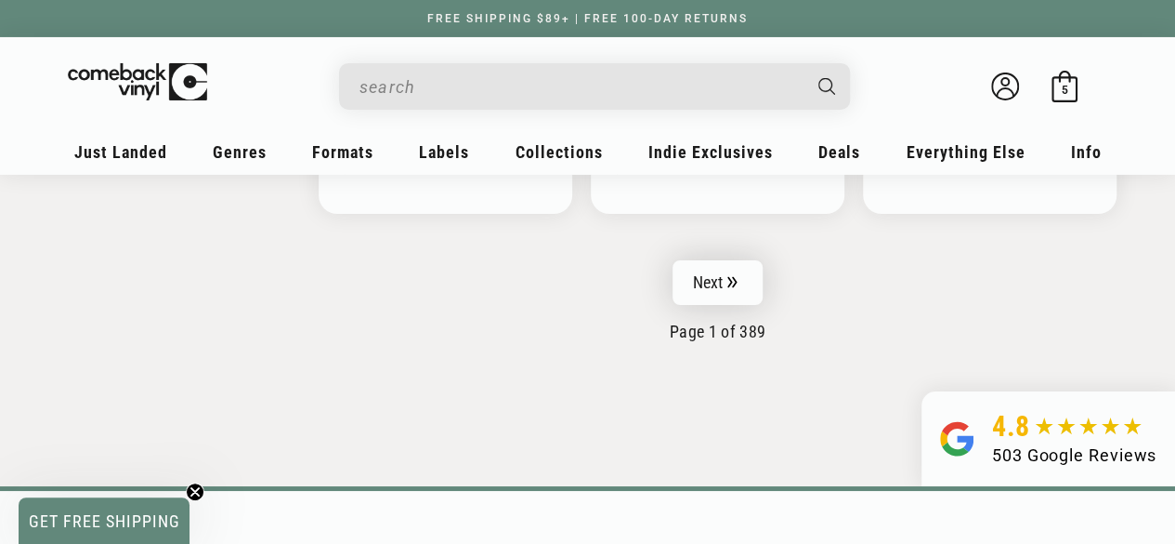
click at [710, 278] on link "Next" at bounding box center [718, 282] width 91 height 45
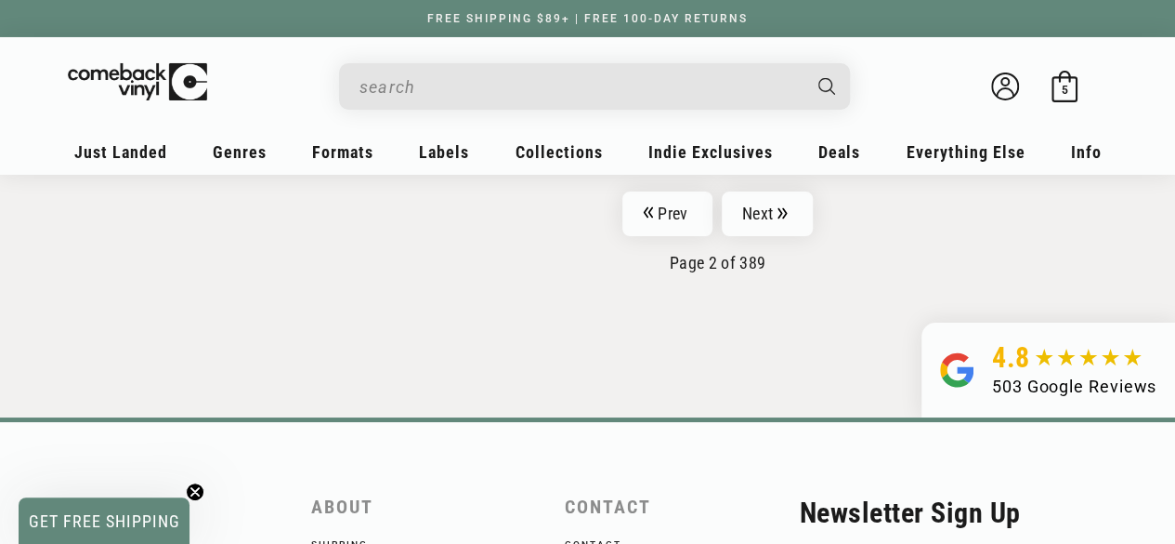
scroll to position [3316, 0]
click at [782, 179] on ul "Just Landed New Releases New To CV Recent Restocks Coming Soon & Pre-Orders Gen…" at bounding box center [588, 158] width 1041 height 45
click at [777, 196] on link "Next" at bounding box center [767, 214] width 91 height 45
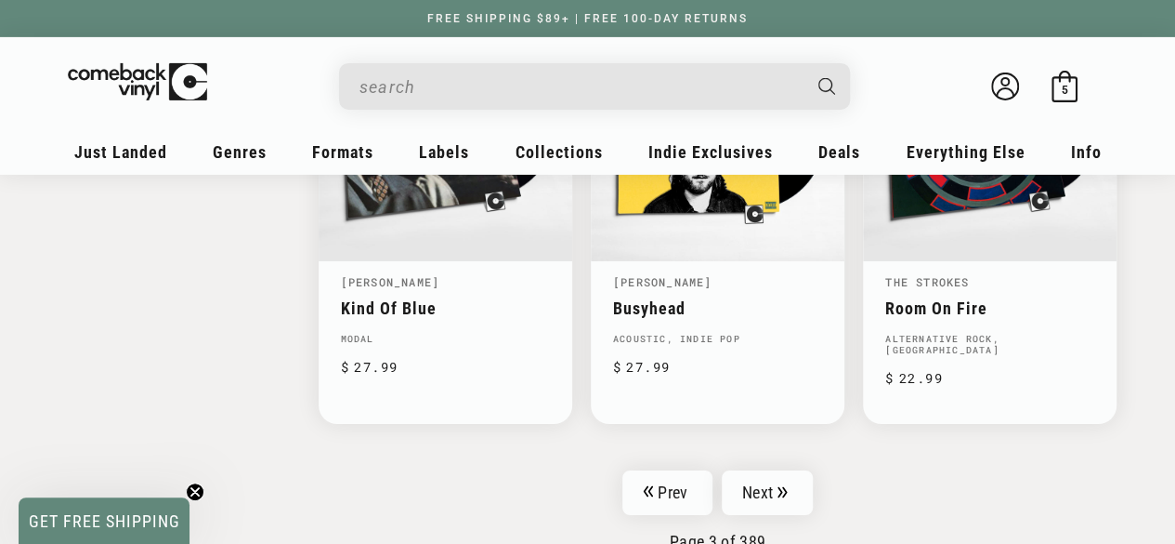
scroll to position [3086, 0]
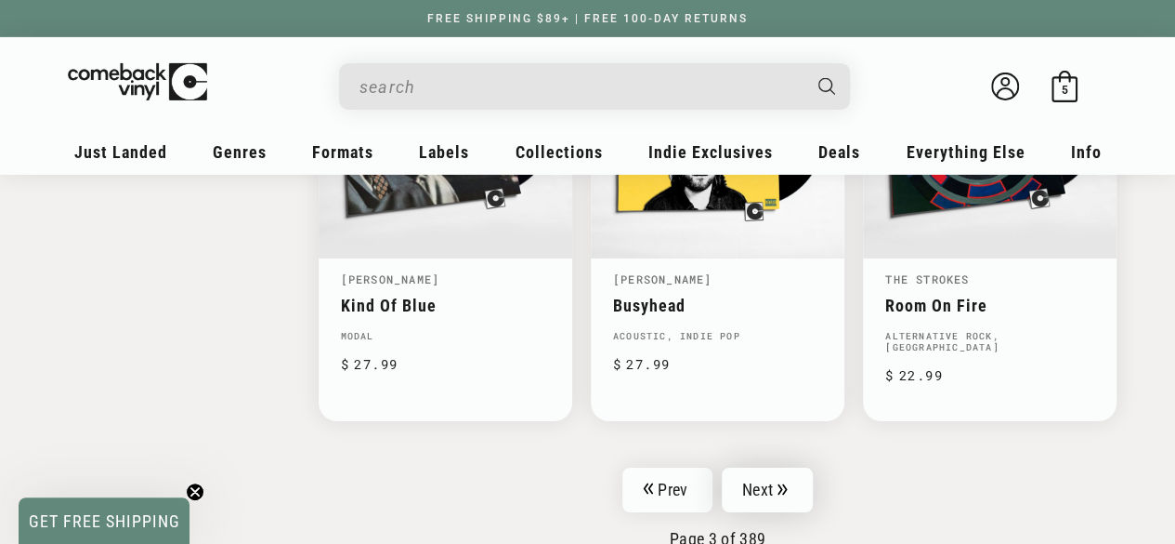
click at [774, 480] on link "Next" at bounding box center [767, 489] width 91 height 45
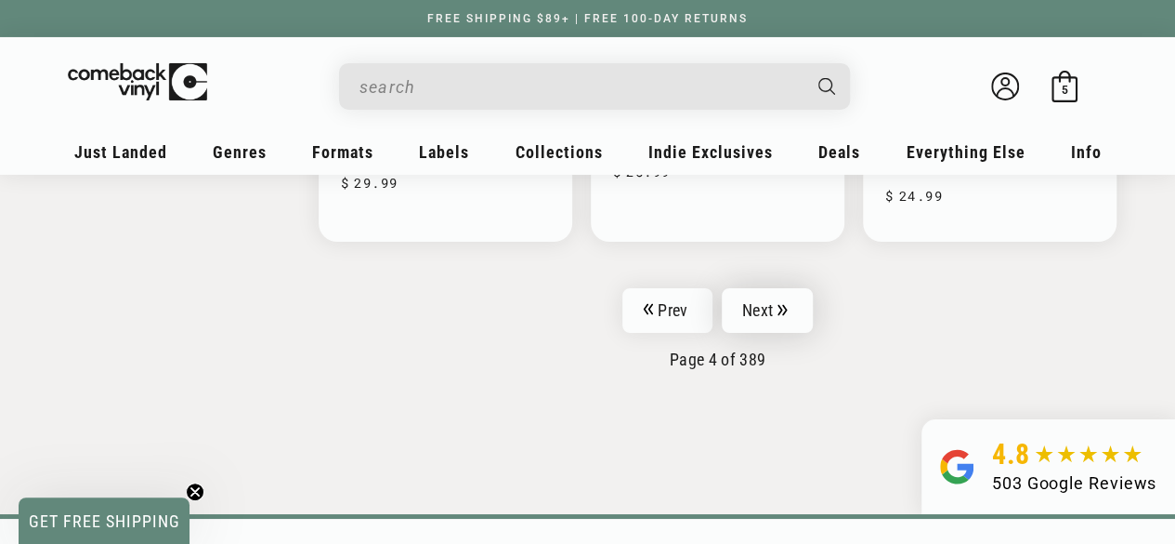
click at [772, 288] on link "Next" at bounding box center [767, 310] width 91 height 45
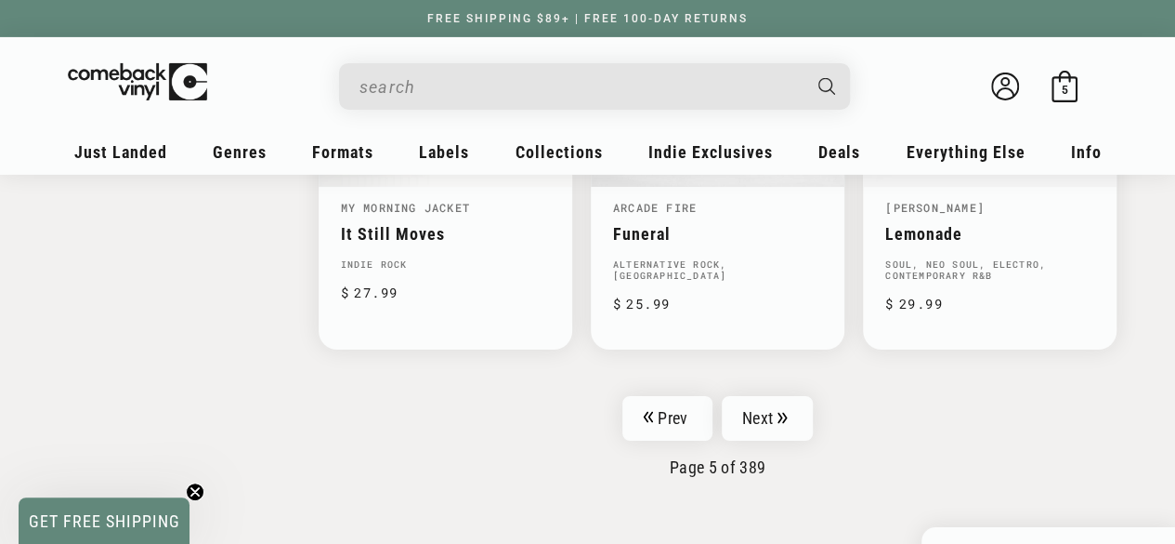
scroll to position [3150, 0]
click at [770, 395] on link "Next" at bounding box center [767, 417] width 91 height 45
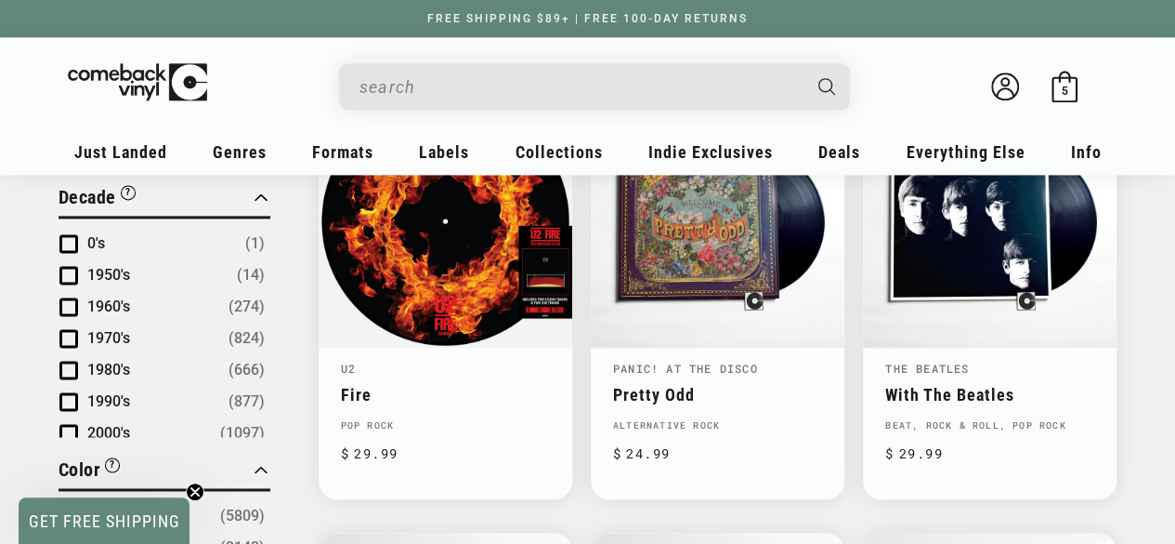
scroll to position [1189, 0]
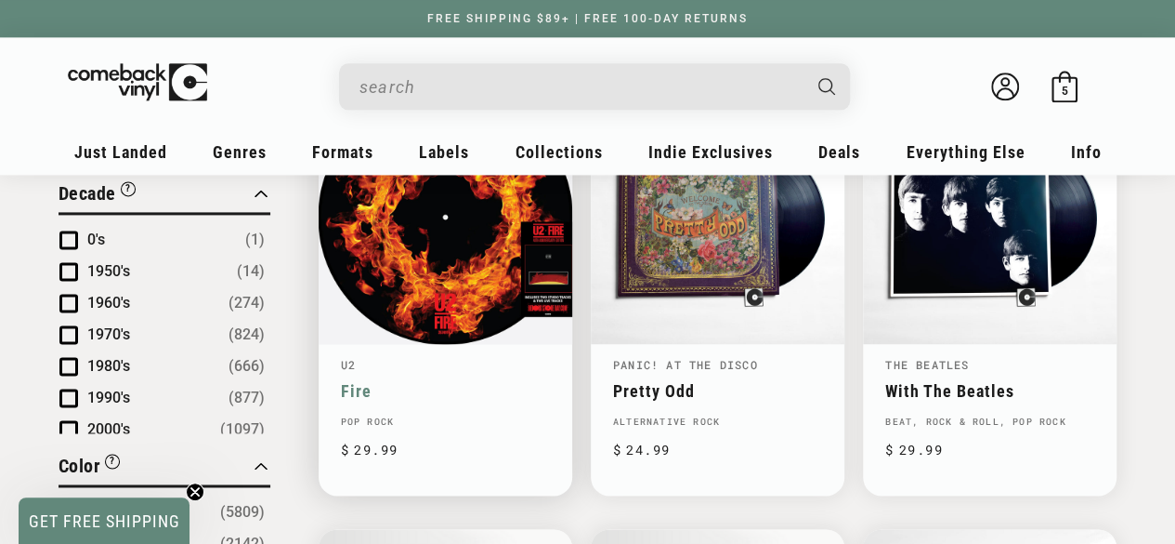
click at [474, 381] on link "Fire" at bounding box center [445, 391] width 209 height 20
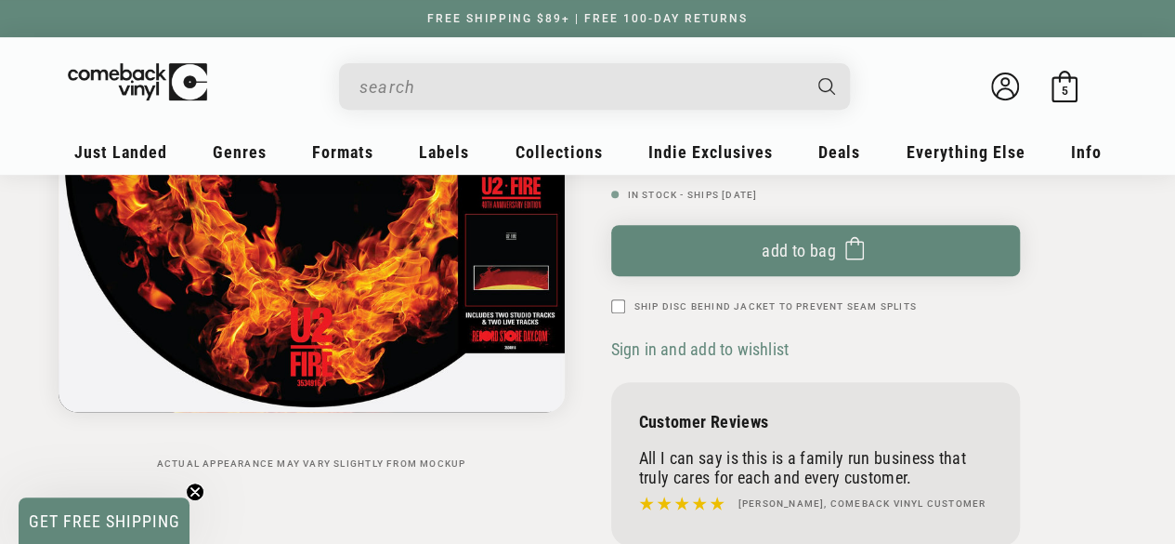
scroll to position [366, 0]
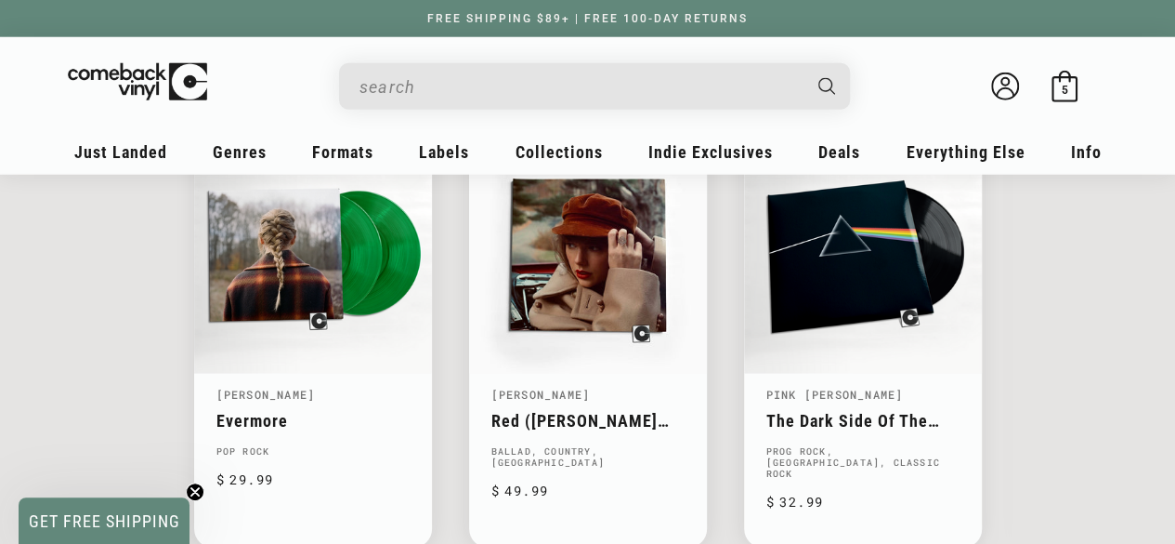
scroll to position [2490, 0]
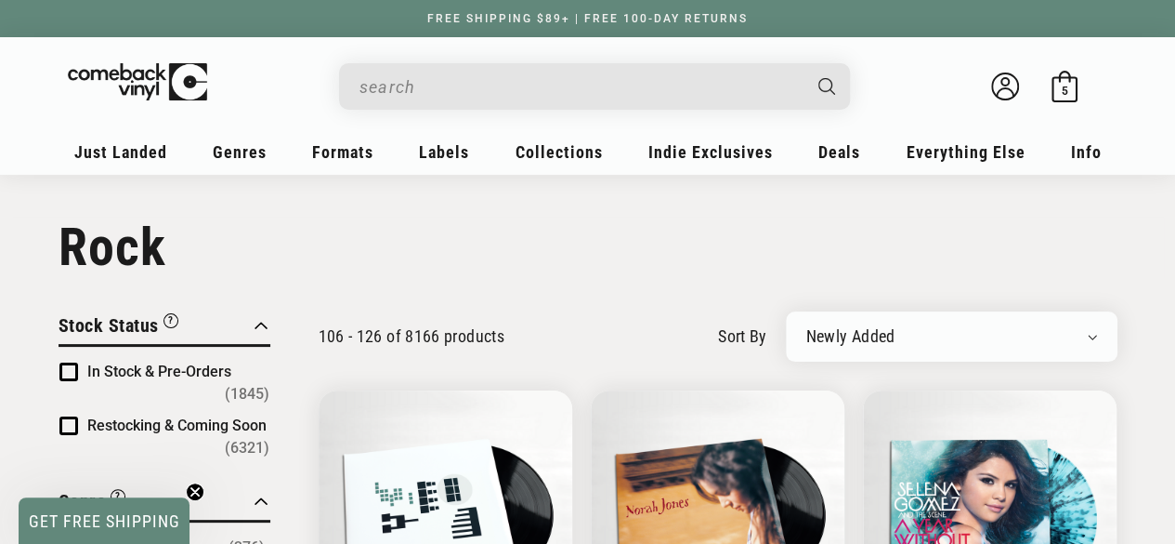
click at [1078, 324] on div "Newly Added Popularity Artist (A-Z) Price (High To Low) Price (Low To High) Per…" at bounding box center [952, 336] width 332 height 50
click at [1095, 332] on select "Newly Added Popularity Artist (A-Z) Price (High To Low) Price (Low To High) Per…" at bounding box center [952, 336] width 291 height 19
select select "best-selling"
click at [807, 327] on select "Newly Added Popularity Artist (A-Z) Price (High To Low) Price (Low To High) Per…" at bounding box center [952, 336] width 291 height 19
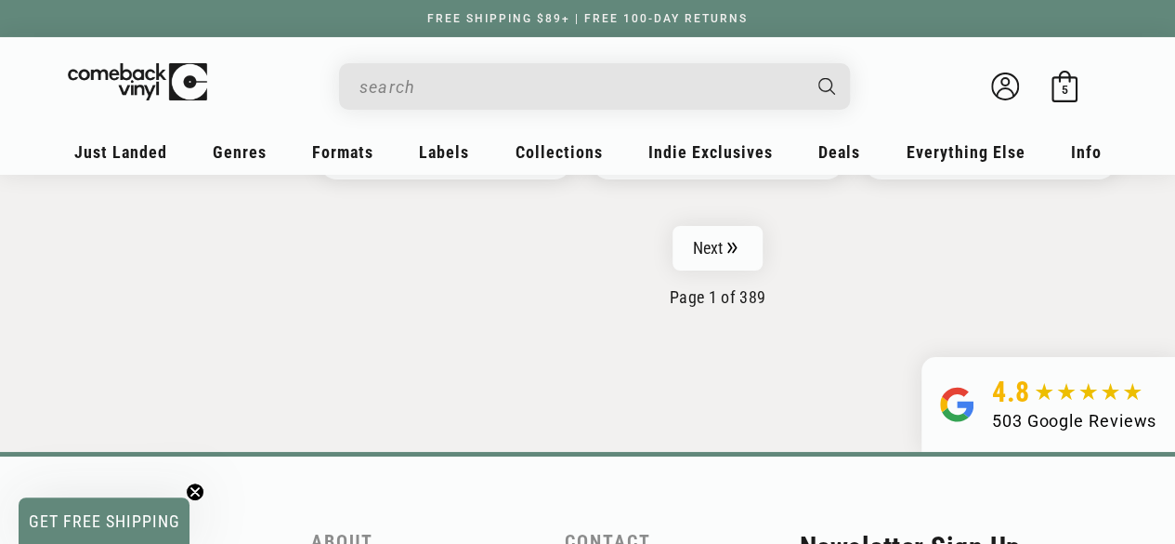
scroll to position [3295, 0]
click at [708, 241] on link "Next" at bounding box center [718, 247] width 91 height 45
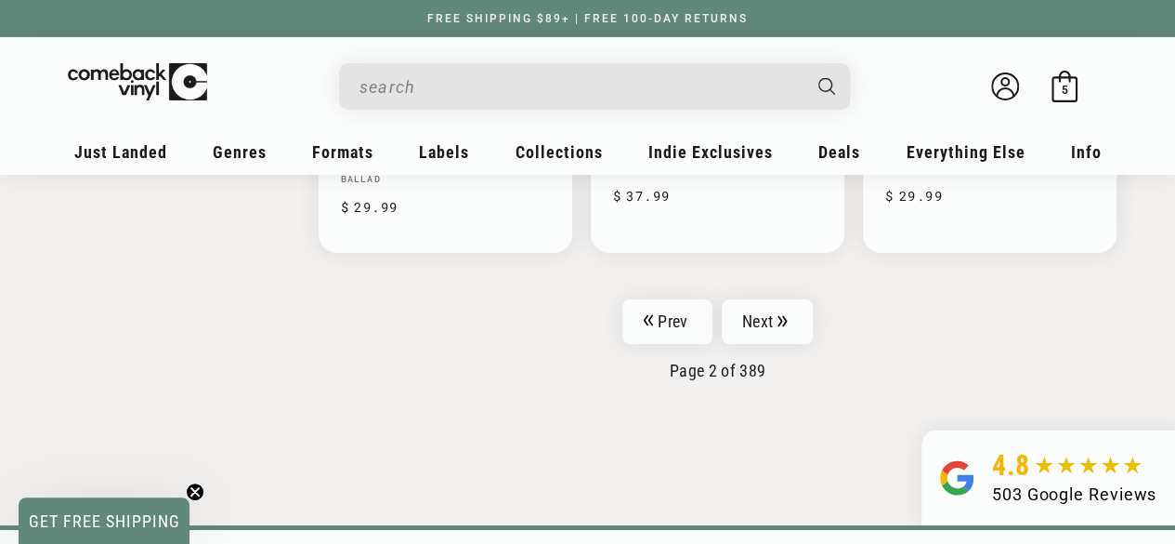
scroll to position [3208, 0]
click at [766, 312] on link "Next" at bounding box center [767, 322] width 91 height 45
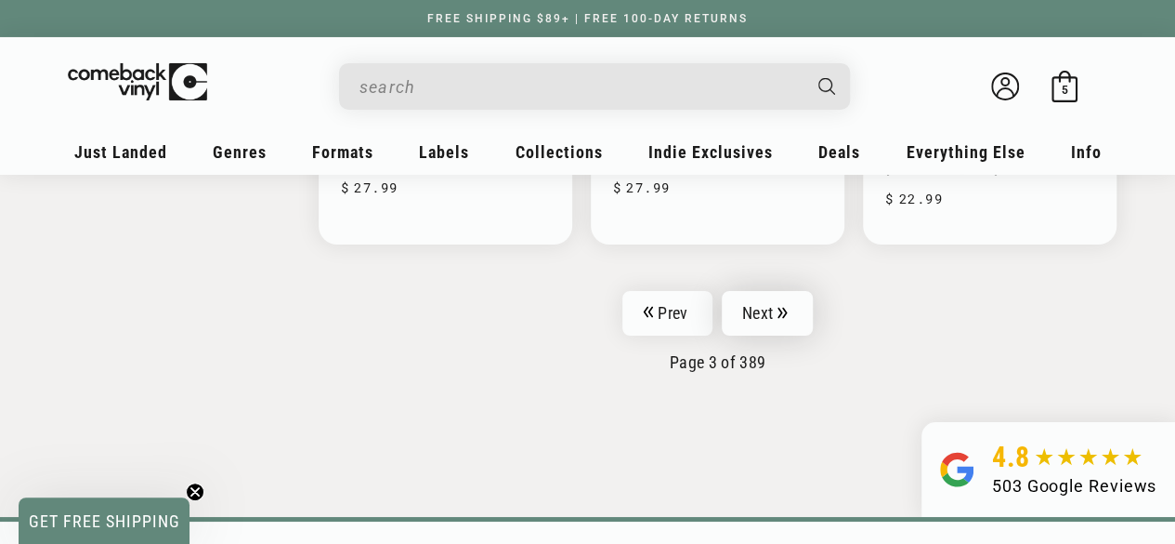
click at [768, 307] on link "Next" at bounding box center [767, 313] width 91 height 45
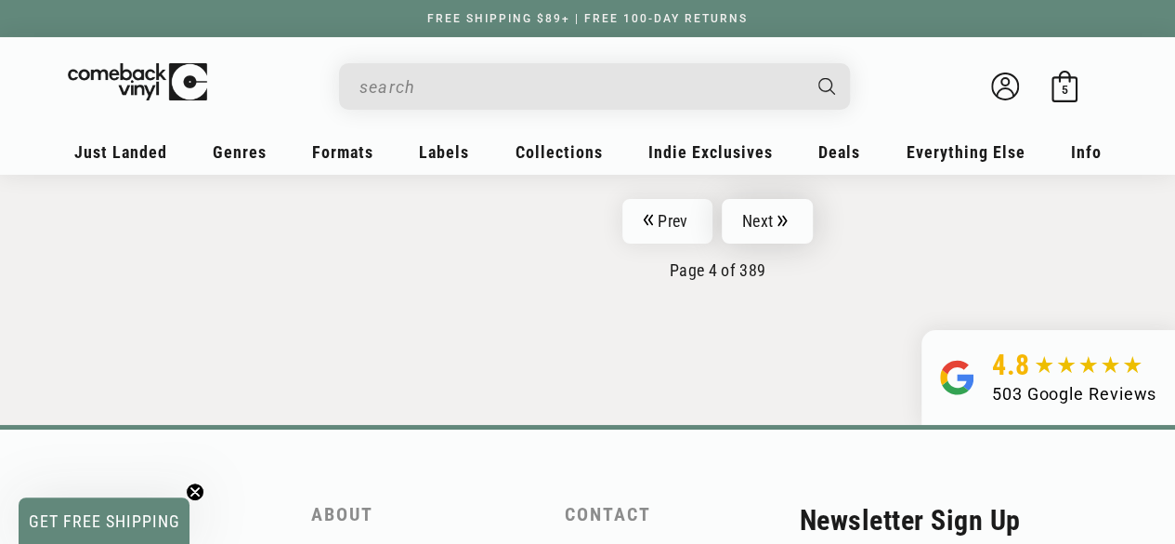
click at [768, 205] on link "Next" at bounding box center [767, 221] width 91 height 45
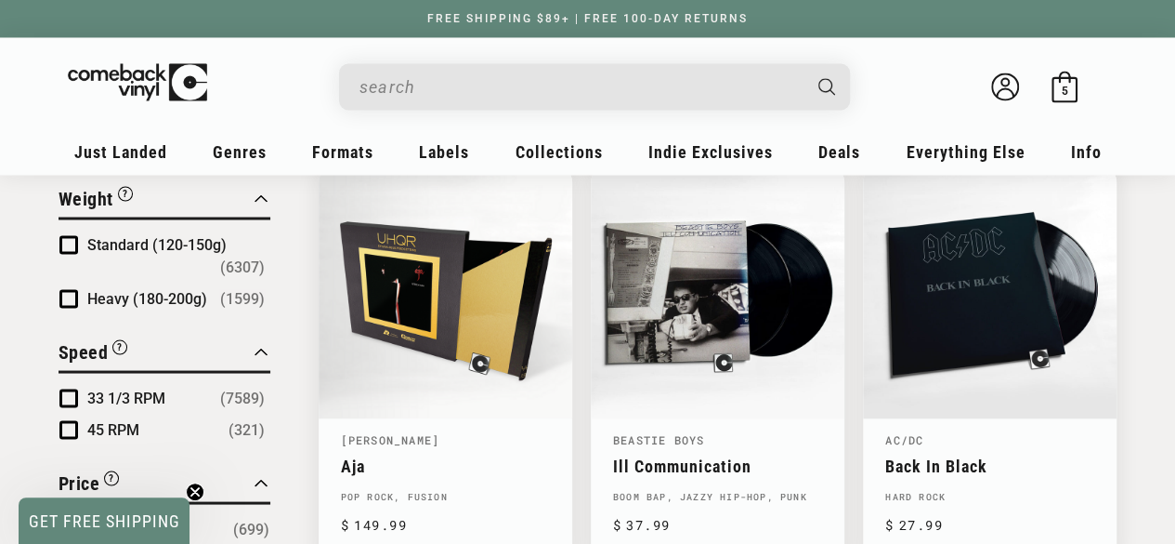
scroll to position [1587, 0]
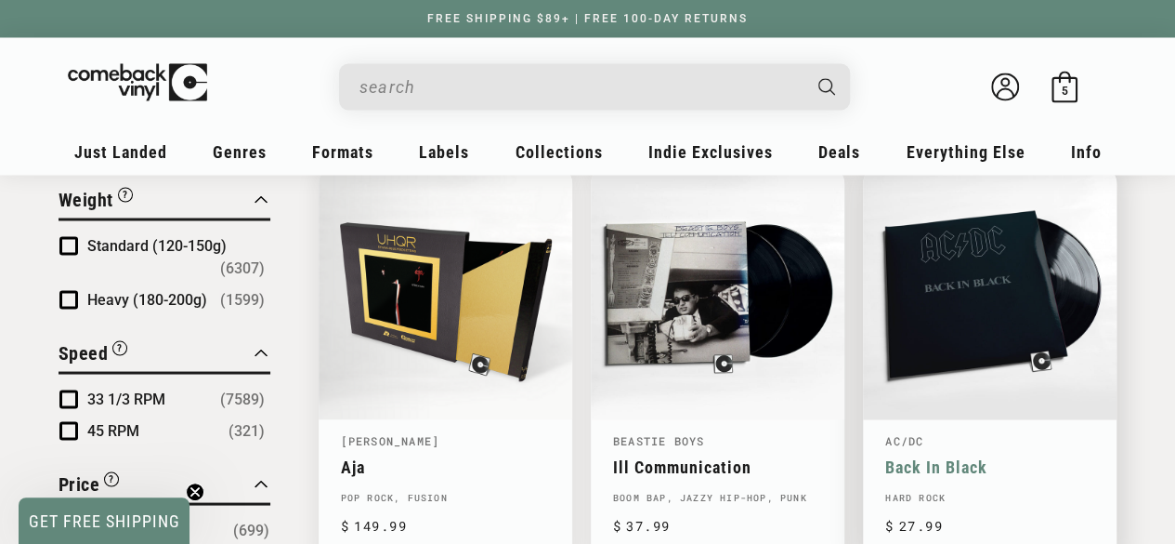
click at [1007, 456] on link "Back In Black" at bounding box center [990, 466] width 209 height 20
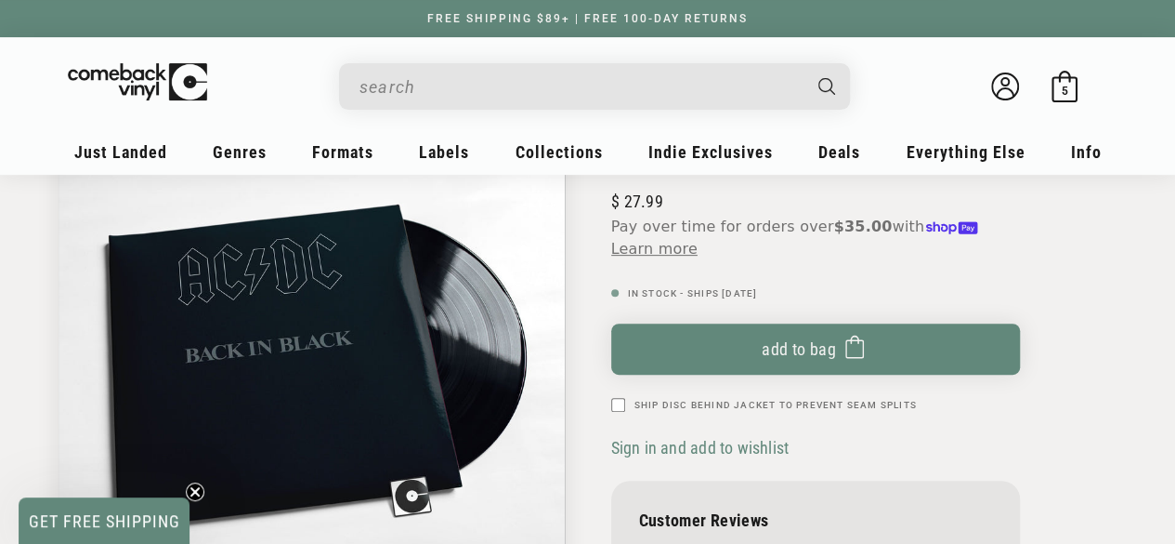
scroll to position [246, 0]
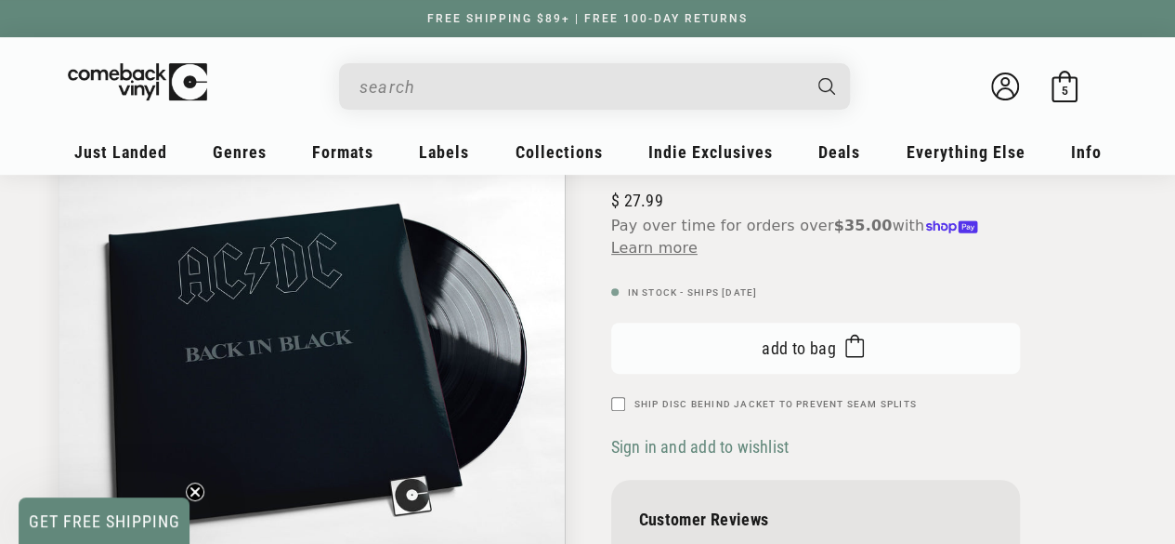
click at [833, 346] on span "Add to bag" at bounding box center [799, 348] width 74 height 20
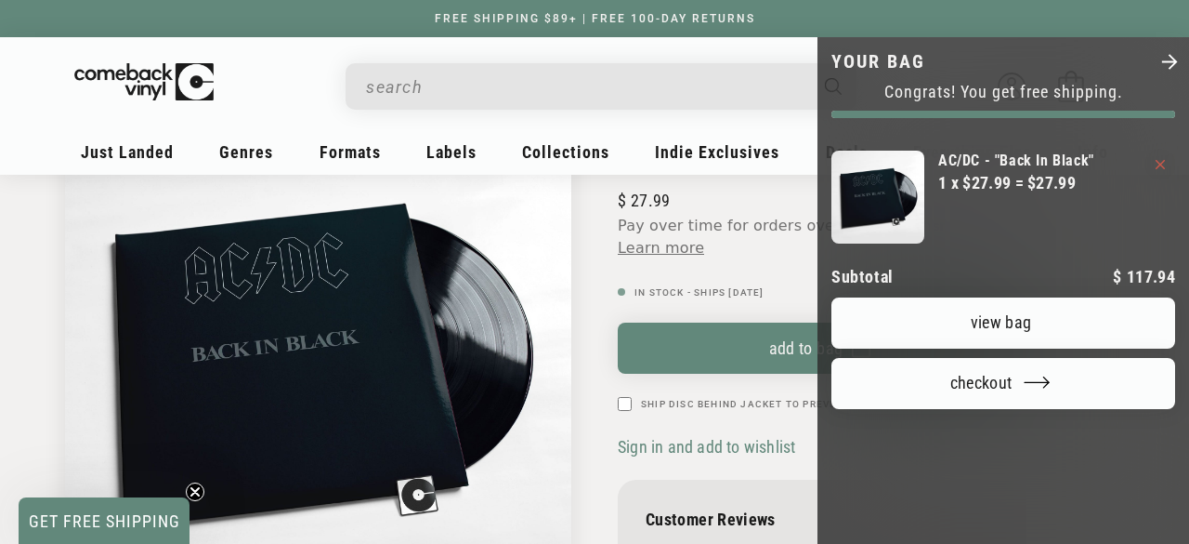
click at [30, 132] on div at bounding box center [594, 272] width 1189 height 544
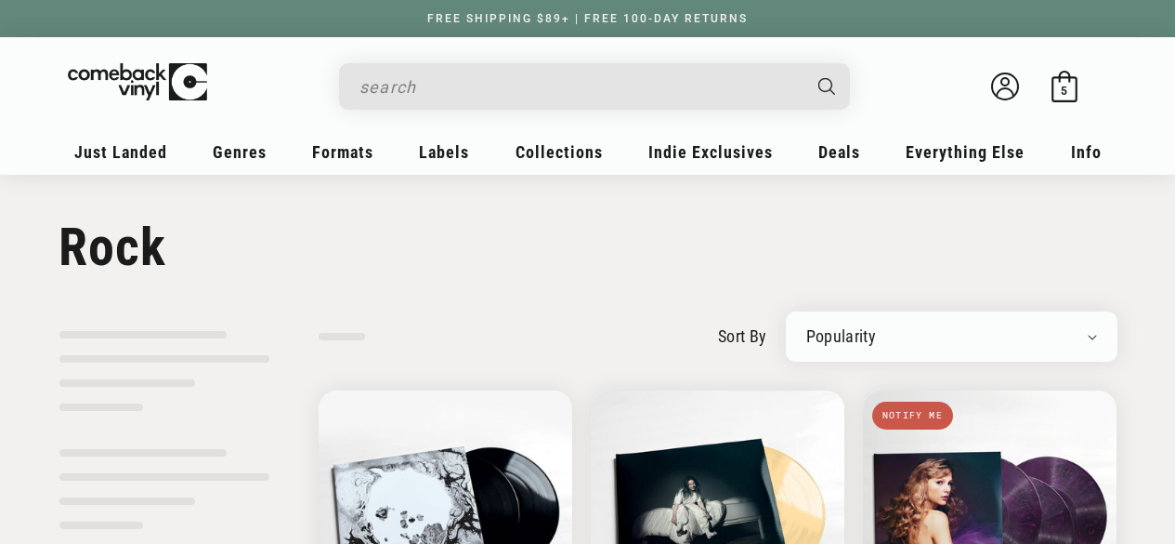
select select "best-selling"
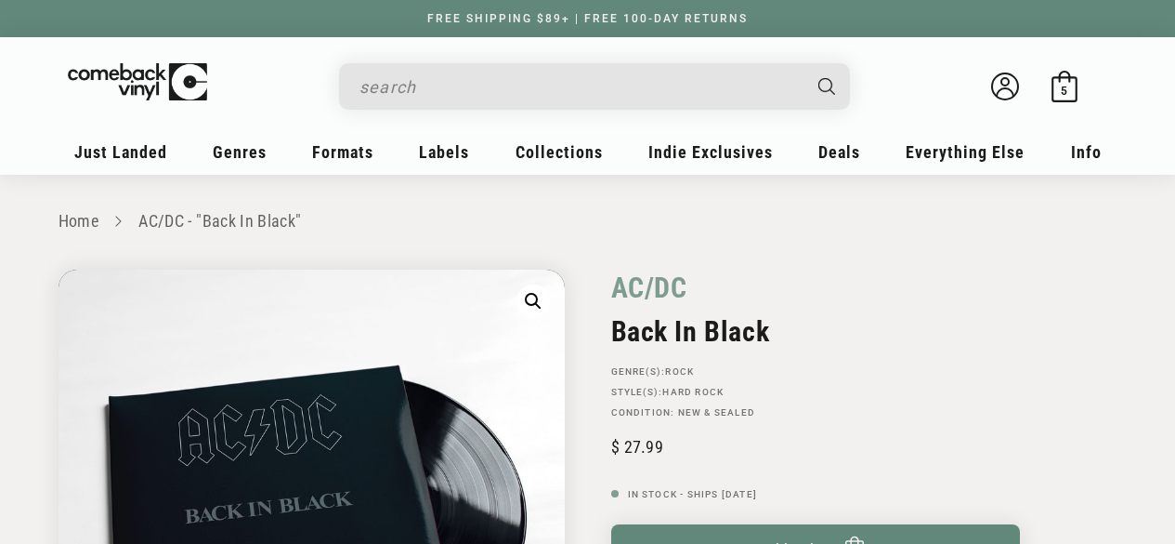
scroll to position [246, 0]
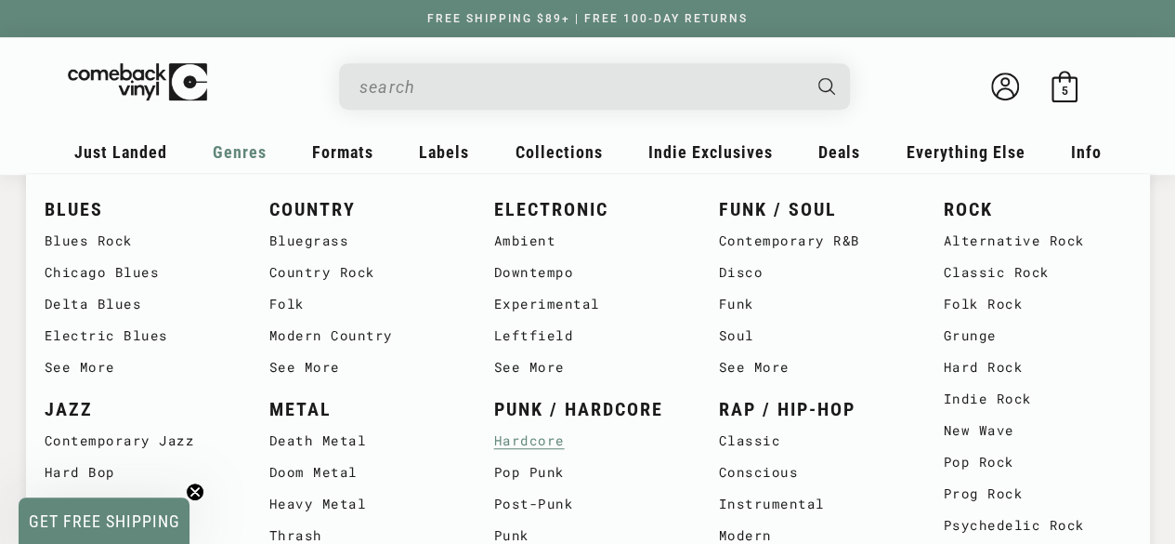
scroll to position [439, 0]
click at [312, 404] on link "METAL" at bounding box center [363, 409] width 188 height 31
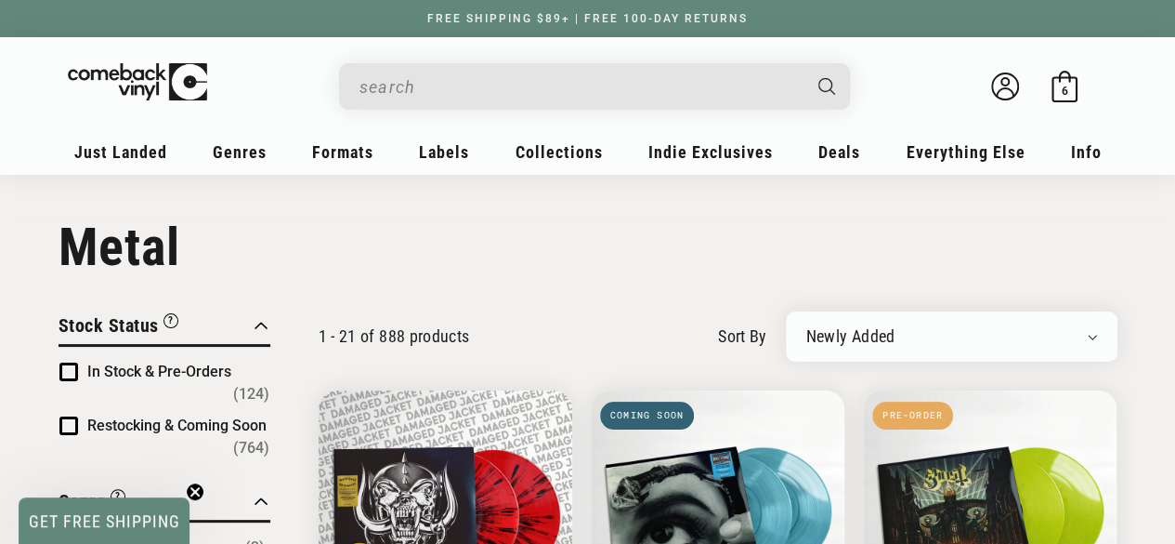
click at [1093, 339] on select "Newly Added Popularity Artist (A-Z) Price (High To Low) Price (Low To High) Per…" at bounding box center [952, 336] width 291 height 19
select select "best-selling"
click at [807, 327] on select "Newly Added Popularity Artist (A-Z) Price (High To Low) Price (Low To High) Per…" at bounding box center [952, 336] width 291 height 19
